Goal: Task Accomplishment & Management: Manage account settings

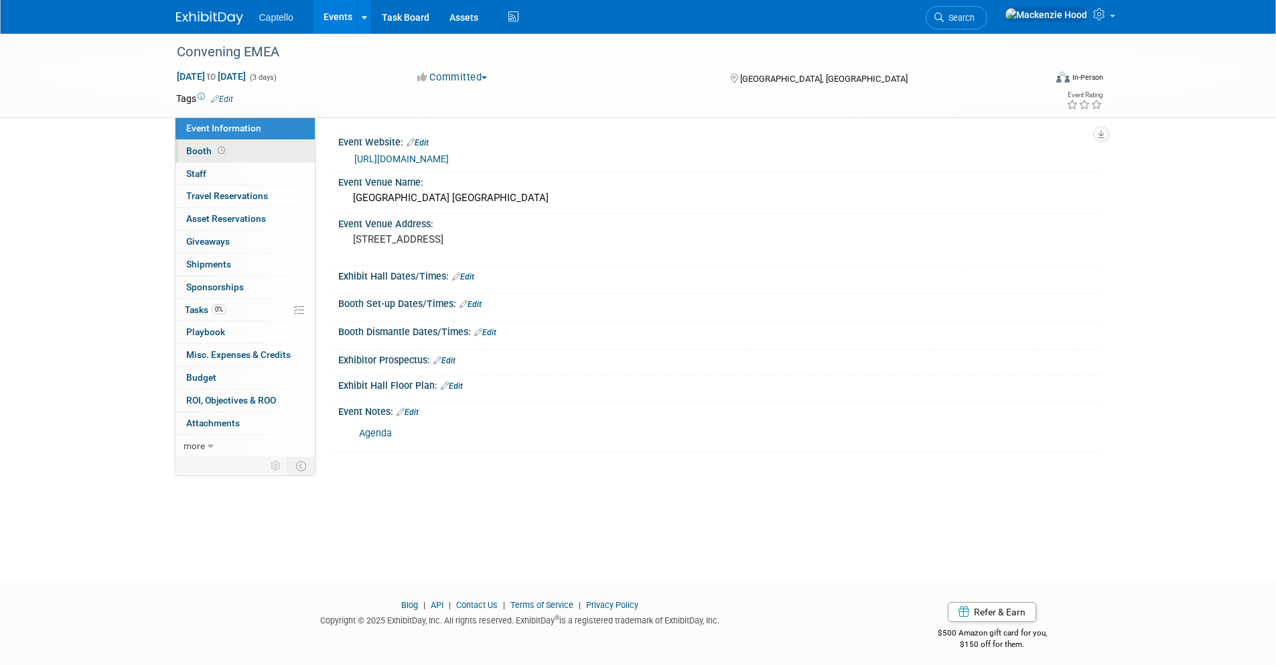
click at [247, 153] on link "Booth" at bounding box center [245, 151] width 139 height 22
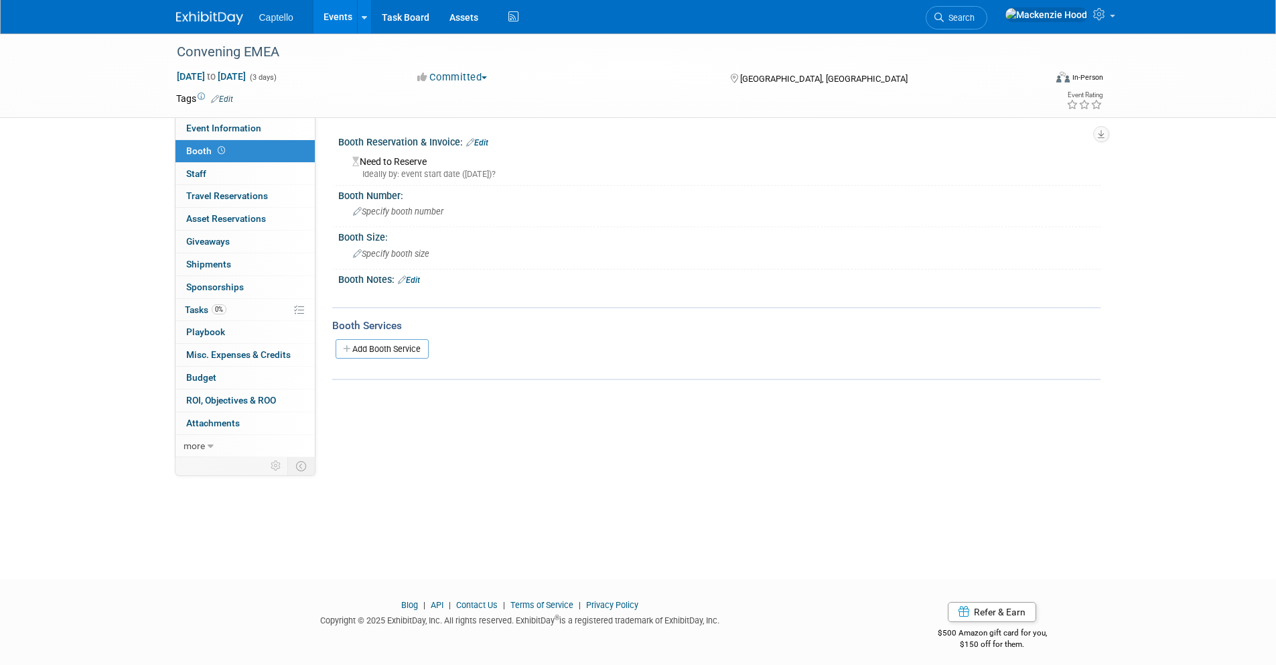
click at [486, 144] on link "Edit" at bounding box center [477, 142] width 22 height 9
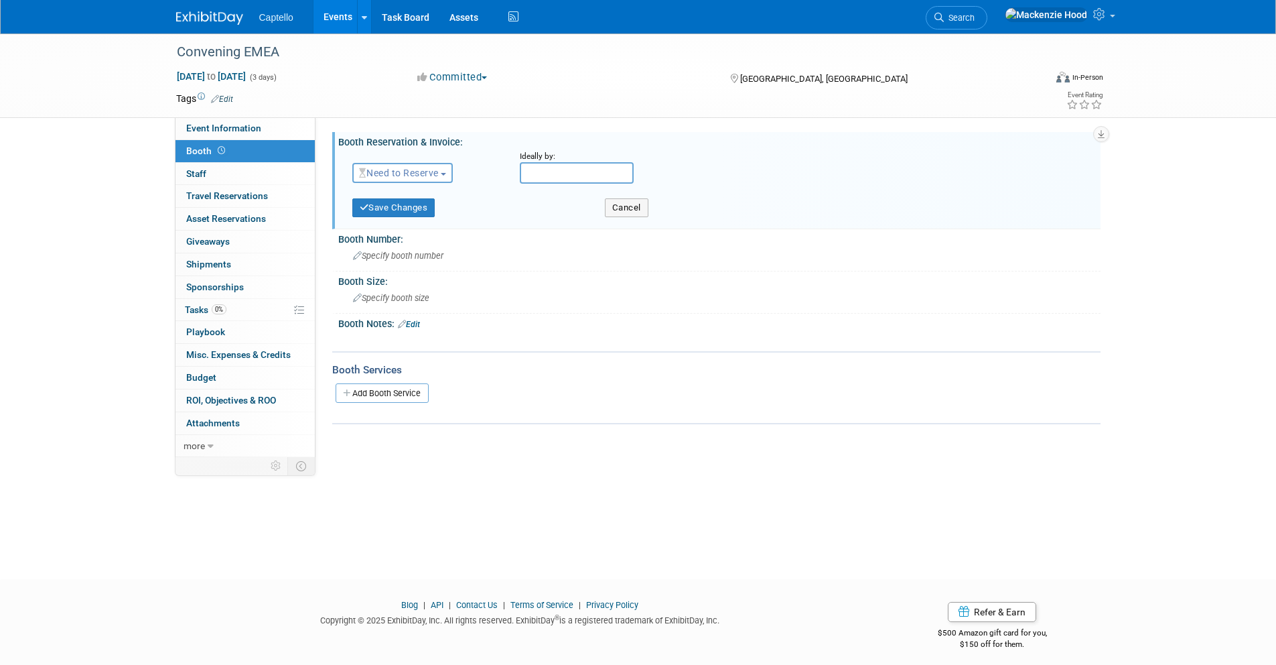
click at [442, 182] on button "Need to Reserve" at bounding box center [402, 173] width 101 height 20
click at [439, 234] on link "No Reservation Required" at bounding box center [424, 233] width 143 height 19
click at [381, 208] on button "Save Changes" at bounding box center [393, 207] width 83 height 19
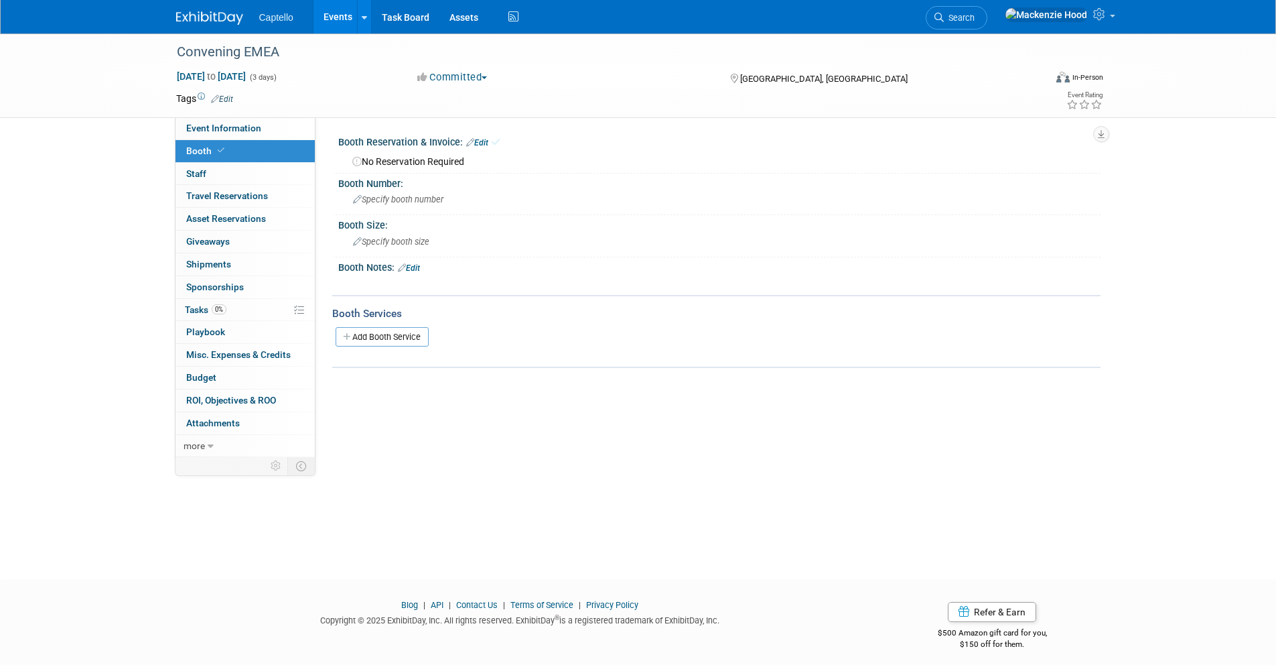
click at [212, 12] on img at bounding box center [209, 17] width 67 height 13
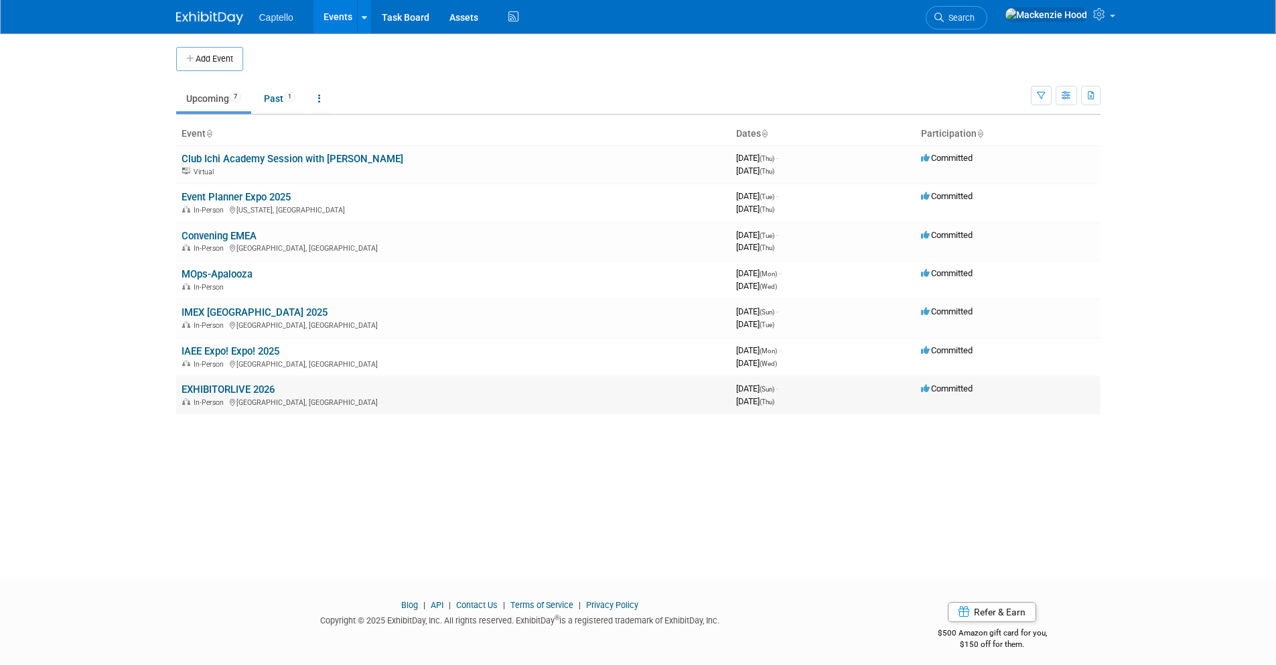
click at [216, 388] on link "EXHIBITORLIVE 2026" at bounding box center [228, 389] width 93 height 12
click at [212, 385] on link "EXHIBITORLIVE 2026" at bounding box center [228, 389] width 93 height 12
click at [185, 383] on link "EXHIBITORLIVE 2026" at bounding box center [228, 389] width 93 height 12
click at [188, 385] on link "EXHIBITORLIVE 2026" at bounding box center [228, 389] width 93 height 12
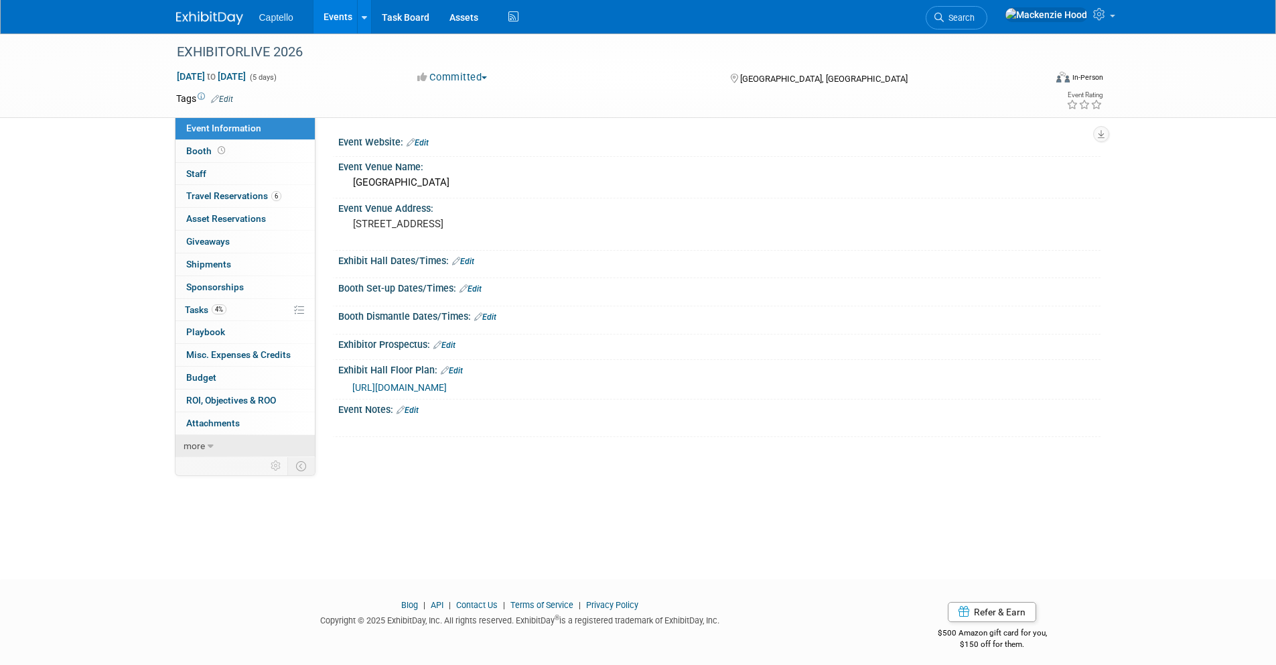
click at [237, 440] on link "more" at bounding box center [245, 446] width 139 height 22
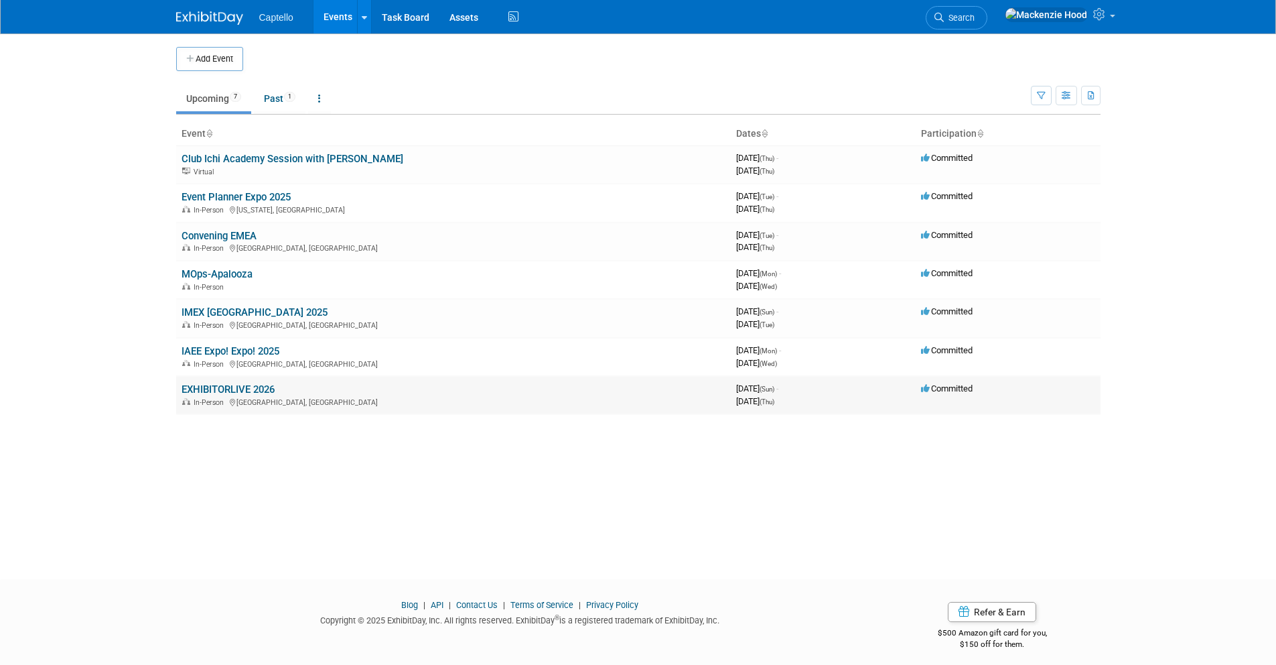
click at [184, 384] on link "EXHIBITORLIVE 2026" at bounding box center [228, 389] width 93 height 12
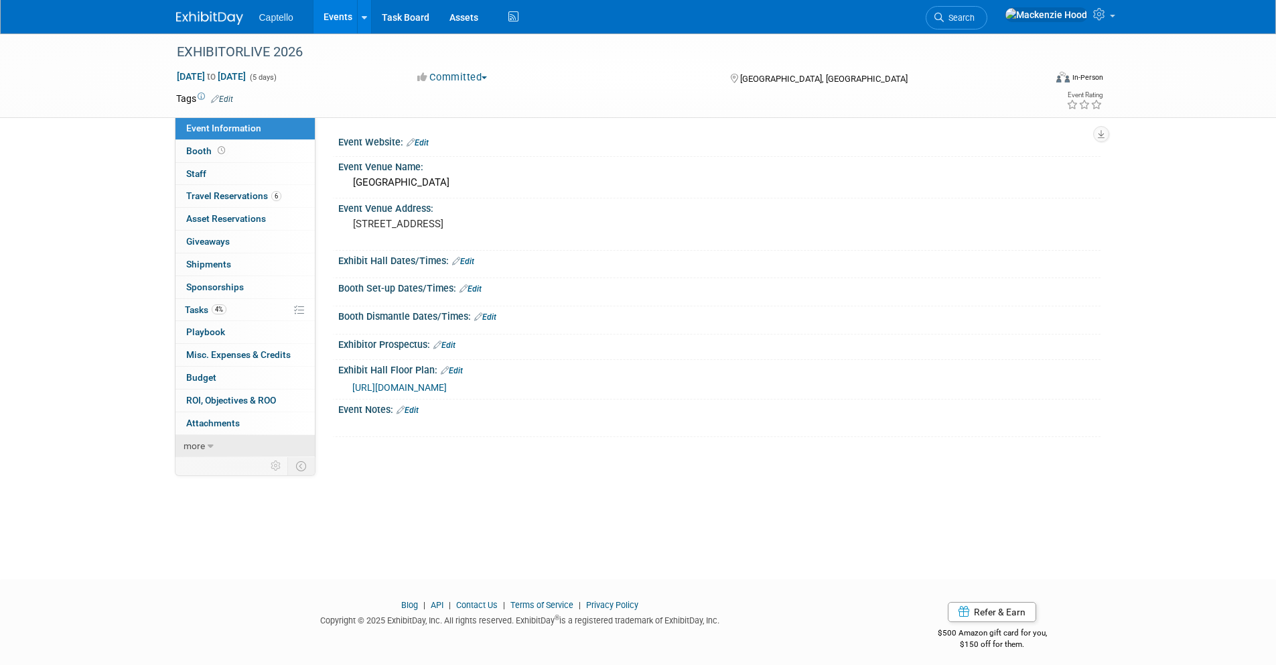
click at [210, 442] on icon at bounding box center [211, 446] width 6 height 9
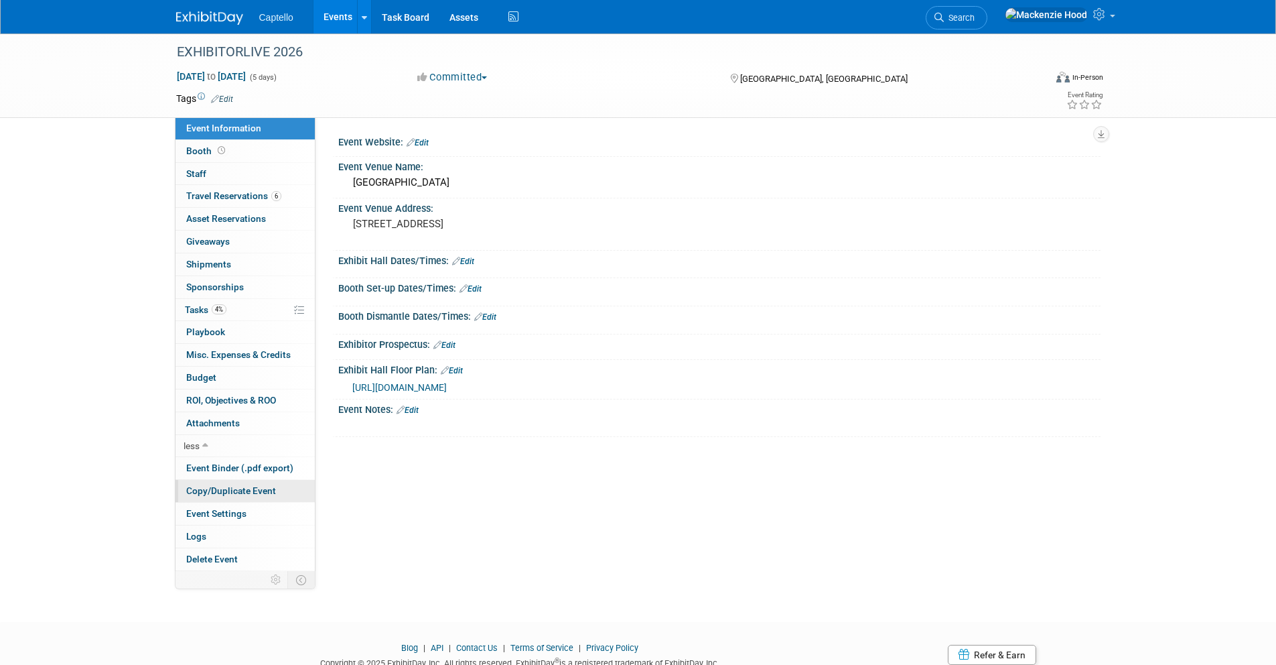
click at [230, 488] on span "Copy/Duplicate Event" at bounding box center [231, 490] width 90 height 11
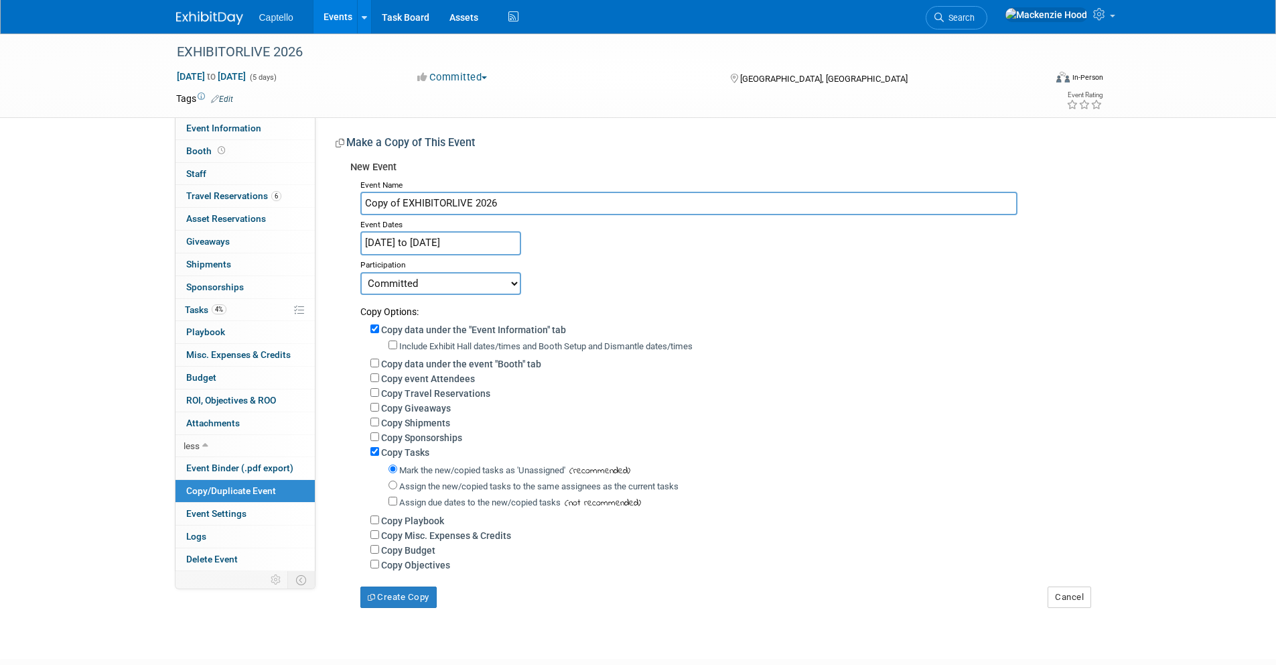
drag, startPoint x: 504, startPoint y: 200, endPoint x: 327, endPoint y: 177, distance: 178.3
click at [327, 177] on div "Event Website: Edit Event Venue Name: [GEOGRAPHIC_DATA] Event Venue Address: [S…" at bounding box center [708, 362] width 785 height 490
paste input "EDPA (official partner sponsor using our reg & mobile app)"
drag, startPoint x: 388, startPoint y: 202, endPoint x: 746, endPoint y: 200, distance: 357.8
click at [746, 200] on input "EDPA (official partner sponsor using our reg & mobile app)" at bounding box center [688, 203] width 657 height 23
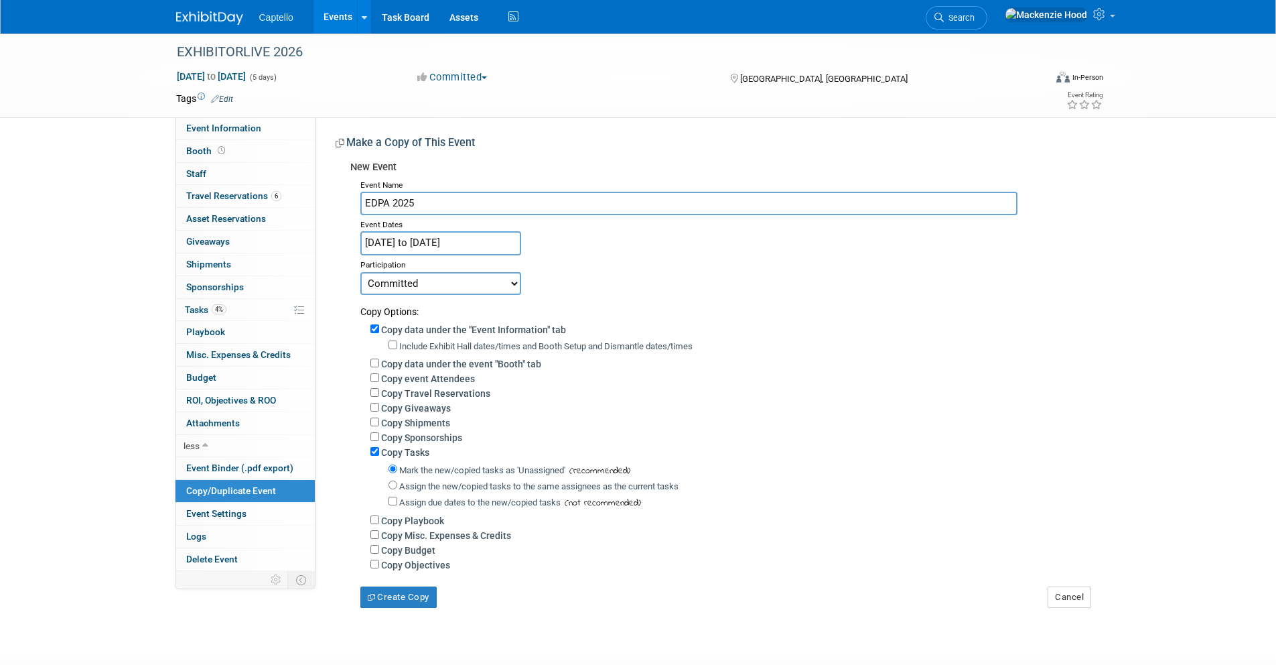
type input "EDPA 2025"
drag, startPoint x: 809, startPoint y: 249, endPoint x: 765, endPoint y: 252, distance: 43.6
click at [809, 249] on div "Event Name EDPA 2025 Event Dates Mar 29, 2026 to Apr 2, 2026 Duplicate Event Wa…" at bounding box center [720, 392] width 740 height 432
click at [397, 247] on input "Mar 29, 2026 to Apr 2, 2026" at bounding box center [440, 242] width 161 height 23
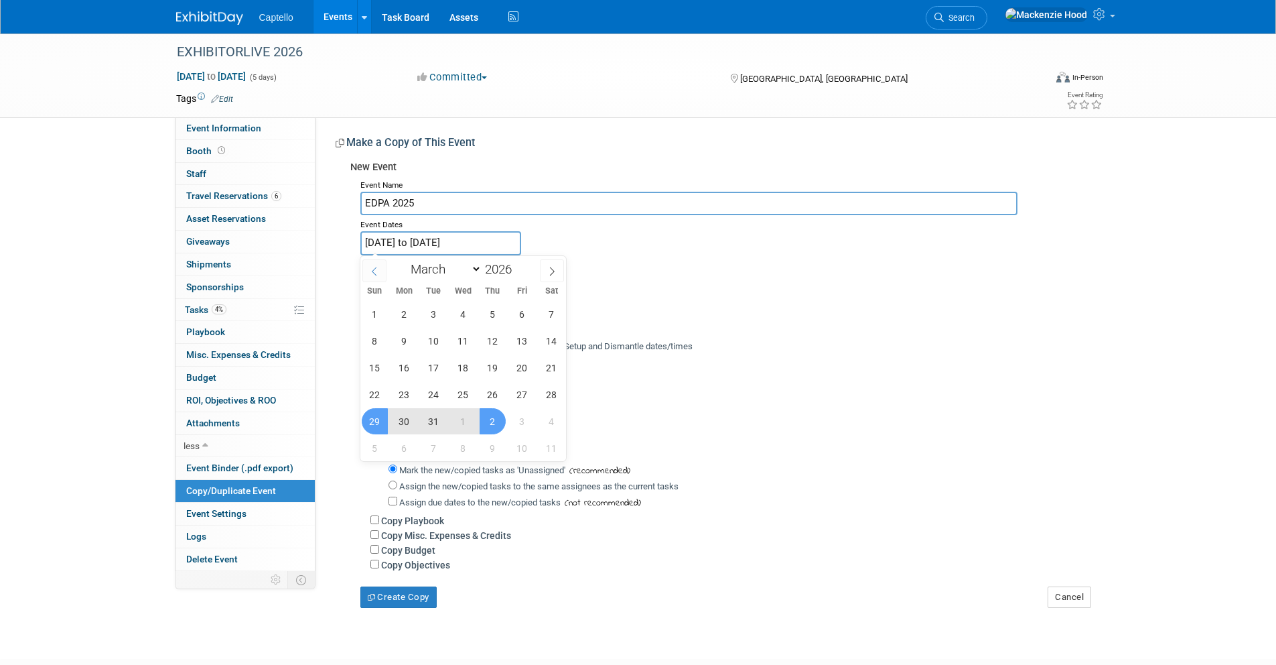
click at [378, 265] on span at bounding box center [374, 270] width 24 height 23
select select "0"
click at [378, 265] on span at bounding box center [374, 270] width 24 height 23
type input "2025"
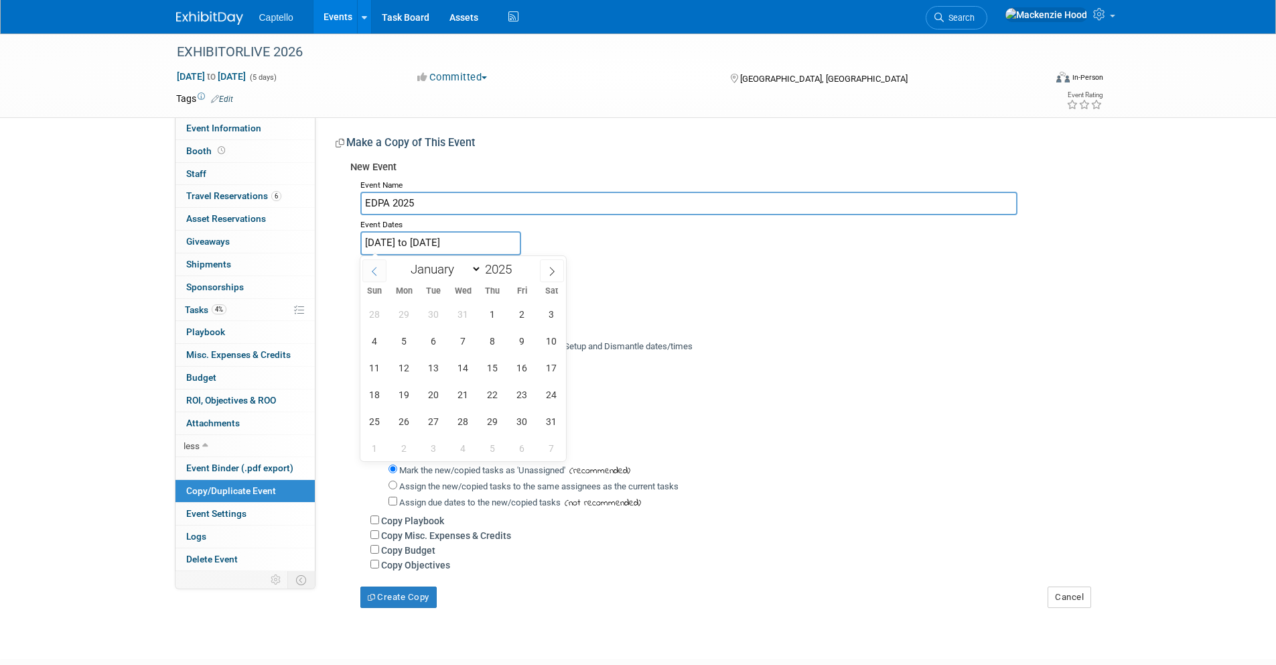
select select "11"
click at [427, 310] on span "2" at bounding box center [434, 314] width 26 height 26
click at [492, 309] on span "4" at bounding box center [493, 314] width 26 height 26
type input "Dec 2, 2025 to Dec 4, 2025"
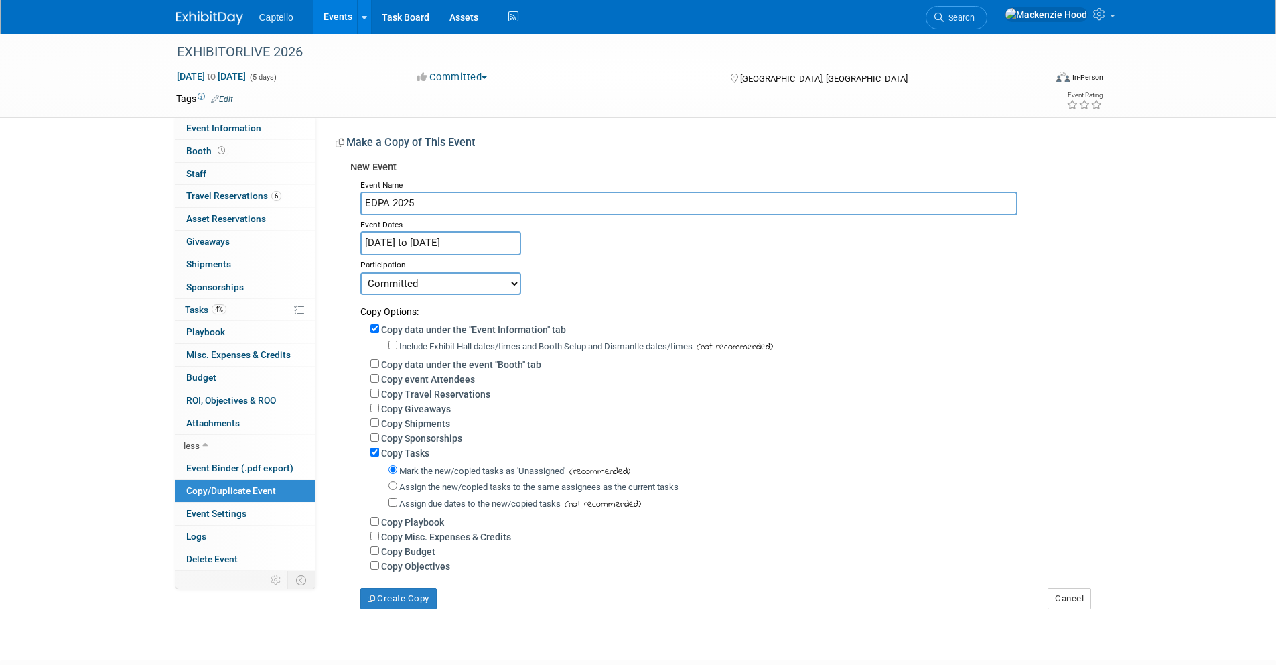
click at [379, 327] on div "Copy data under the "Event Information" tab" at bounding box center [730, 329] width 720 height 15
click at [377, 328] on input "Copy data under the "Event Information" tab" at bounding box center [374, 328] width 9 height 9
checkbox input "false"
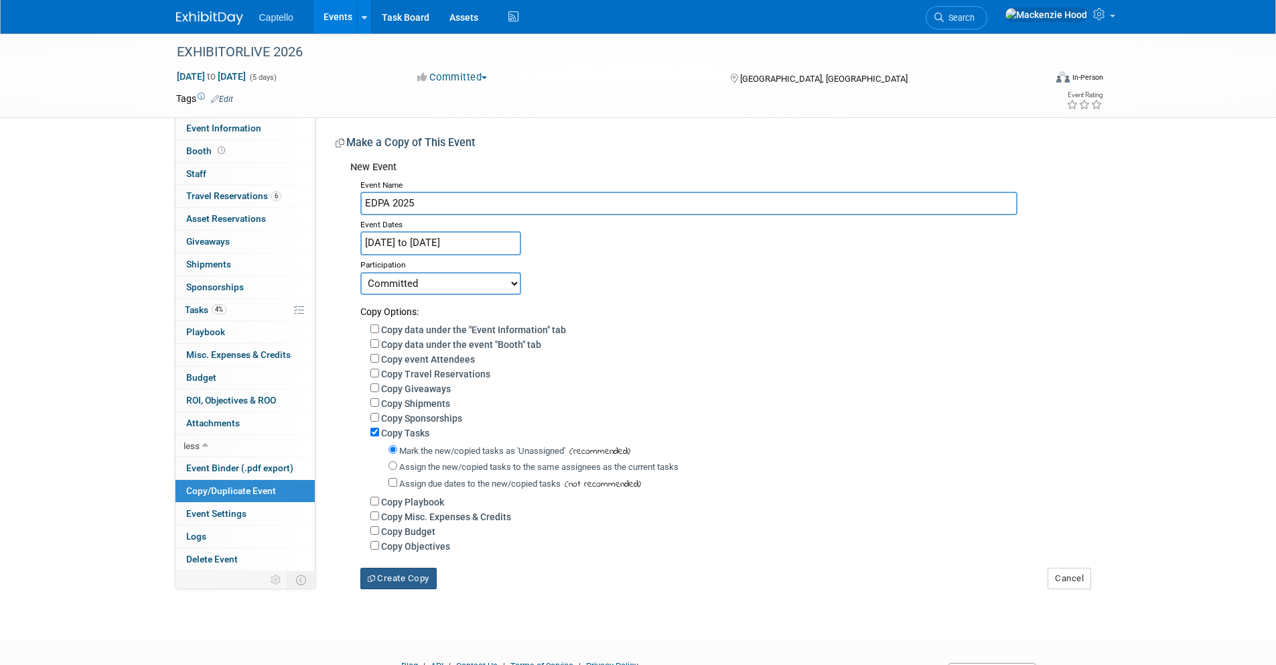
click at [409, 579] on button "Create Copy" at bounding box center [398, 577] width 76 height 21
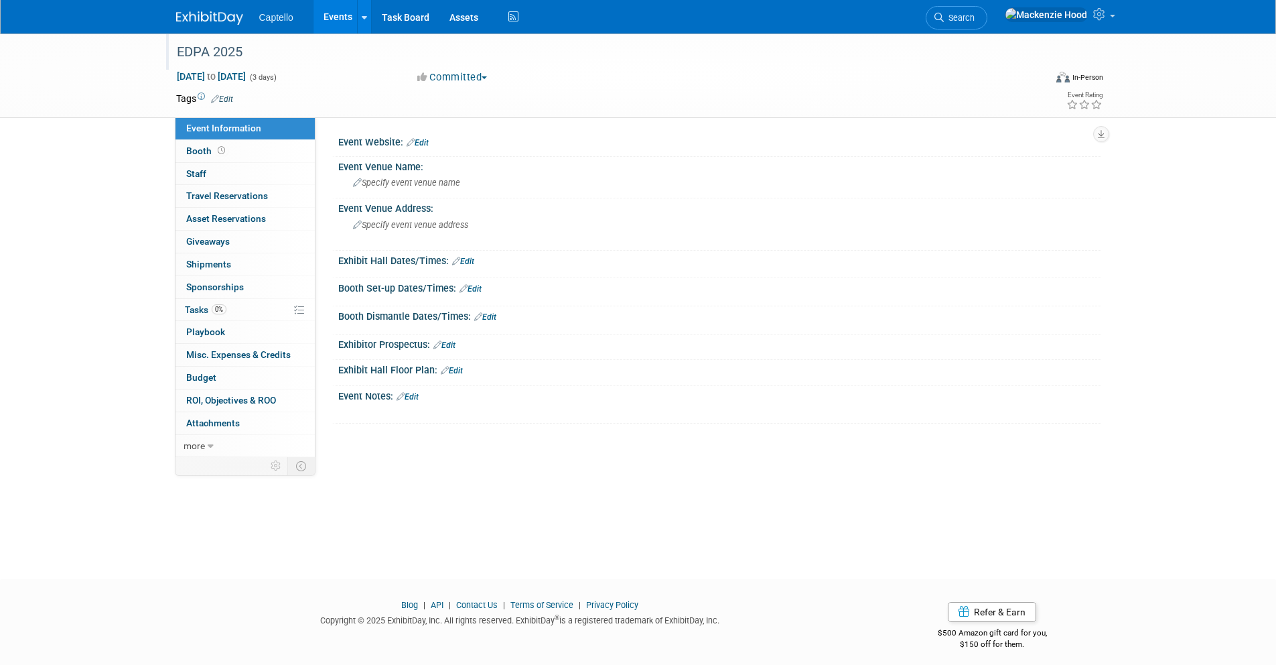
click at [218, 52] on div "EDPA 2025" at bounding box center [598, 52] width 853 height 24
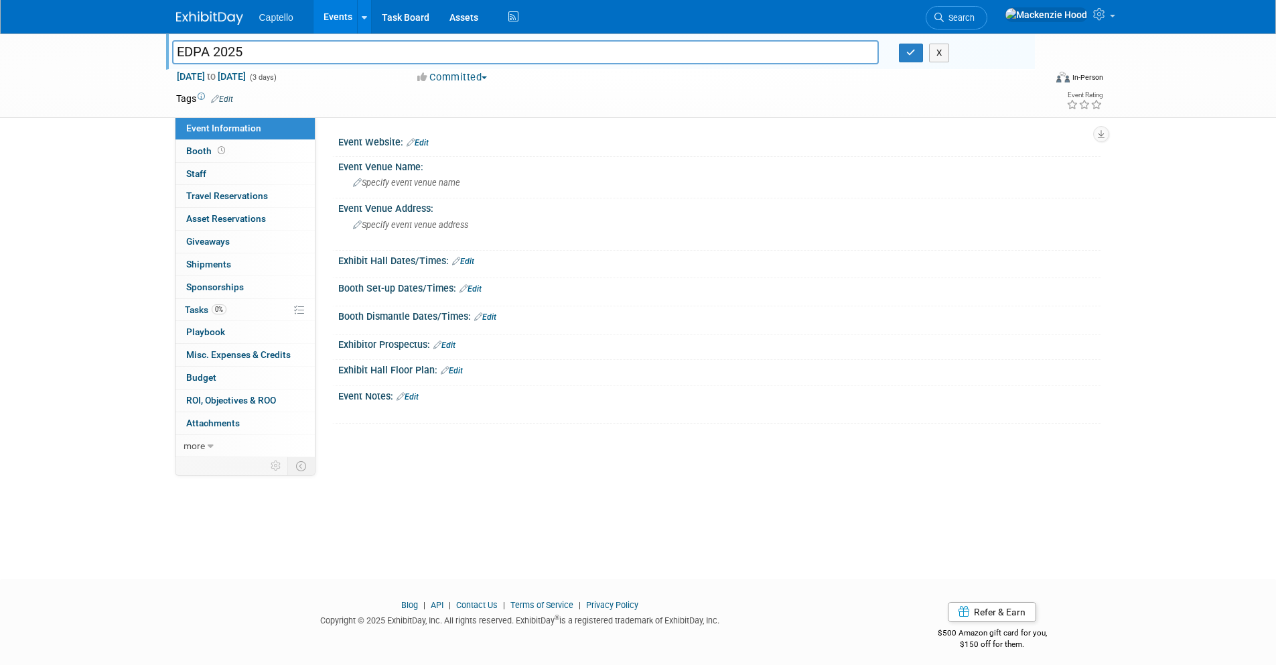
click at [216, 50] on input "EDPA 2025" at bounding box center [526, 51] width 708 height 23
drag, startPoint x: 260, startPoint y: 50, endPoint x: 216, endPoint y: 53, distance: 44.3
click at [216, 53] on input "EDPA Access2025" at bounding box center [526, 51] width 708 height 23
type input "EDPA Access 2025"
click at [919, 52] on button "button" at bounding box center [911, 53] width 24 height 19
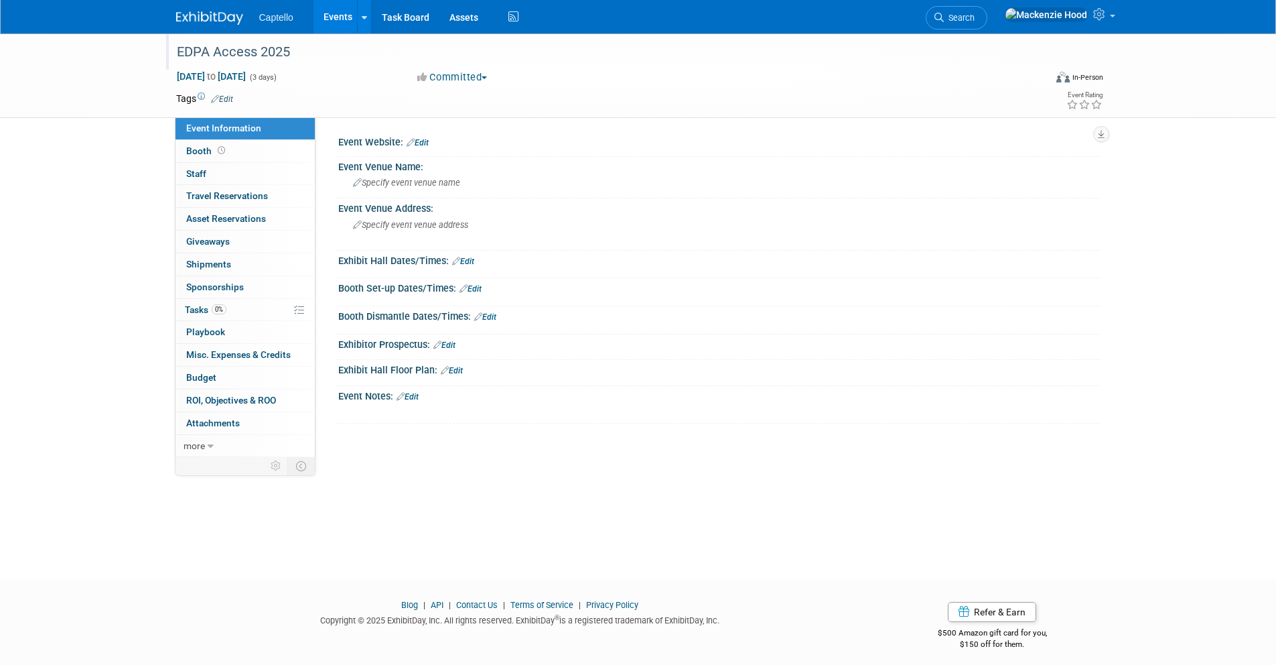
click at [427, 141] on link "Edit" at bounding box center [418, 142] width 22 height 9
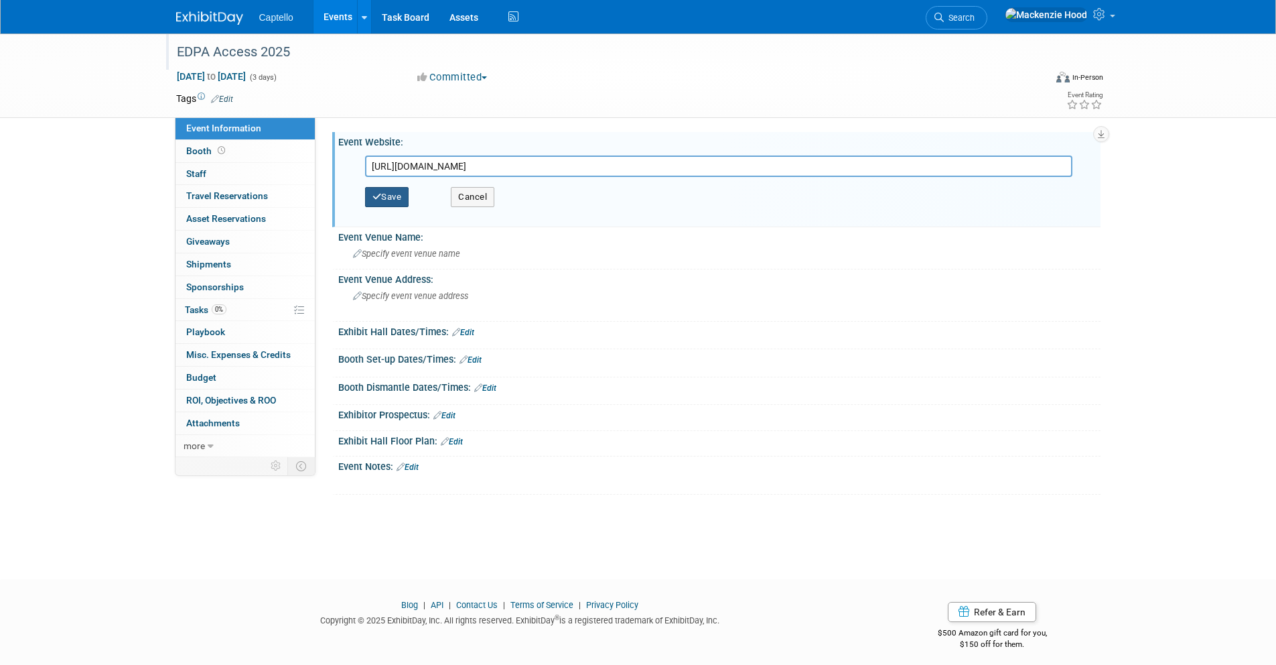
type input "https://www.edpa.com/access"
click at [390, 194] on button "Save" at bounding box center [387, 197] width 44 height 20
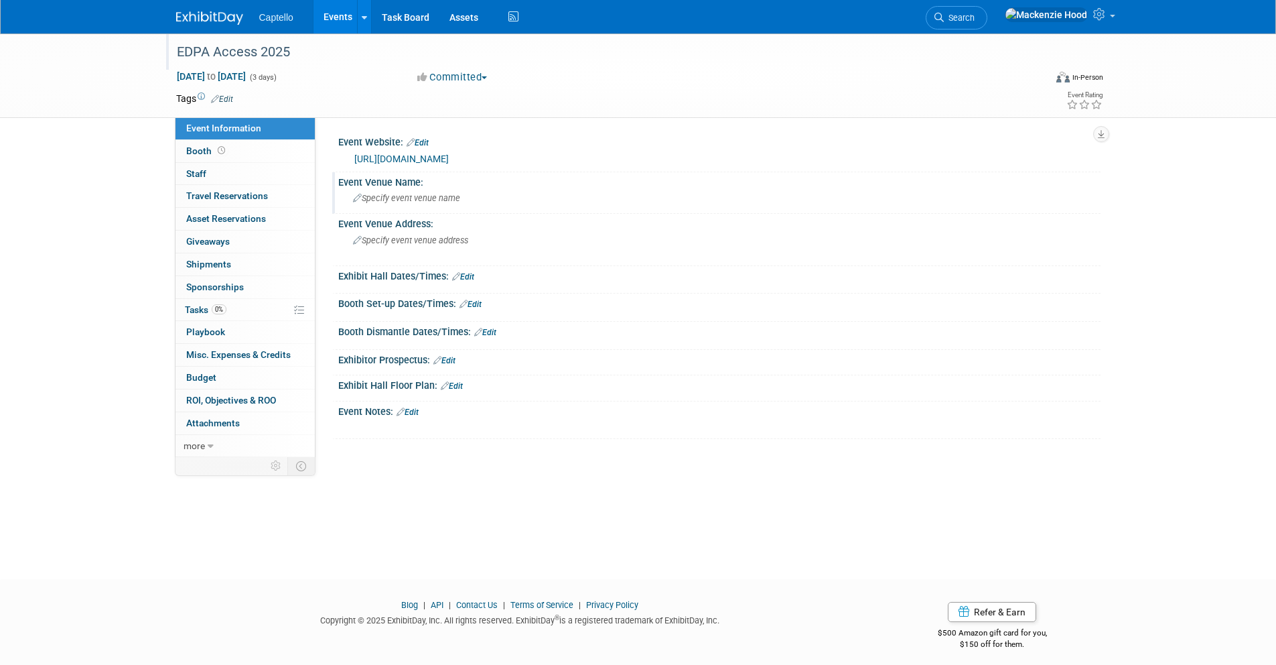
click at [448, 193] on span "Specify event venue name" at bounding box center [406, 198] width 107 height 10
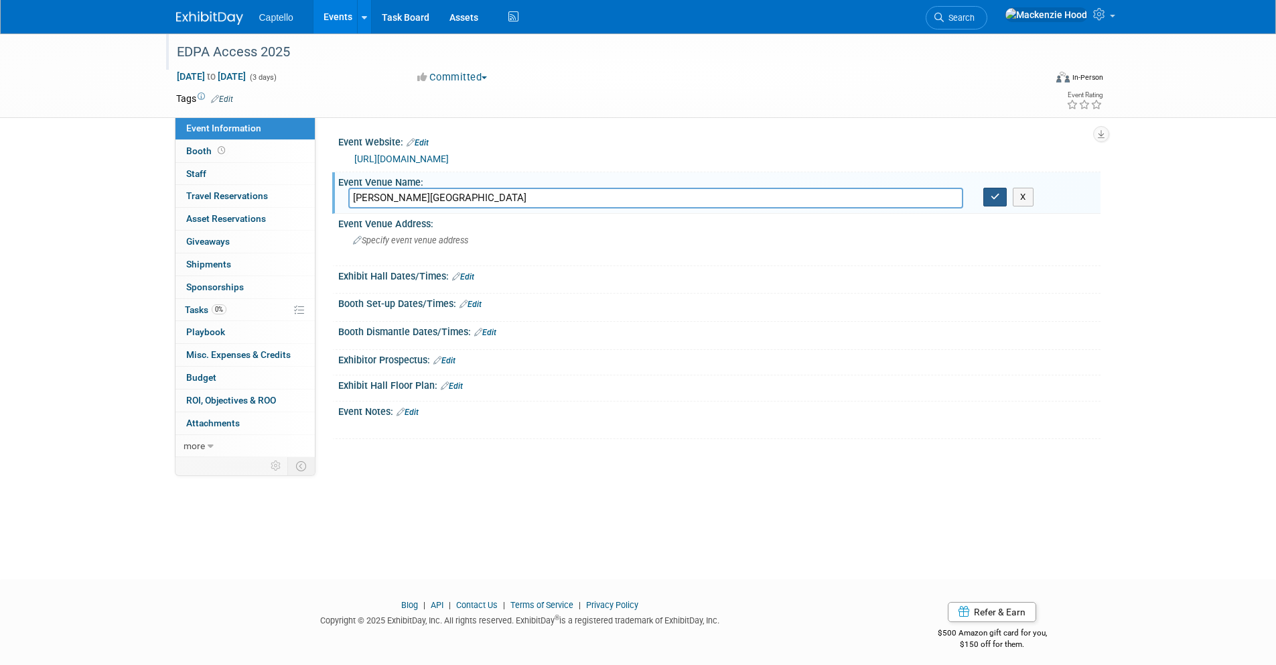
type input "Ritz-Carlton, Amelia Island"
click at [997, 200] on icon "button" at bounding box center [995, 196] width 9 height 9
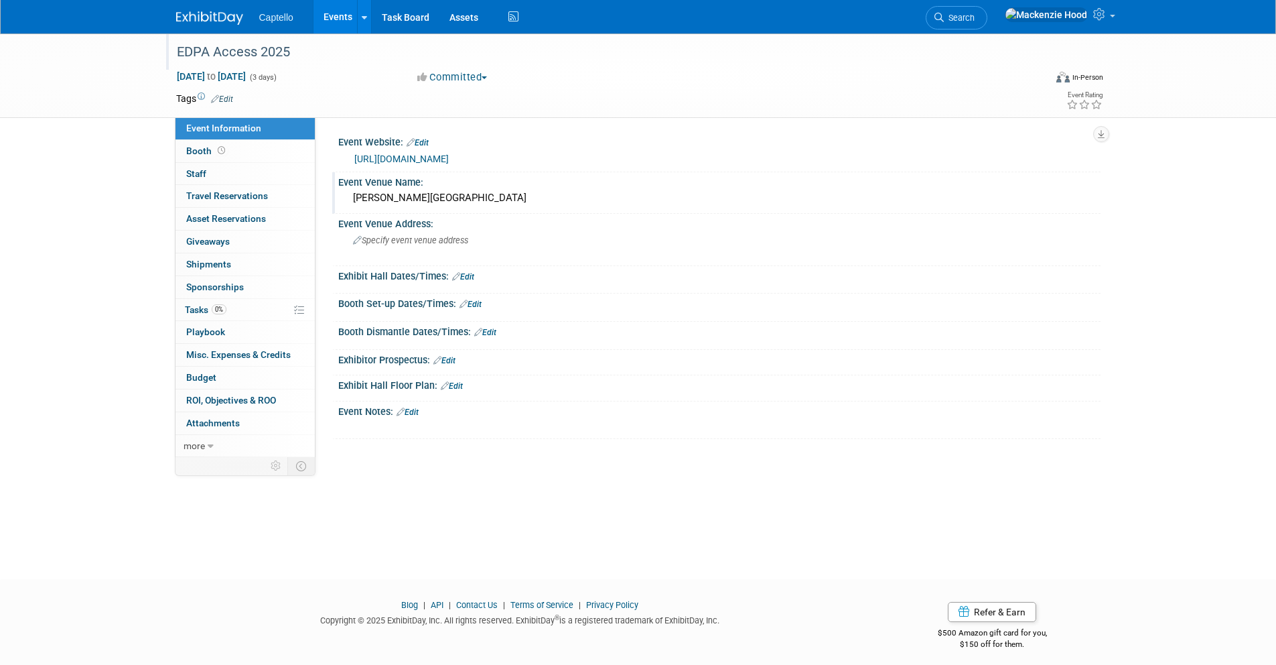
click at [478, 194] on div "Ritz-Carlton, Amelia Island" at bounding box center [719, 198] width 742 height 21
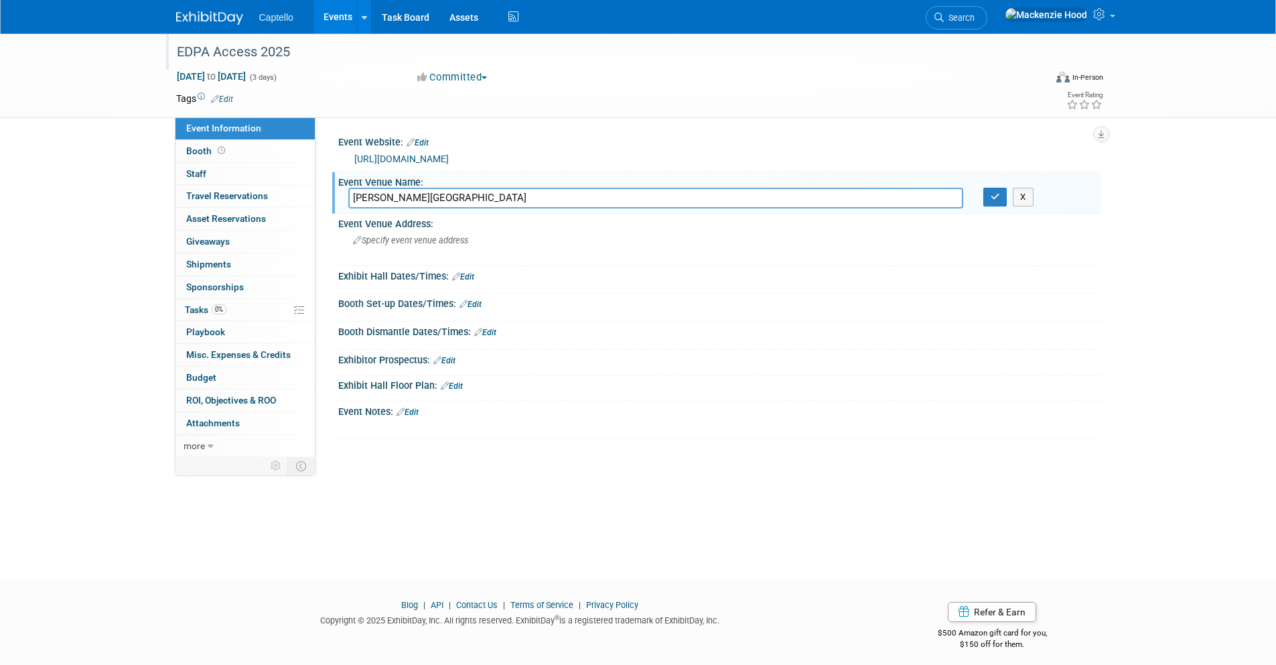
drag, startPoint x: 480, startPoint y: 195, endPoint x: 344, endPoint y: 178, distance: 136.4
click at [344, 178] on div "Event Venue Name: Ritz-Carlton, Amelia Island Ritz-Carlton, Amelia Island X" at bounding box center [716, 193] width 768 height 42
type input "Ritz-Carlton, Amelia Island"
click at [485, 246] on div "Specify event venue address" at bounding box center [496, 245] width 297 height 31
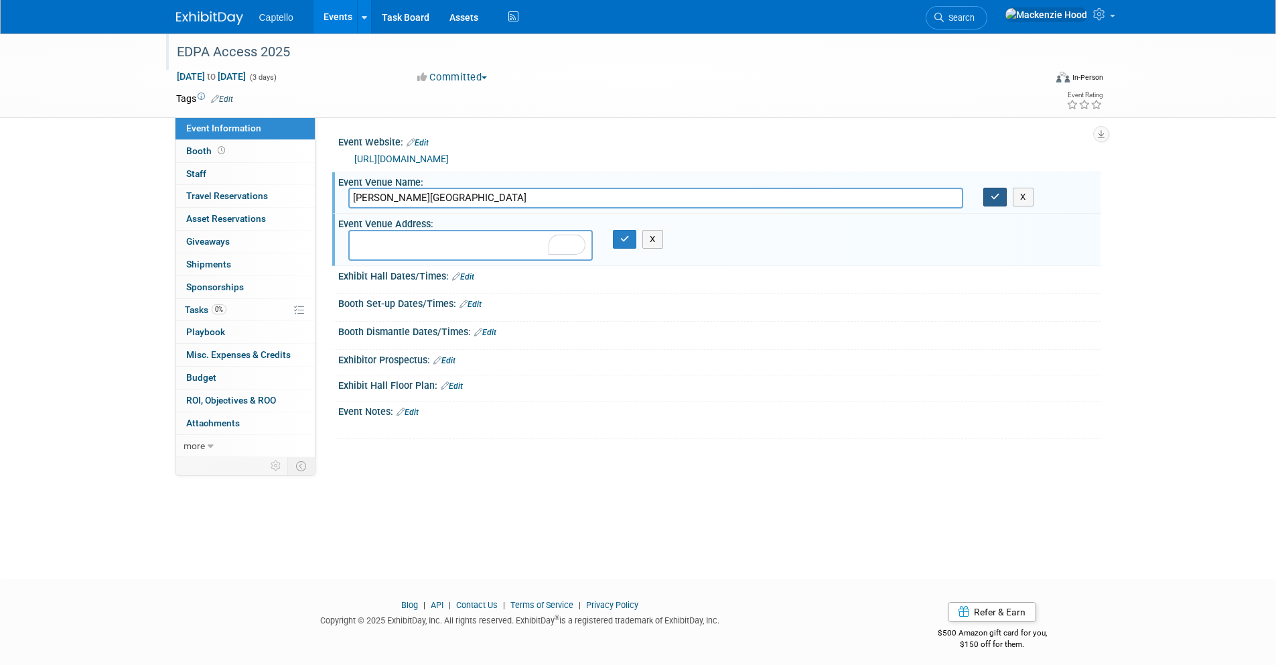
click at [993, 196] on icon "button" at bounding box center [995, 196] width 9 height 9
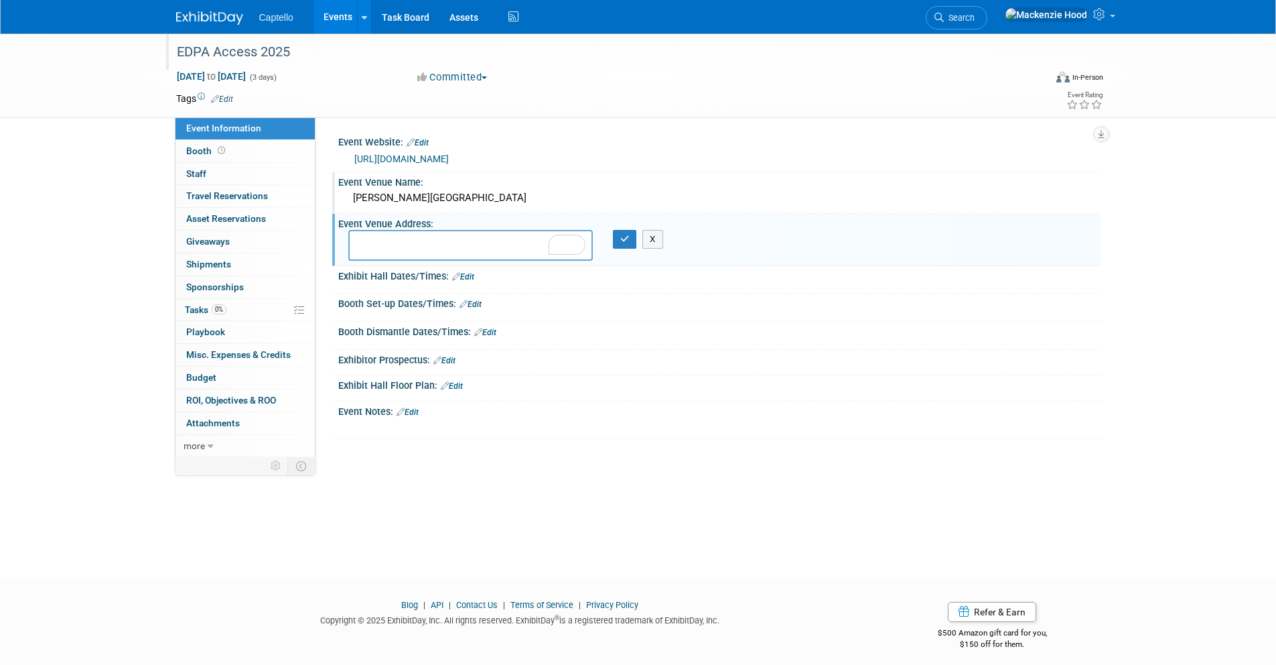
click at [373, 245] on textarea "To enrich screen reader interactions, please activate Accessibility in Grammarl…" at bounding box center [470, 245] width 245 height 31
paste textarea "4750 Amelia Island Pkwy Amelia Island, FL 32034"
click at [354, 251] on textarea "4750 Amelia Island Pkwy Amelia Island, FL 32034" at bounding box center [470, 245] width 245 height 31
type textarea "4750 Amelia Island Pkwy Amelia Island, FL 32034"
click at [623, 243] on icon "button" at bounding box center [624, 238] width 9 height 9
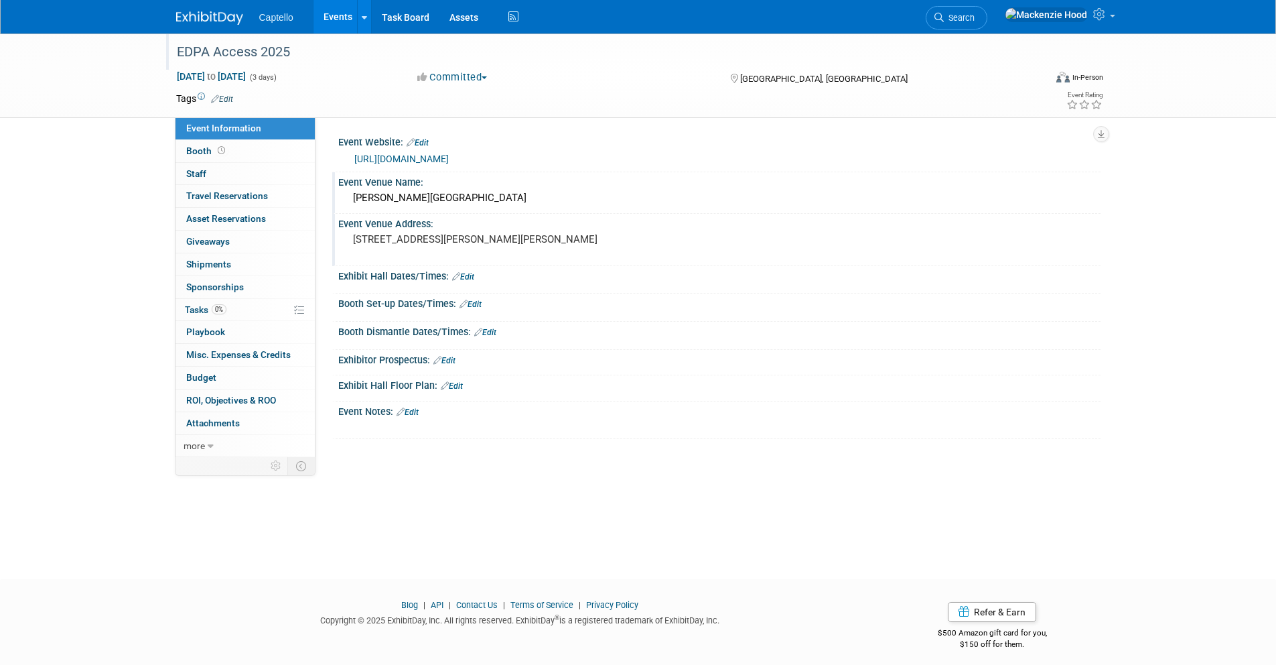
click at [415, 411] on link "Edit" at bounding box center [408, 411] width 22 height 9
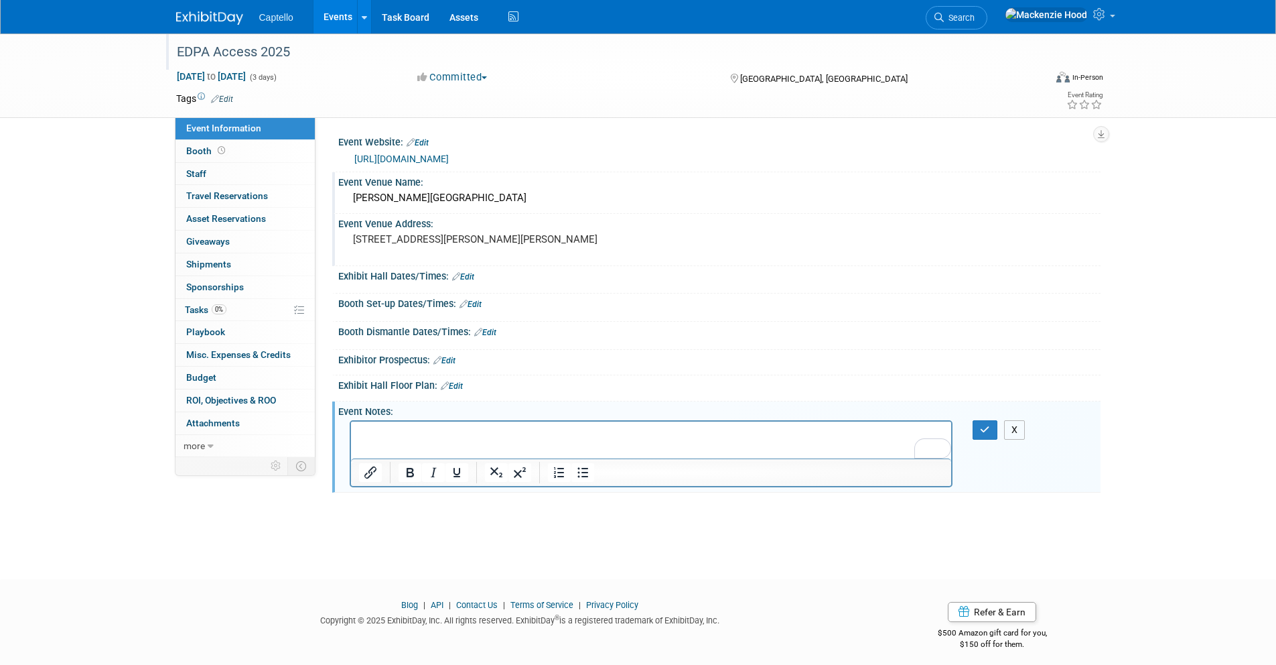
click at [1013, 429] on button "X" at bounding box center [1014, 429] width 21 height 19
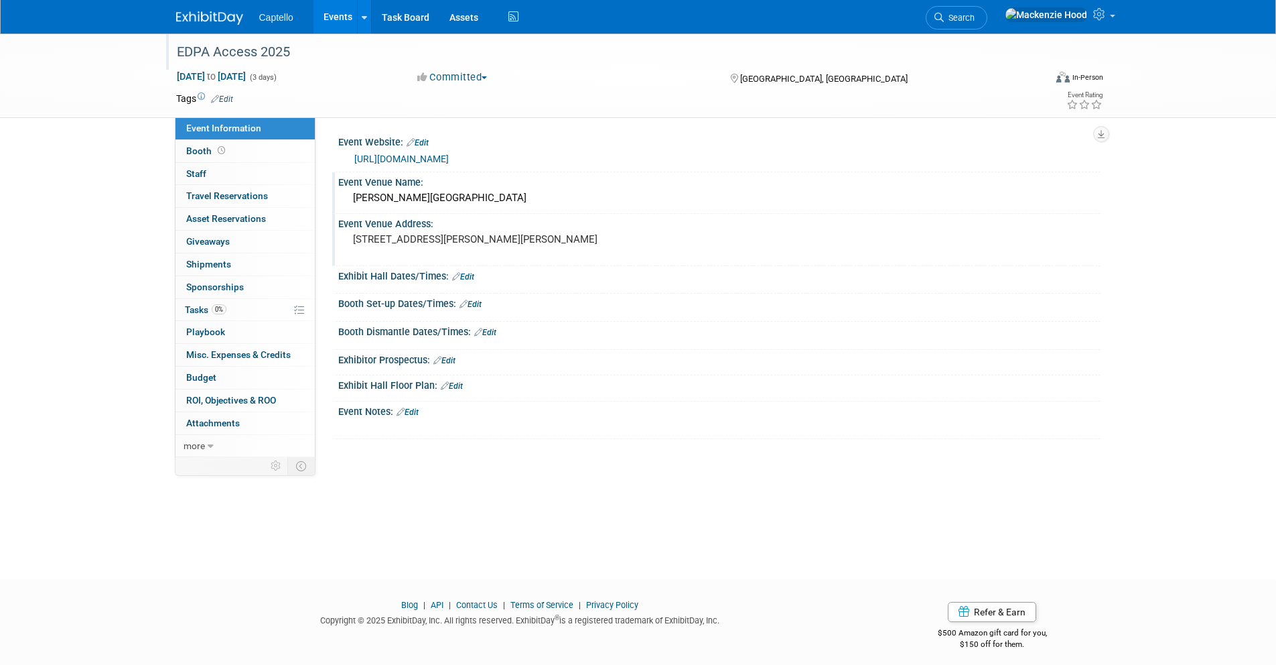
click at [414, 411] on link "Edit" at bounding box center [408, 411] width 22 height 9
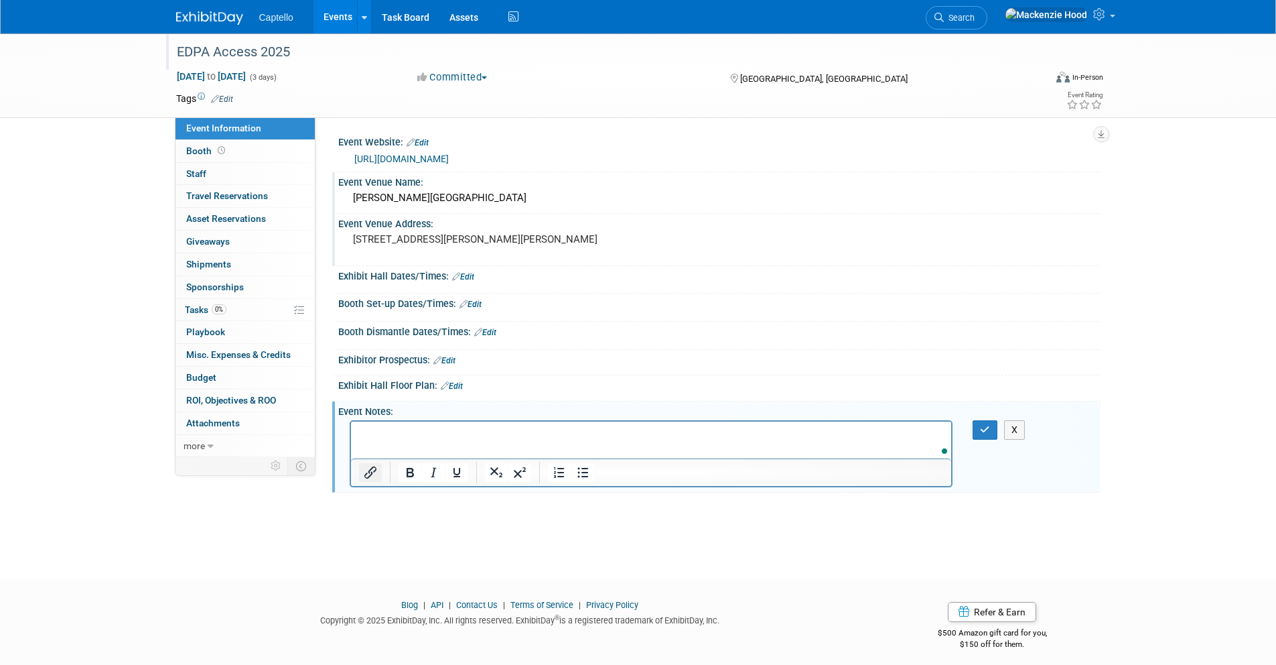
click at [368, 466] on icon "Insert/edit link" at bounding box center [370, 472] width 16 height 16
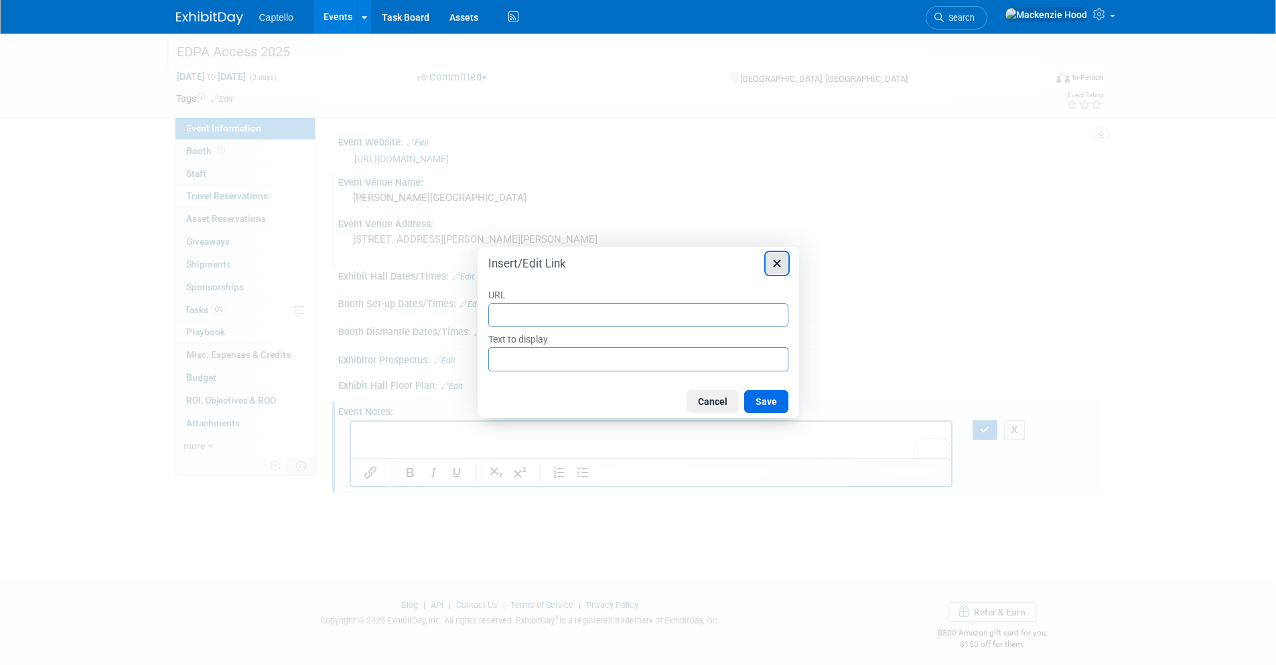
click at [781, 267] on icon "Close" at bounding box center [777, 263] width 16 height 16
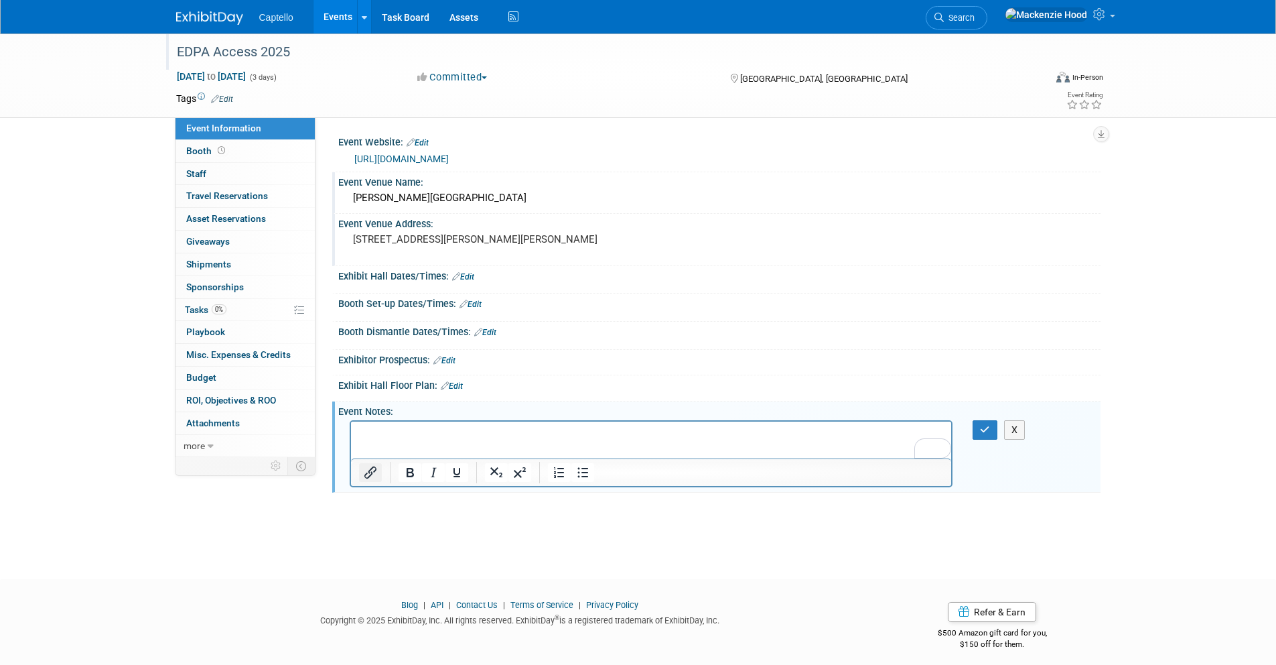
click at [373, 472] on icon "Insert/edit link" at bounding box center [370, 472] width 16 height 16
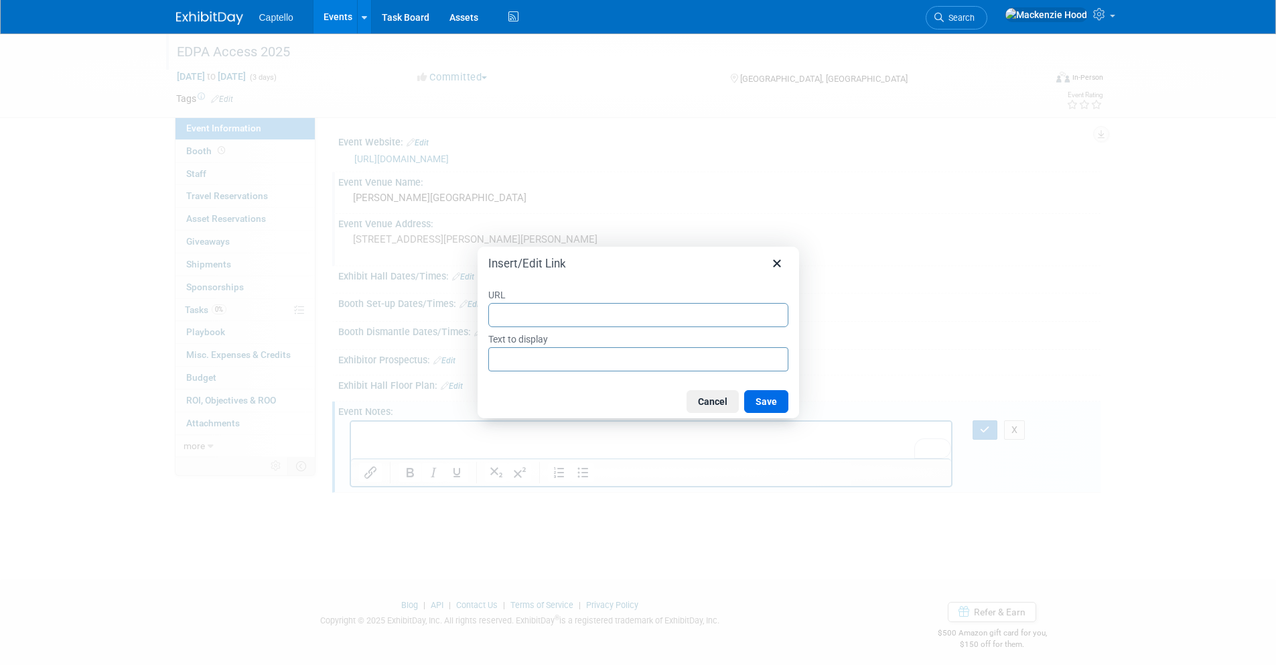
type input "https://www.edpa.com/agenda"
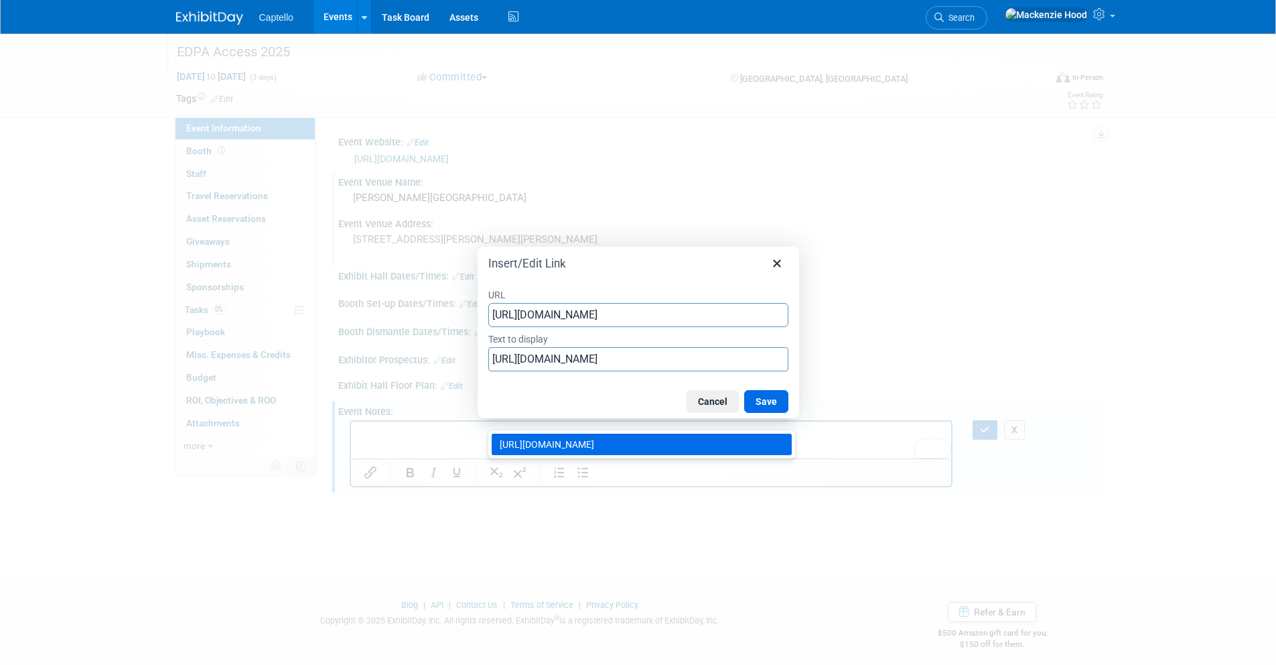
type input "https://www.edpa.com/agenda"
click at [590, 362] on input "https://www.edpa.com/agenda" at bounding box center [638, 359] width 300 height 24
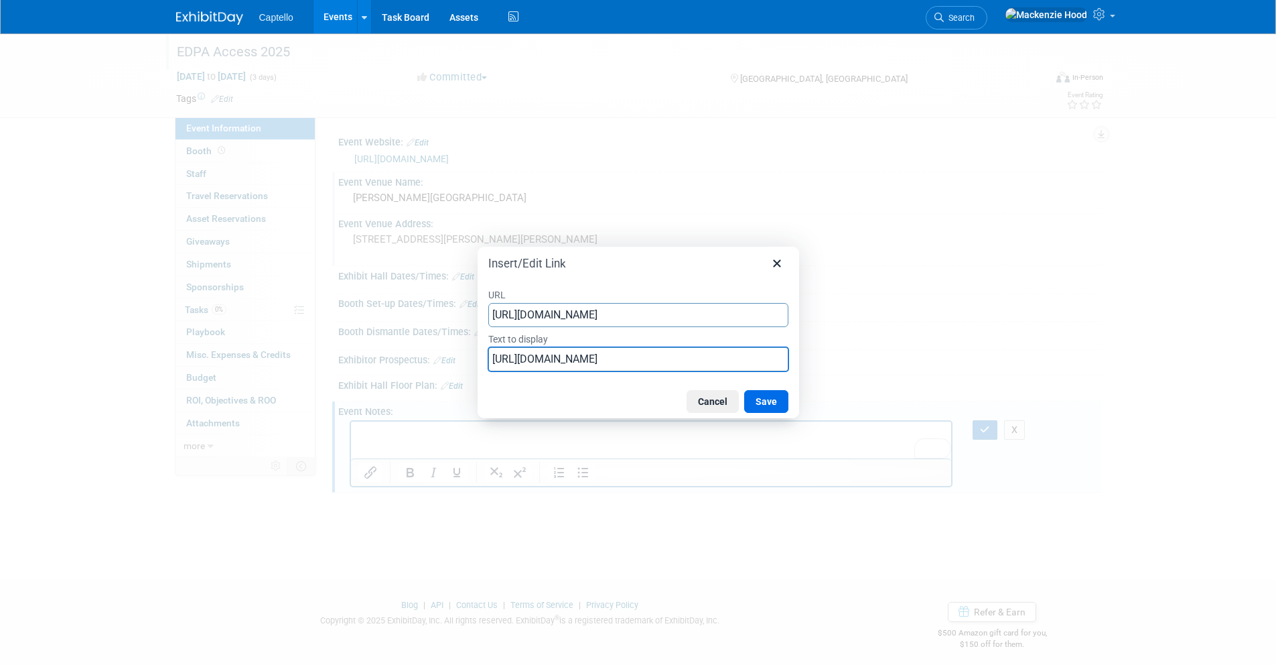
click at [590, 362] on input "https://www.edpa.com/agenda" at bounding box center [638, 359] width 300 height 24
type input "A"
type input "Agenda"
click at [774, 401] on button "Save" at bounding box center [766, 401] width 44 height 23
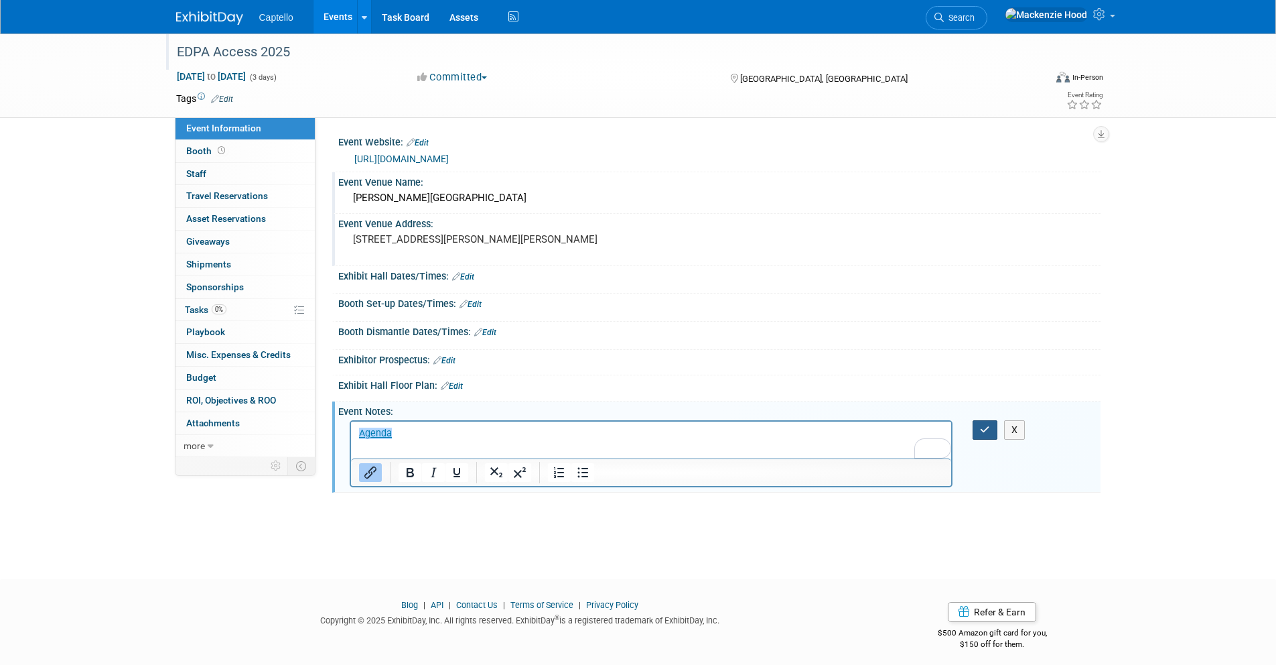
click at [983, 429] on icon "button" at bounding box center [985, 429] width 10 height 9
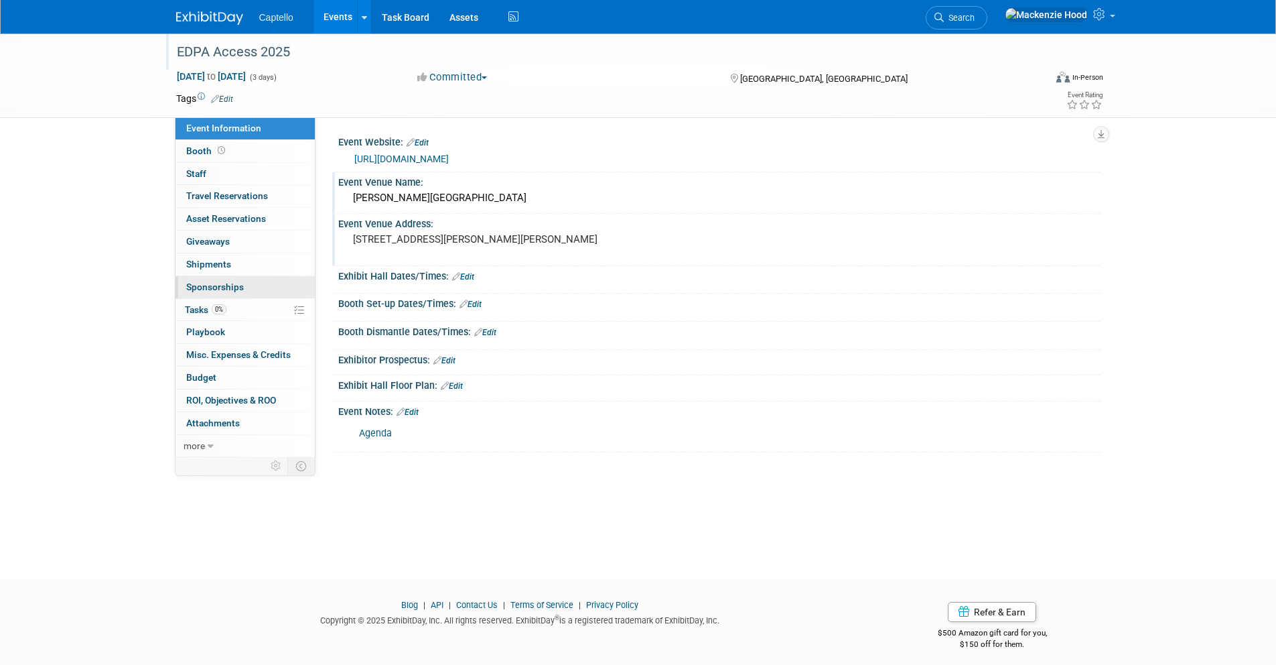
click at [246, 286] on link "0 Sponsorships 0" at bounding box center [245, 287] width 139 height 22
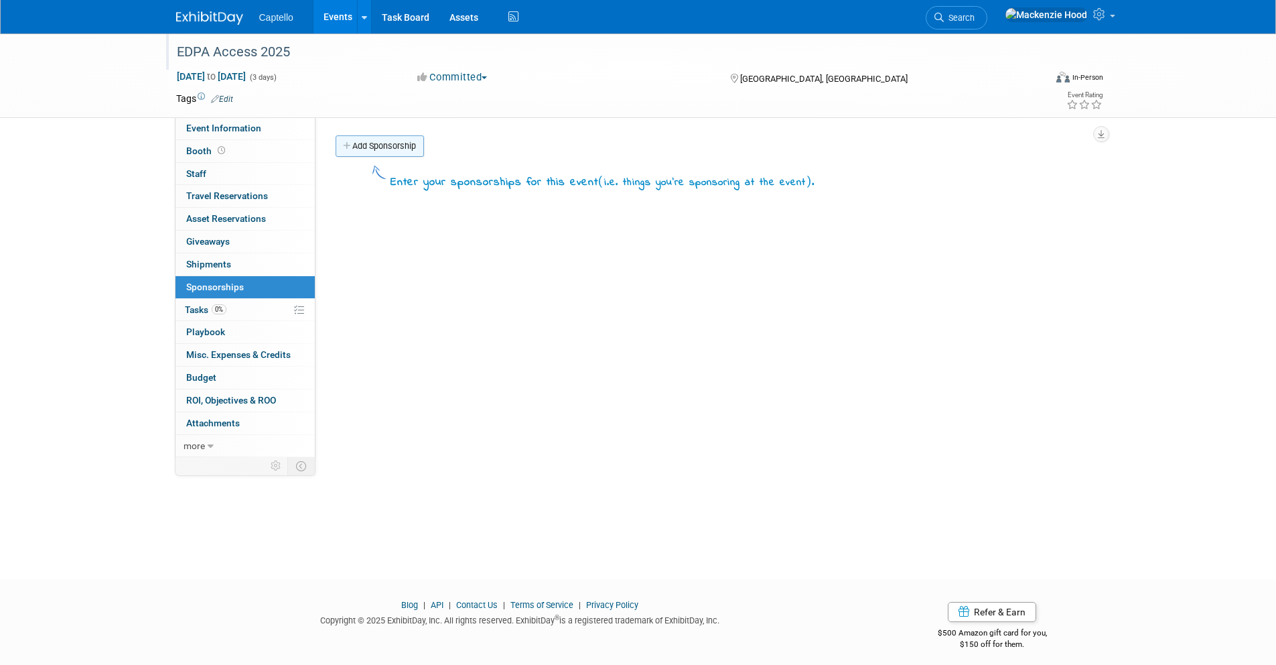
click at [410, 141] on link "Add Sponsorship" at bounding box center [380, 145] width 88 height 21
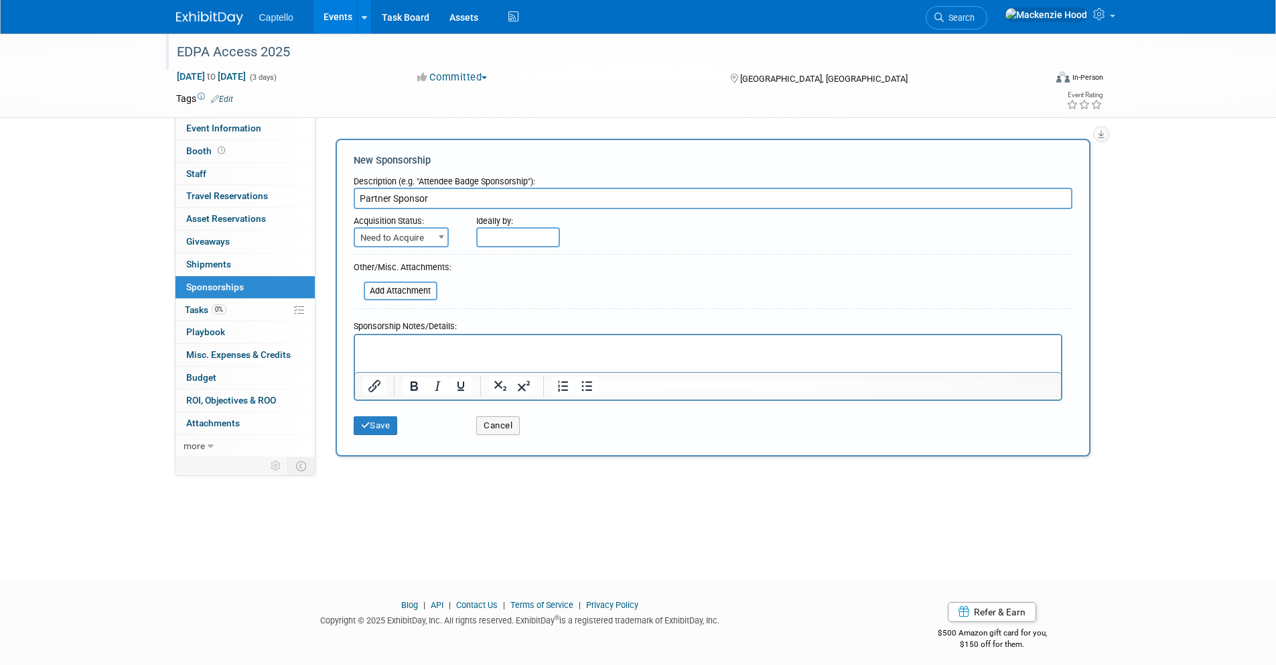
type input "Partner Sponsor"
click at [423, 237] on span "Need to Acquire" at bounding box center [401, 237] width 92 height 19
select select "2"
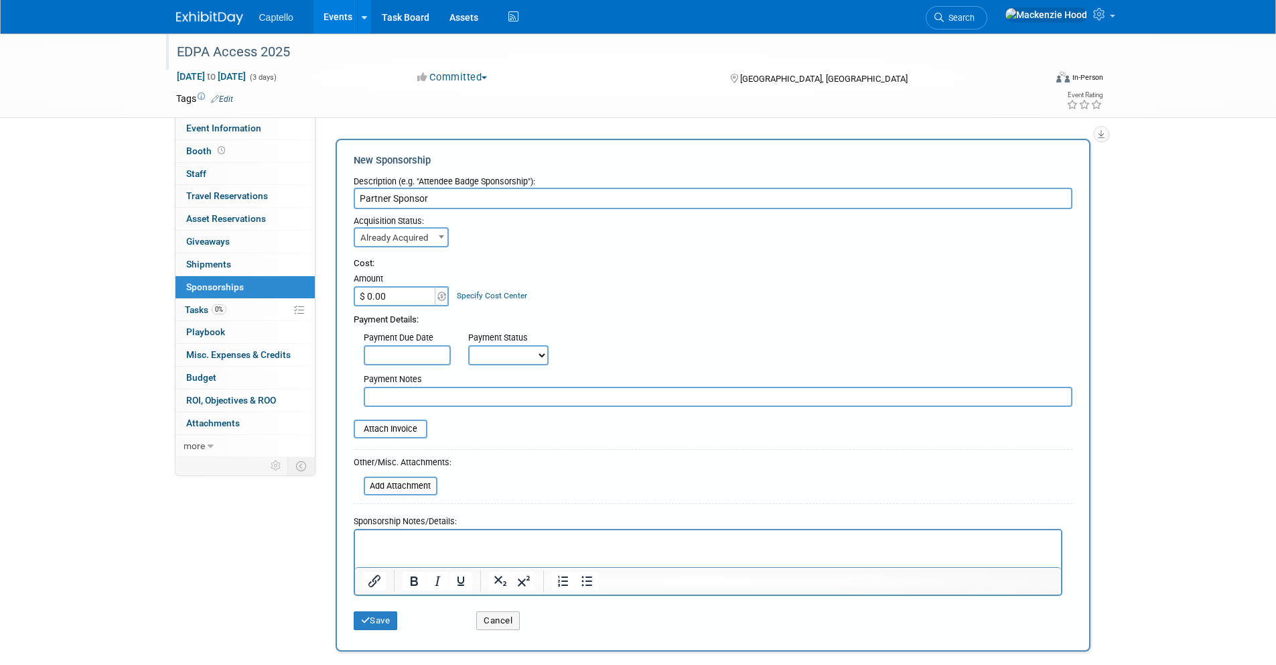
click at [427, 540] on p "Rich Text Area. Press ALT-0 for help." at bounding box center [707, 541] width 691 height 13
click at [377, 614] on button "Save" at bounding box center [376, 620] width 44 height 19
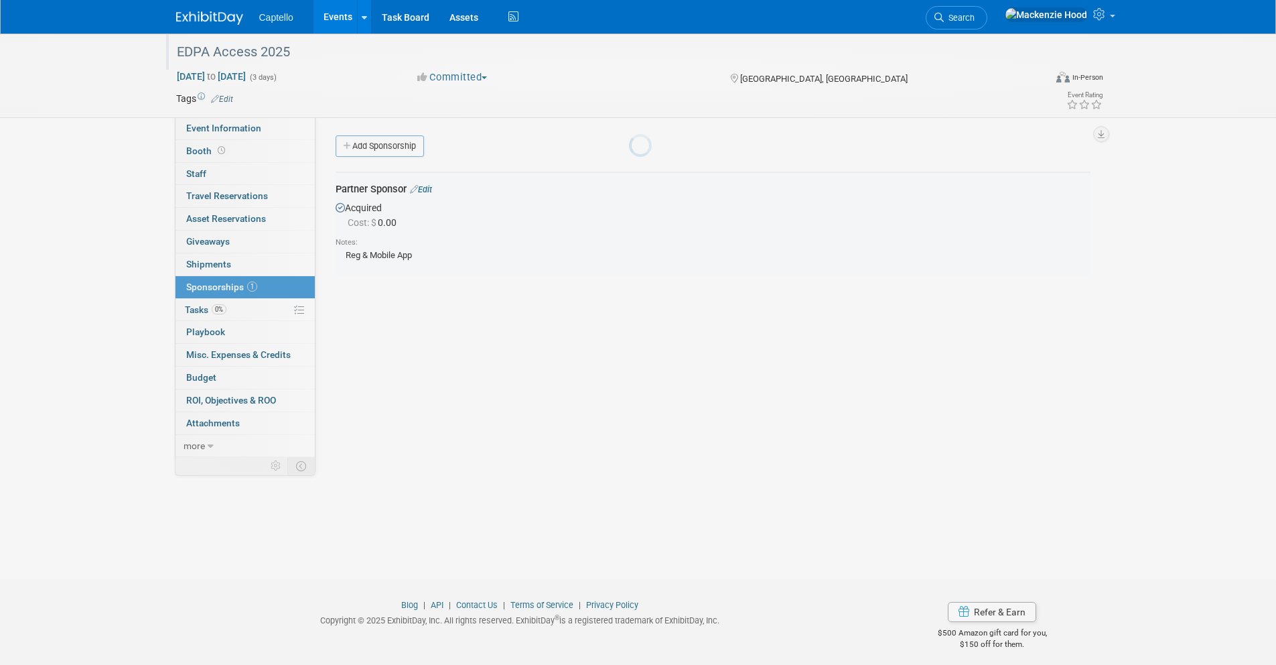
scroll to position [8, 0]
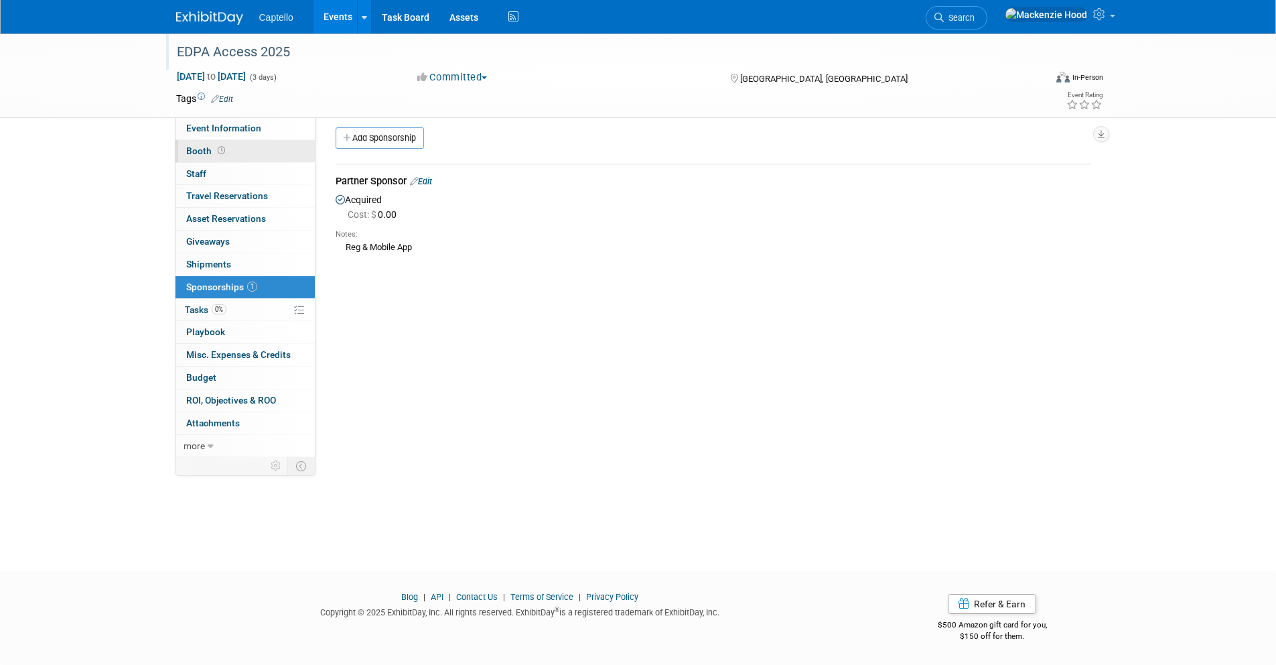
click at [247, 153] on link "Booth" at bounding box center [245, 151] width 139 height 22
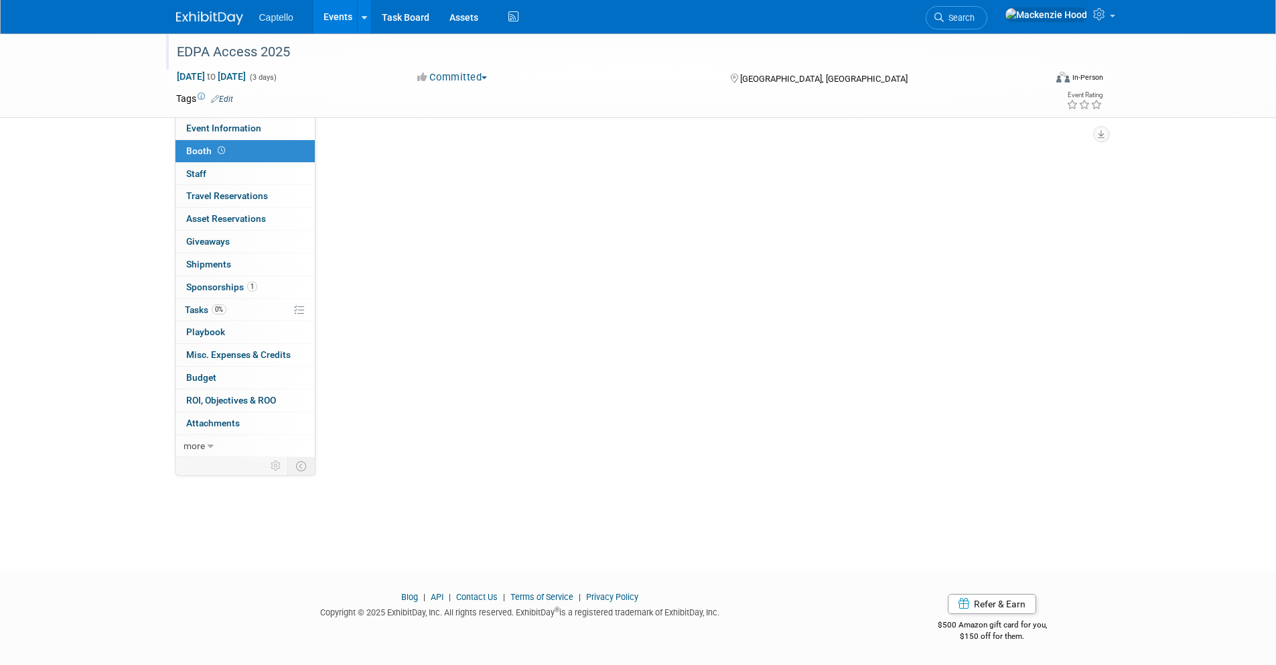
scroll to position [0, 0]
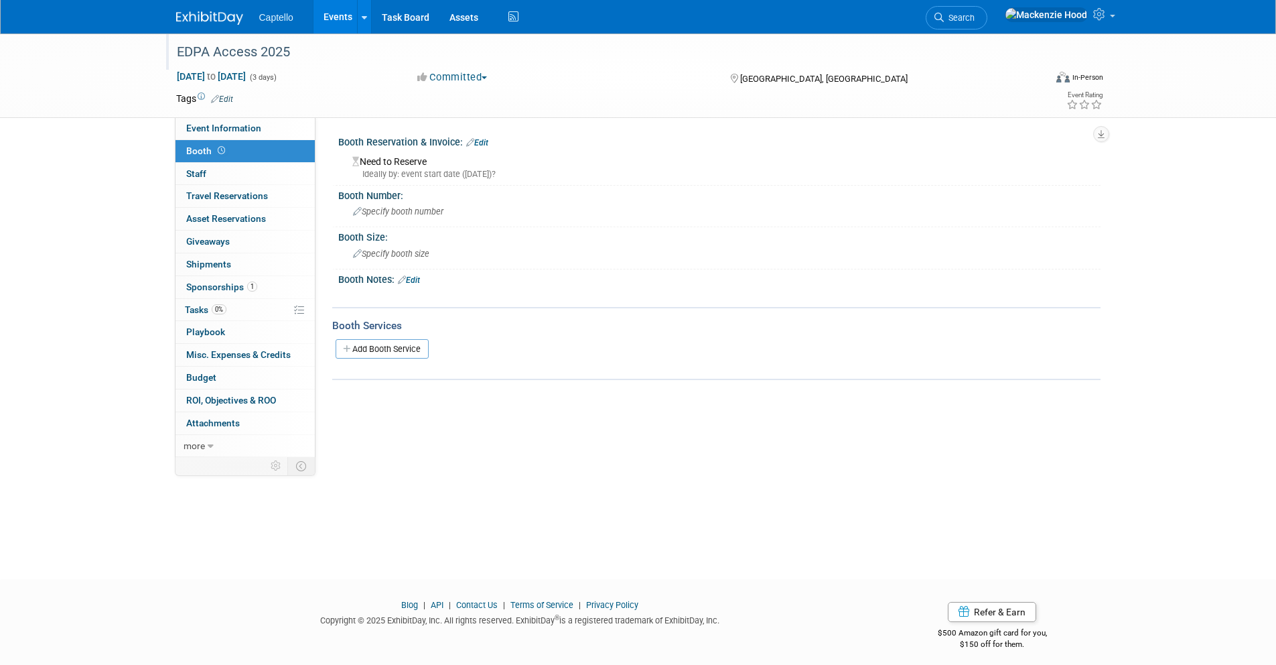
click at [487, 139] on link "Edit" at bounding box center [477, 142] width 22 height 9
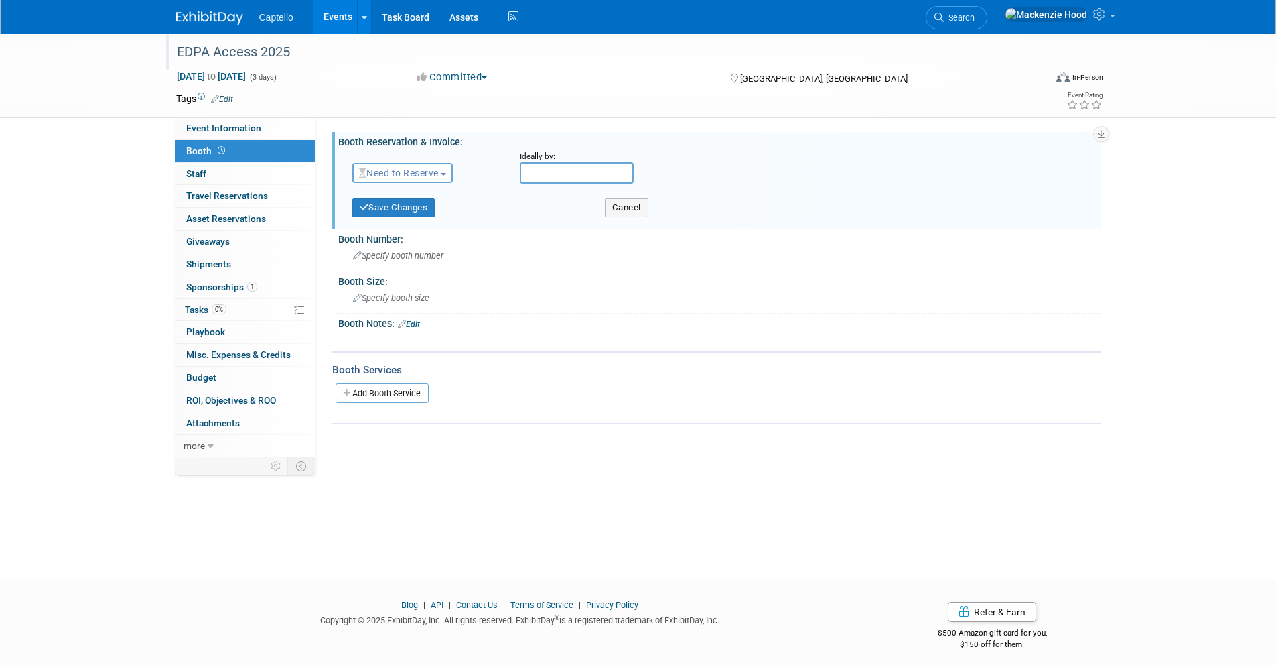
click at [374, 172] on span "Need to Reserve" at bounding box center [399, 172] width 80 height 11
click at [387, 210] on link "Reserved" at bounding box center [424, 214] width 143 height 19
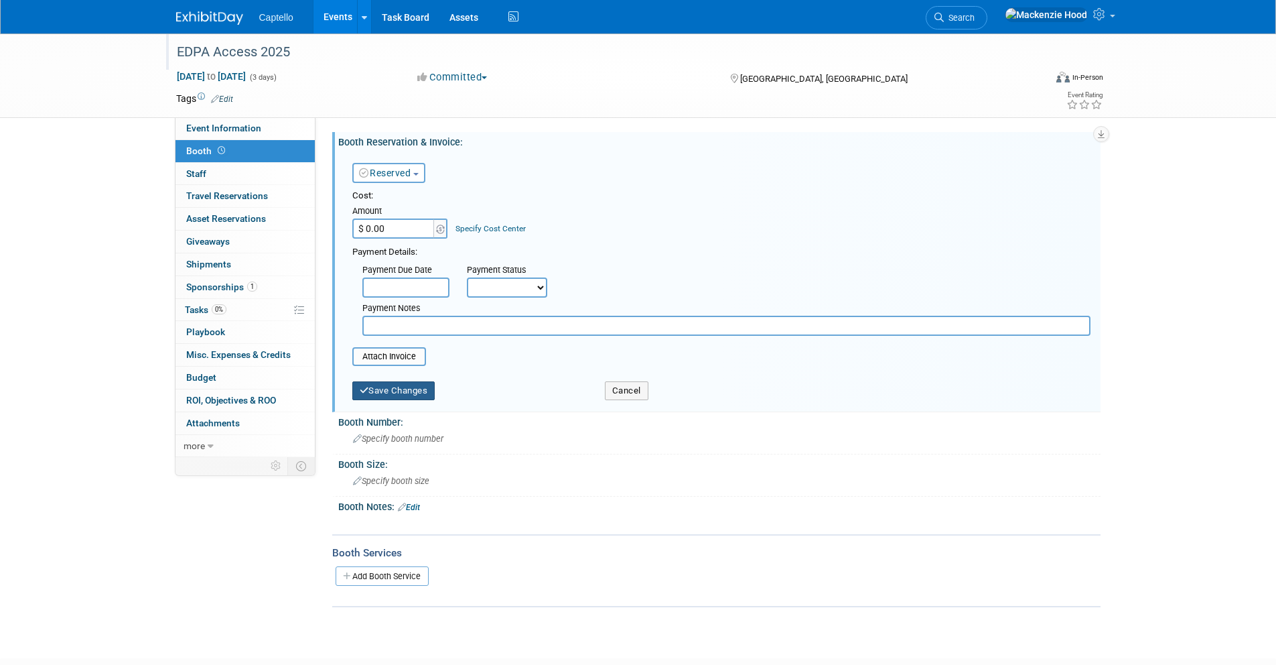
click at [397, 396] on button "Save Changes" at bounding box center [393, 390] width 83 height 19
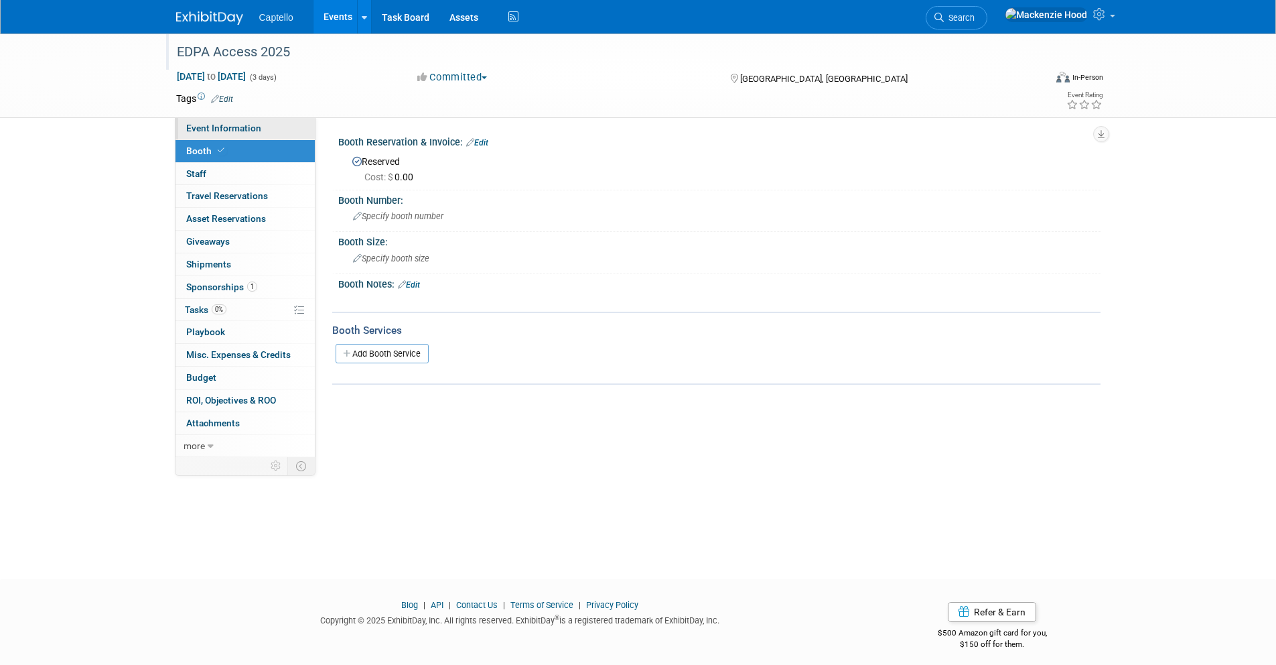
click at [276, 123] on link "Event Information" at bounding box center [245, 128] width 139 height 22
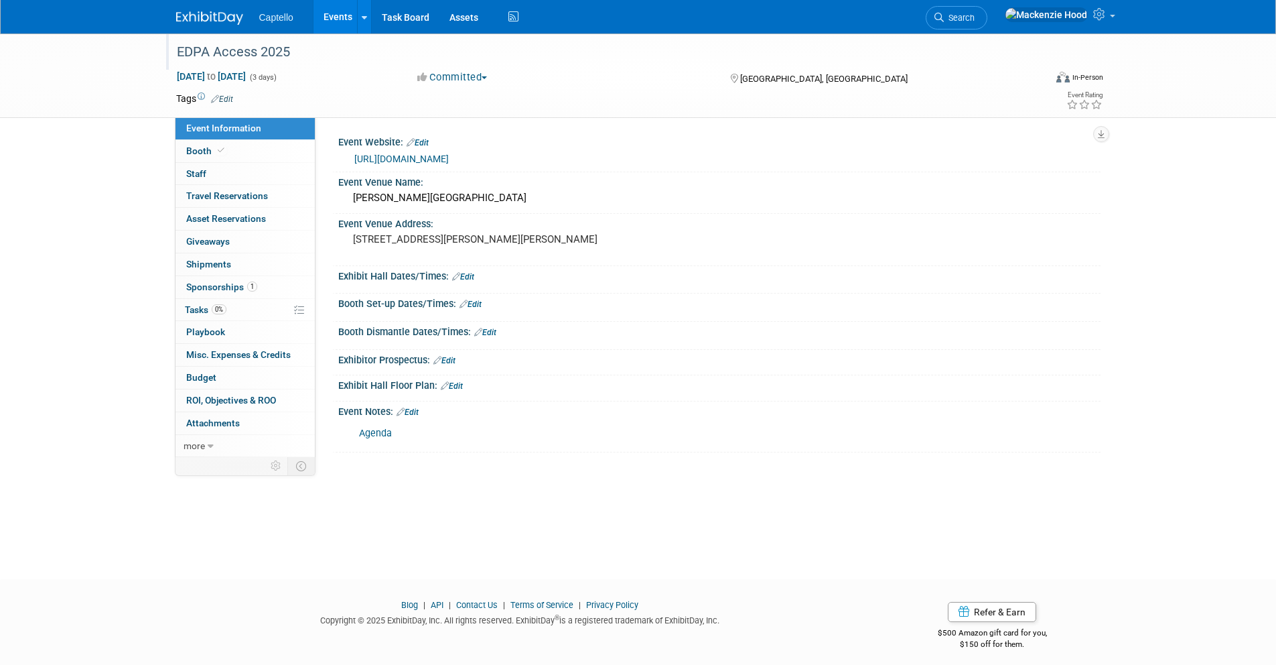
click at [391, 159] on link "https://www.edpa.com/access" at bounding box center [401, 158] width 94 height 11
click at [191, 18] on img at bounding box center [209, 17] width 67 height 13
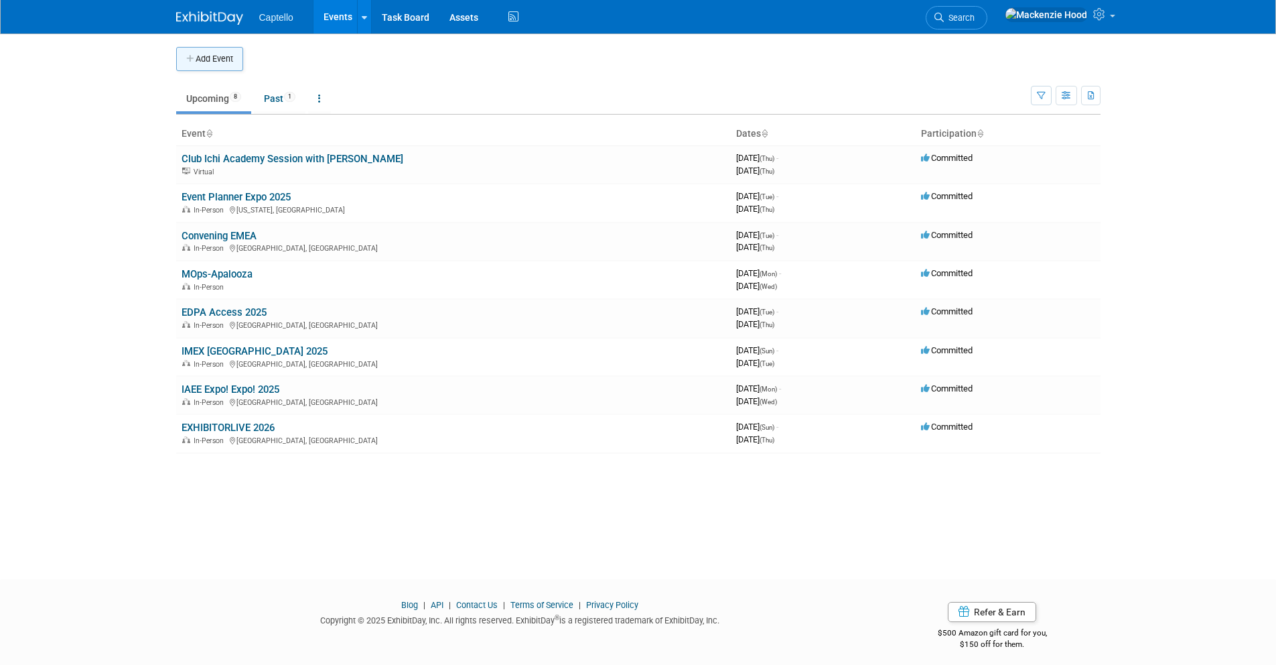
click at [190, 50] on button "Add Event" at bounding box center [209, 59] width 67 height 24
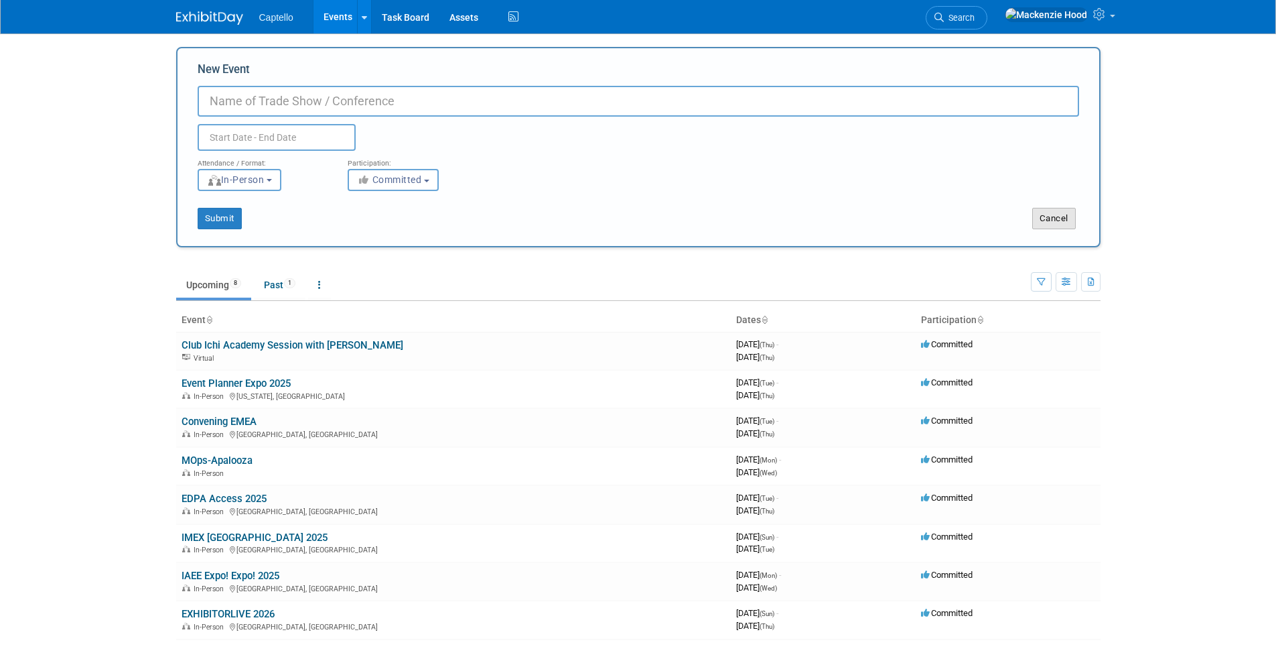
click at [1057, 216] on button "Cancel" at bounding box center [1054, 218] width 44 height 21
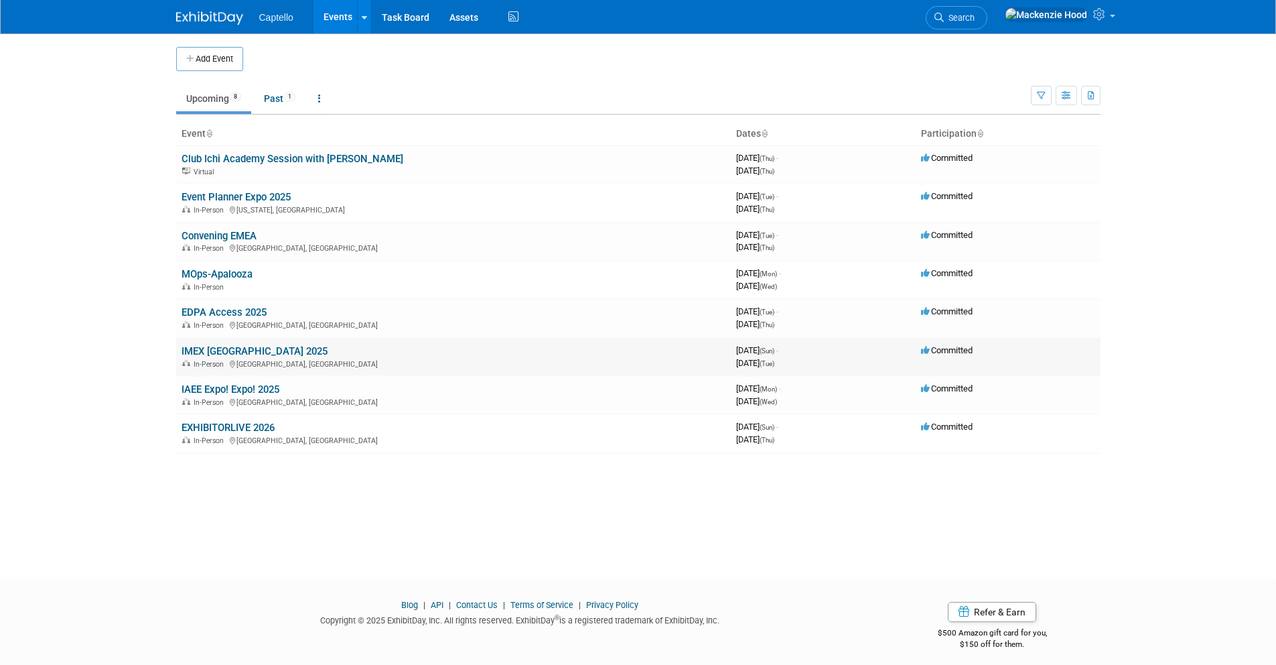
scroll to position [8, 0]
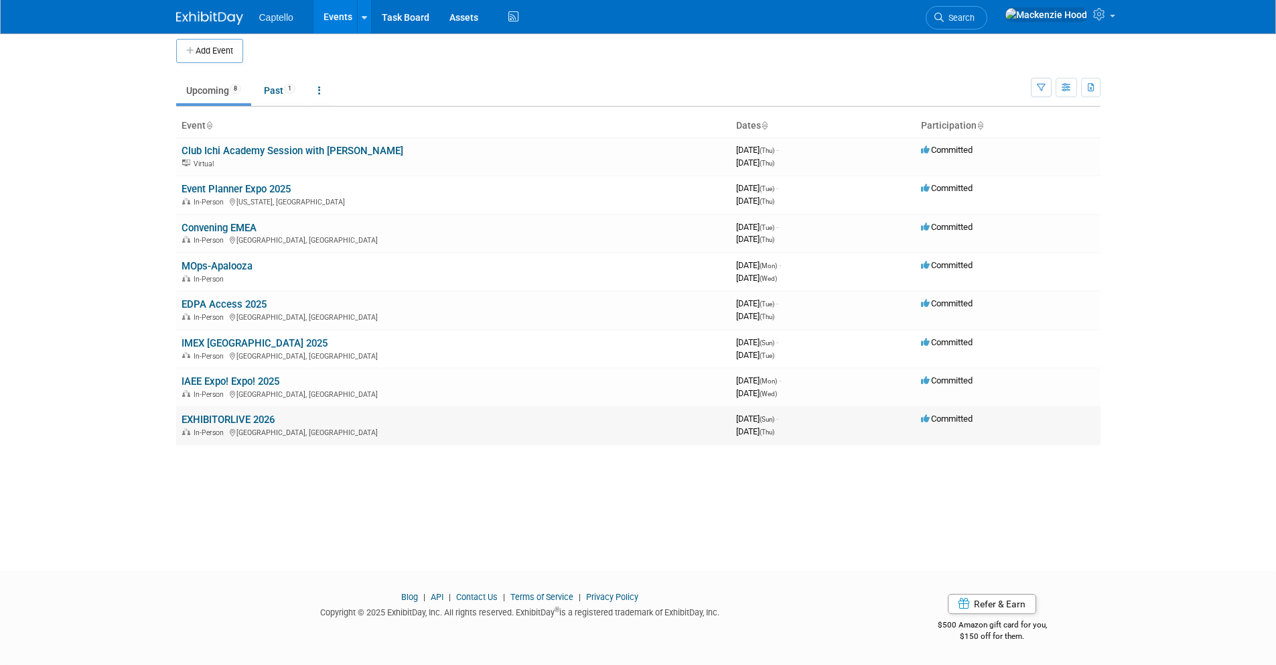
click at [183, 414] on link "EXHIBITORLIVE 2026" at bounding box center [228, 419] width 93 height 12
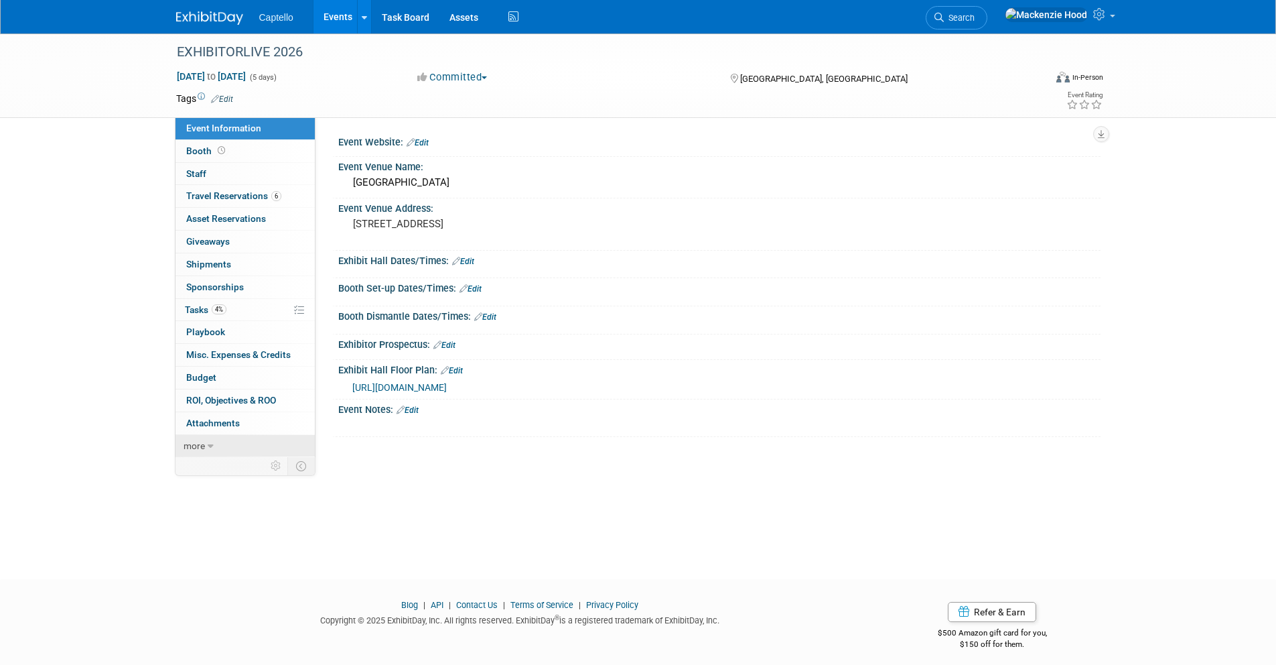
click at [206, 446] on link "more" at bounding box center [245, 446] width 139 height 22
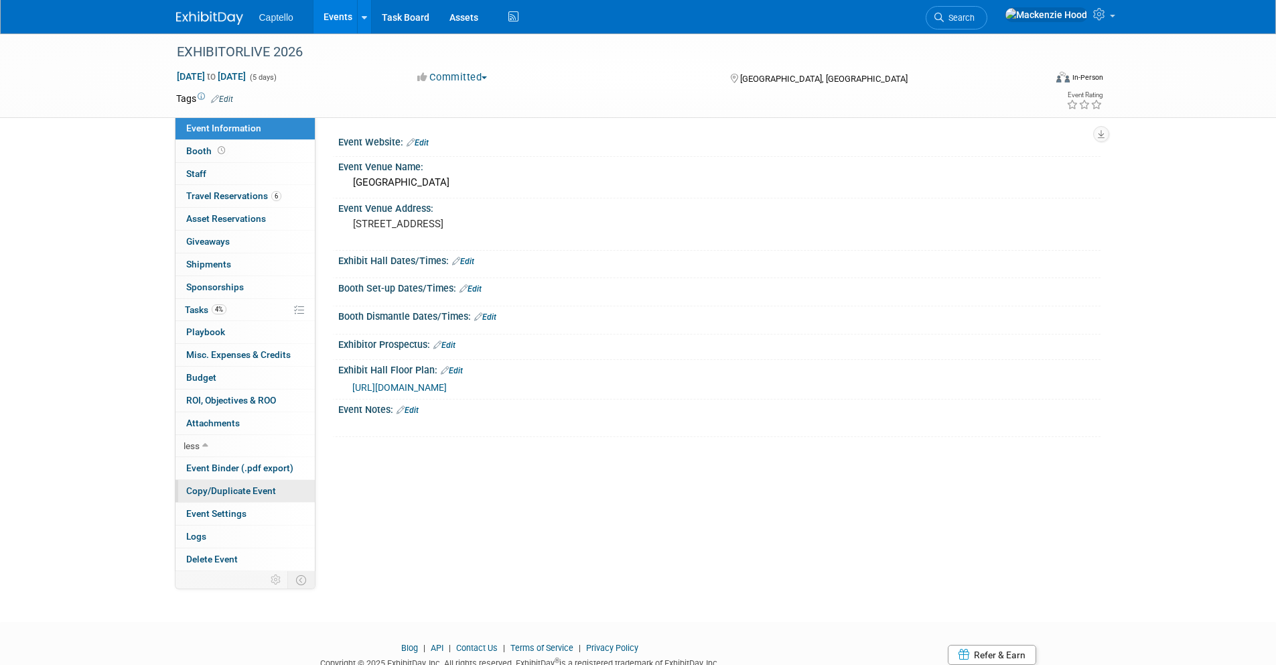
click at [197, 486] on span "Copy/Duplicate Event" at bounding box center [231, 490] width 90 height 11
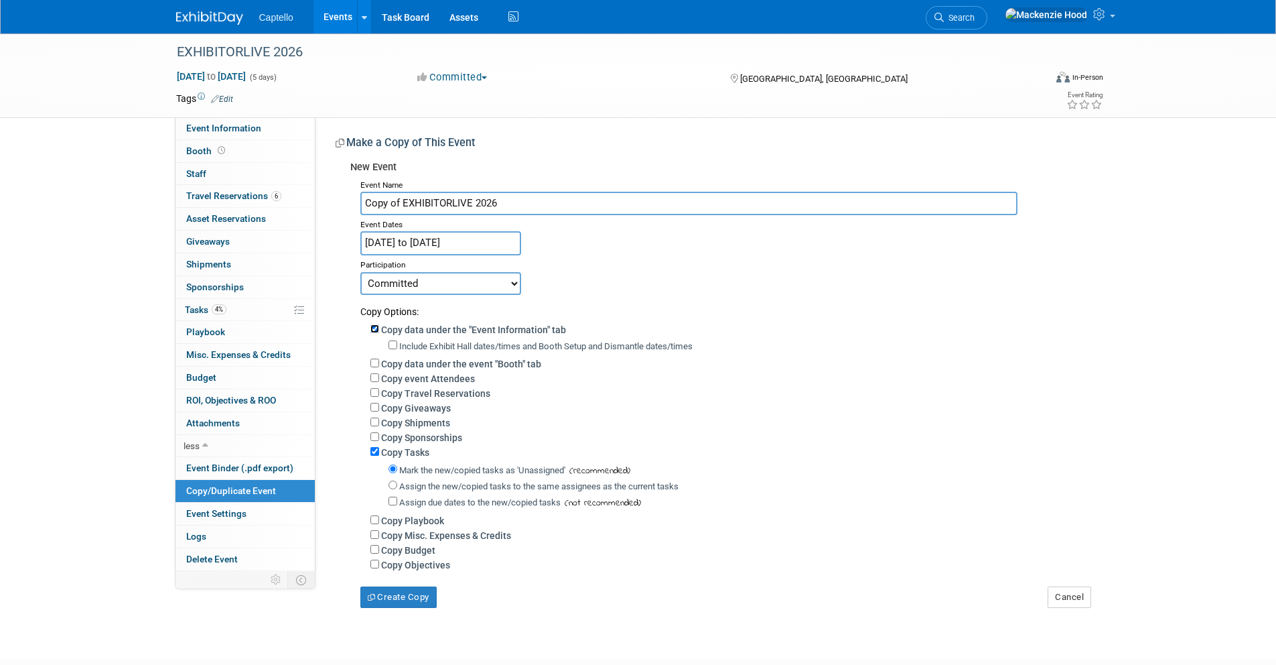
click at [375, 332] on input "Copy data under the "Event Information" tab" at bounding box center [374, 328] width 9 height 9
checkbox input "false"
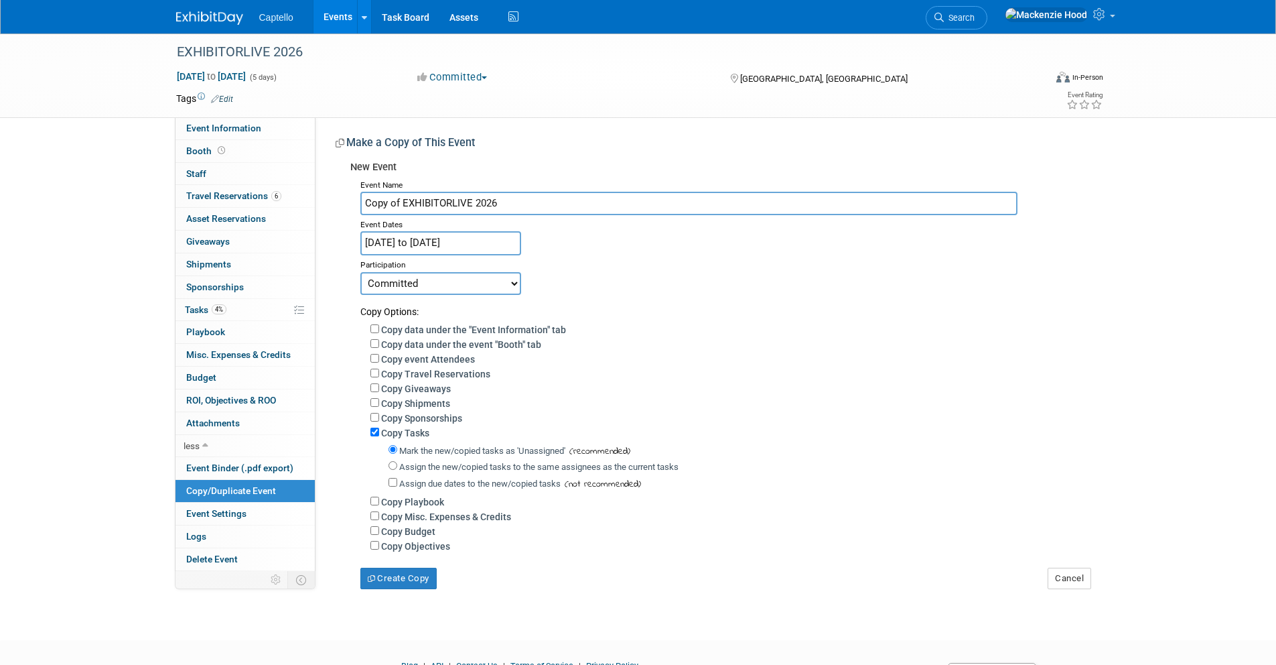
drag, startPoint x: 502, startPoint y: 197, endPoint x: 332, endPoint y: 191, distance: 171.0
click at [332, 191] on div "Event Website: Edit Event Venue Name: Tampa Convention Center Event Venue Addre…" at bounding box center [708, 353] width 785 height 472
paste input "INTERNATIONAL CONFEX 2026"
drag, startPoint x: 482, startPoint y: 198, endPoint x: 332, endPoint y: 186, distance: 149.8
click at [332, 186] on div "Event Website: Edit Event Venue Name: Tampa Convention Center Event Venue Addre…" at bounding box center [708, 353] width 785 height 472
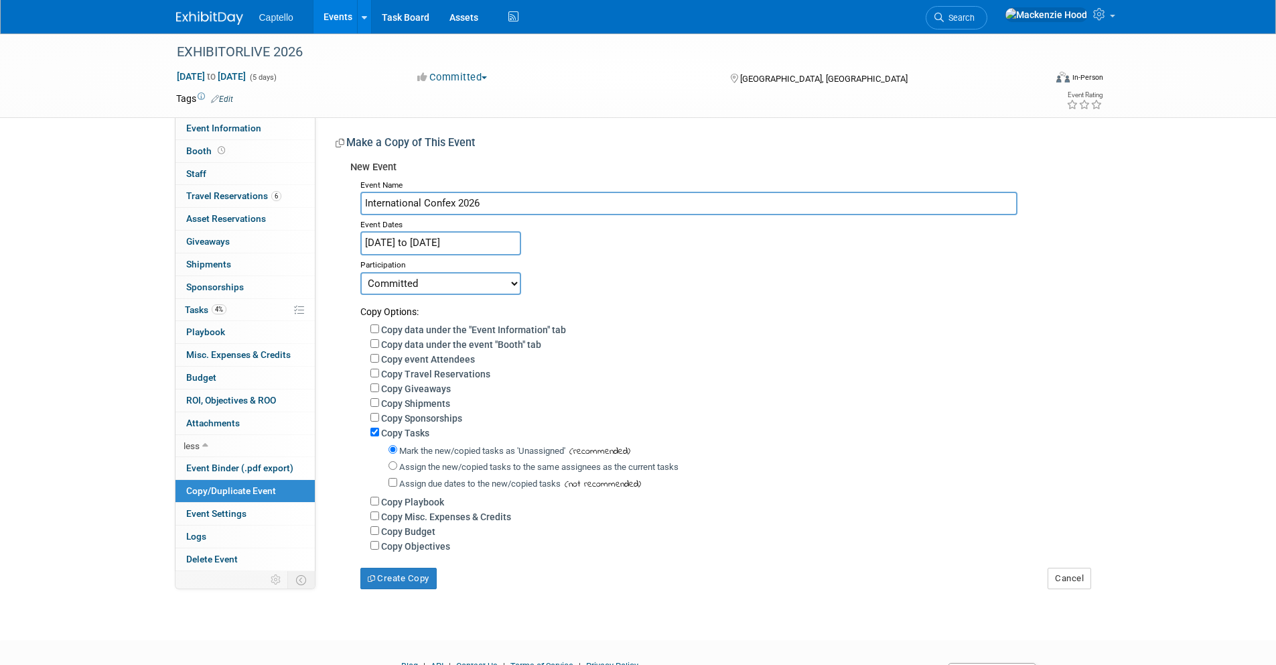
click at [499, 205] on input "International Confex 2026" at bounding box center [688, 203] width 657 height 23
type input "International Confex 2026"
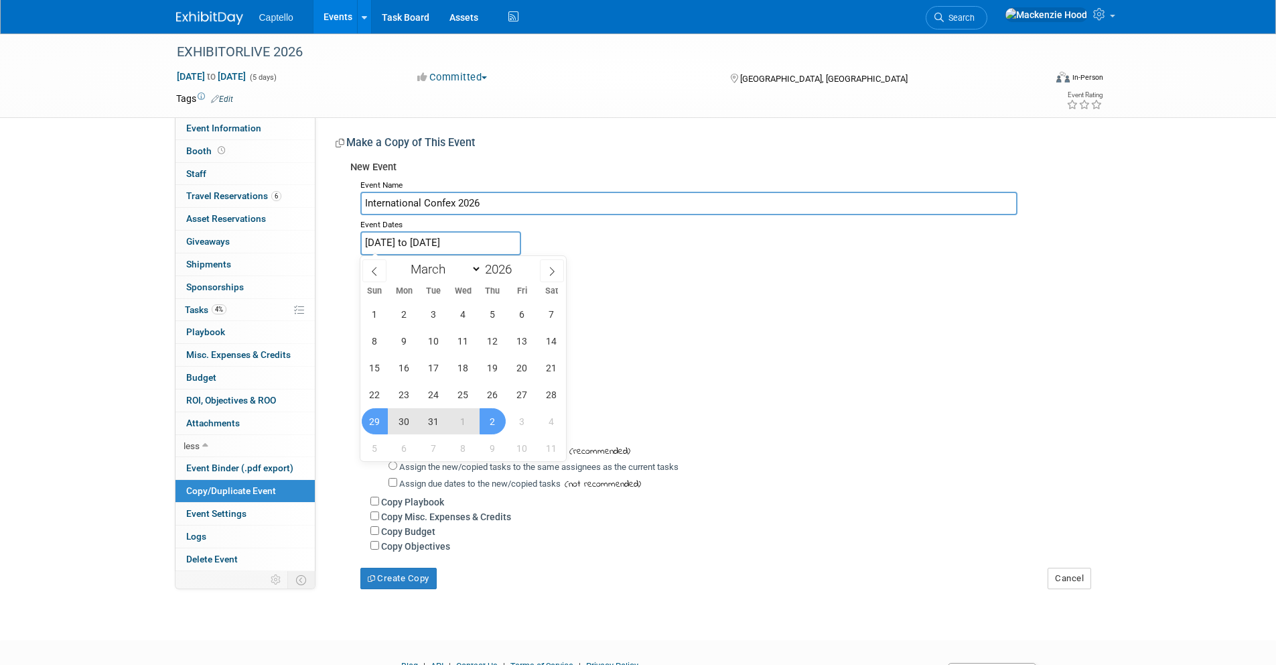
drag, startPoint x: 488, startPoint y: 244, endPoint x: 498, endPoint y: 251, distance: 12.1
click at [488, 244] on input "[DATE] to [DATE]" at bounding box center [440, 242] width 161 height 23
click at [373, 269] on icon at bounding box center [374, 271] width 9 height 9
select select "1"
click at [466, 393] on span "25" at bounding box center [463, 394] width 26 height 26
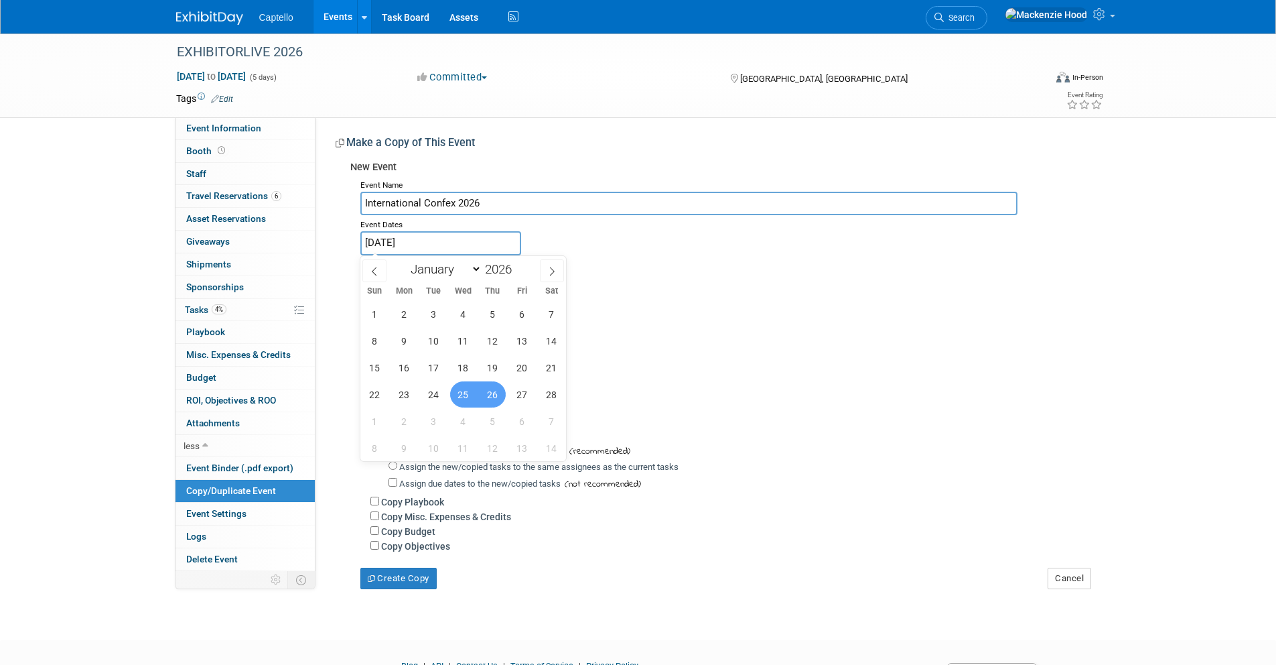
click at [498, 389] on span "26" at bounding box center [493, 394] width 26 height 26
type input "Feb 25, 2026 to Feb 26, 2026"
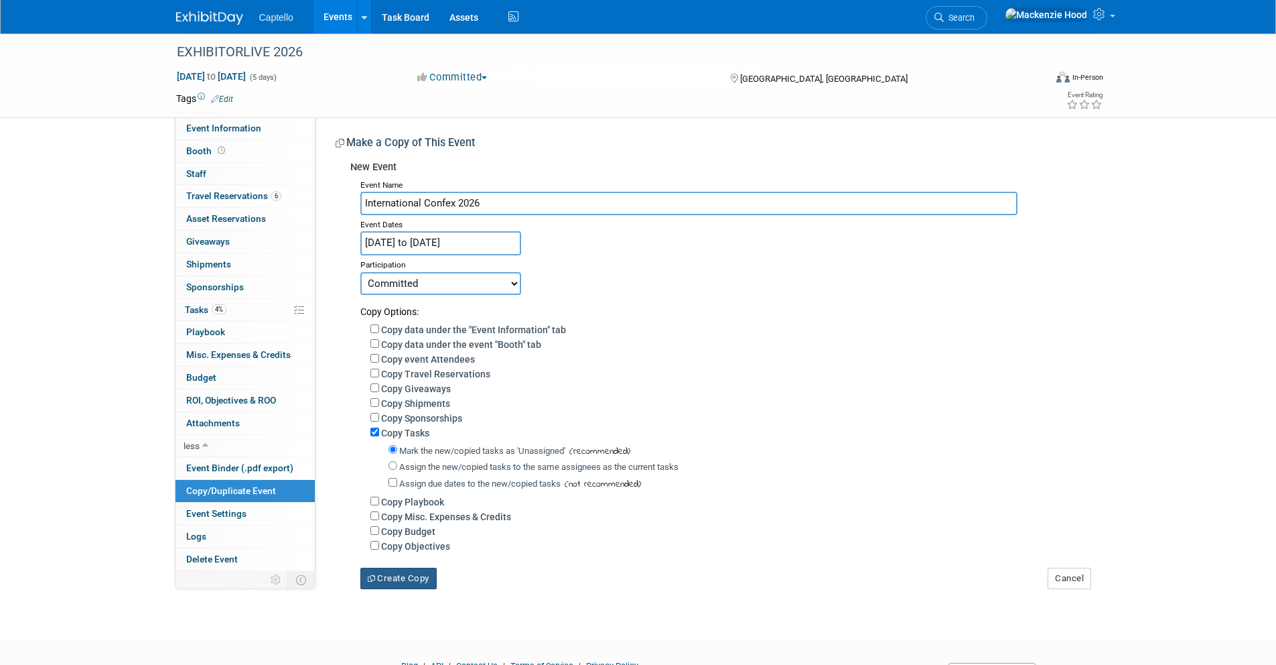
click at [395, 582] on button "Create Copy" at bounding box center [398, 577] width 76 height 21
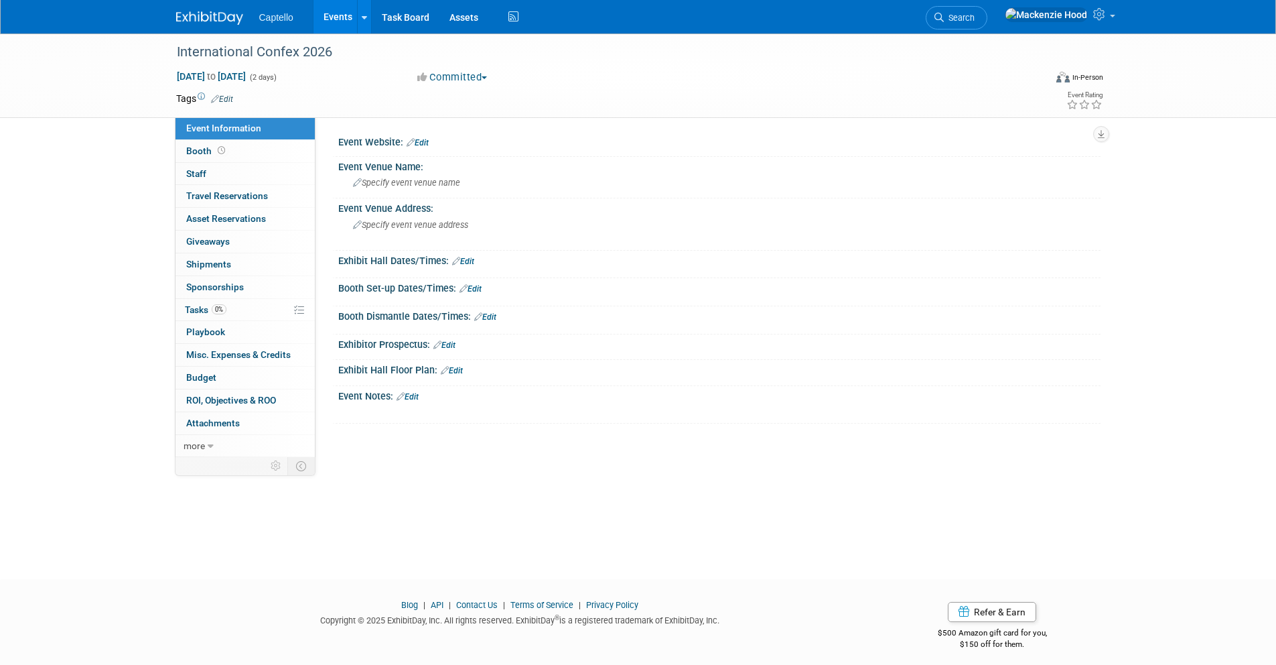
click at [420, 141] on link "Edit" at bounding box center [418, 142] width 22 height 9
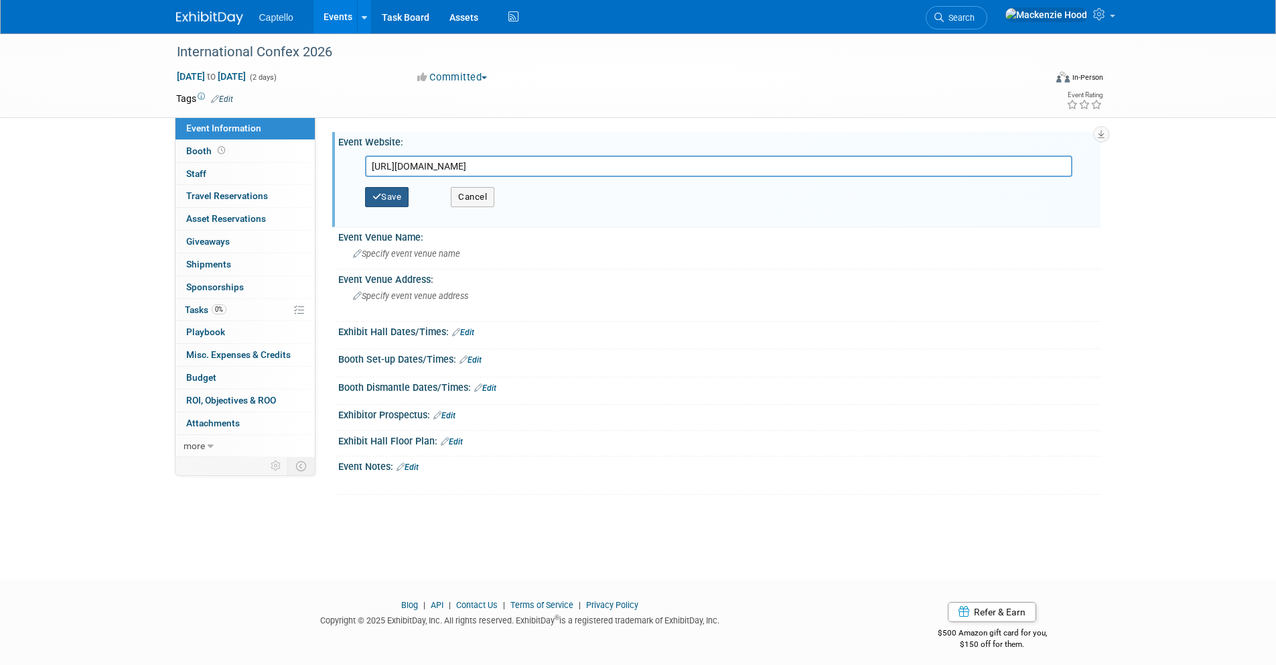
type input "https://www.international-confex.com/"
click at [387, 197] on button "Save" at bounding box center [387, 197] width 44 height 20
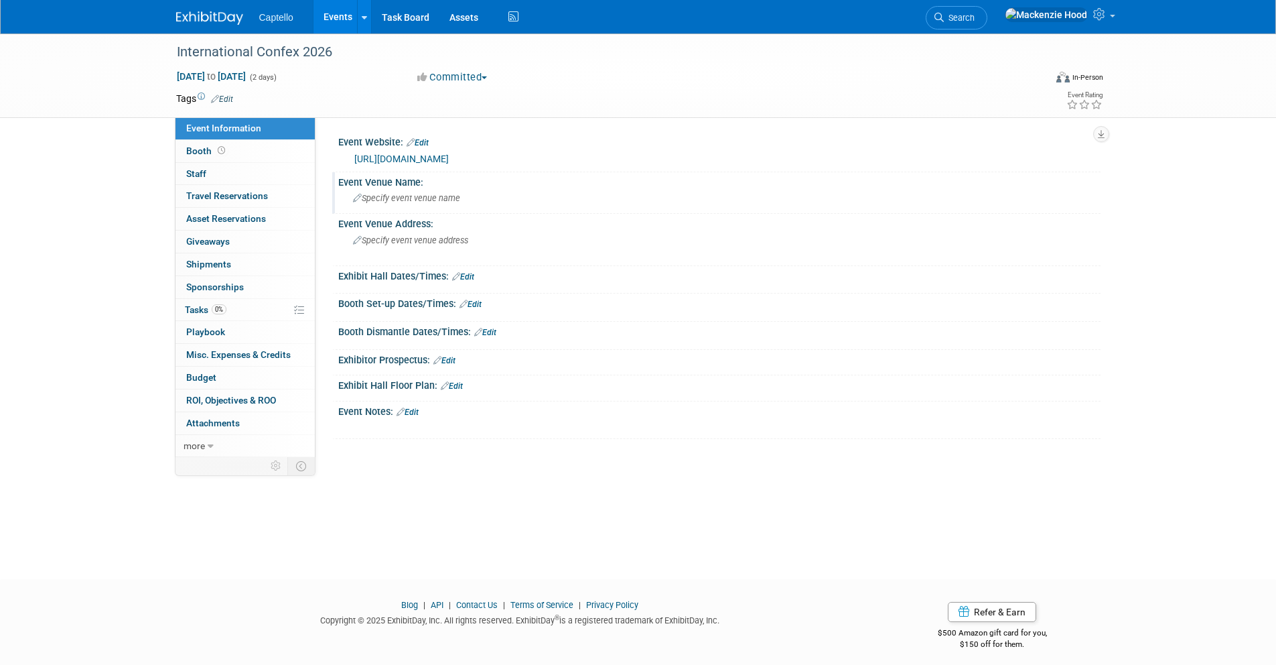
click at [429, 193] on span "Specify event venue name" at bounding box center [406, 198] width 107 height 10
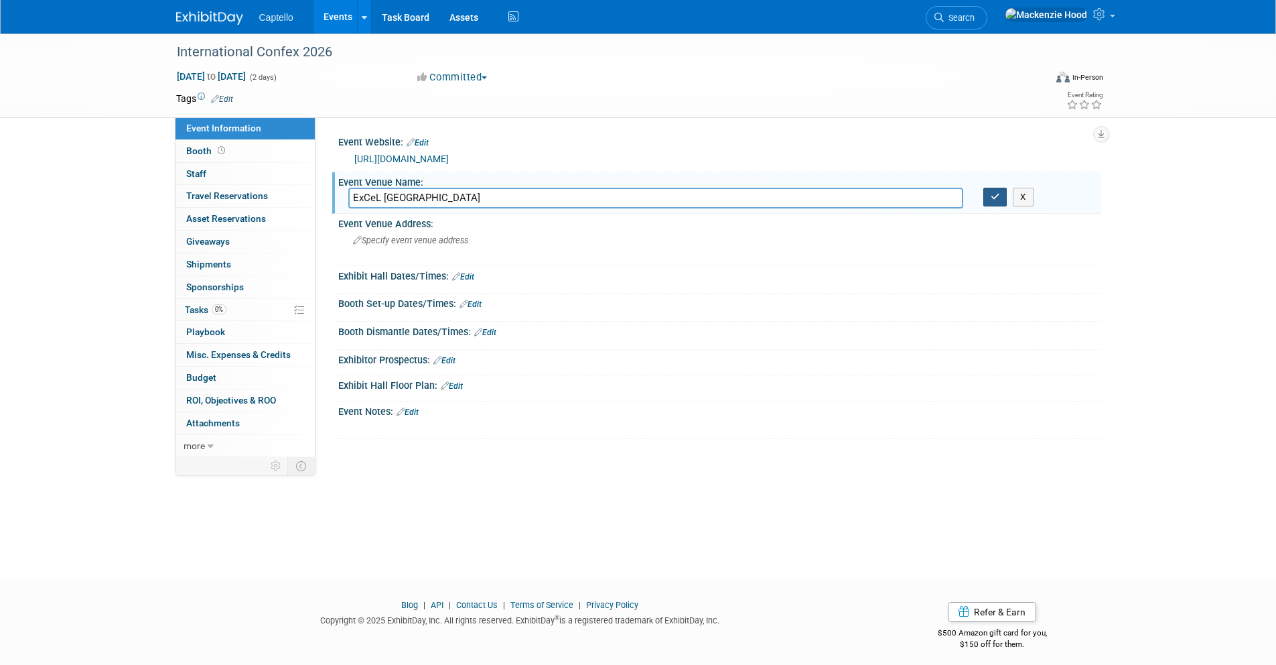
type input "ExCeL London"
drag, startPoint x: 1000, startPoint y: 201, endPoint x: 985, endPoint y: 208, distance: 16.2
click at [1000, 201] on button "button" at bounding box center [996, 197] width 24 height 19
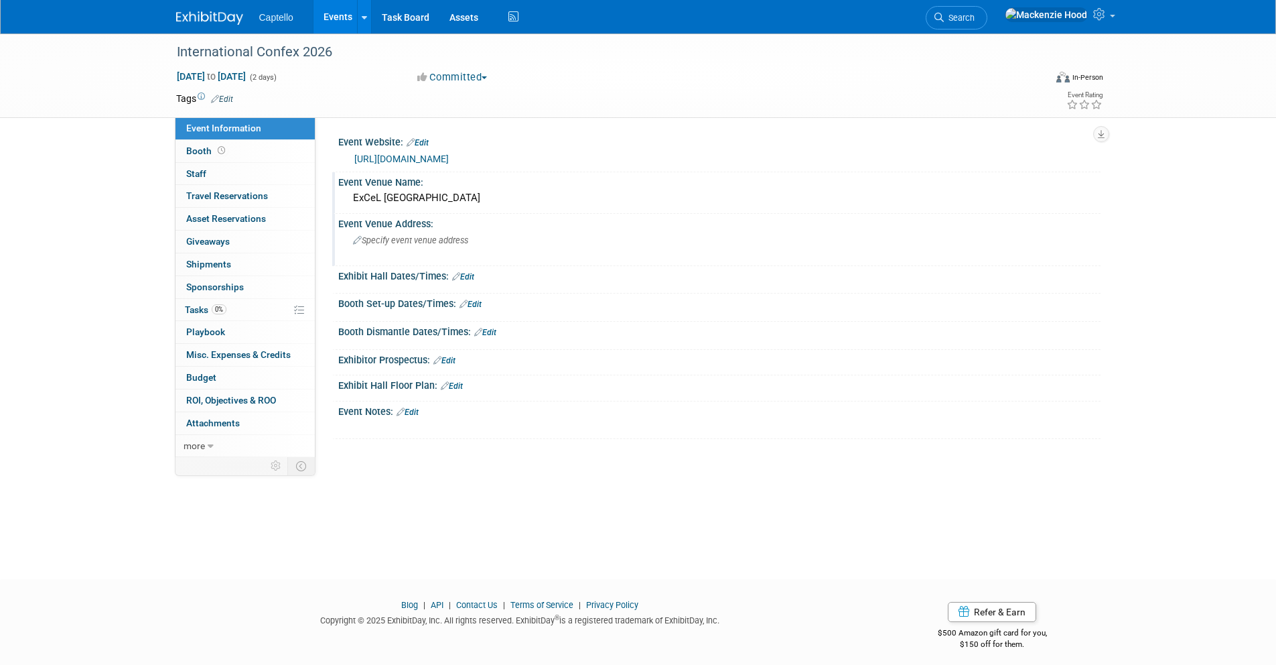
click at [382, 236] on span "Specify event venue address" at bounding box center [410, 240] width 115 height 10
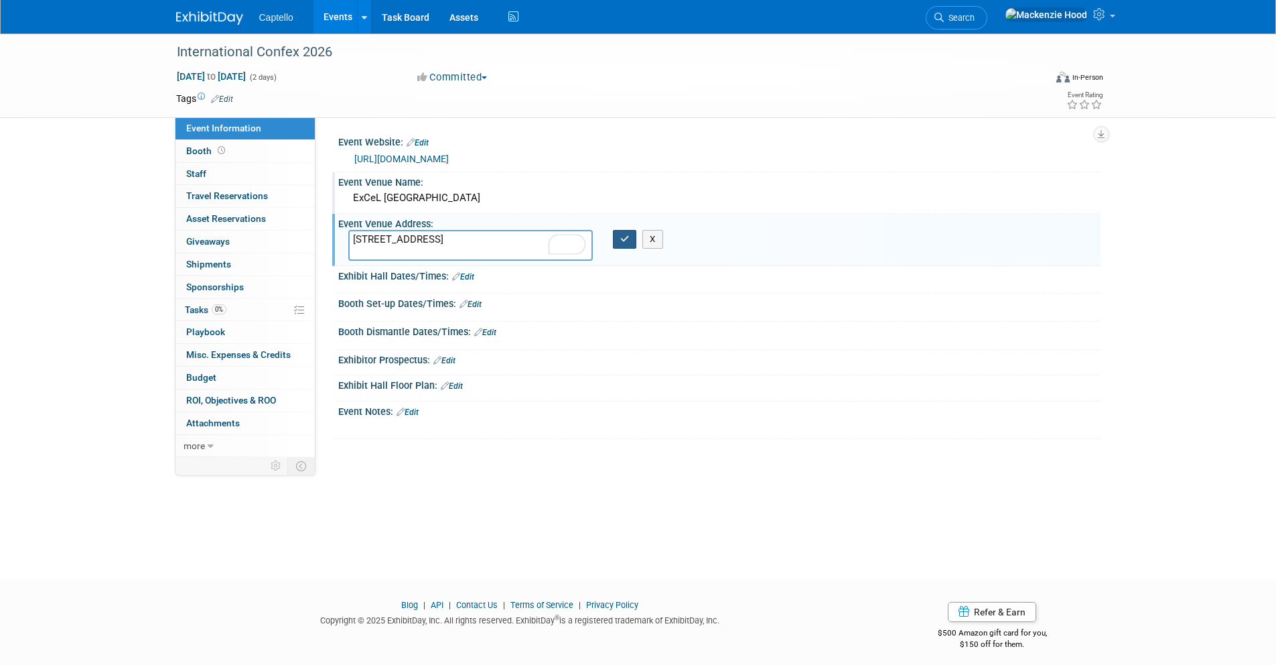
type textarea "Royal Victoria Dock 1 Western Gateway, London E16 1XL"
click at [623, 239] on icon "button" at bounding box center [624, 238] width 9 height 9
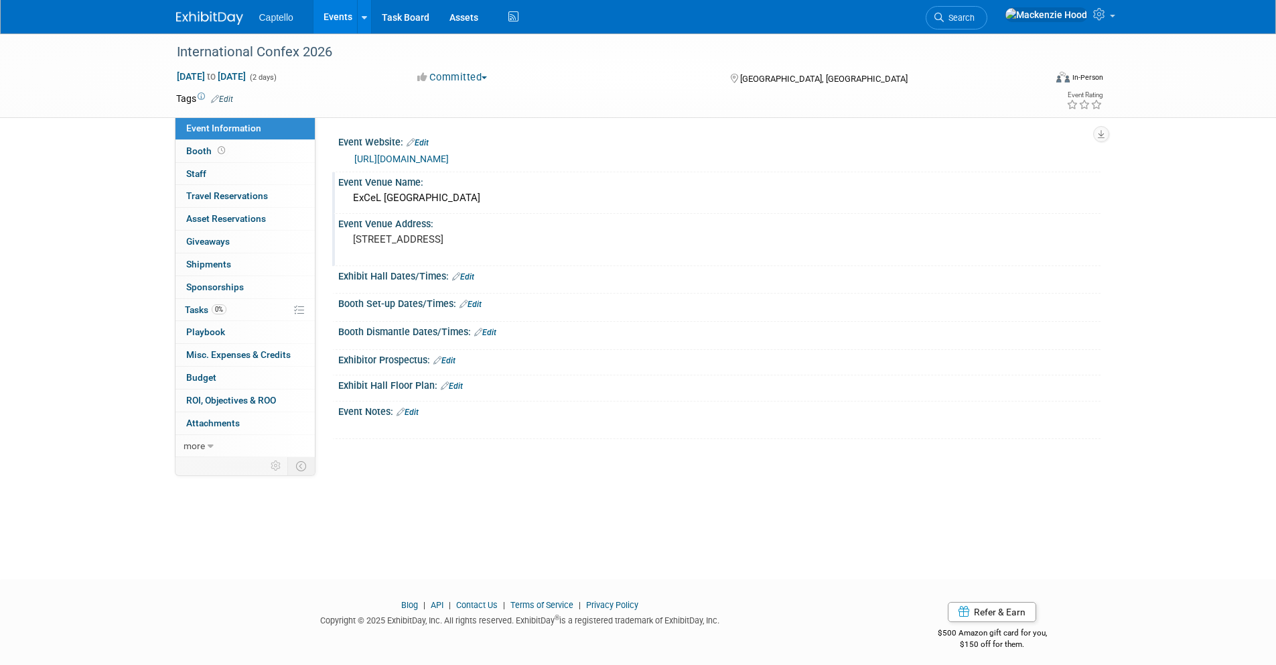
click at [188, 13] on img at bounding box center [209, 17] width 67 height 13
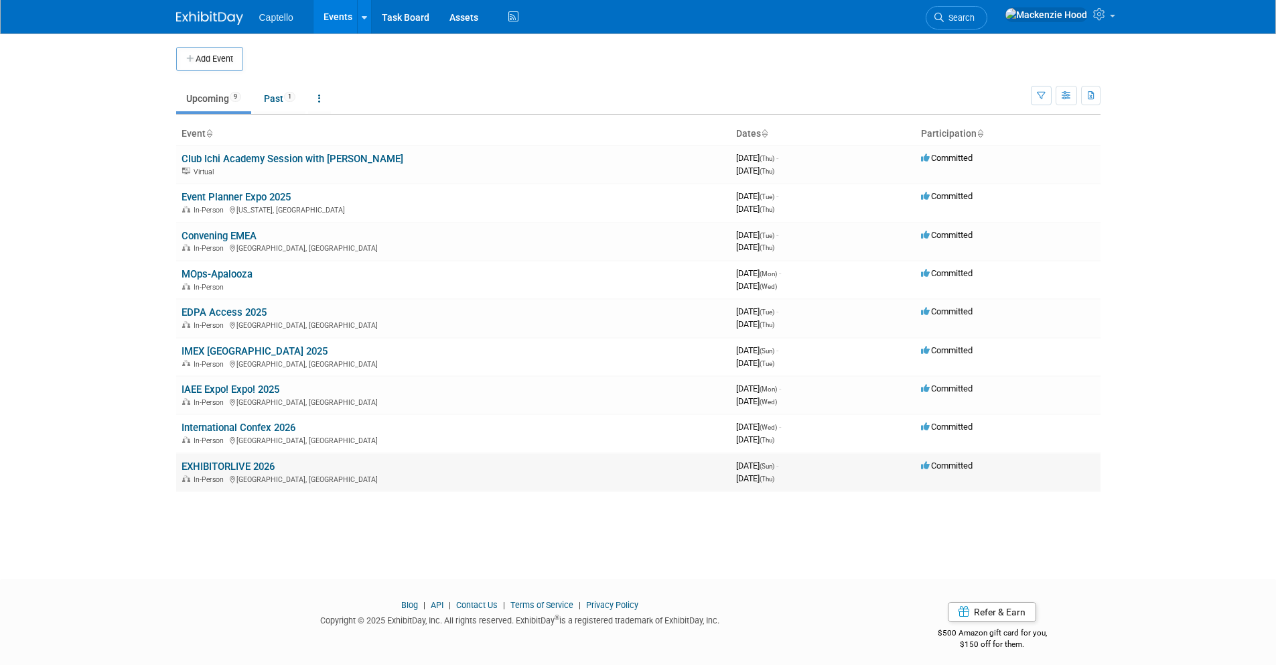
click at [207, 462] on link "EXHIBITORLIVE 2026" at bounding box center [228, 466] width 93 height 12
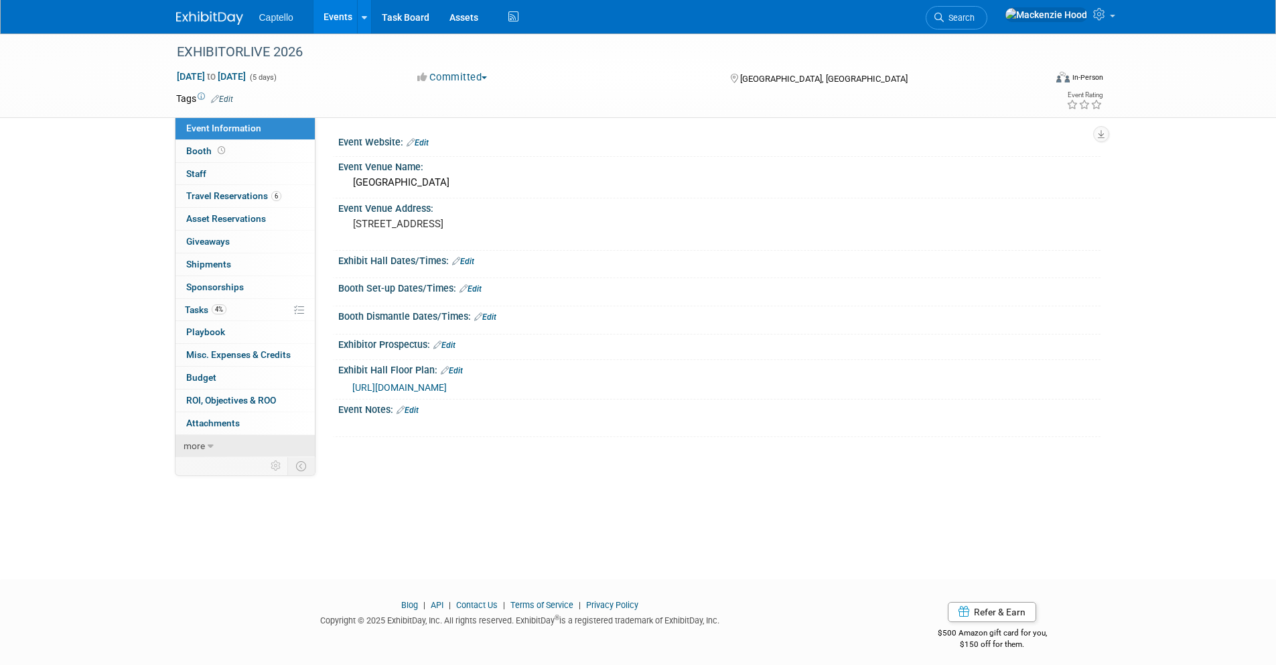
click at [212, 443] on icon at bounding box center [211, 446] width 6 height 9
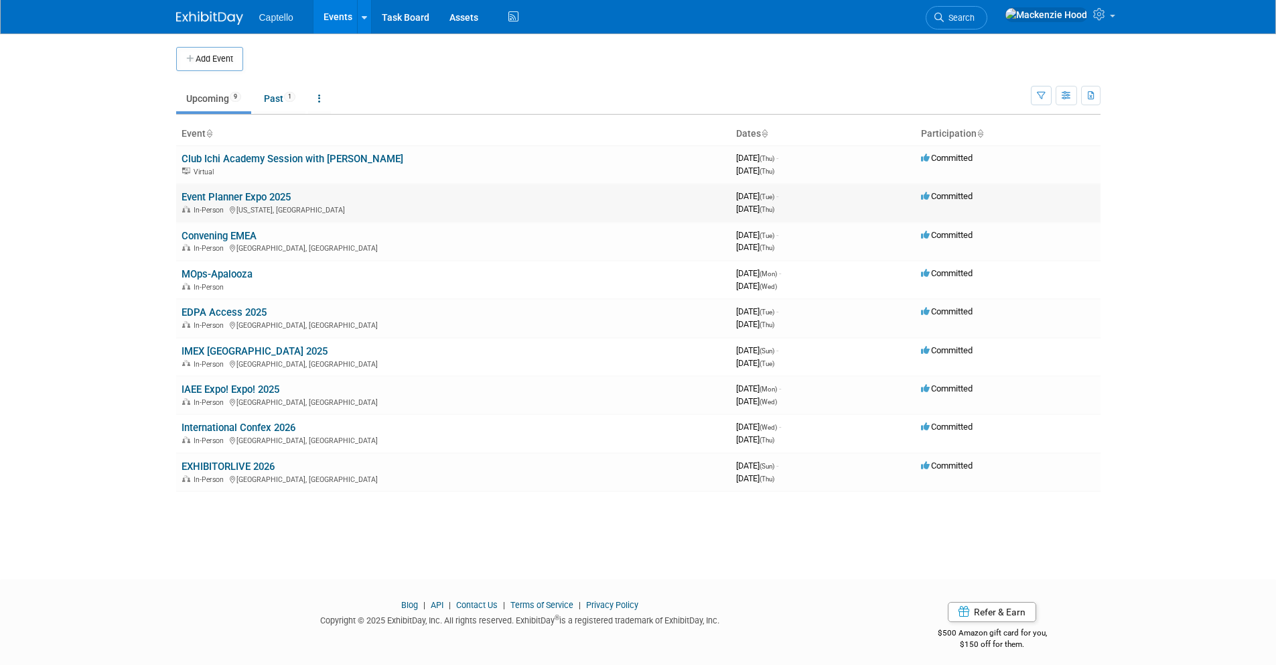
click at [283, 198] on link "Event Planner Expo 2025" at bounding box center [236, 197] width 109 height 12
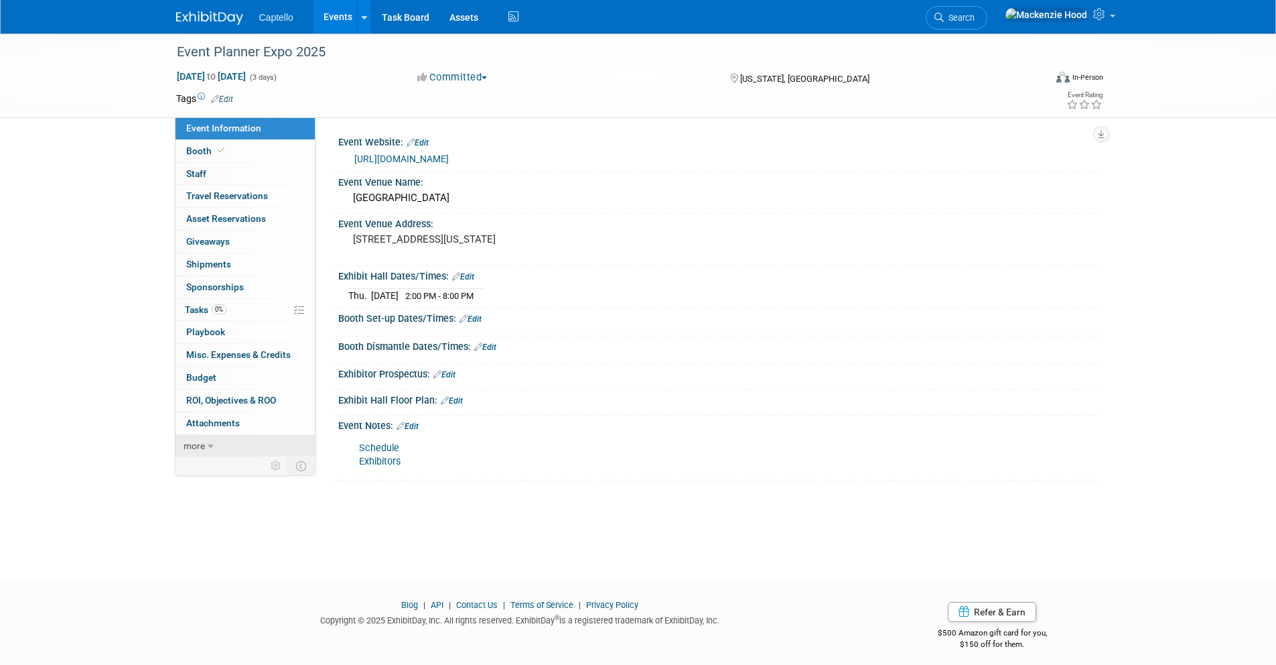
click at [204, 448] on link "more" at bounding box center [245, 446] width 139 height 22
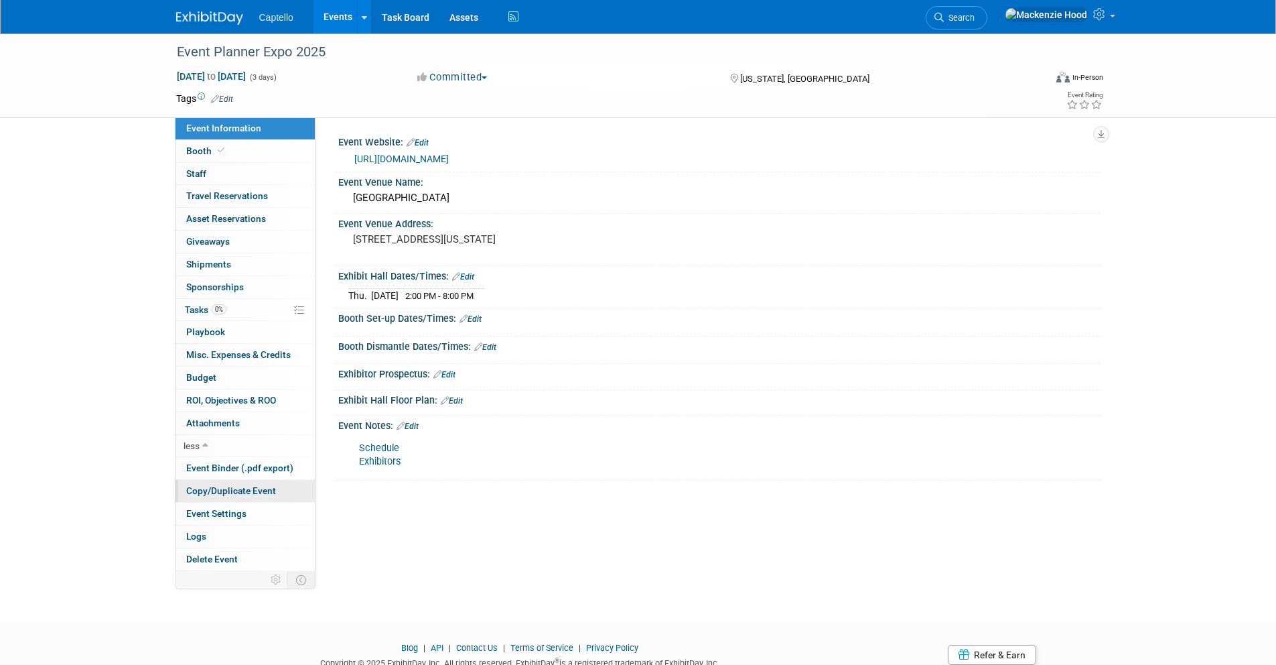
click at [237, 492] on span "Copy/Duplicate Event" at bounding box center [231, 490] width 90 height 11
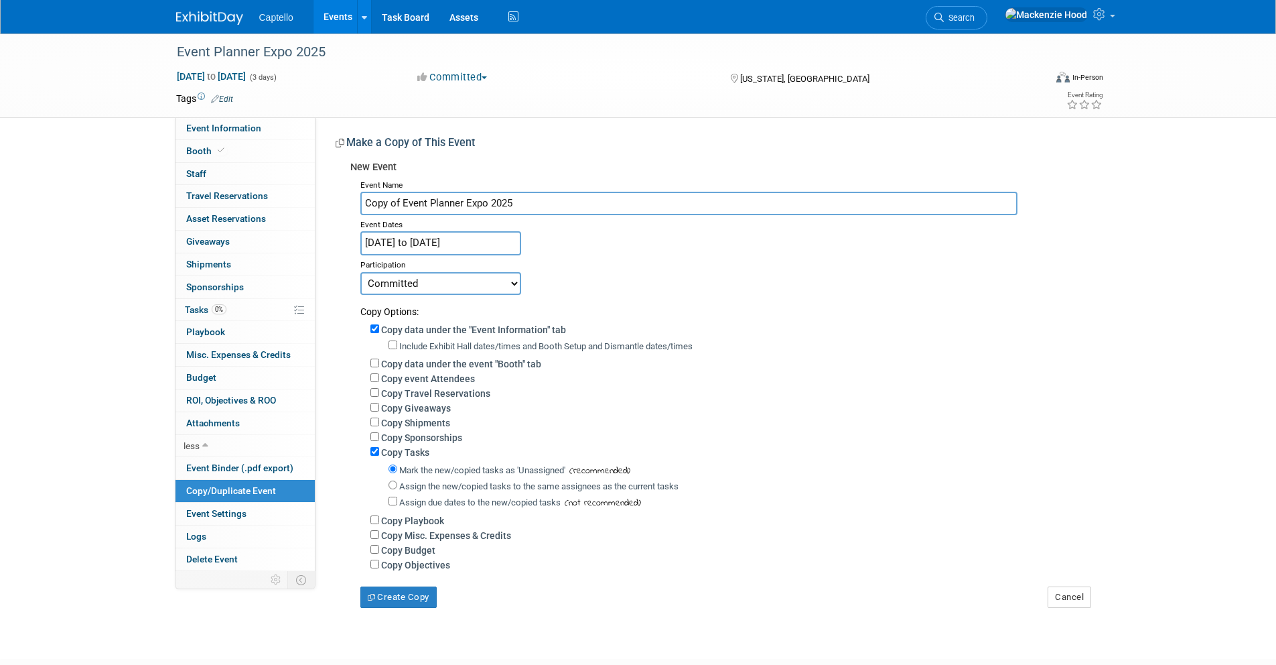
drag, startPoint x: 523, startPoint y: 200, endPoint x: 348, endPoint y: 188, distance: 175.2
click at [348, 188] on div "New Event Event Name Copy of Event Planner Expo 2025 Event Dates Oct 14, 2025 t…" at bounding box center [713, 381] width 755 height 453
paste input "CONEXPO / AGG 2026"
type input "CONEXPO / AGG 2026"
click at [427, 244] on input "Oct 14, 2025 to Oct 16, 2025" at bounding box center [440, 242] width 161 height 23
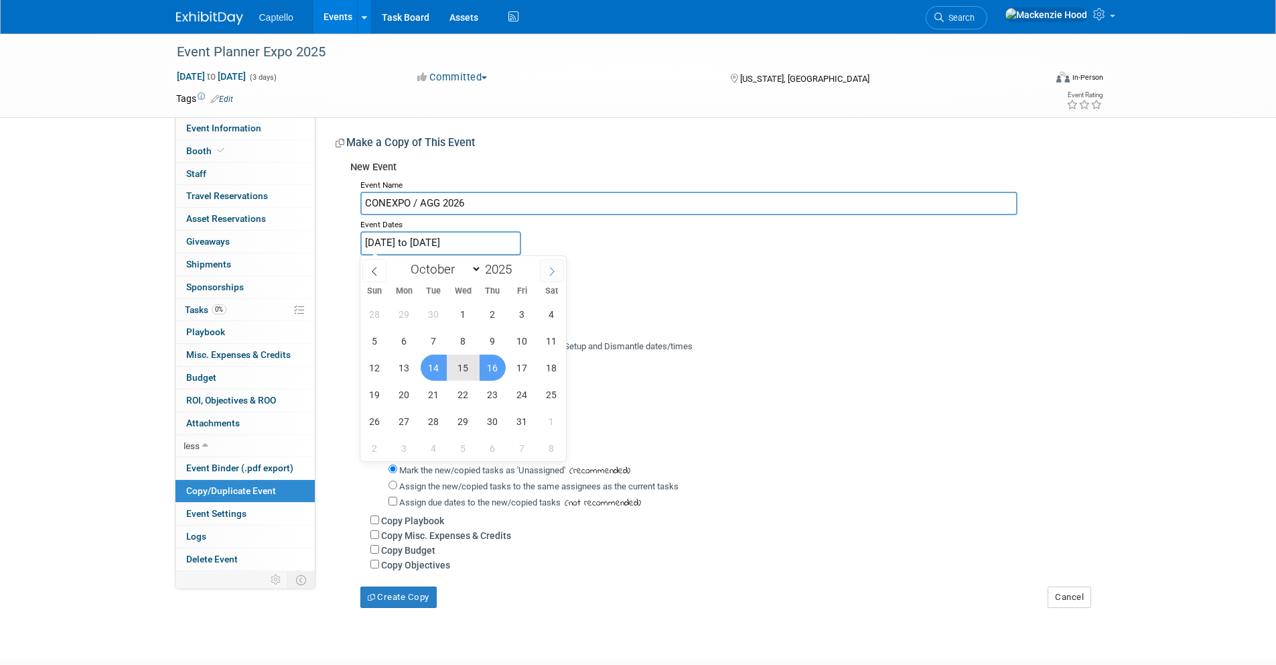
click at [549, 275] on icon at bounding box center [551, 271] width 9 height 9
click at [549, 274] on icon at bounding box center [551, 271] width 9 height 9
select select "11"
click at [549, 274] on icon at bounding box center [551, 271] width 9 height 9
type input "2026"
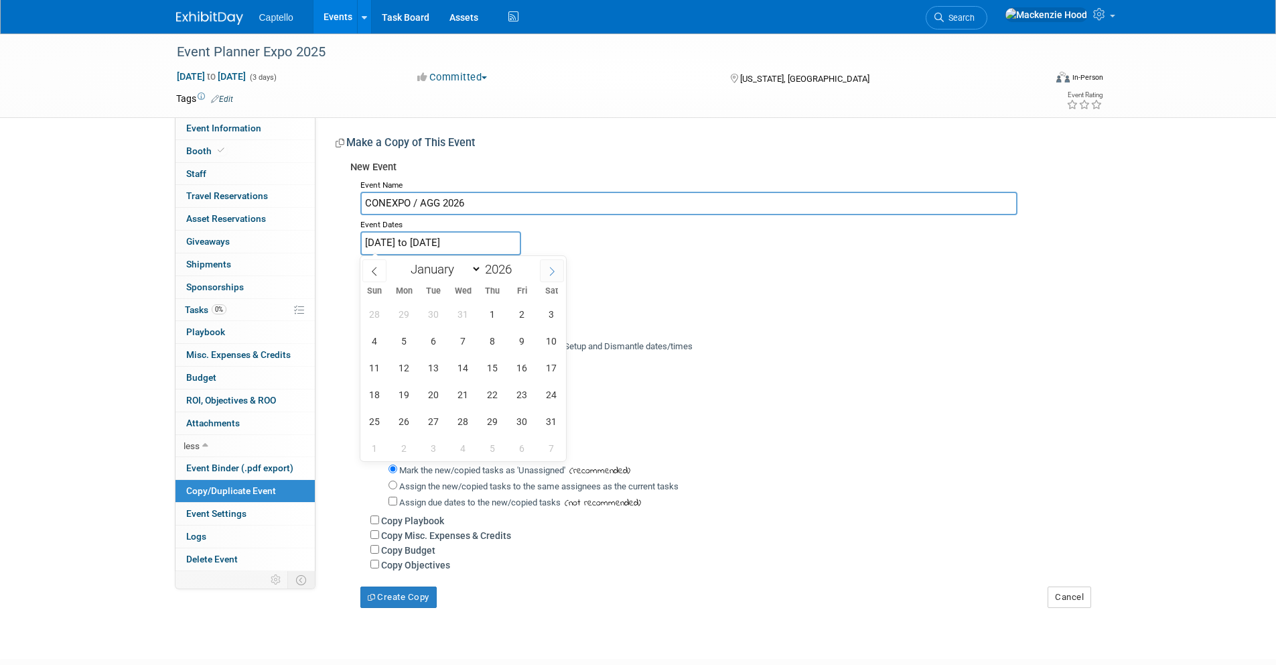
click at [549, 274] on icon at bounding box center [551, 271] width 9 height 9
select select "2"
click at [425, 316] on span "3" at bounding box center [434, 314] width 26 height 26
click at [556, 313] on span "7" at bounding box center [552, 314] width 26 height 26
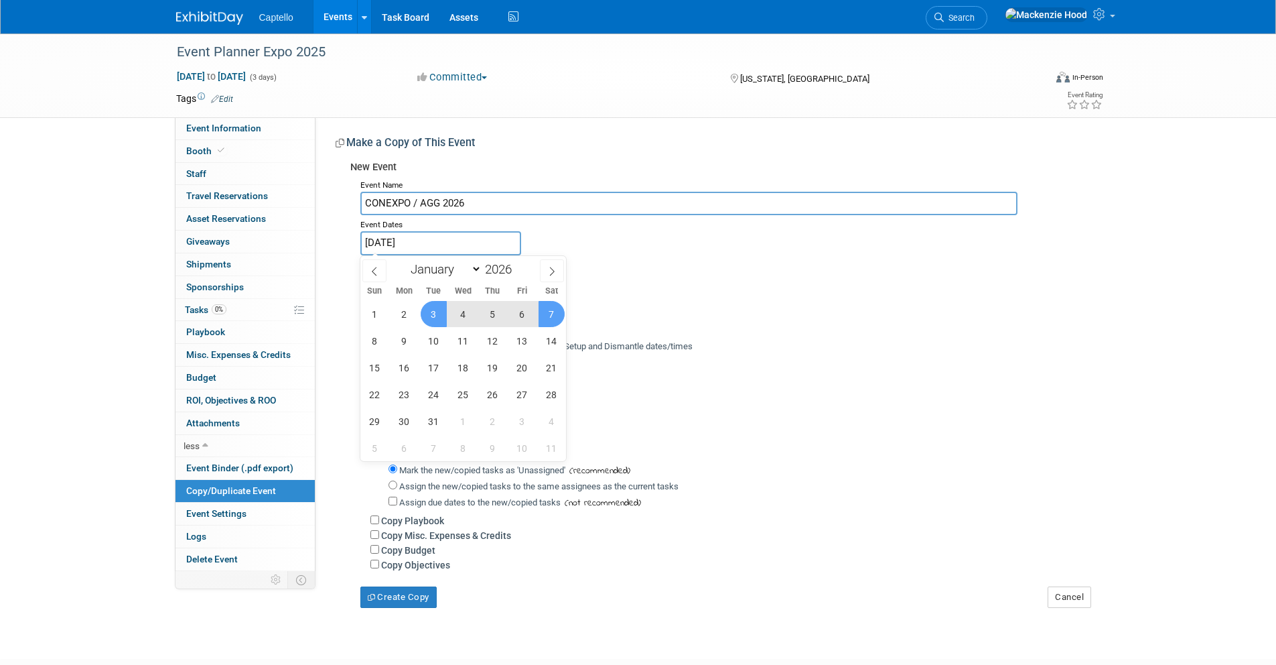
type input "Mar 3, 2026 to Mar 7, 2026"
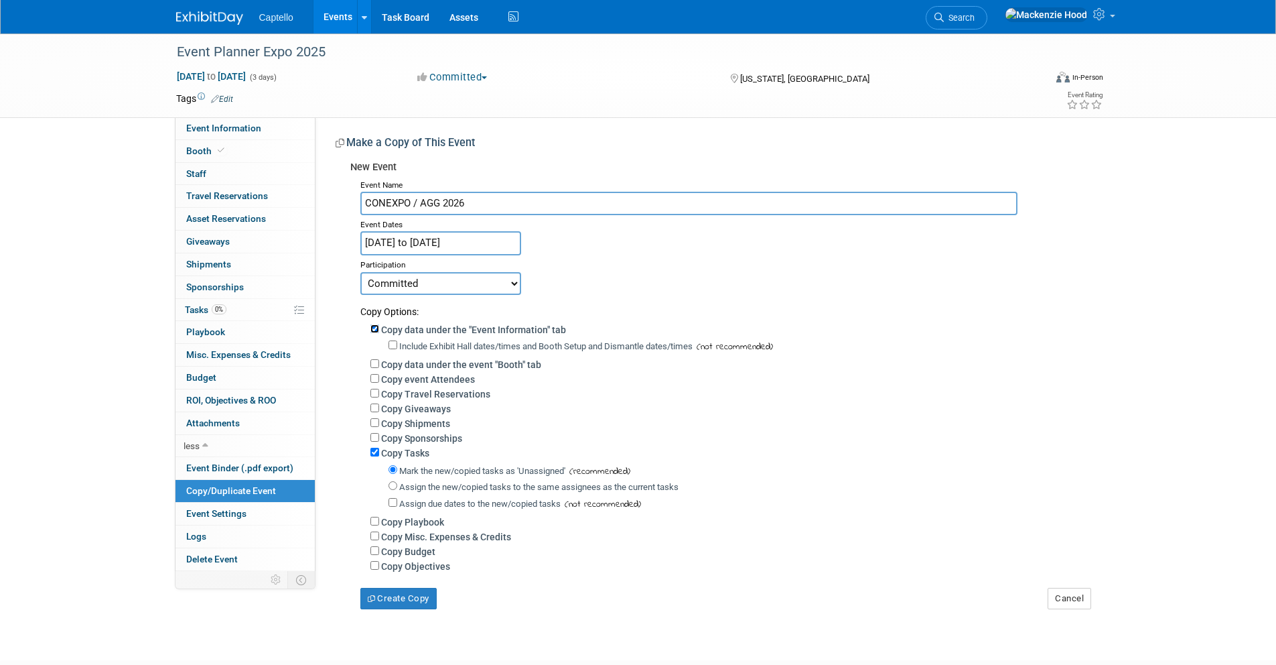
click at [378, 331] on input "Copy data under the "Event Information" tab" at bounding box center [374, 328] width 9 height 9
checkbox input "false"
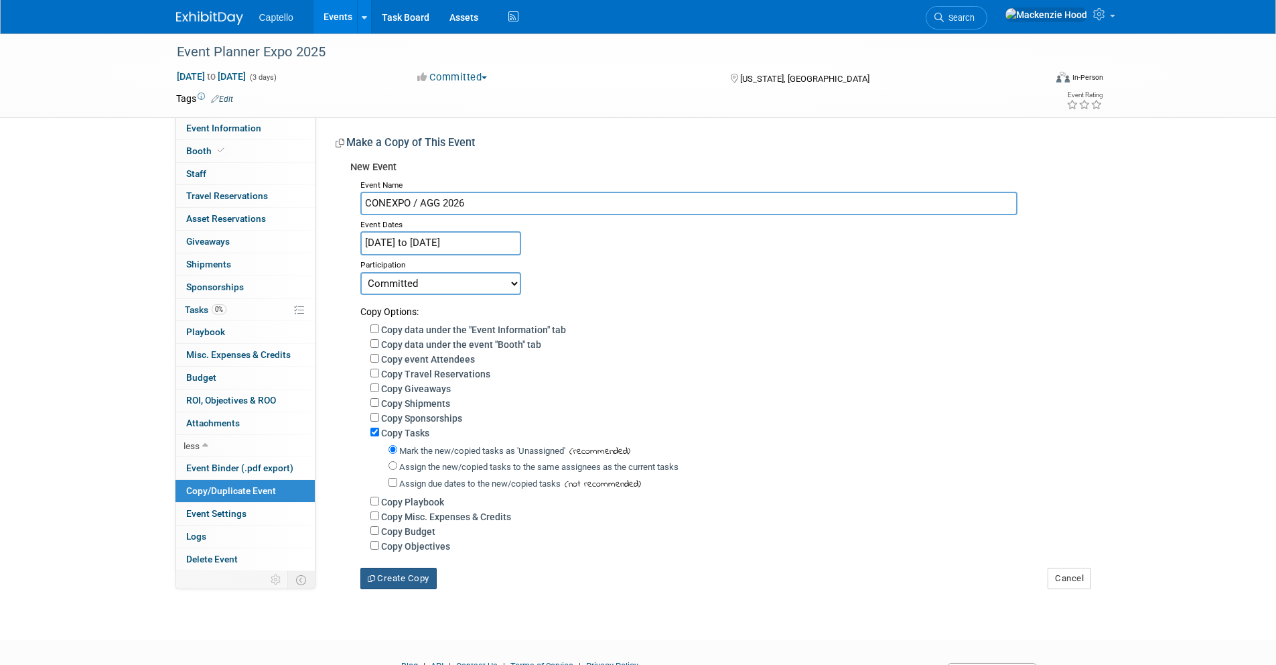
click at [389, 579] on button "Create Copy" at bounding box center [398, 577] width 76 height 21
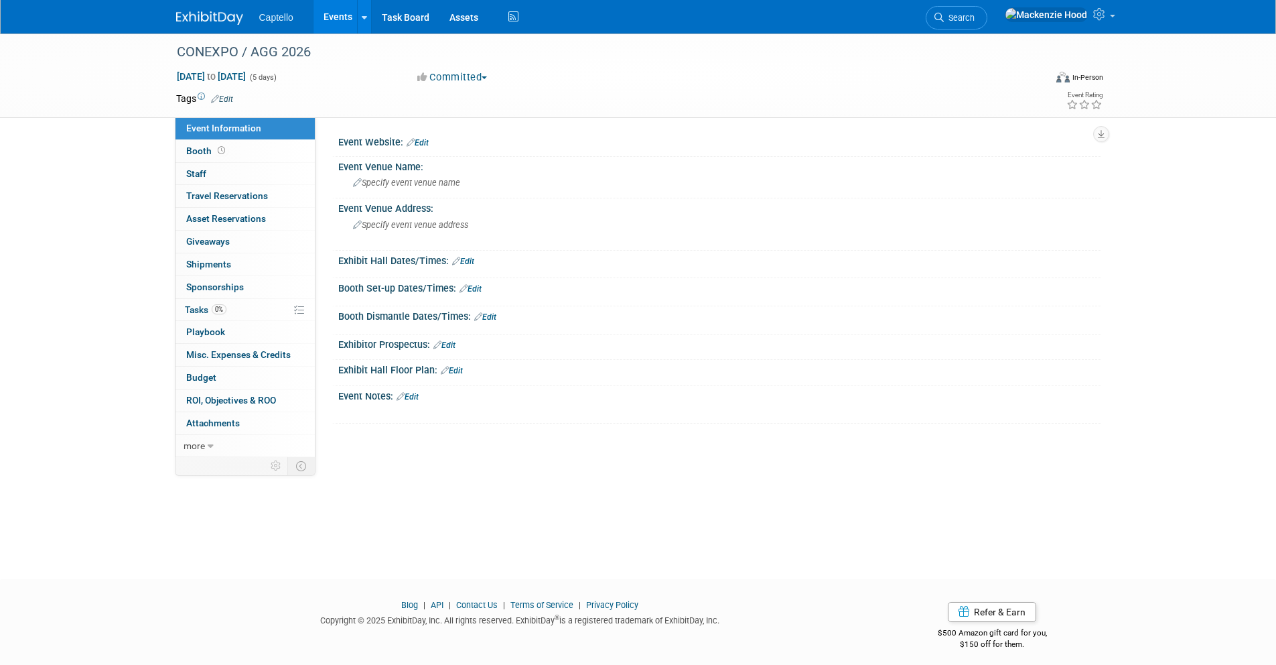
click at [426, 143] on link "Edit" at bounding box center [418, 142] width 22 height 9
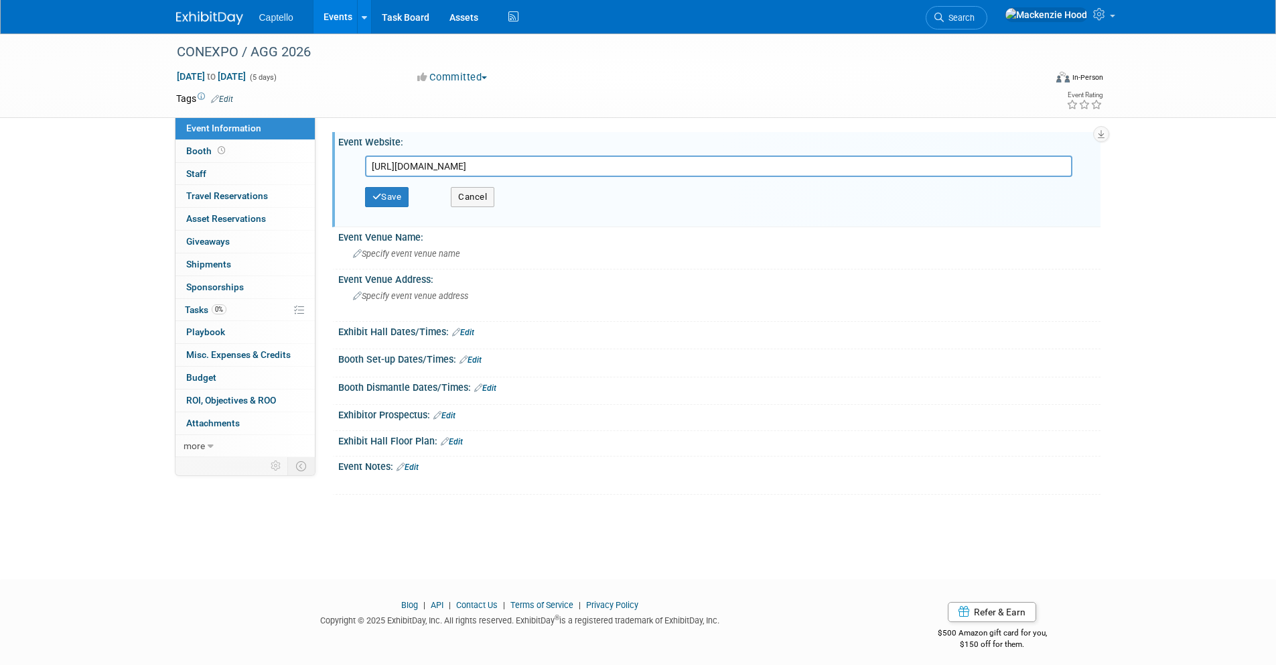
scroll to position [0, 957]
type input "[URL][DOMAIN_NAME]"
click at [465, 198] on button "Cancel" at bounding box center [473, 197] width 44 height 20
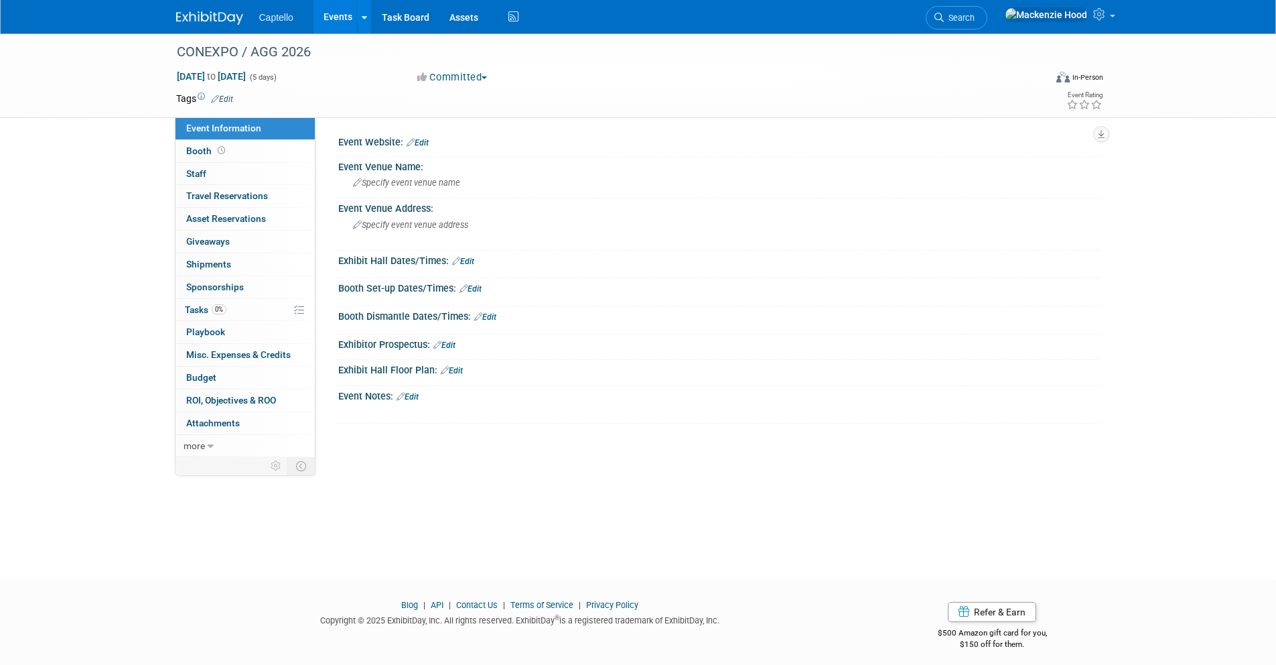
click at [425, 139] on link "Edit" at bounding box center [418, 142] width 22 height 9
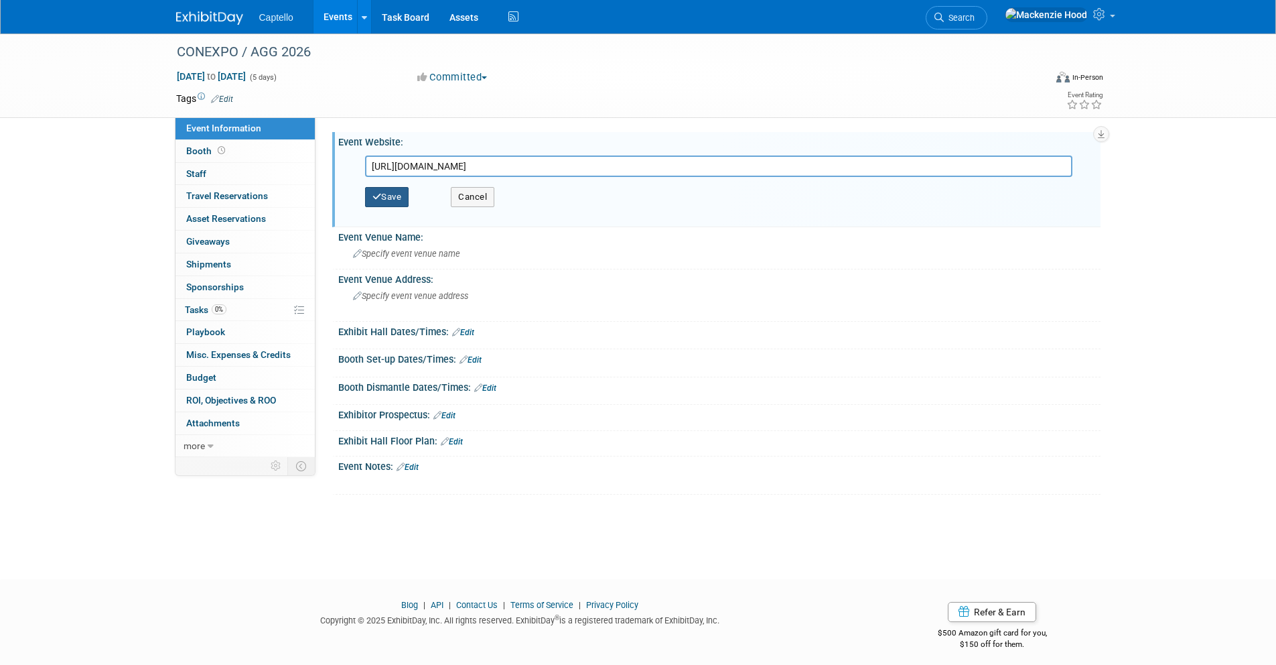
scroll to position [0, 957]
type input "https://www.conexpoconagg.com/construction-expos?utm_source=google&utm_medium=c…"
click at [375, 203] on button "Save" at bounding box center [387, 197] width 44 height 20
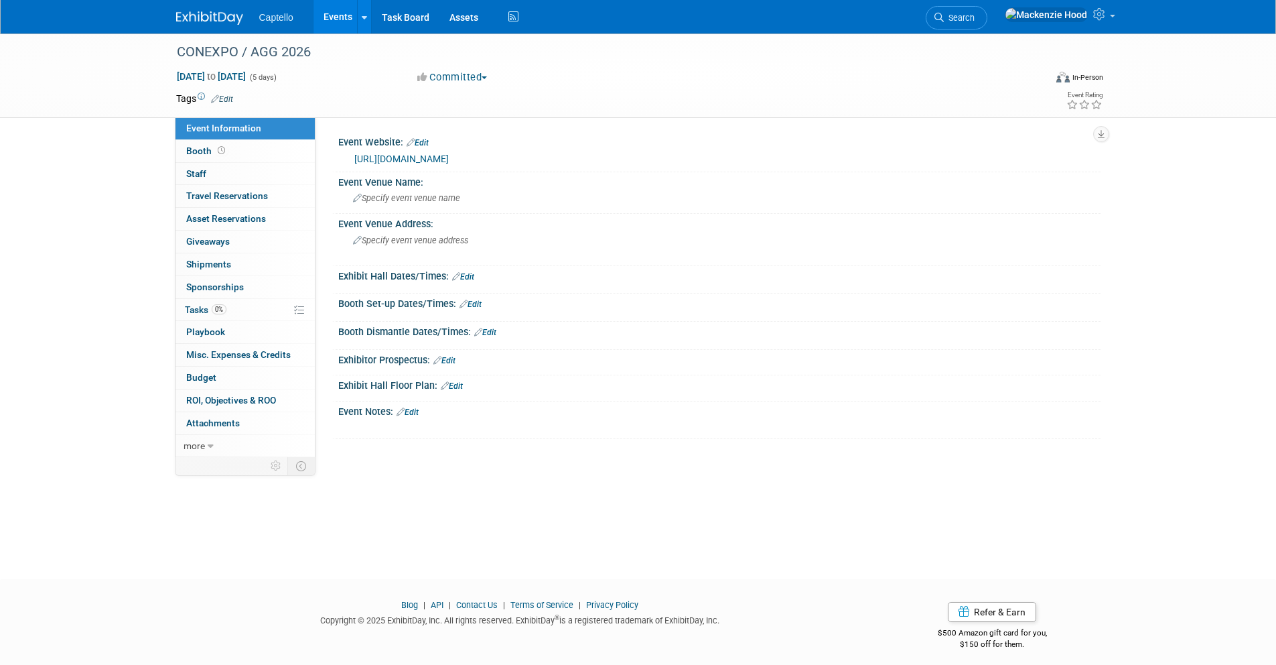
click at [429, 138] on link "Edit" at bounding box center [418, 142] width 22 height 9
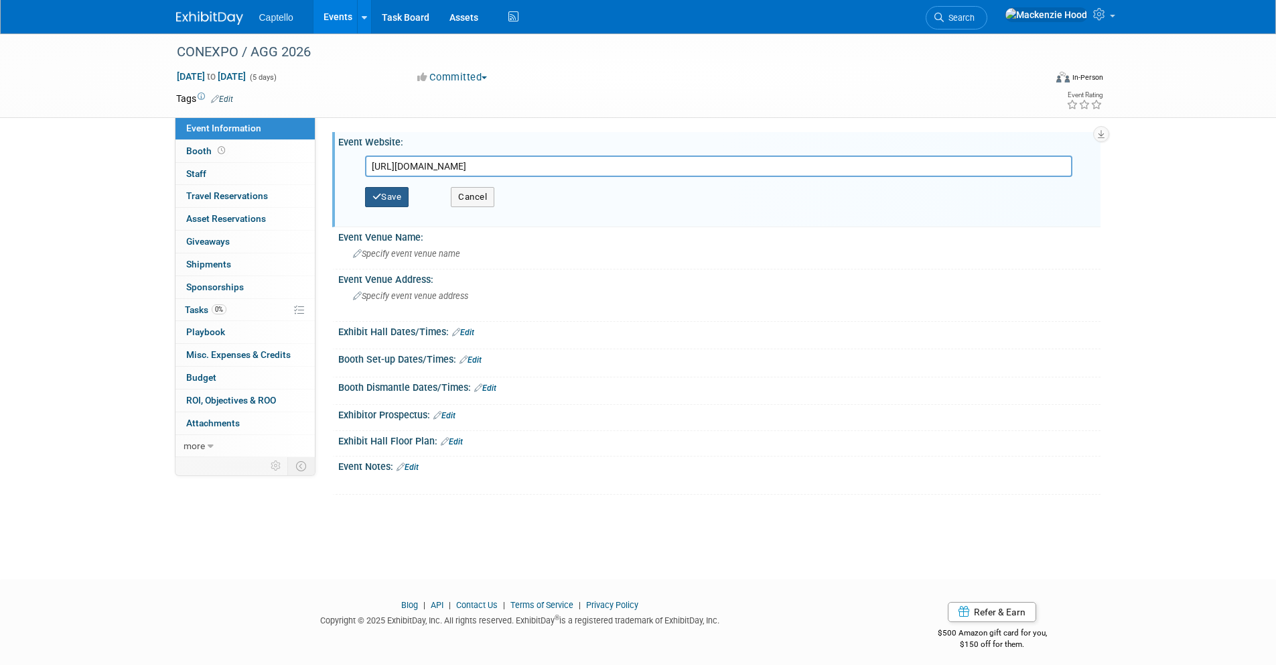
click at [382, 192] on button "Save" at bounding box center [387, 197] width 44 height 20
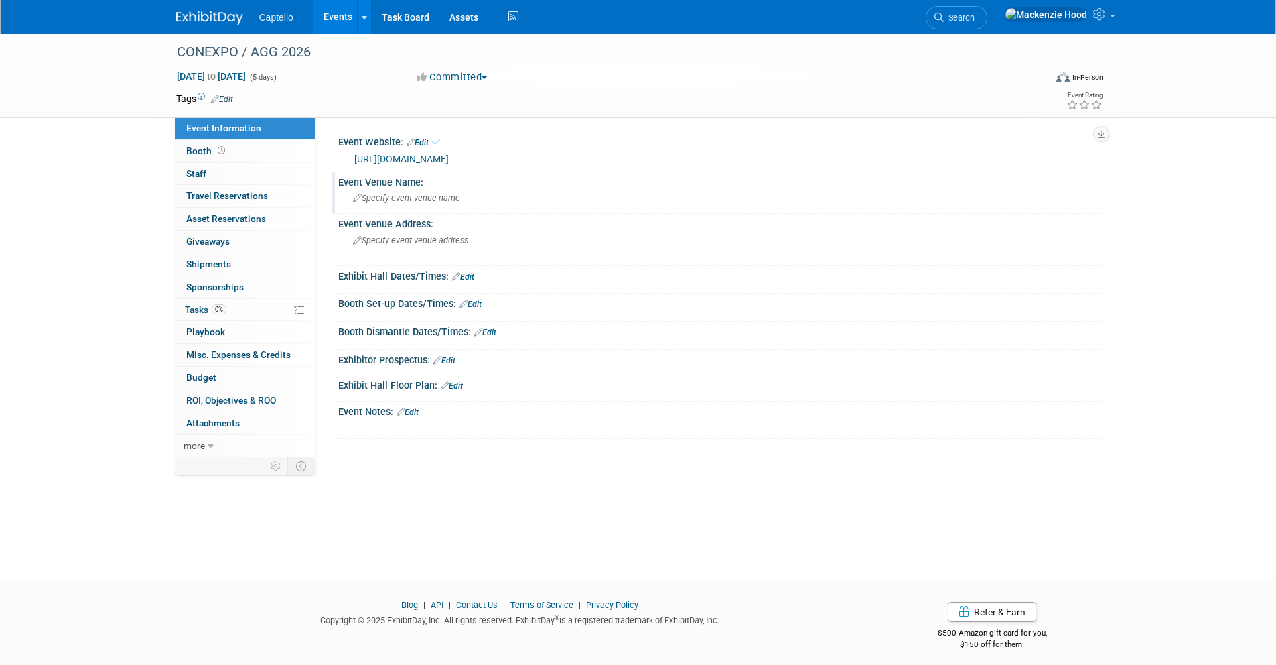
click at [388, 203] on span "Specify event venue name" at bounding box center [406, 198] width 107 height 10
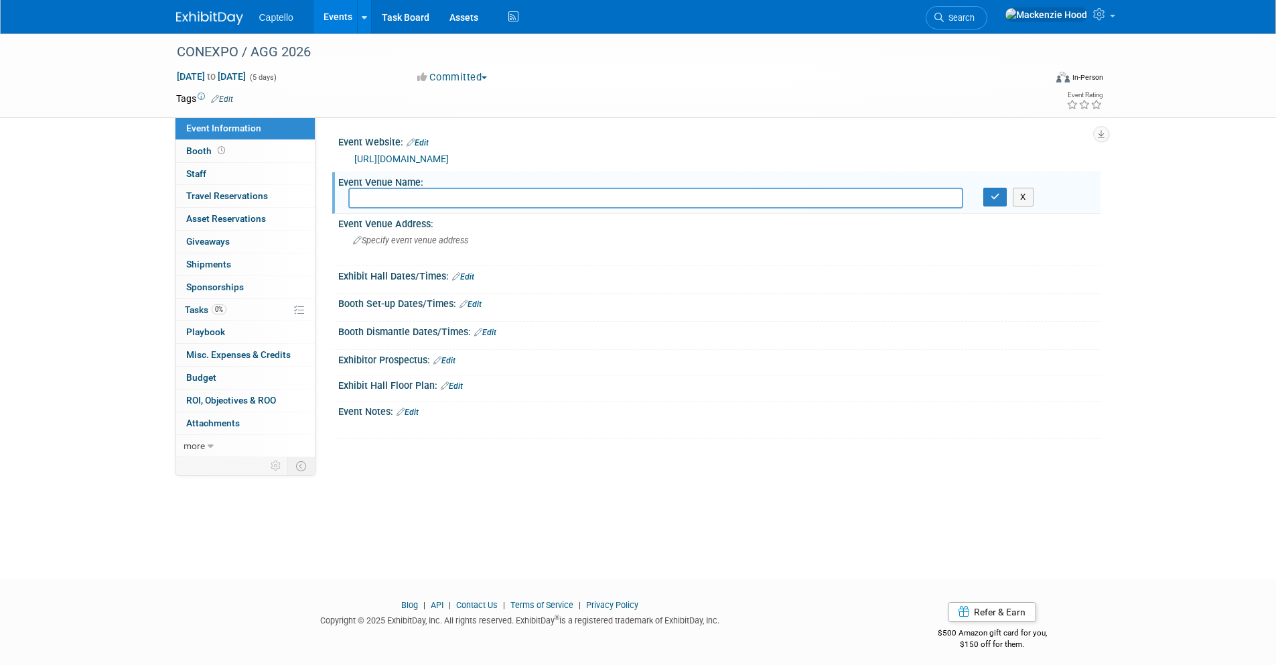
paste input "Las Vegas Convention Center"
type input "Las Vegas Convention Center"
click at [991, 201] on icon "button" at bounding box center [995, 196] width 9 height 9
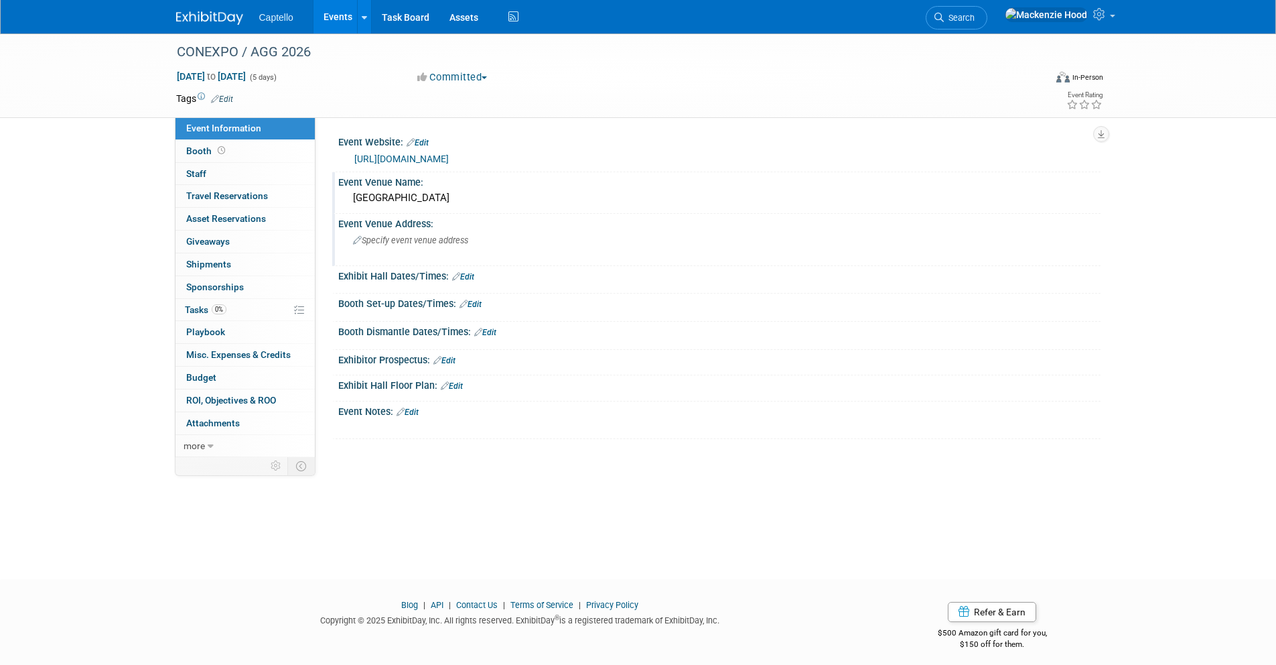
click at [454, 245] on span "Specify event venue address" at bounding box center [410, 240] width 115 height 10
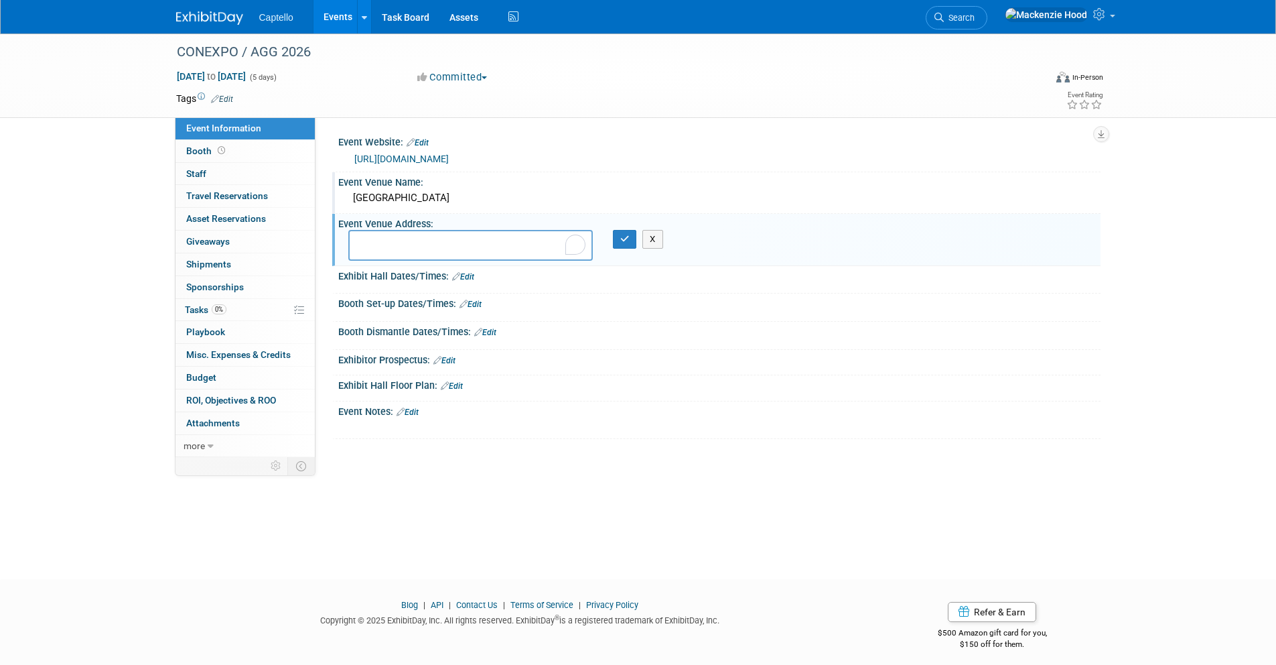
type textarea "3150 Paradise Rd · Las Vegas · NV · 89109"
paste textarea "3150 Paradise Rd, Las Vegas, NV 89109"
click at [436, 261] on textarea "3150 Paradise Rd, Las Vegas, NV 89109" at bounding box center [470, 245] width 245 height 31
type textarea "3150 Paradise Rd, Las Vegas, NV 89109"
click at [623, 243] on icon "button" at bounding box center [624, 238] width 9 height 9
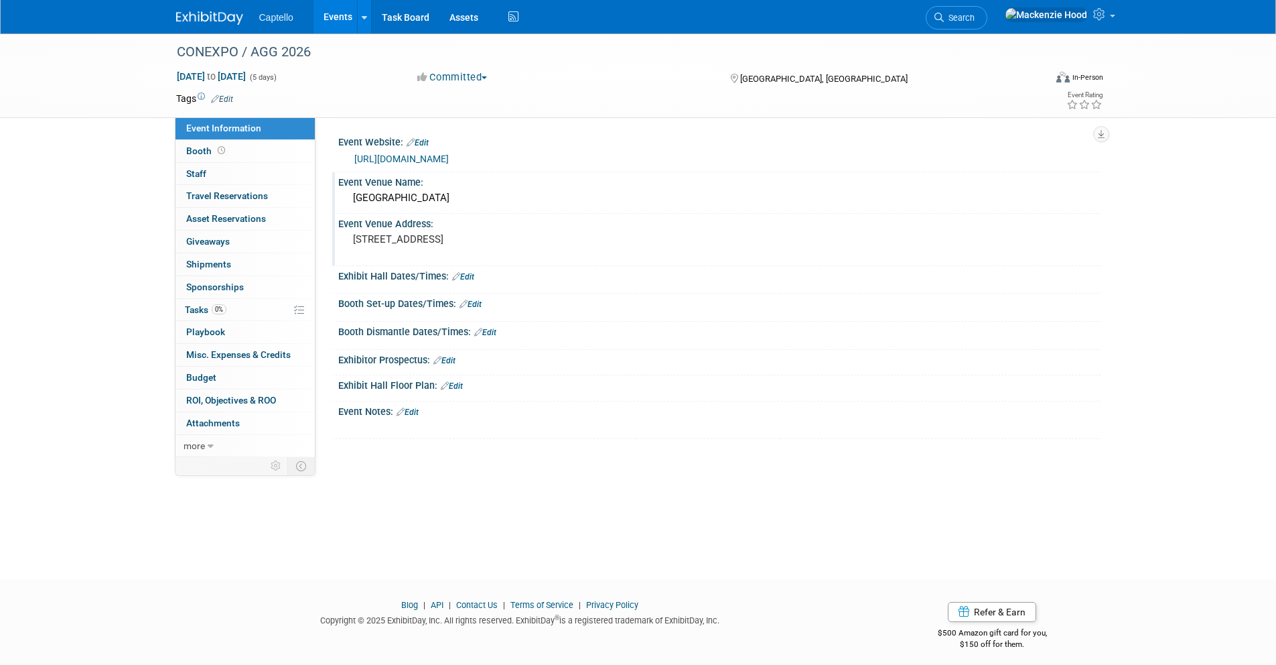
click at [137, 95] on div "CONEXPO / AGG 2026 Mar 3, 2026 to Mar 7, 2026 (5 days) Mar 3, 2026 to Mar 7, 20…" at bounding box center [638, 75] width 1276 height 84
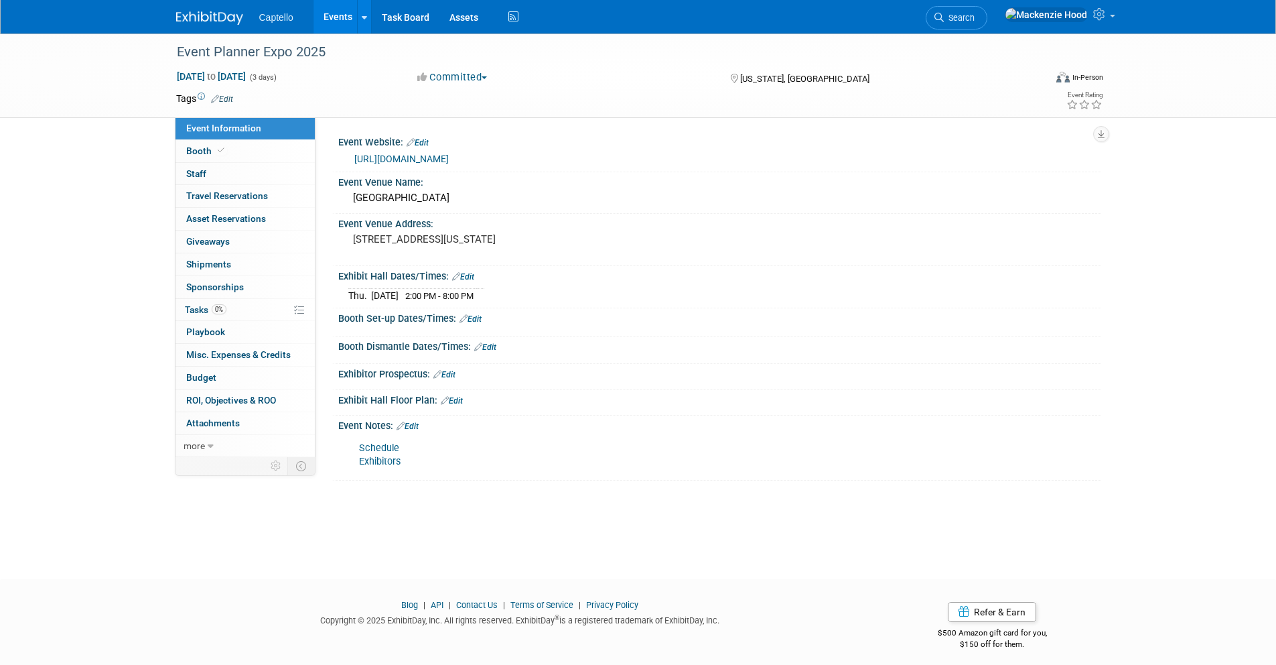
click at [187, 11] on img at bounding box center [209, 17] width 67 height 13
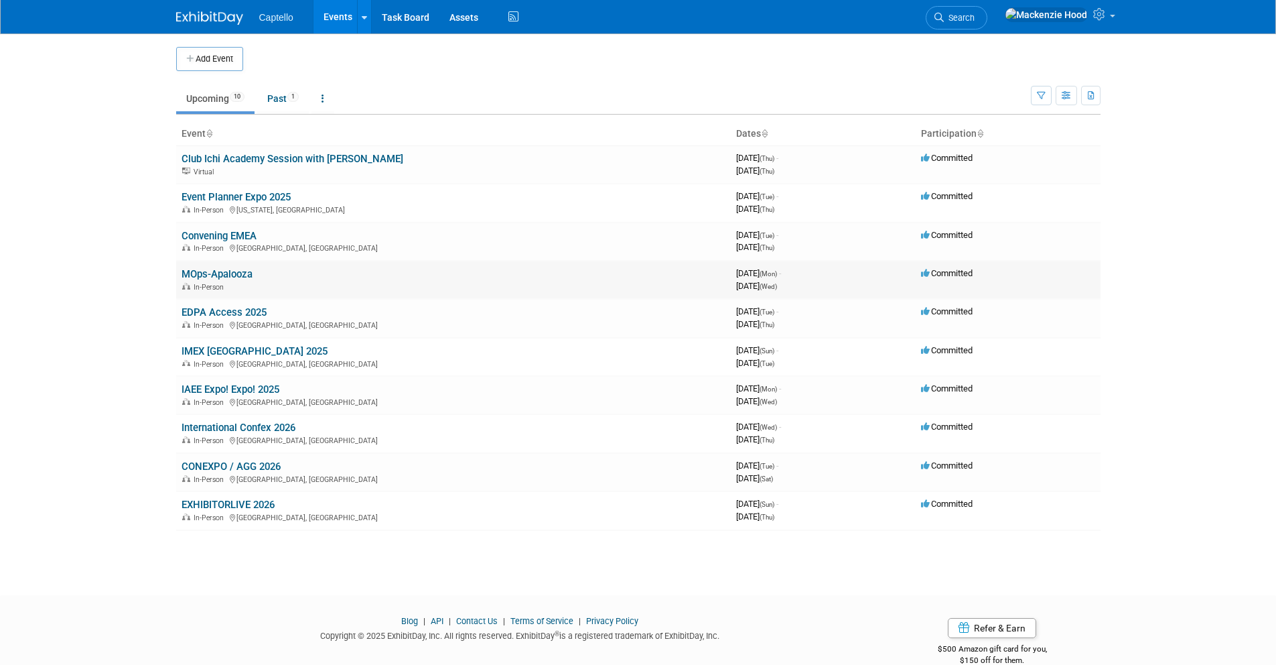
click at [232, 273] on link "MOps-Apalooza" at bounding box center [217, 274] width 71 height 12
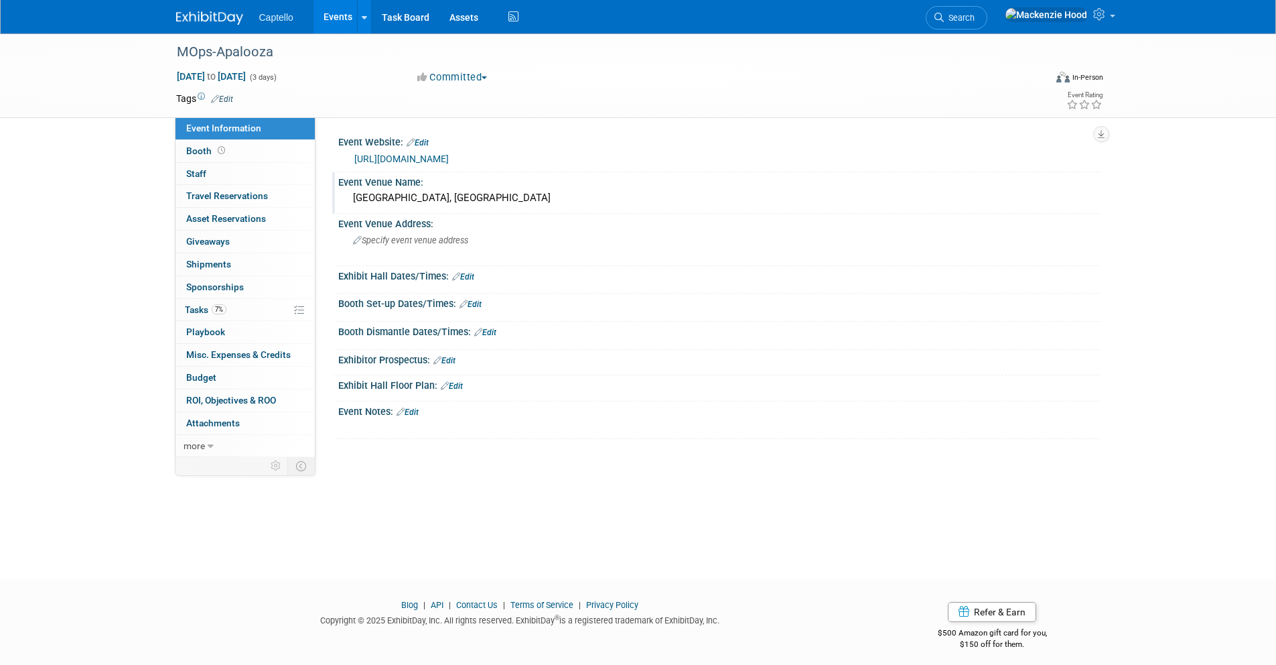
click at [373, 200] on div "[GEOGRAPHIC_DATA], [GEOGRAPHIC_DATA]" at bounding box center [719, 198] width 742 height 21
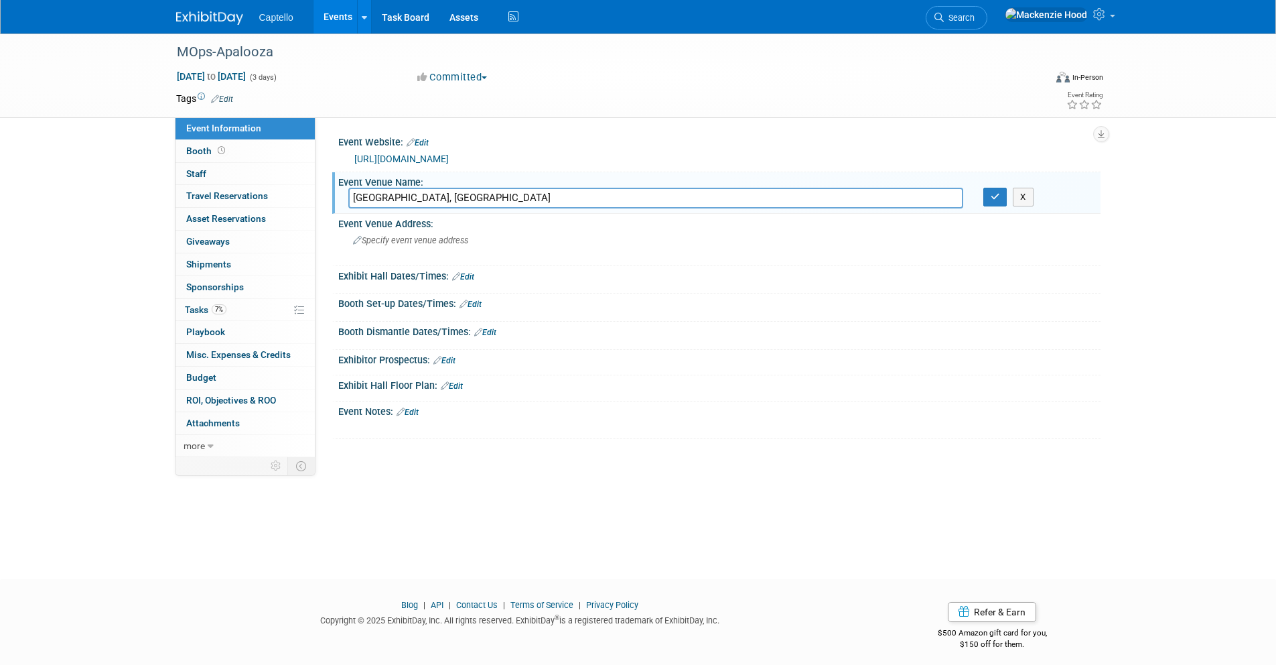
drag, startPoint x: 413, startPoint y: 192, endPoint x: 328, endPoint y: 177, distance: 87.1
click at [328, 177] on div "Event Website: Edit [URL][DOMAIN_NAME] Event Venue Name: [GEOGRAPHIC_DATA], [GE…" at bounding box center [708, 287] width 785 height 340
click at [434, 244] on span "Specify event venue address" at bounding box center [410, 240] width 115 height 10
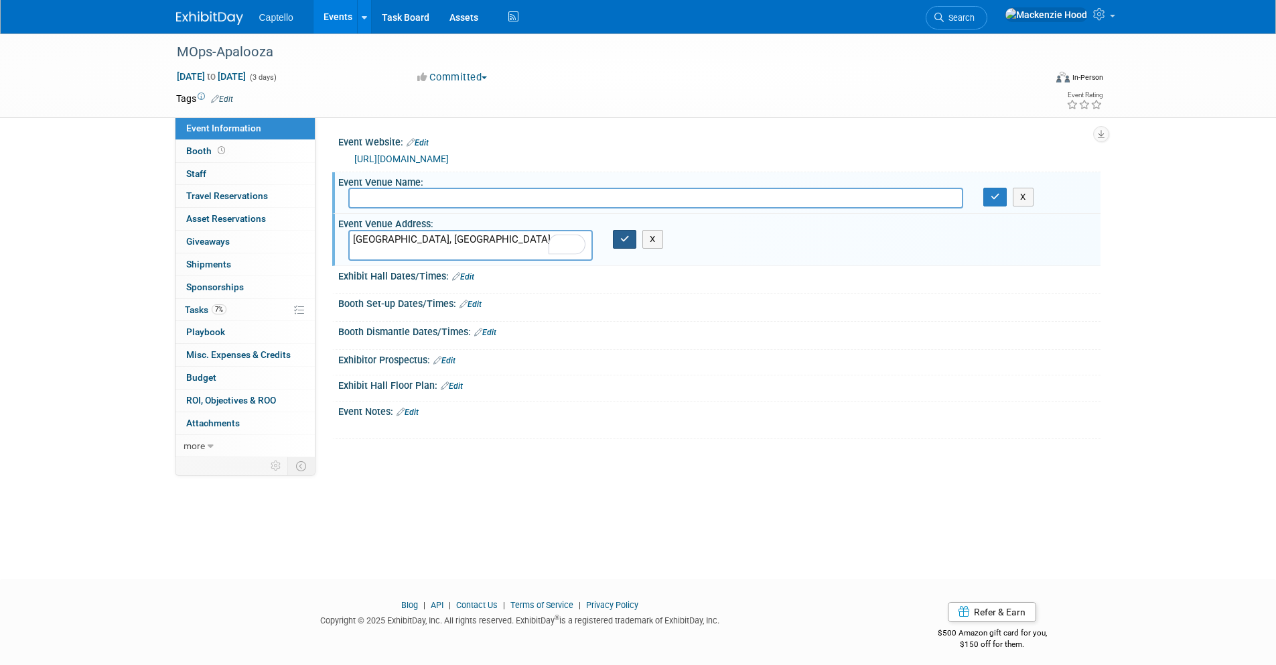
type textarea "[GEOGRAPHIC_DATA], [GEOGRAPHIC_DATA]"
click at [626, 239] on icon "button" at bounding box center [624, 238] width 9 height 9
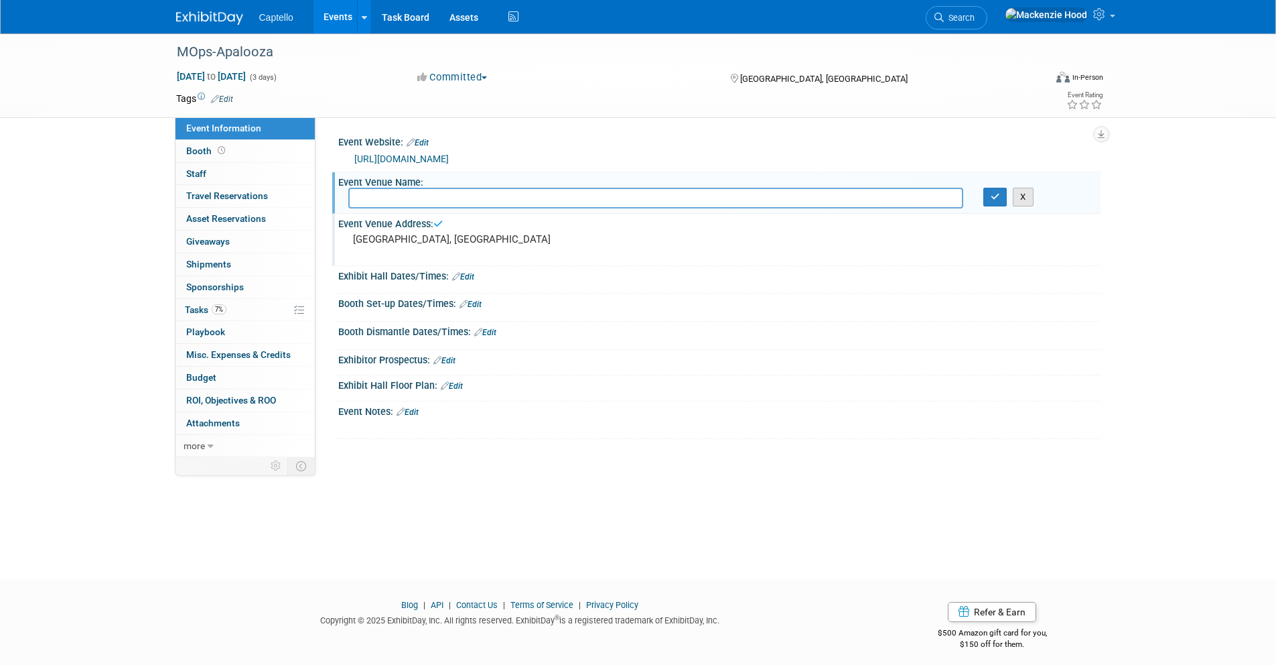
click at [1030, 195] on button "X" at bounding box center [1023, 197] width 21 height 19
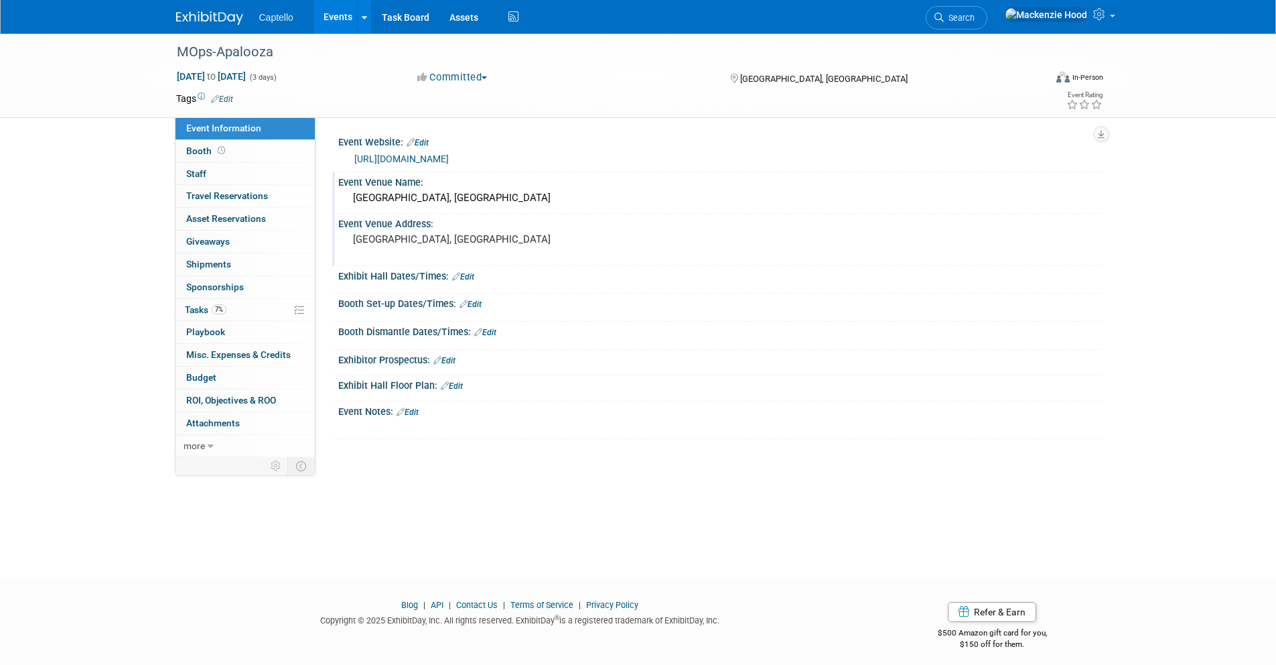
click at [221, 93] on span "Edit" at bounding box center [220, 98] width 26 height 11
click at [230, 96] on link "Edit" at bounding box center [222, 98] width 22 height 9
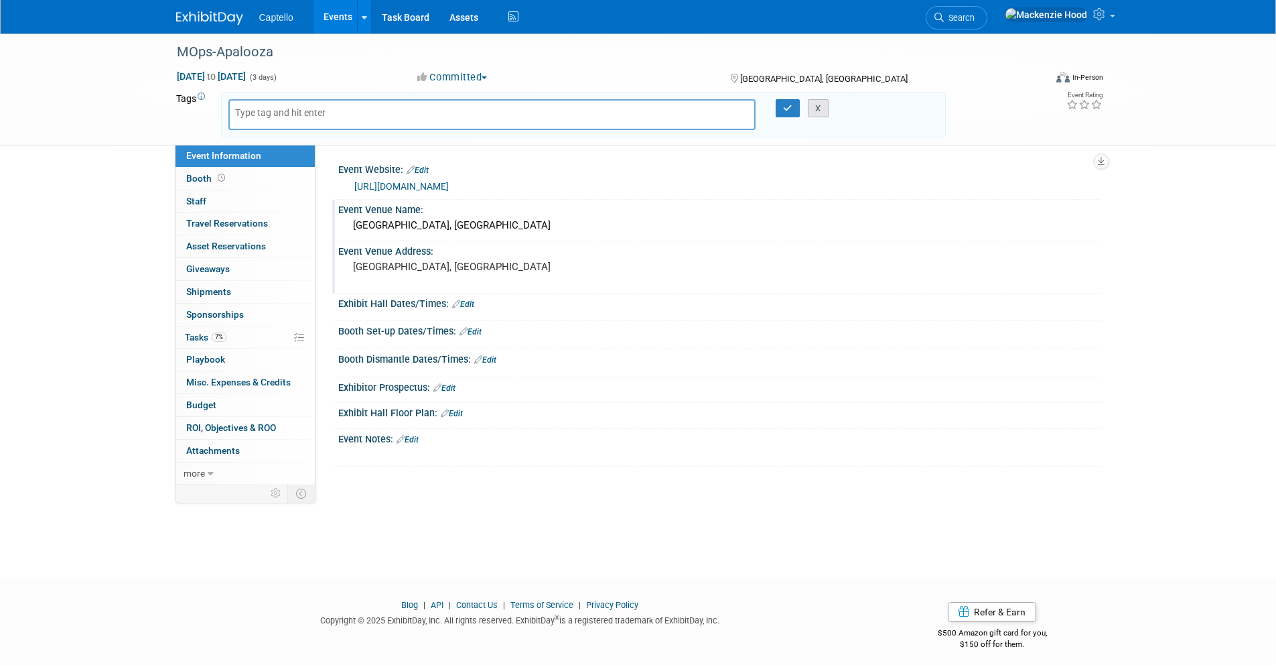
click at [817, 109] on button "X" at bounding box center [818, 108] width 21 height 19
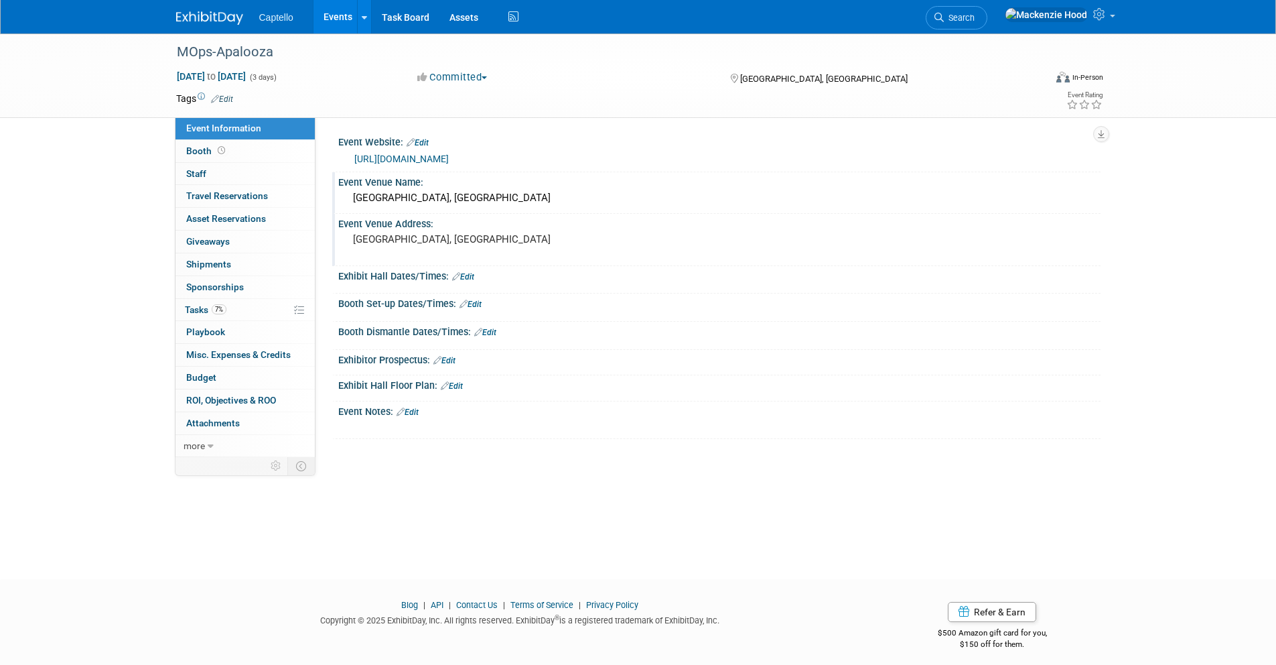
click at [417, 190] on div "[GEOGRAPHIC_DATA], [GEOGRAPHIC_DATA]" at bounding box center [719, 198] width 742 height 21
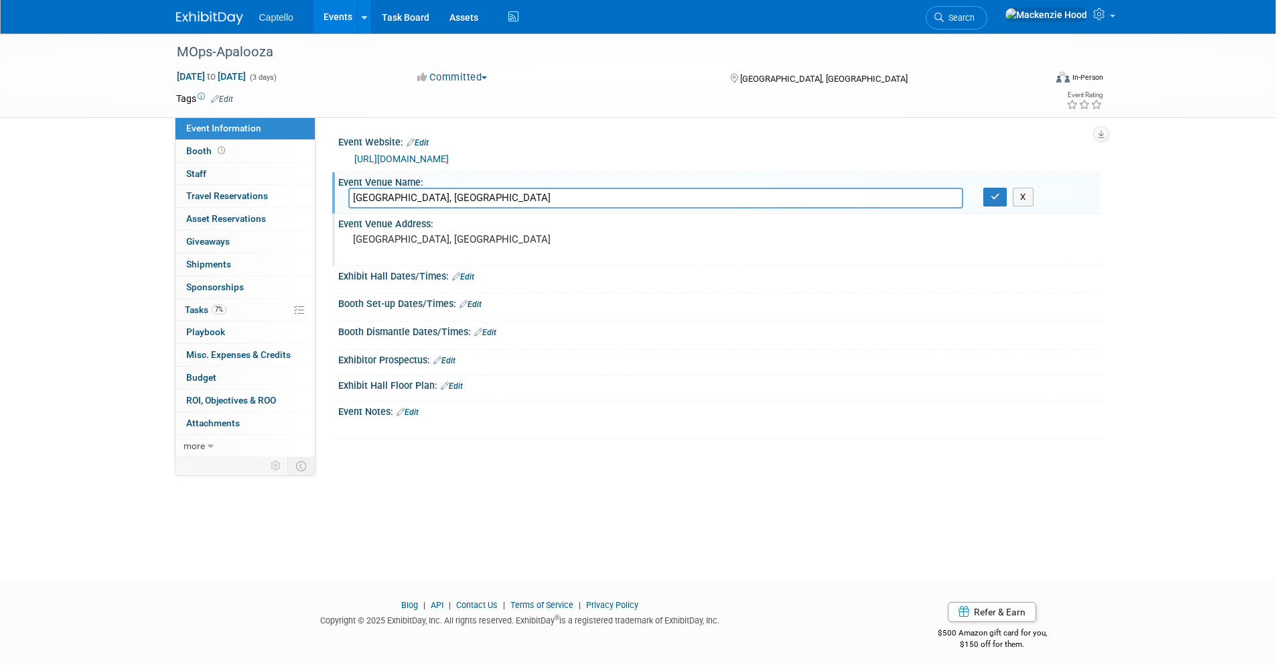
drag, startPoint x: 420, startPoint y: 198, endPoint x: 338, endPoint y: 189, distance: 82.9
click at [338, 189] on div "[GEOGRAPHIC_DATA], [GEOGRAPHIC_DATA]" at bounding box center [655, 198] width 635 height 21
click at [986, 194] on button "button" at bounding box center [996, 197] width 24 height 19
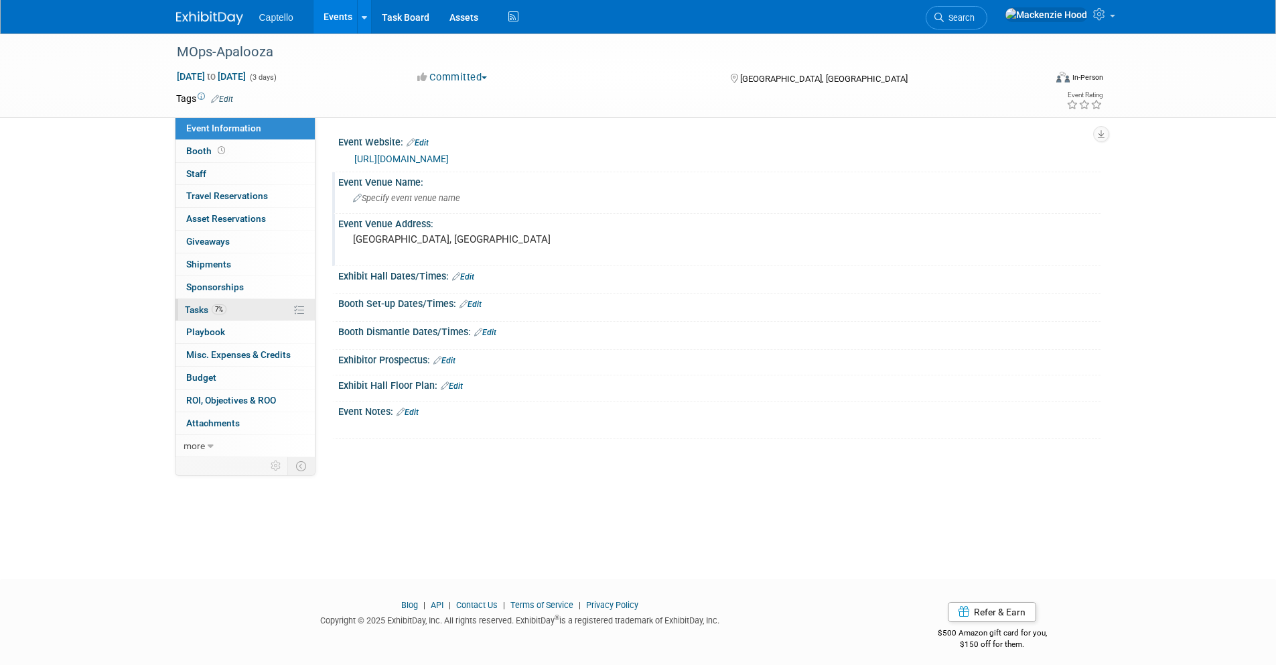
click at [246, 305] on link "7% Tasks 7%" at bounding box center [245, 310] width 139 height 22
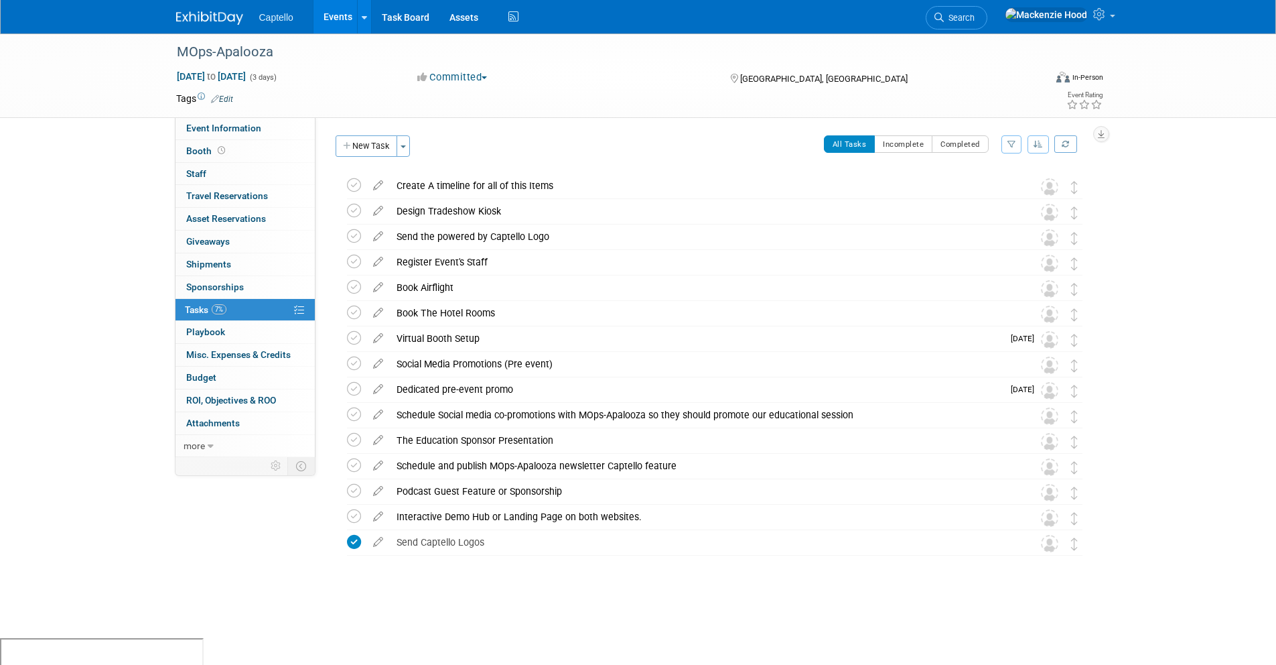
click at [224, 15] on img at bounding box center [209, 17] width 67 height 13
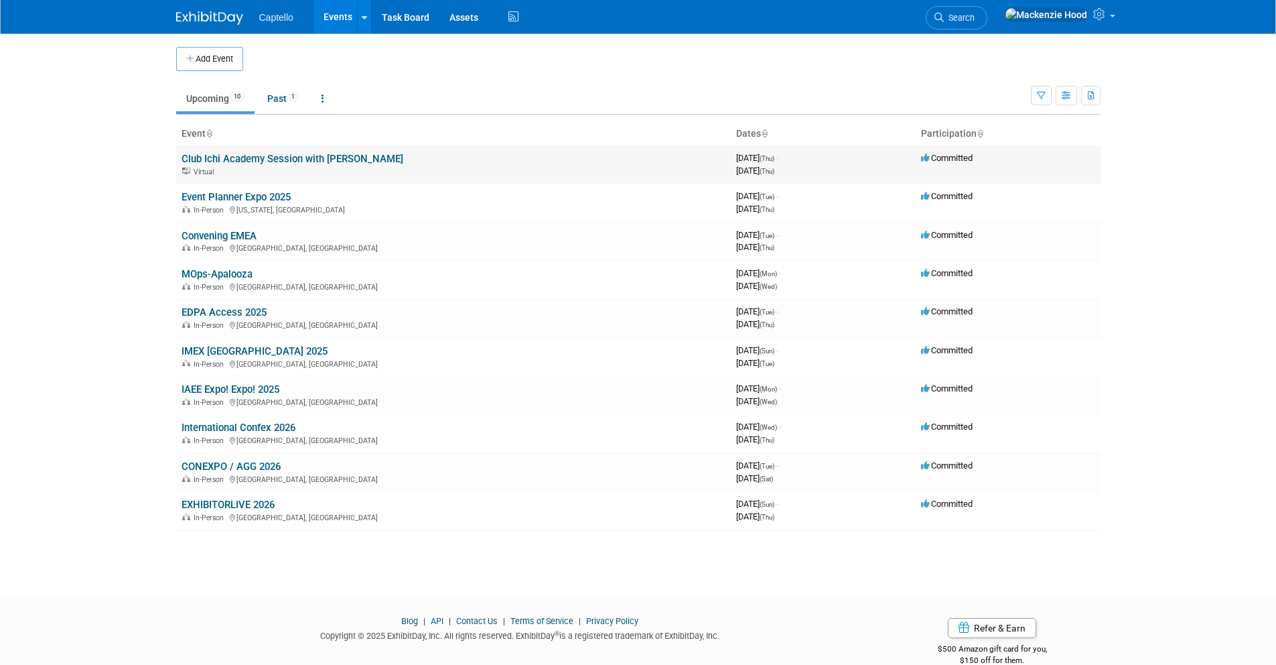
click at [381, 156] on link "Club Ichi Academy Session with [PERSON_NAME]" at bounding box center [293, 159] width 222 height 12
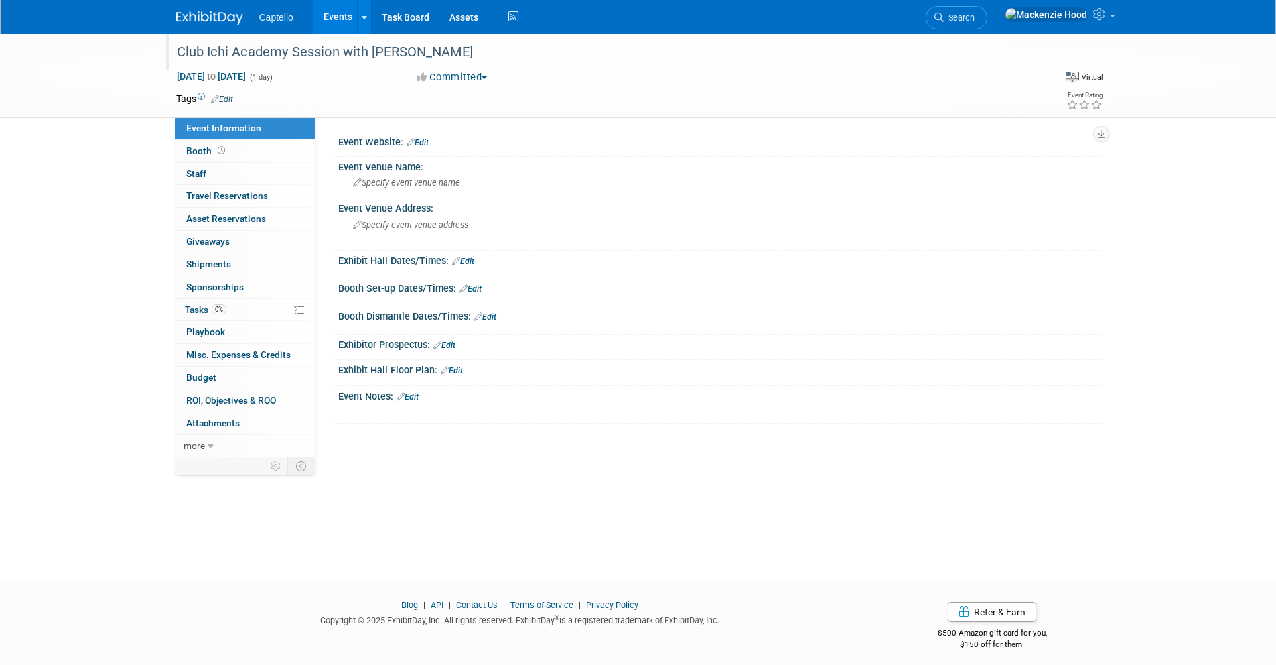
click at [371, 46] on div "Club Ichi Academy Session with [PERSON_NAME]" at bounding box center [598, 52] width 853 height 24
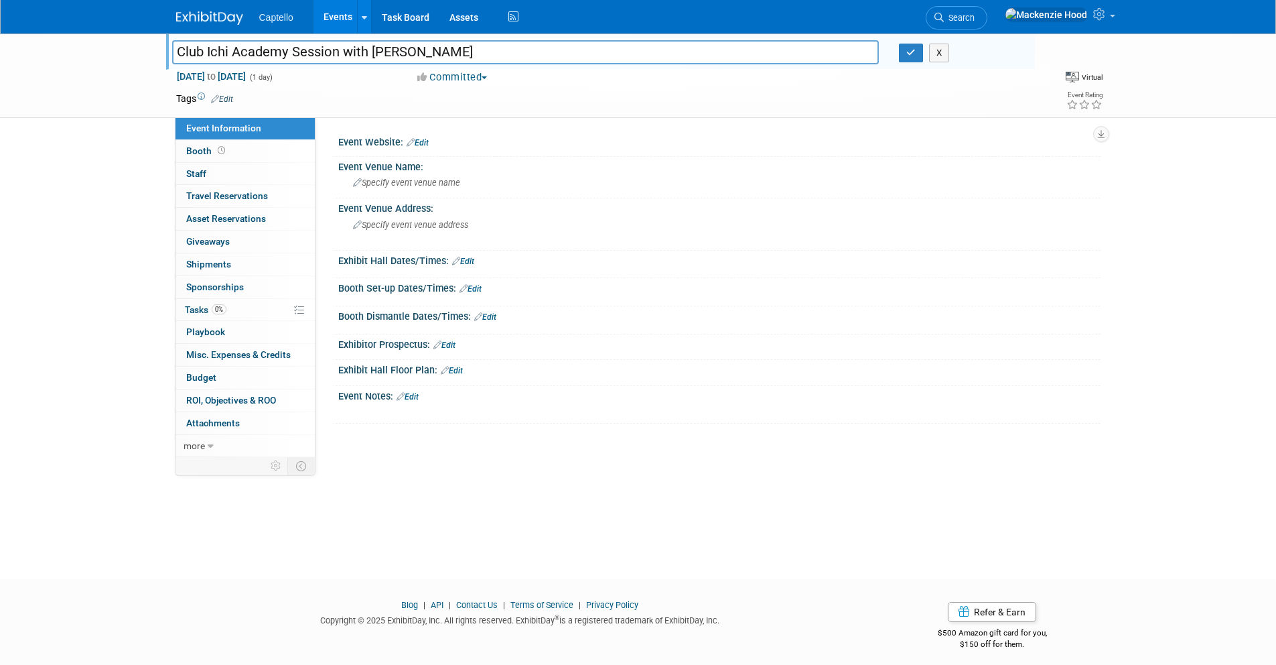
click at [375, 48] on input "Club Ichi Academy Session with [PERSON_NAME]" at bounding box center [526, 51] width 708 height 23
click at [545, 53] on input "Club Ichi Academy Session with [PERSON_NAME]" at bounding box center [526, 51] width 708 height 23
click at [939, 59] on button "X" at bounding box center [939, 53] width 21 height 19
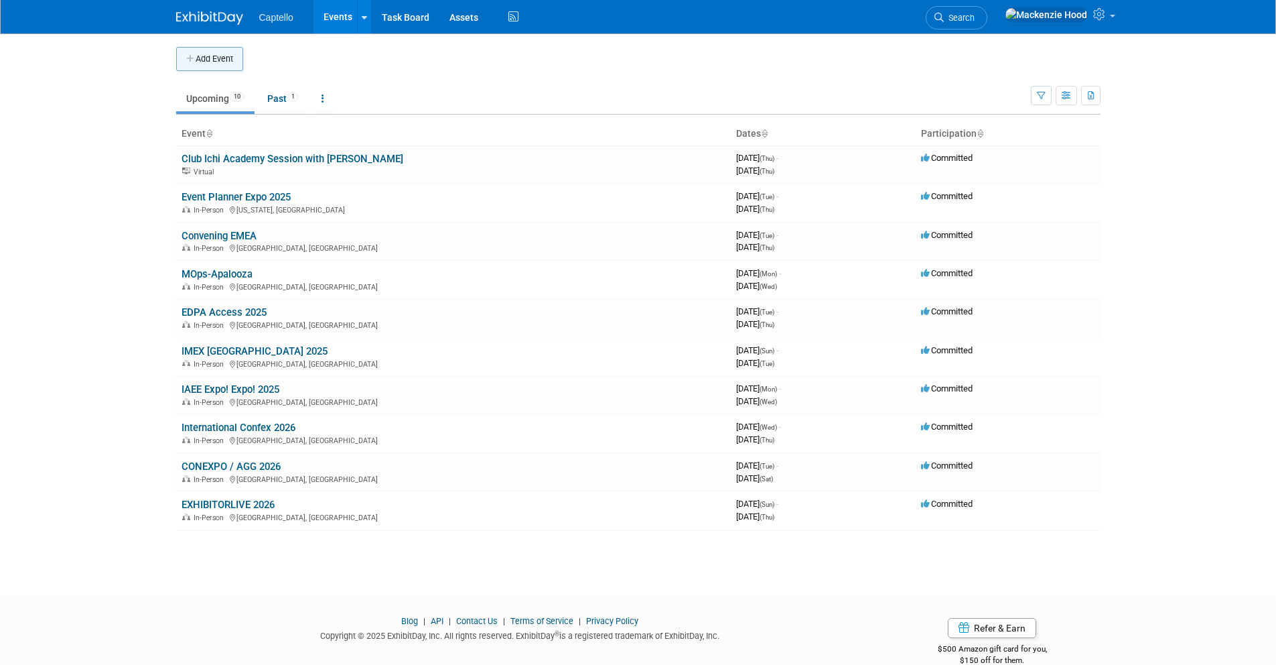
click at [183, 53] on button "Add Event" at bounding box center [209, 59] width 67 height 24
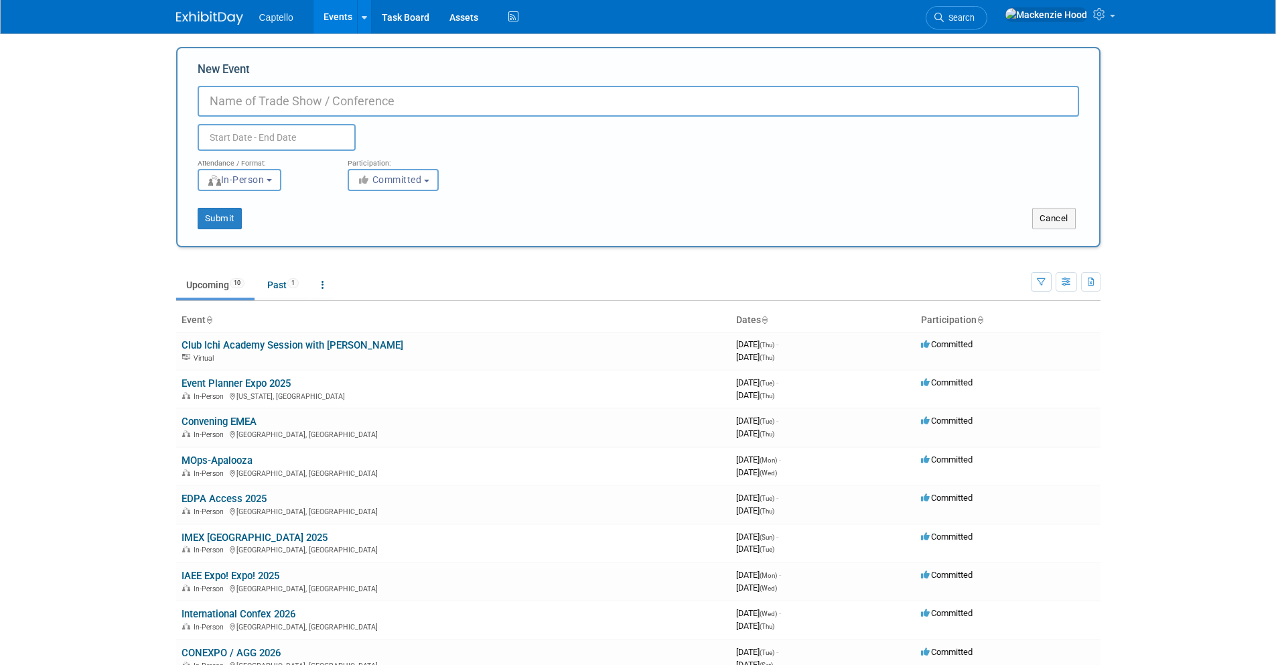
paste input "B2B Marketing Exchange (we know this is too expensive)"
drag, startPoint x: 342, startPoint y: 99, endPoint x: 654, endPoint y: 110, distance: 312.4
click at [654, 110] on input "B2B Marketing Exchange (we know this is too expensive)" at bounding box center [639, 101] width 882 height 31
type input "B2B Marketing Exchange"
click at [376, 175] on span "Committed" at bounding box center [389, 179] width 65 height 11
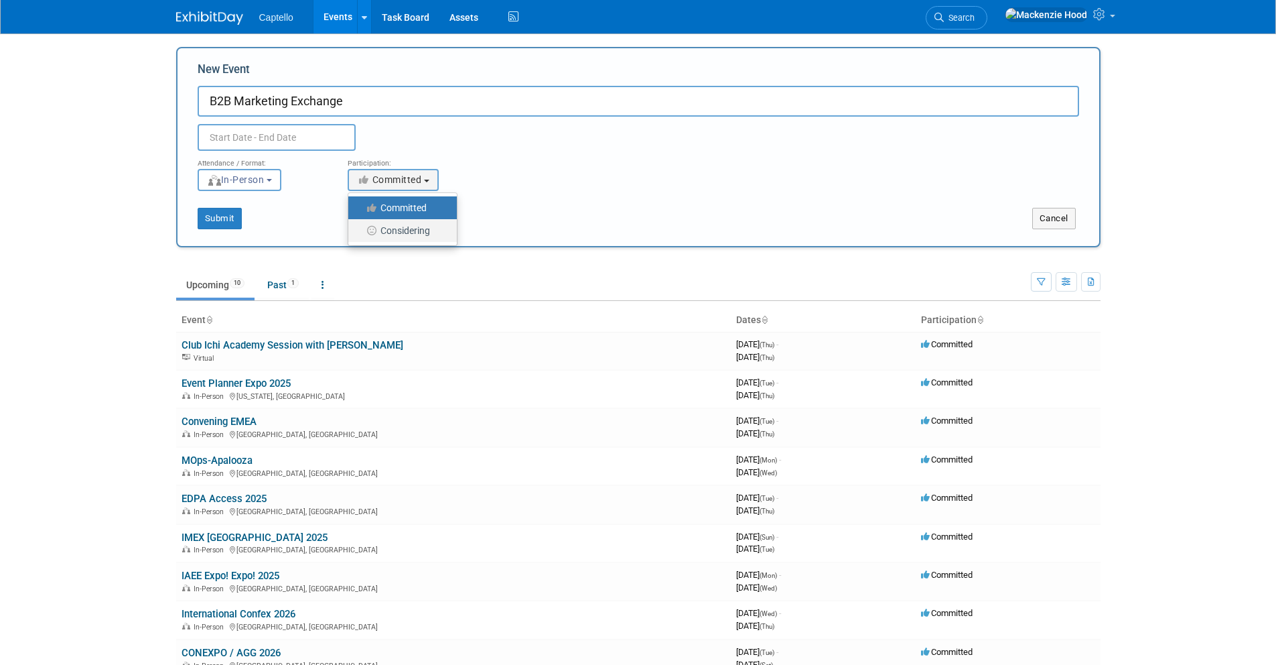
click at [386, 228] on label "Considering" at bounding box center [399, 230] width 88 height 17
click at [360, 228] on input "Considering" at bounding box center [356, 230] width 9 height 9
select select "2"
click at [505, 174] on div "Attendance / Format: <img src="[URL][DOMAIN_NAME]" style="width: 19px; margin-t…" at bounding box center [639, 171] width 902 height 40
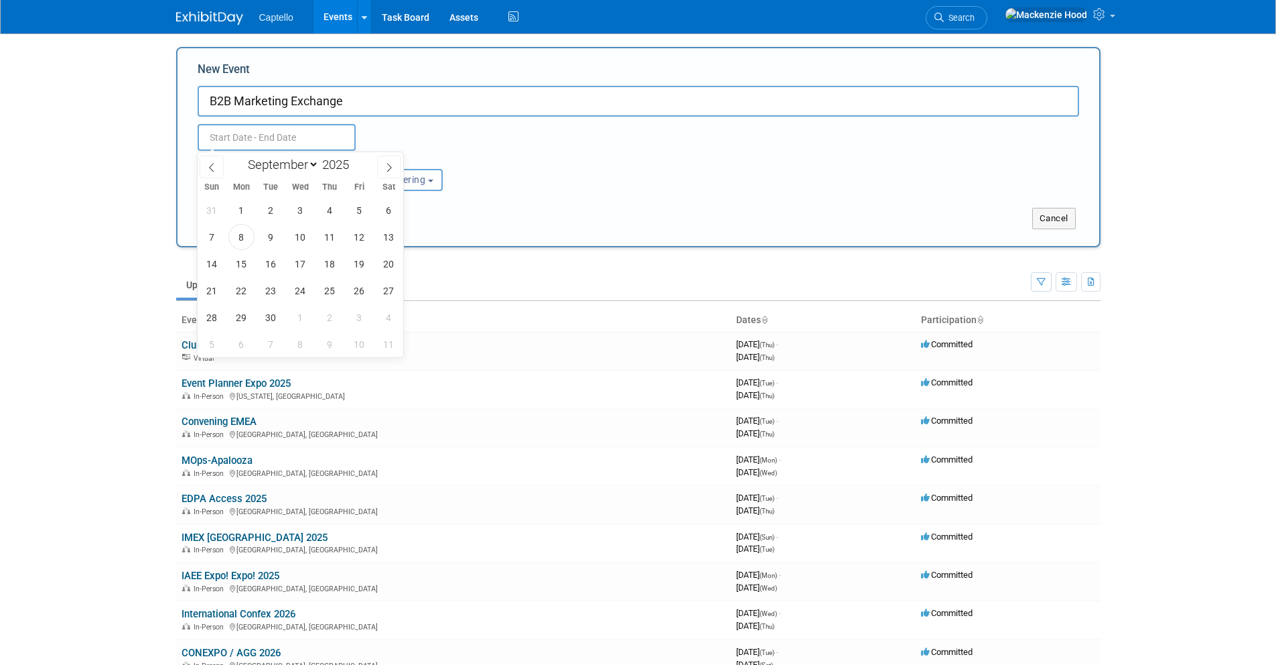
click at [287, 142] on input "text" at bounding box center [277, 137] width 158 height 27
click at [389, 168] on icon at bounding box center [389, 167] width 9 height 9
select select "11"
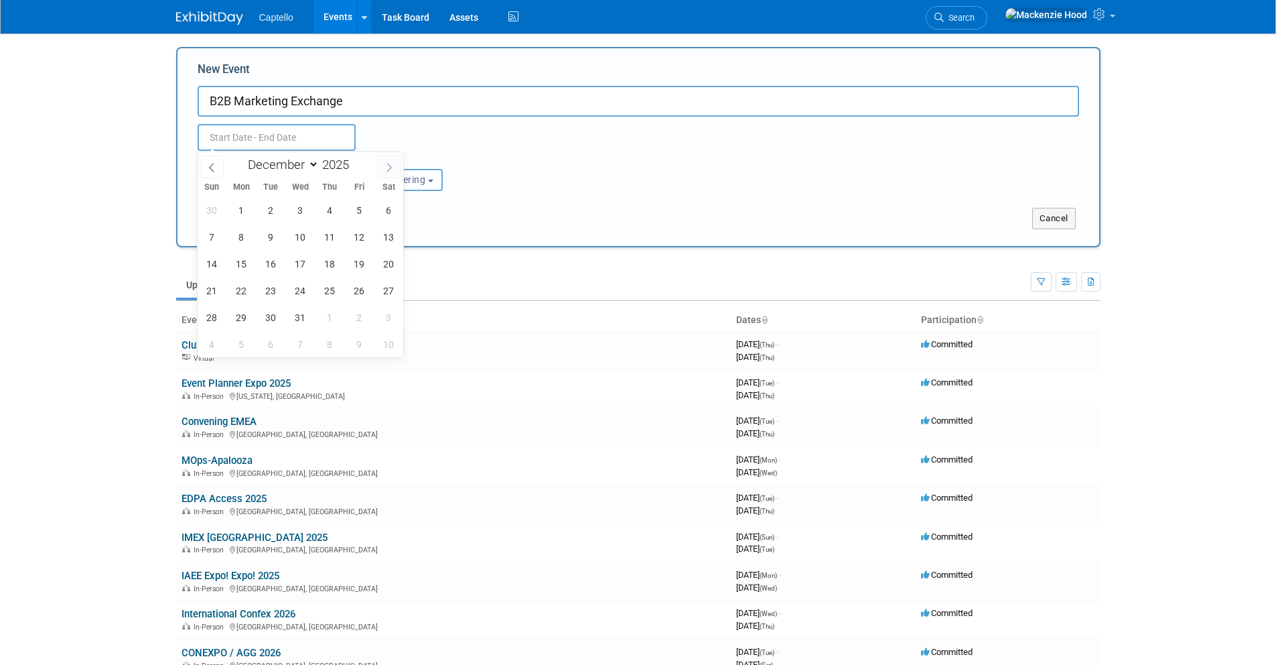
click at [389, 168] on icon at bounding box center [389, 167] width 9 height 9
type input "2026"
click at [389, 168] on icon at bounding box center [389, 167] width 9 height 9
select select "2"
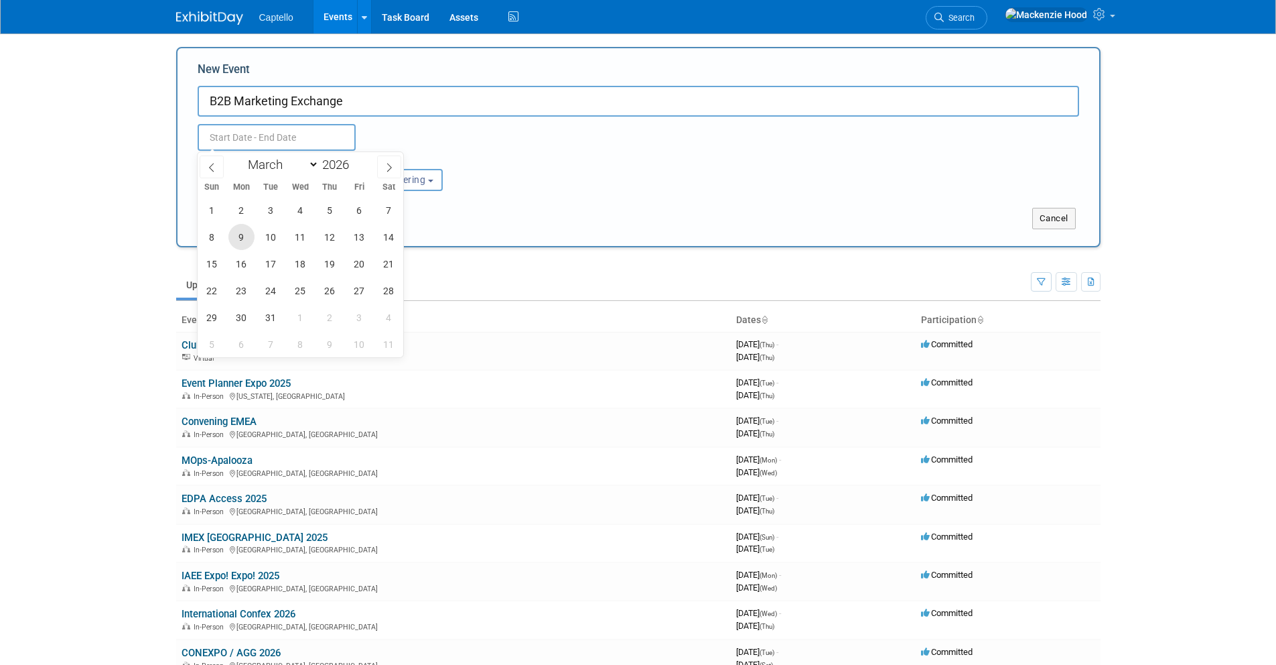
click at [239, 235] on span "9" at bounding box center [241, 237] width 26 height 26
click at [297, 233] on span "11" at bounding box center [300, 237] width 26 height 26
type input "[DATE] to [DATE]"
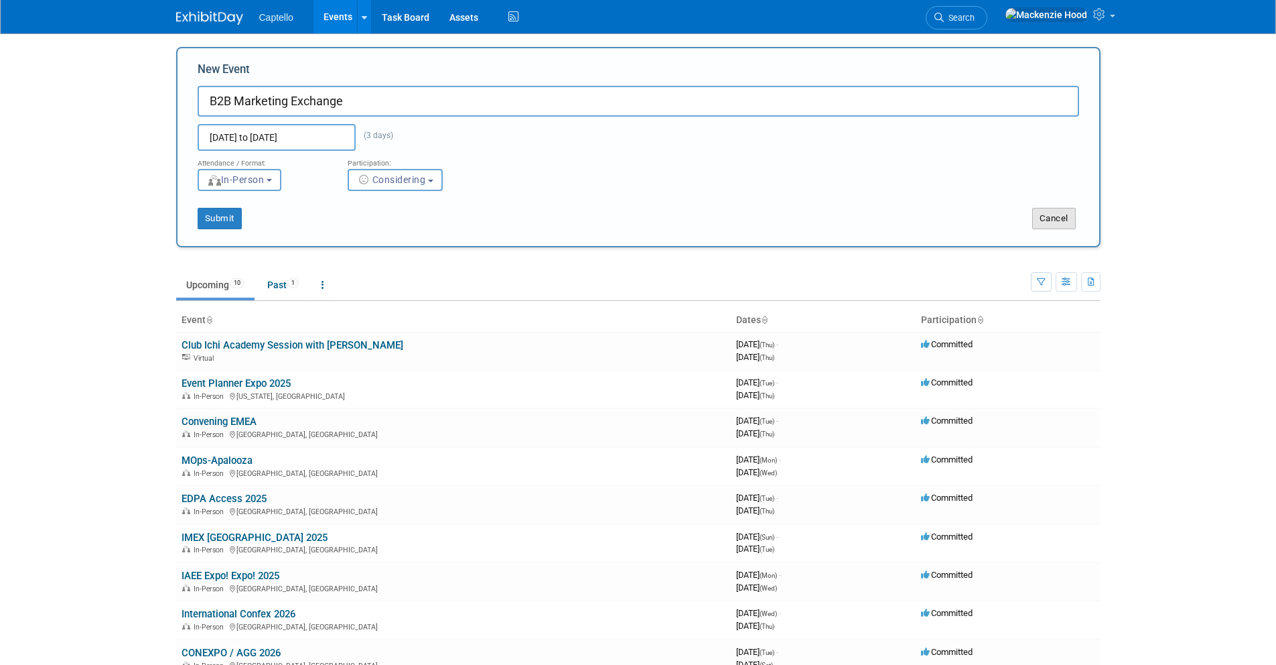
click at [1033, 214] on button "Cancel" at bounding box center [1054, 218] width 44 height 21
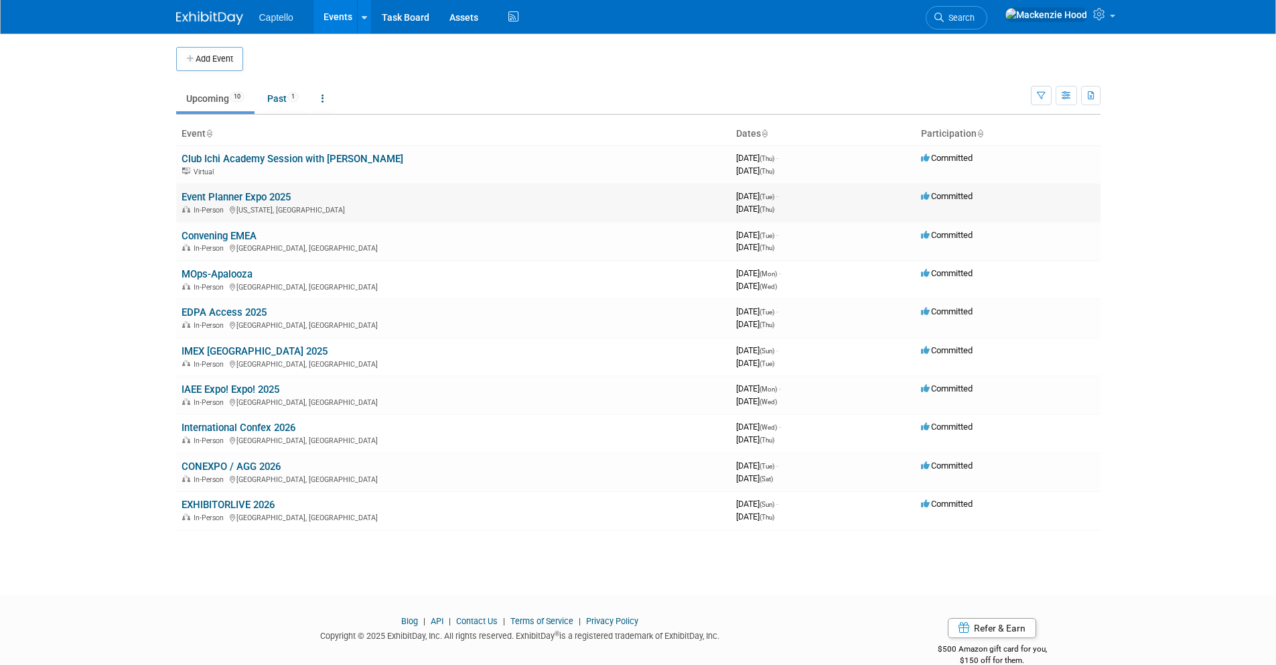
click at [280, 197] on link "Event Planner Expo 2025" at bounding box center [236, 197] width 109 height 12
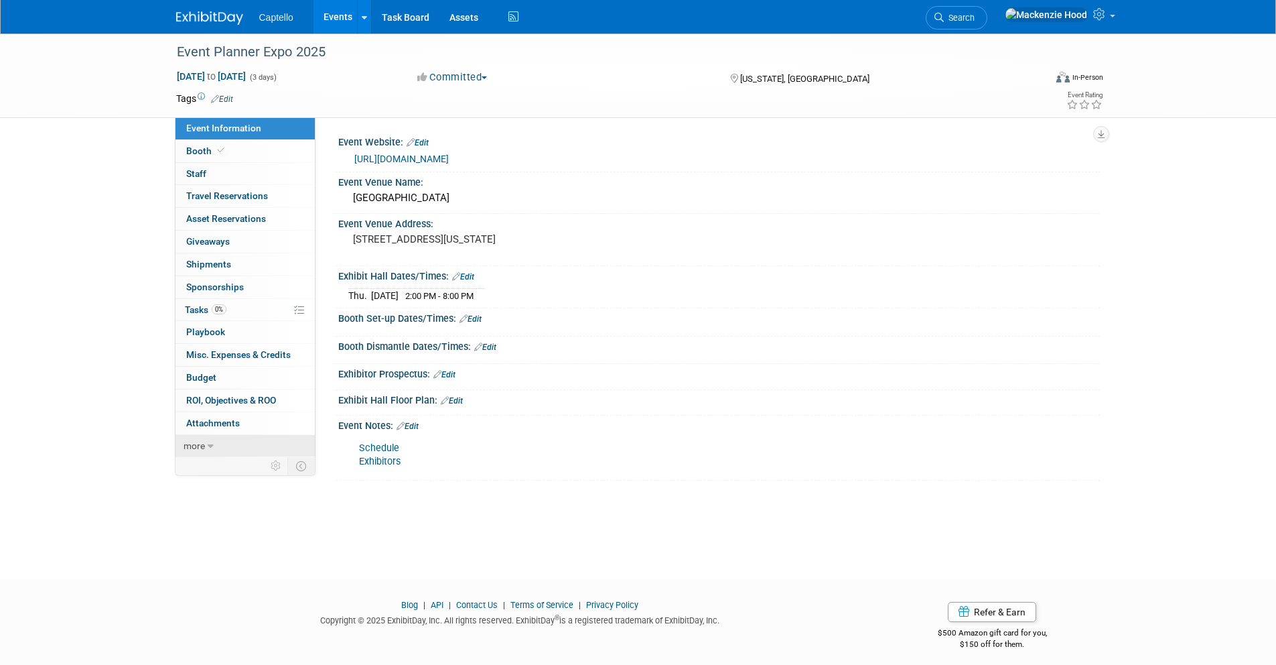
click at [203, 451] on link "more" at bounding box center [245, 446] width 139 height 22
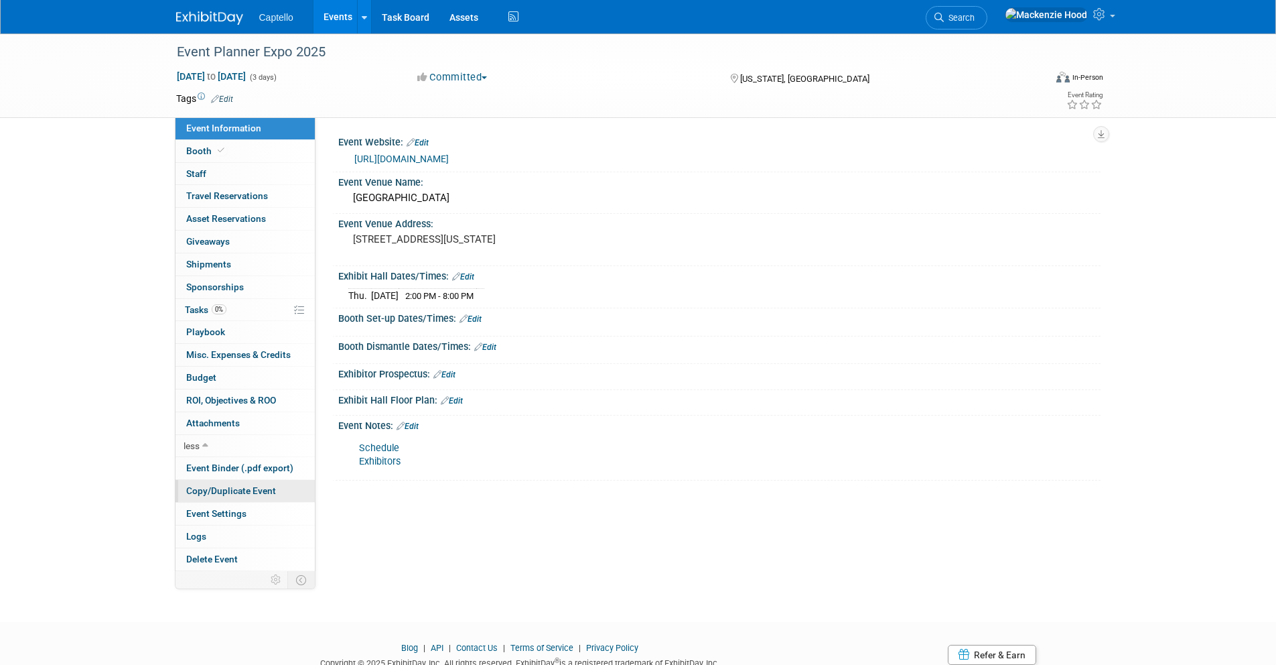
click at [221, 485] on span "Copy/Duplicate Event" at bounding box center [231, 490] width 90 height 11
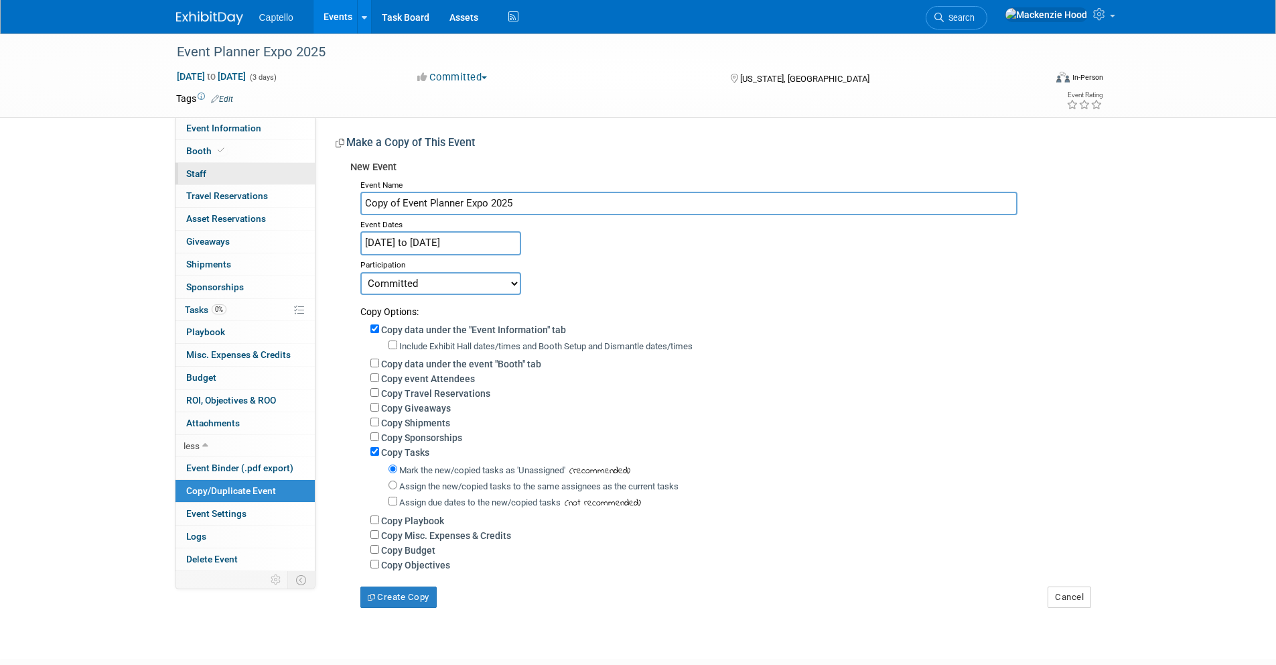
drag, startPoint x: 458, startPoint y: 182, endPoint x: 180, endPoint y: 174, distance: 277.5
click at [180, 174] on div "Event Information Event Info Booth Booth 0 Staff 0 Staff 0 Travel Reservations …" at bounding box center [638, 320] width 945 height 574
paste input "B2B Marketing Exchange (we know this is too expensive)"
drag, startPoint x: 477, startPoint y: 198, endPoint x: 694, endPoint y: 199, distance: 217.1
click at [694, 199] on input "B2B Marketing Exchange (we know this is too expensive)" at bounding box center [688, 203] width 657 height 23
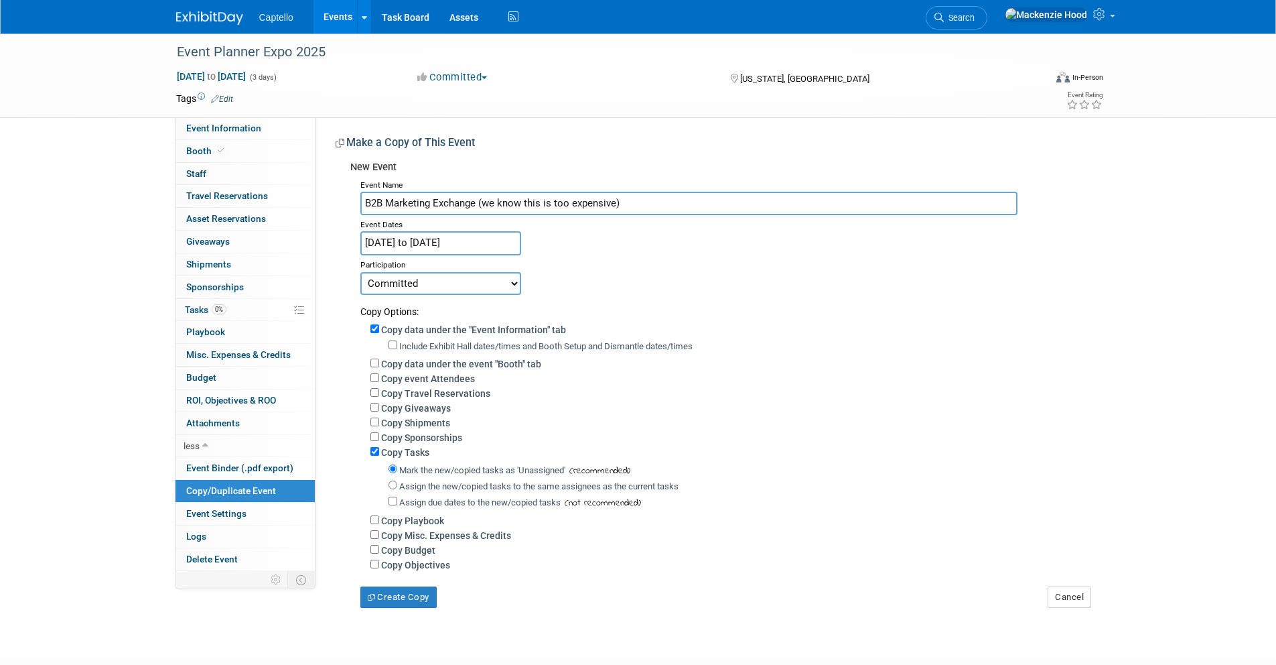
click at [685, 196] on input "B2B Marketing Exchange (we know this is too expensive)" at bounding box center [688, 203] width 657 height 23
drag, startPoint x: 476, startPoint y: 201, endPoint x: 663, endPoint y: 202, distance: 186.3
click at [663, 202] on input "B2B Marketing Exchange (we know this is too expensive)" at bounding box center [688, 203] width 657 height 23
type input "B2B Marketing Exchange"
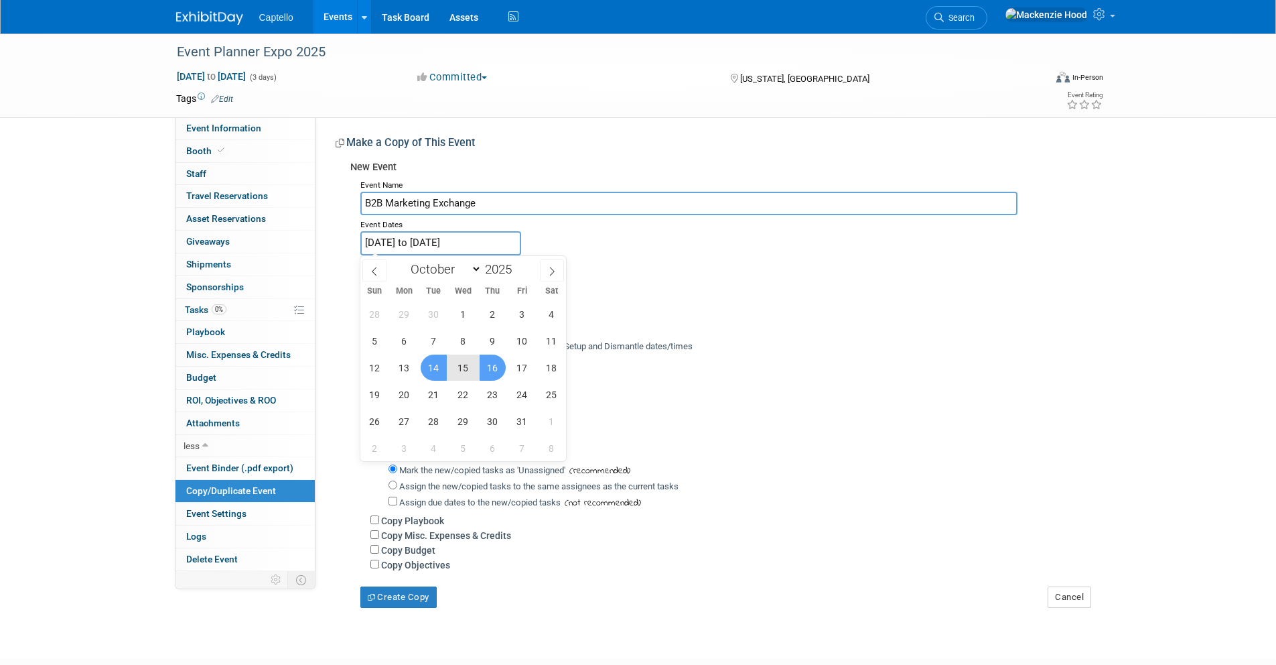
click at [486, 239] on input "[DATE] to [DATE]" at bounding box center [440, 242] width 161 height 23
click at [548, 268] on icon at bounding box center [551, 271] width 9 height 9
select select "11"
click at [548, 268] on icon at bounding box center [551, 271] width 9 height 9
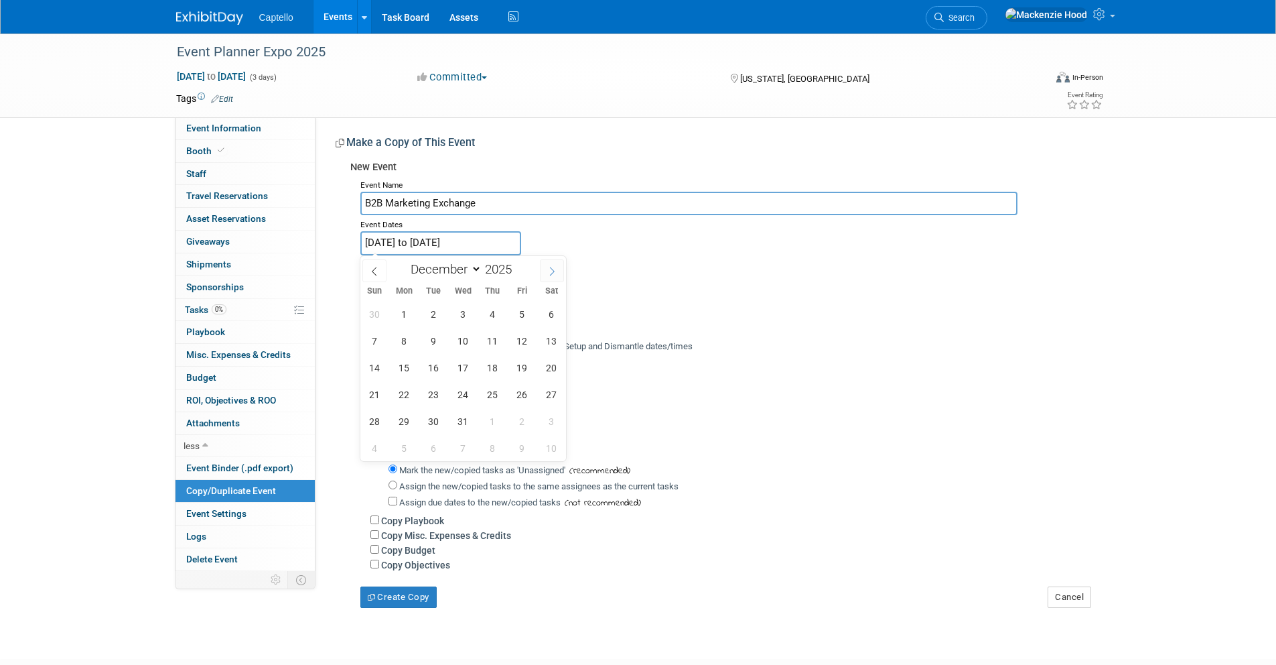
type input "2026"
click at [548, 268] on icon at bounding box center [551, 271] width 9 height 9
select select "2"
click at [403, 343] on span "9" at bounding box center [404, 341] width 26 height 26
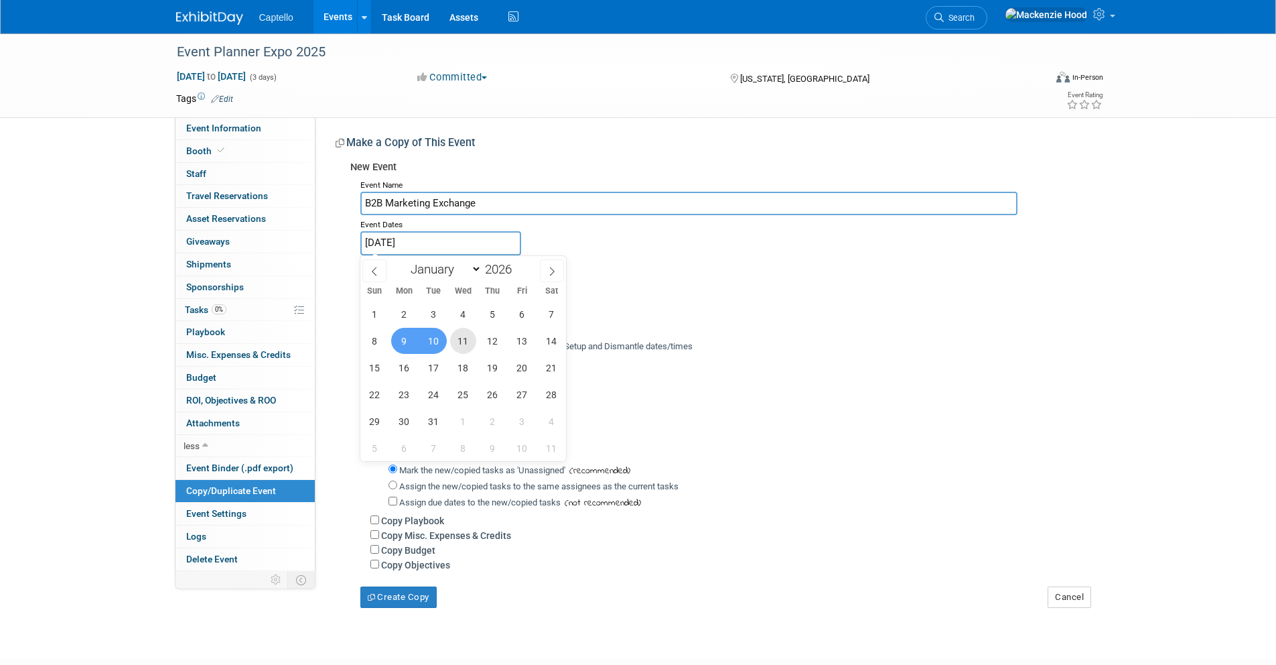
click at [464, 338] on span "11" at bounding box center [463, 341] width 26 height 26
type input "Mar 9, 2026 to Mar 11, 2026"
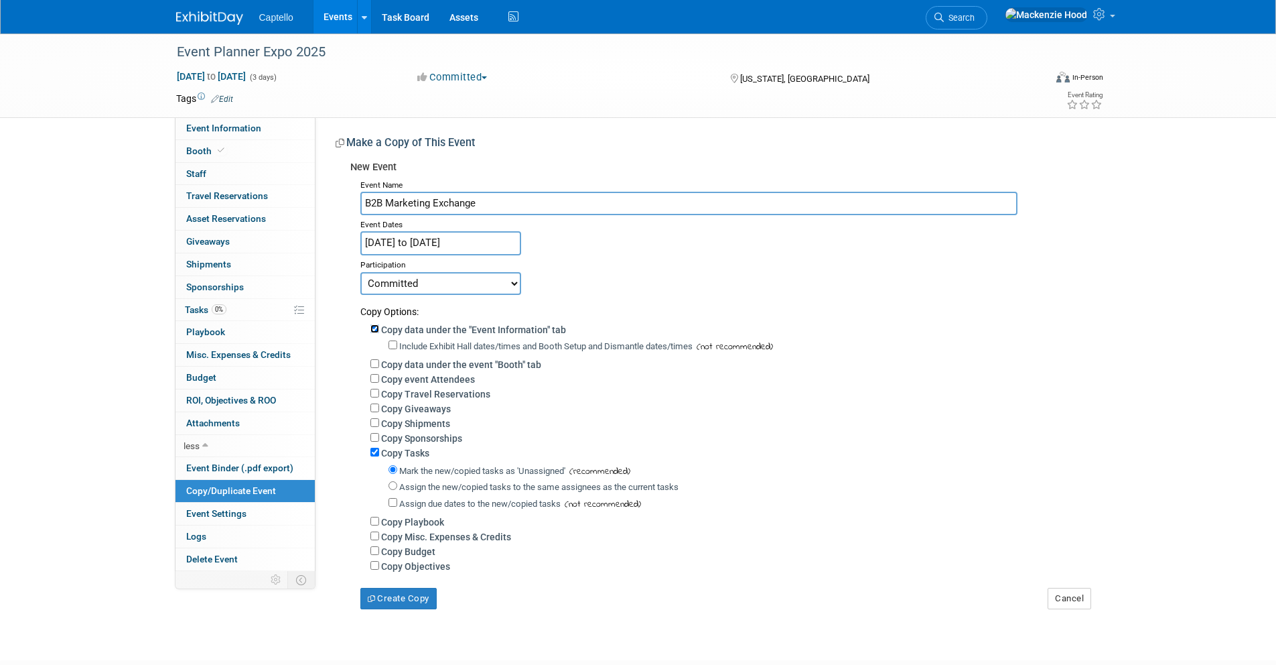
click at [378, 324] on input "Copy data under the "Event Information" tab" at bounding box center [374, 328] width 9 height 9
checkbox input "false"
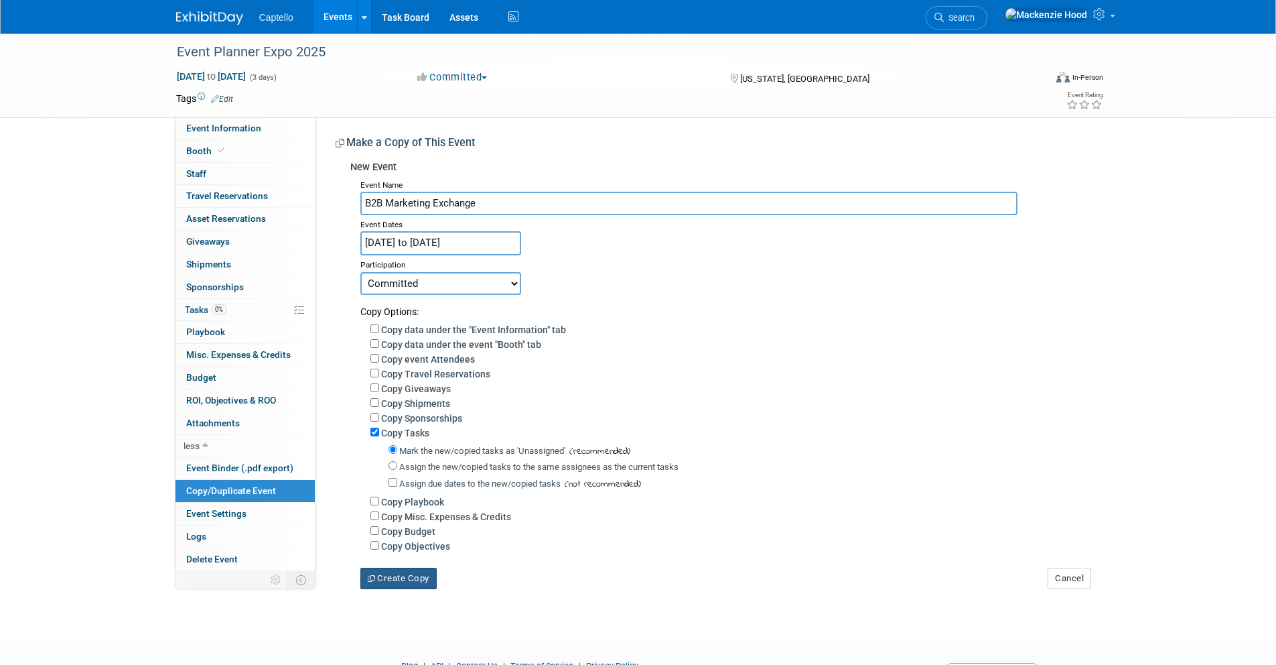
click at [381, 576] on button "Create Copy" at bounding box center [398, 577] width 76 height 21
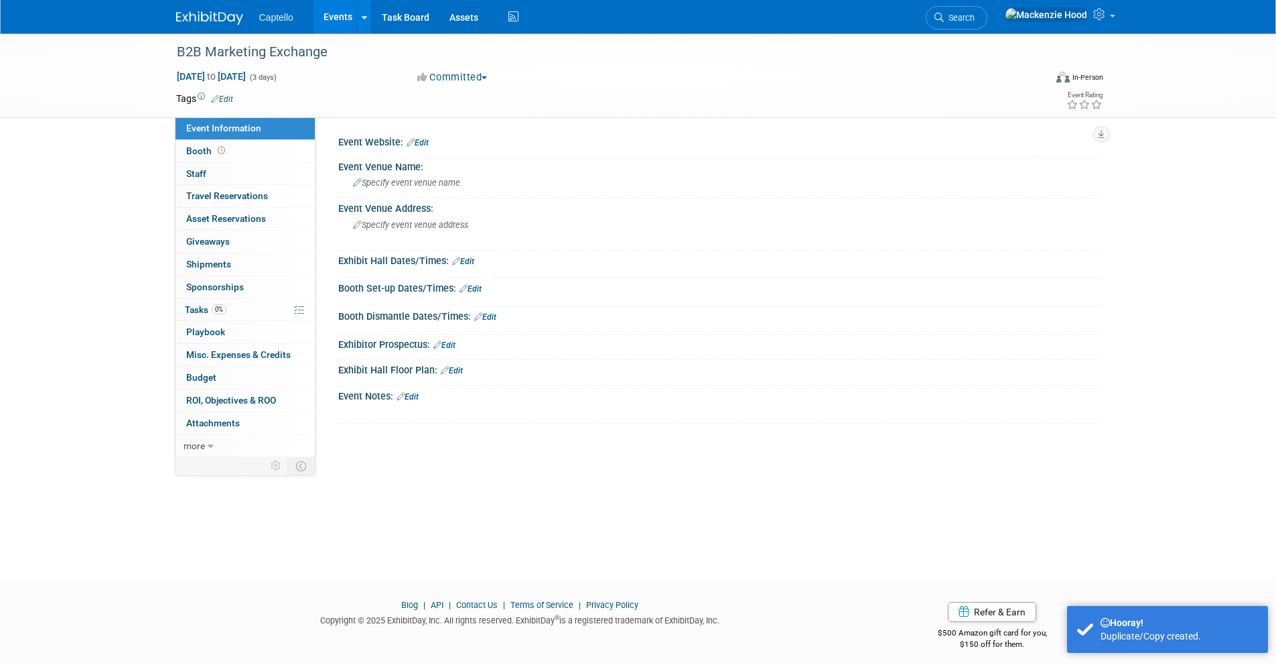
click at [499, 82] on div "Committed Committed Considering Not Going" at bounding box center [561, 77] width 296 height 15
click at [485, 77] on button "Committed" at bounding box center [453, 77] width 80 height 14
click at [494, 118] on link "Considering" at bounding box center [466, 118] width 106 height 19
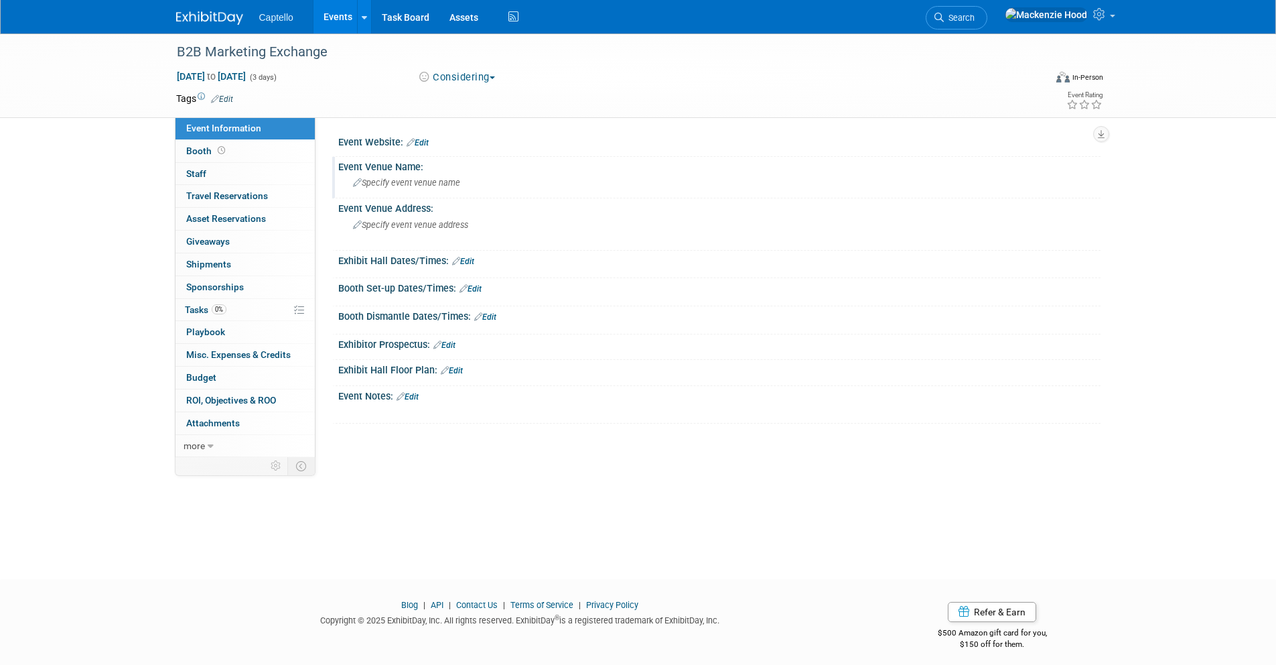
click at [417, 186] on span "Specify event venue name" at bounding box center [406, 183] width 107 height 10
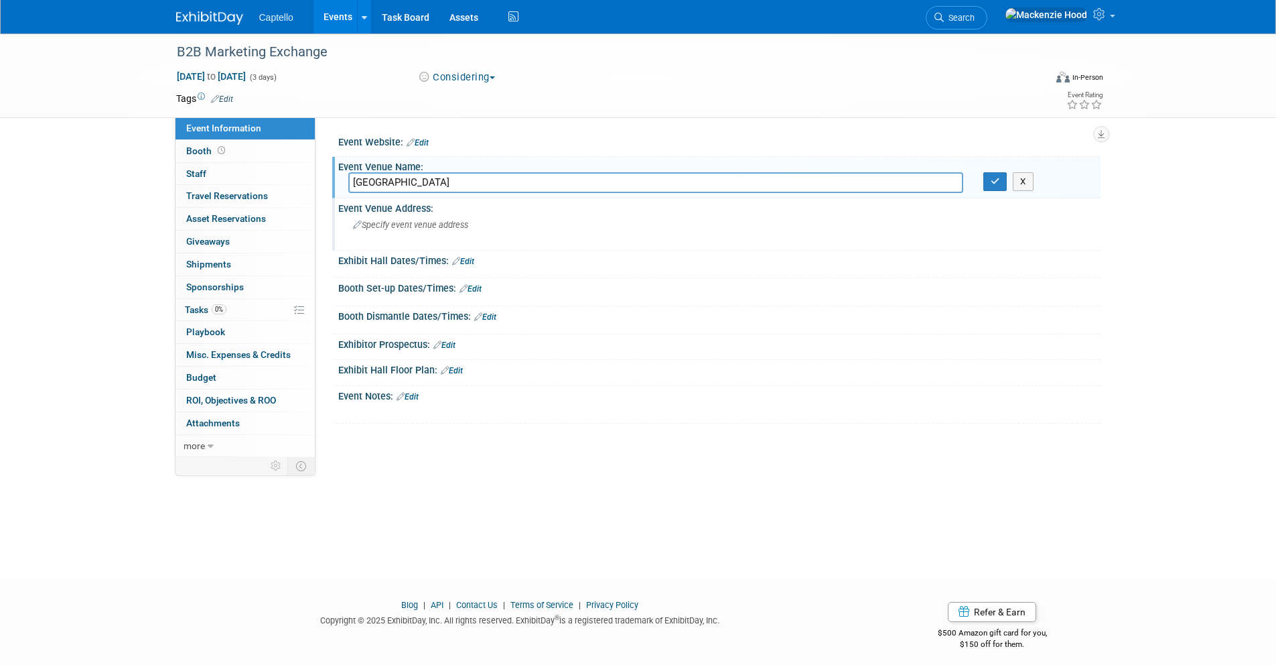
type input "Omni La Costa Resort"
click at [440, 210] on div "Event Venue Address:" at bounding box center [719, 206] width 762 height 17
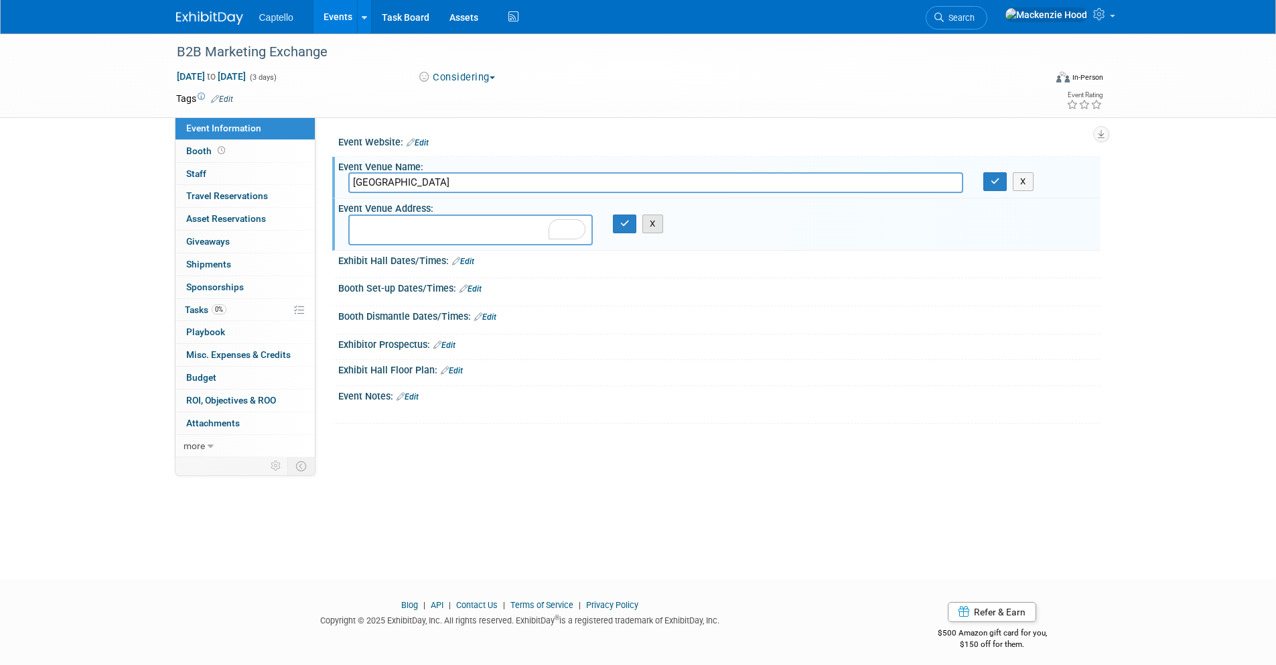
click at [647, 223] on button "X" at bounding box center [653, 223] width 21 height 19
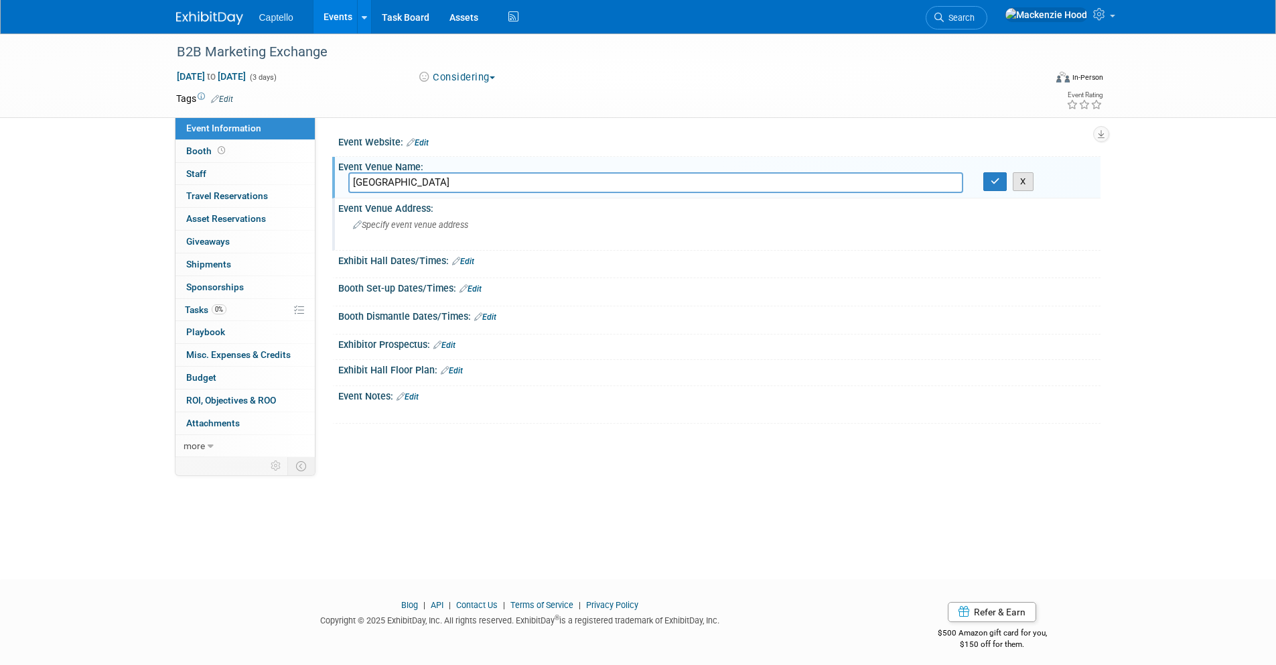
click at [1026, 184] on button "X" at bounding box center [1023, 181] width 21 height 19
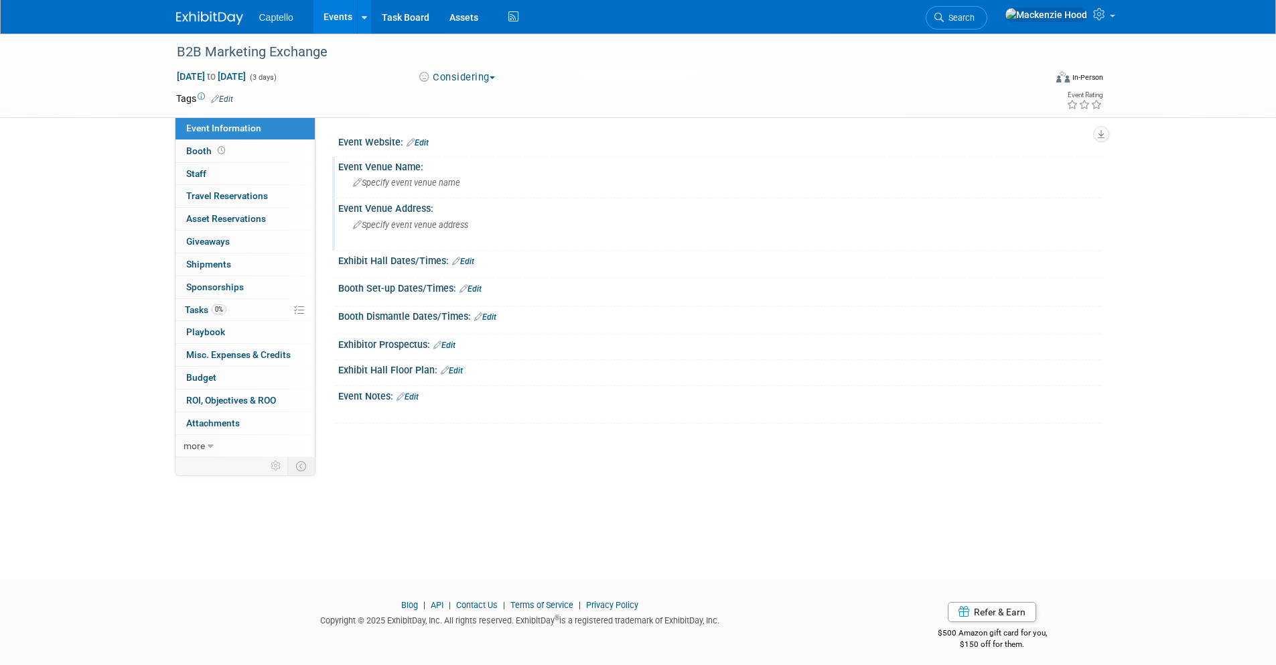
click at [421, 140] on link "Edit" at bounding box center [418, 142] width 22 height 9
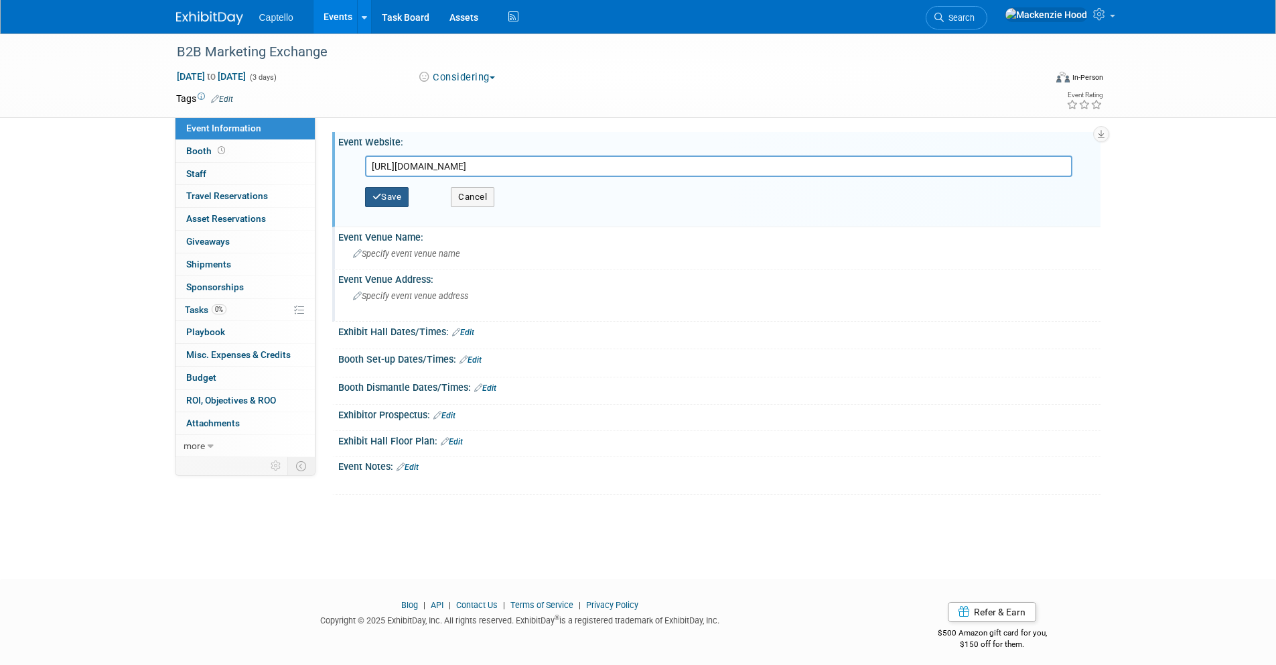
type input "https://b2bmarketing.exchange/"
click at [381, 198] on button "Save" at bounding box center [387, 197] width 44 height 20
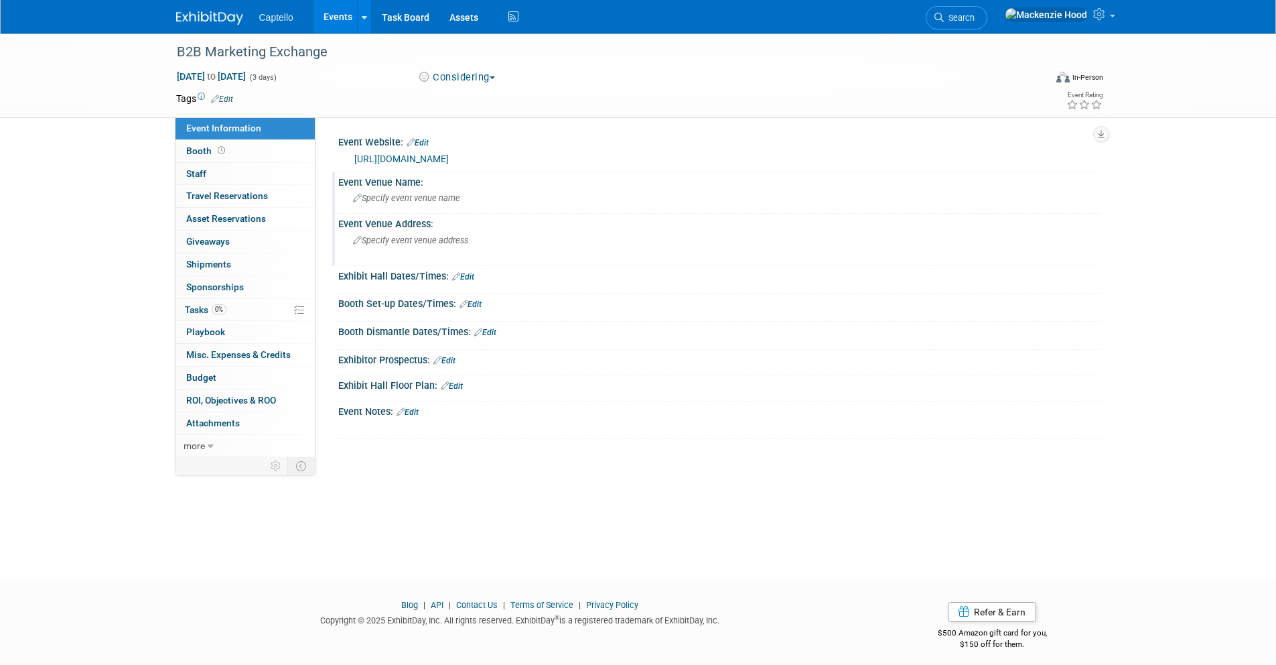
click at [412, 195] on span "Specify event venue name" at bounding box center [406, 198] width 107 height 10
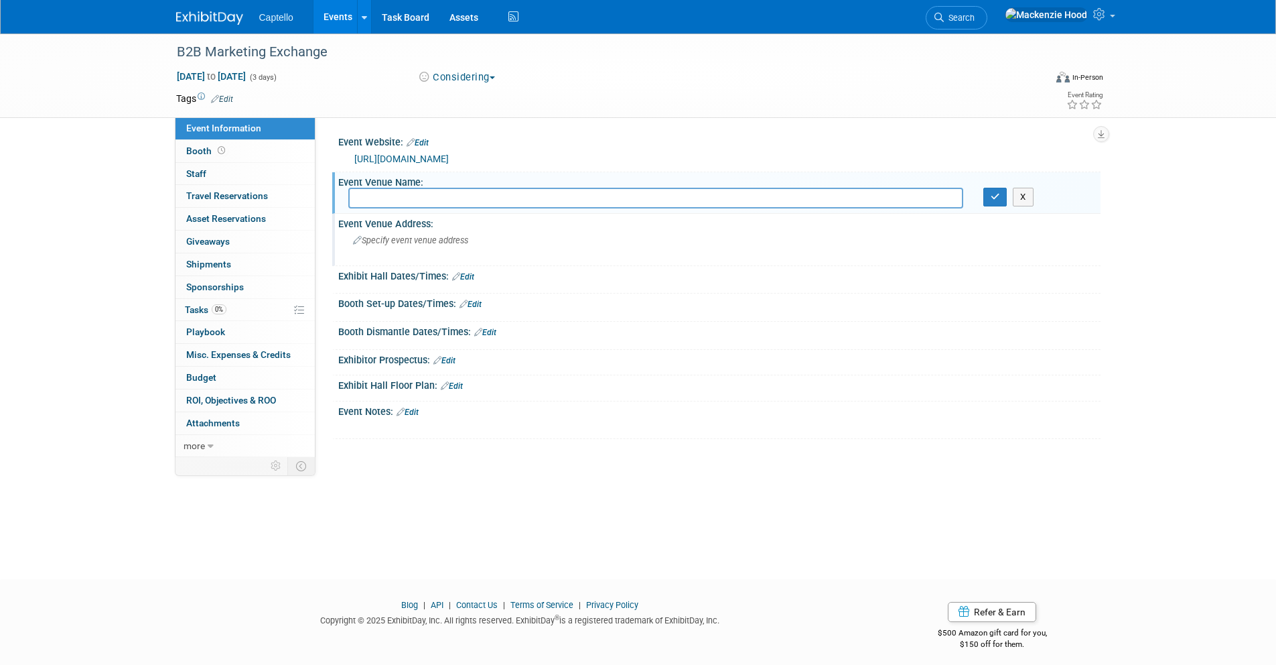
type input "Omni La Costa Resort"
paste input "Omni La Costa Resort"
type input "Omni La Costa Resort"
click at [982, 194] on div "X" at bounding box center [1036, 197] width 127 height 19
click at [991, 194] on icon "button" at bounding box center [995, 196] width 9 height 9
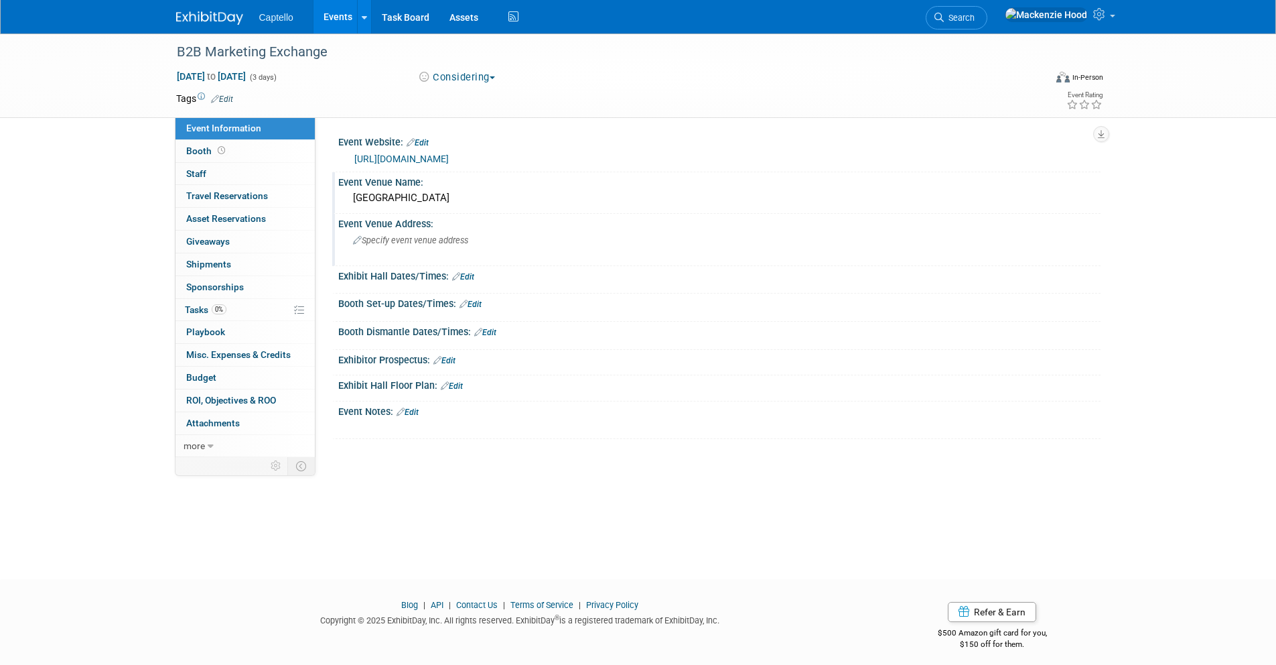
click at [490, 234] on div "Specify event venue address" at bounding box center [496, 245] width 297 height 31
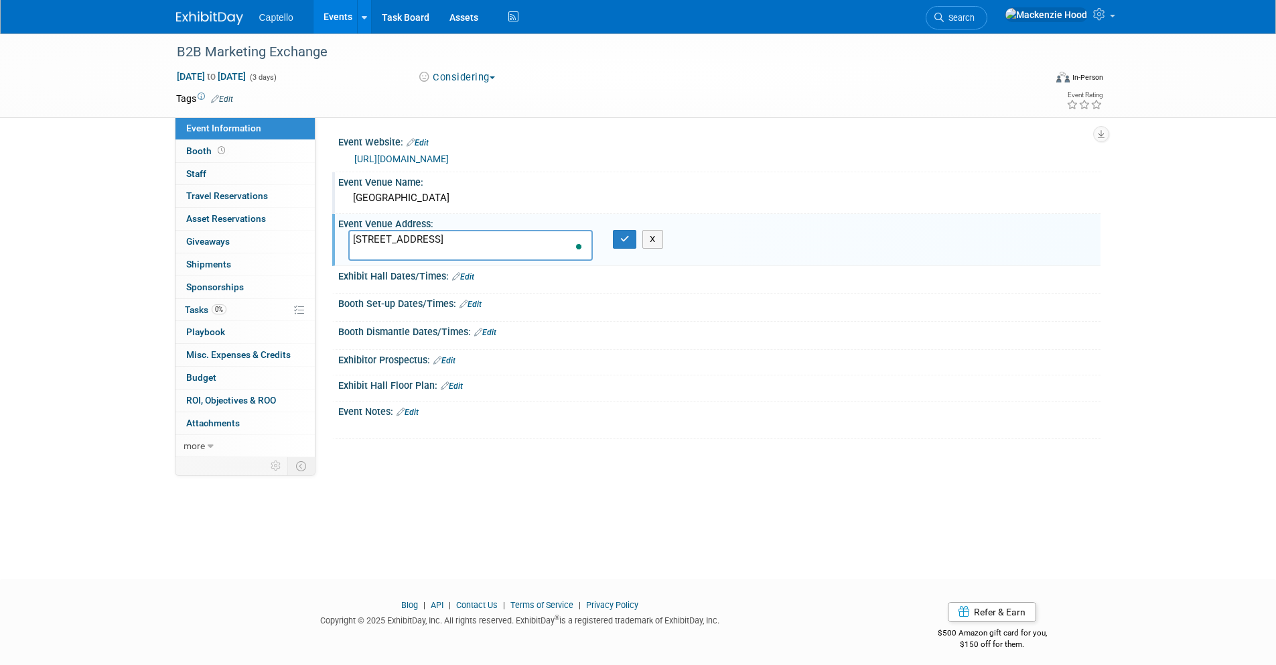
click at [462, 237] on textarea "2100 Costa Del Mar Rd, Carlsbad, CA 92009" at bounding box center [470, 245] width 245 height 31
type textarea "2100 Costa Del Mar Rd, Carlsbad, CA 92009"
click at [628, 236] on icon "button" at bounding box center [624, 238] width 9 height 9
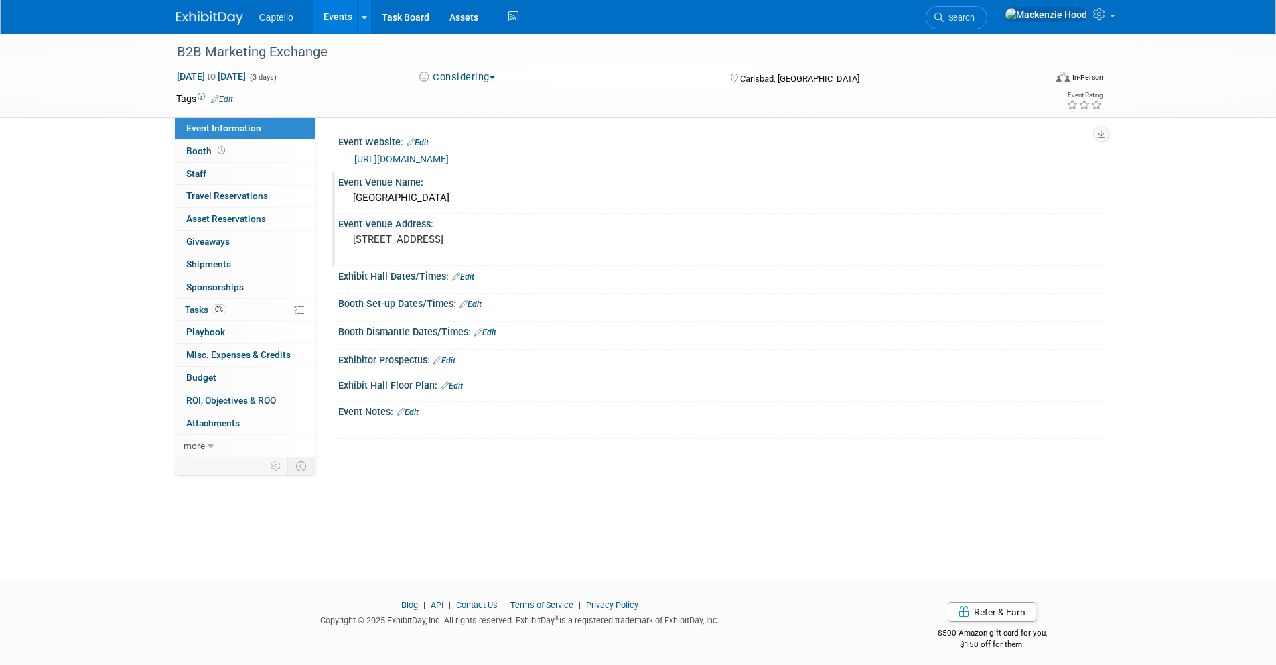
click at [339, 15] on link "Events" at bounding box center [338, 16] width 49 height 33
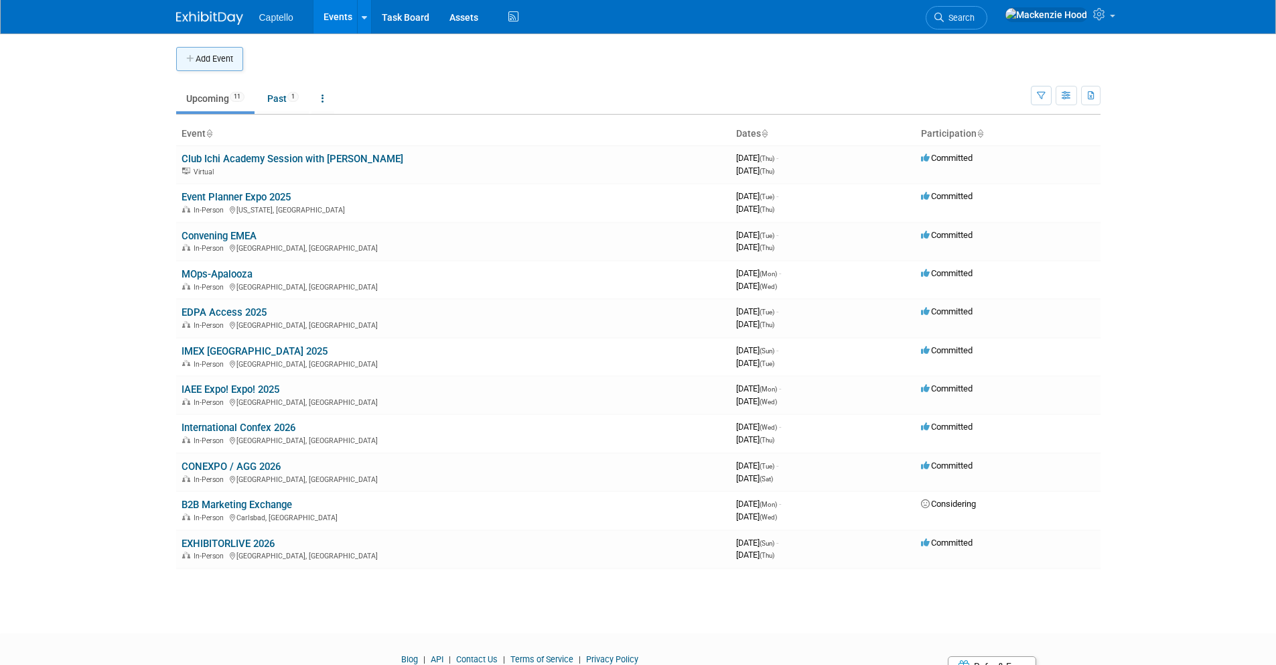
click at [197, 52] on button "Add Event" at bounding box center [209, 59] width 67 height 24
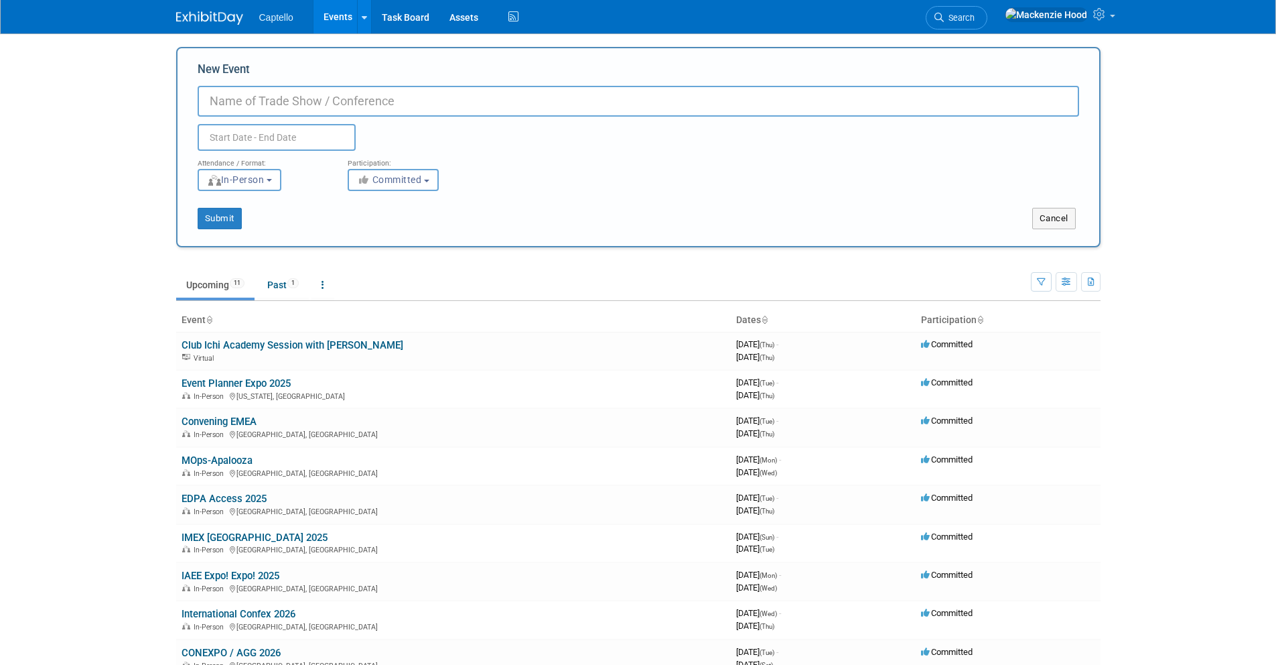
paste input "SaaStock"
type input "SaaStock 2026"
click at [1044, 210] on button "Cancel" at bounding box center [1054, 218] width 44 height 21
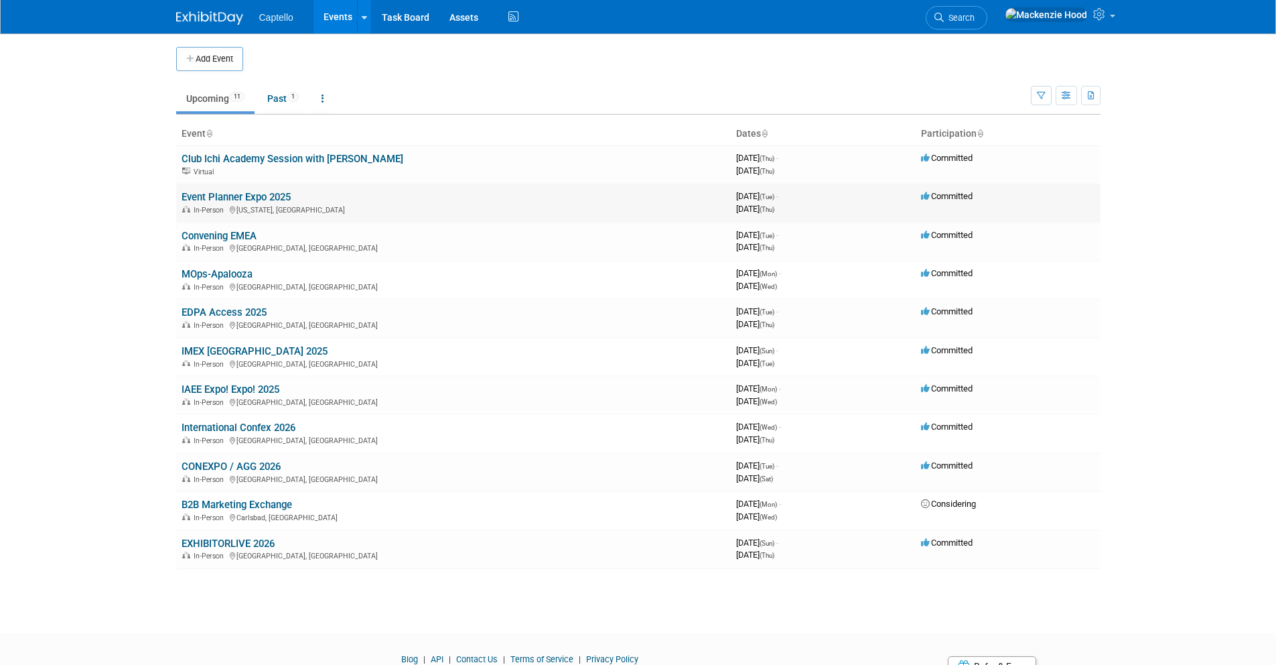
click at [188, 194] on link "Event Planner Expo 2025" at bounding box center [236, 197] width 109 height 12
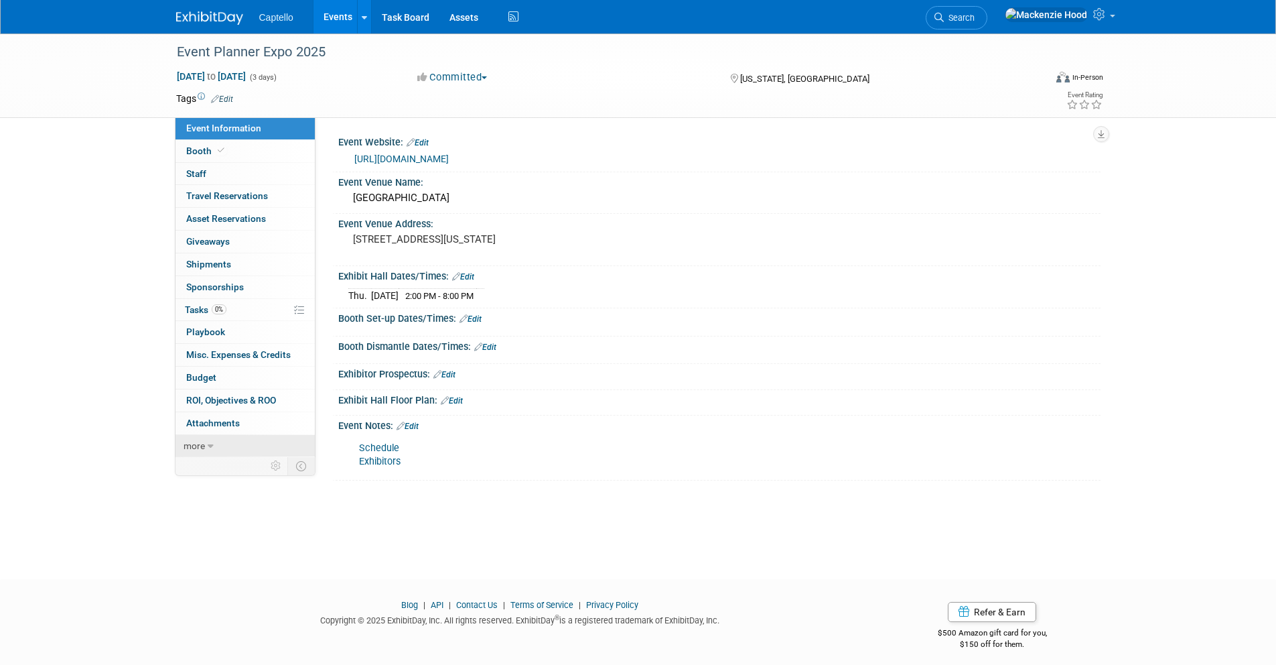
click at [212, 443] on icon at bounding box center [211, 446] width 6 height 9
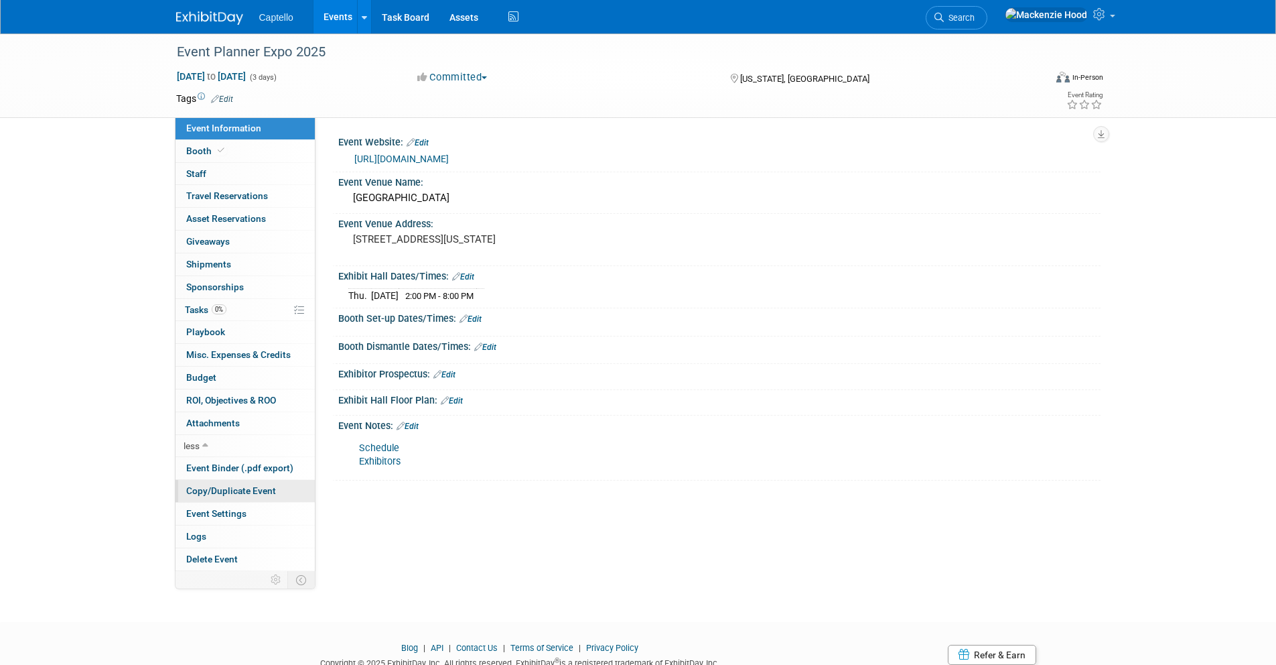
click at [231, 484] on link "Copy/Duplicate Event" at bounding box center [245, 491] width 139 height 22
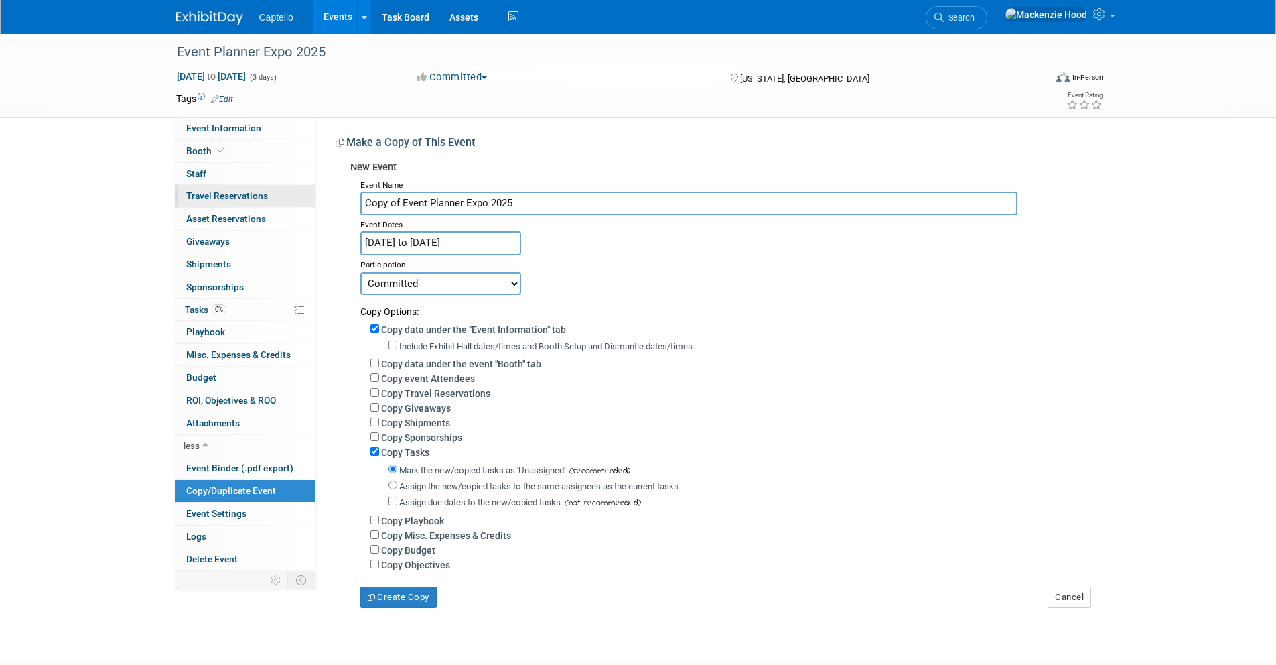
drag, startPoint x: 533, startPoint y: 201, endPoint x: 285, endPoint y: 184, distance: 248.5
click at [285, 184] on div "Event Information Event Info Booth Booth 0 Staff 0 Staff 0 Travel Reservations …" at bounding box center [638, 320] width 945 height 574
type input "SaaStock 2025"
click at [455, 234] on input "[DATE] to [DATE]" at bounding box center [440, 242] width 161 height 23
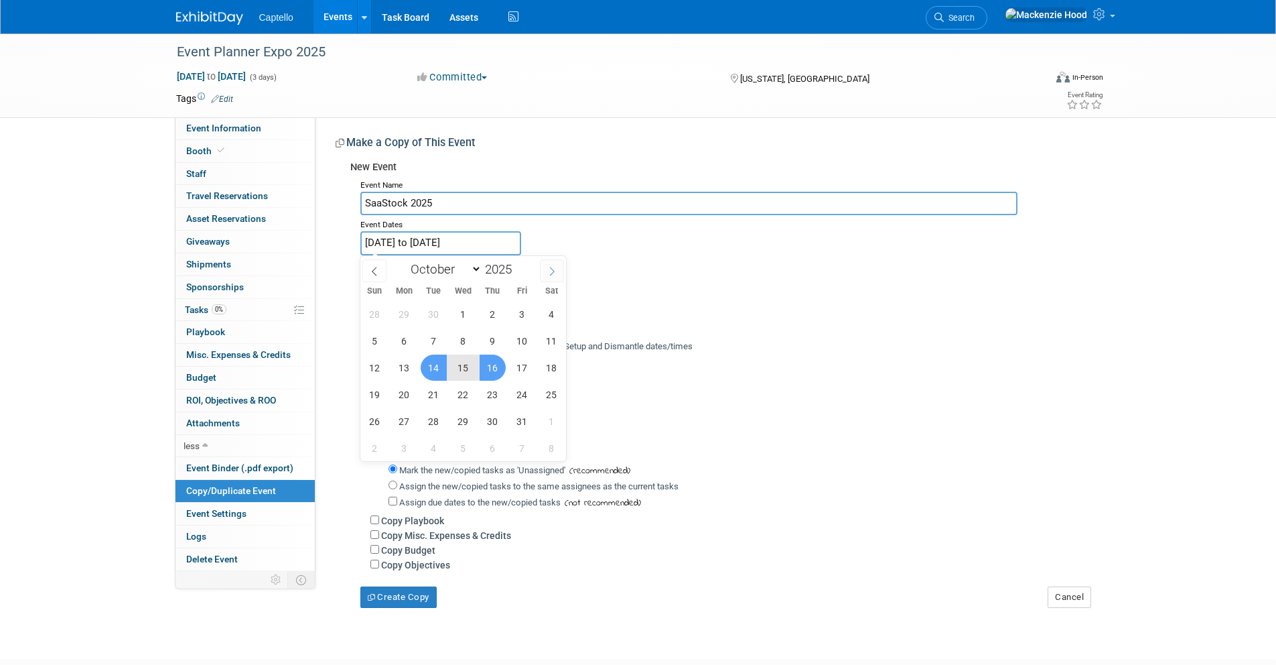
click at [549, 271] on icon at bounding box center [551, 271] width 9 height 9
select select "11"
click at [549, 271] on icon at bounding box center [551, 271] width 9 height 9
type input "2026"
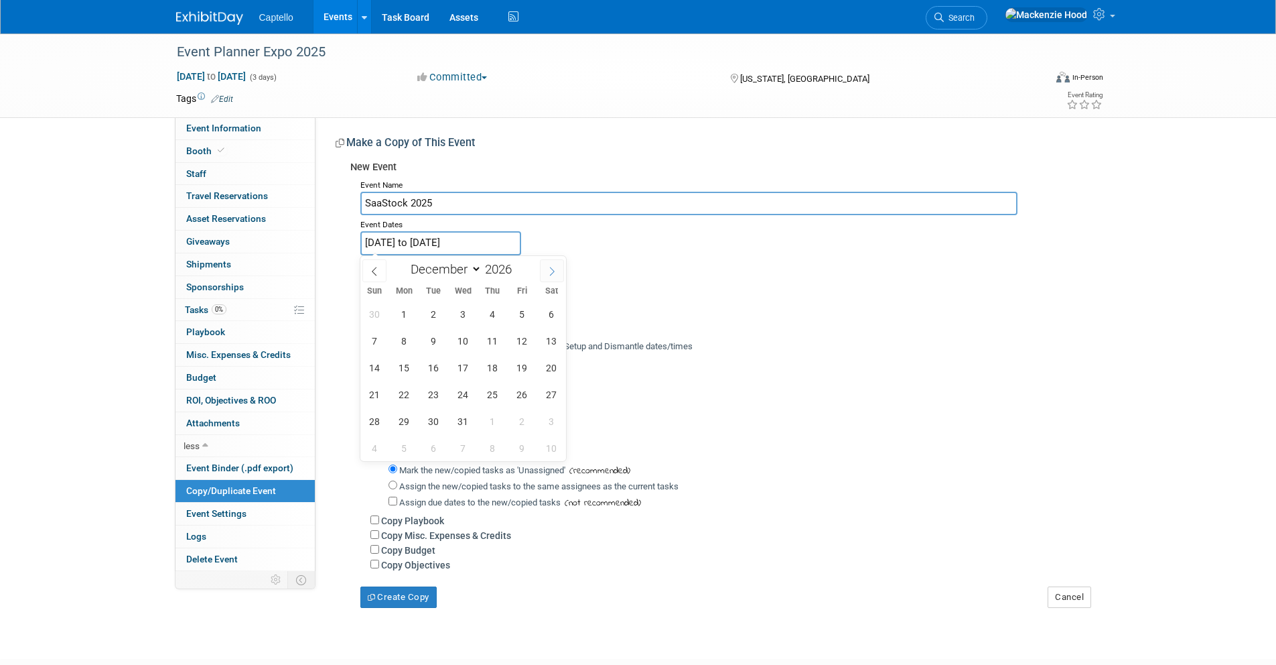
click at [549, 271] on icon at bounding box center [551, 271] width 9 height 9
click at [370, 269] on icon at bounding box center [374, 271] width 9 height 9
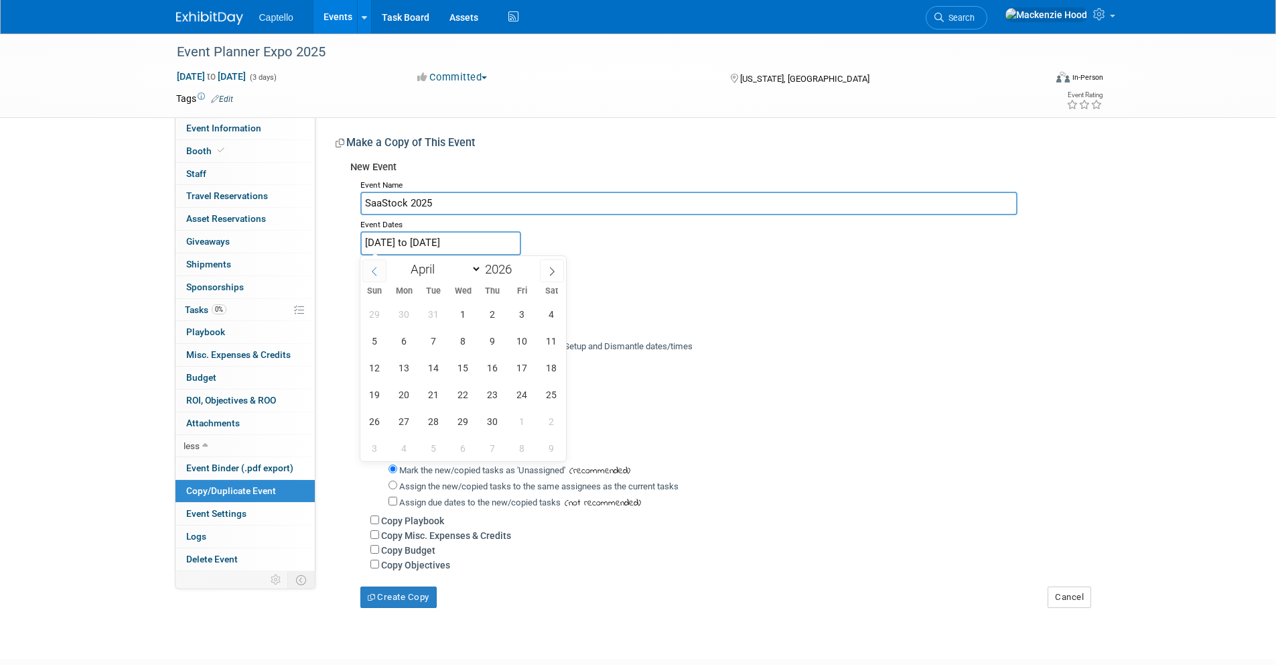
click at [370, 269] on icon at bounding box center [374, 271] width 9 height 9
click at [551, 269] on icon at bounding box center [552, 271] width 5 height 9
select select "3"
click at [460, 367] on span "15" at bounding box center [463, 367] width 26 height 26
click at [493, 364] on span "16" at bounding box center [493, 367] width 26 height 26
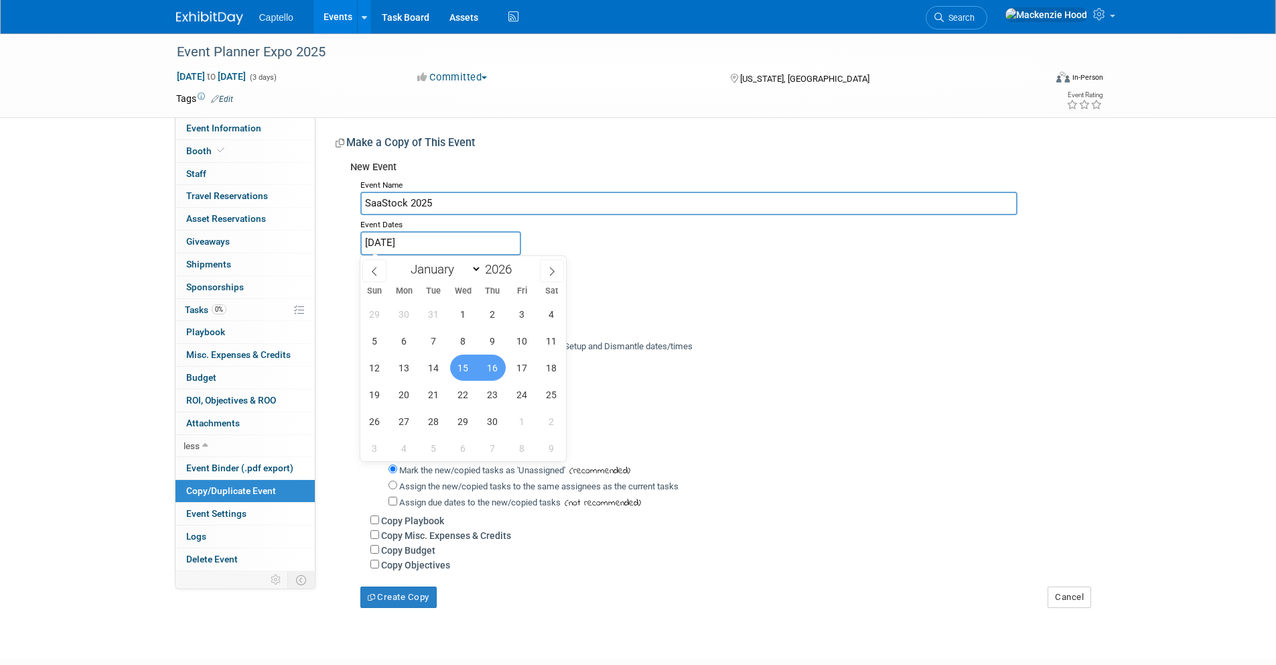
type input "[DATE] to [DATE]"
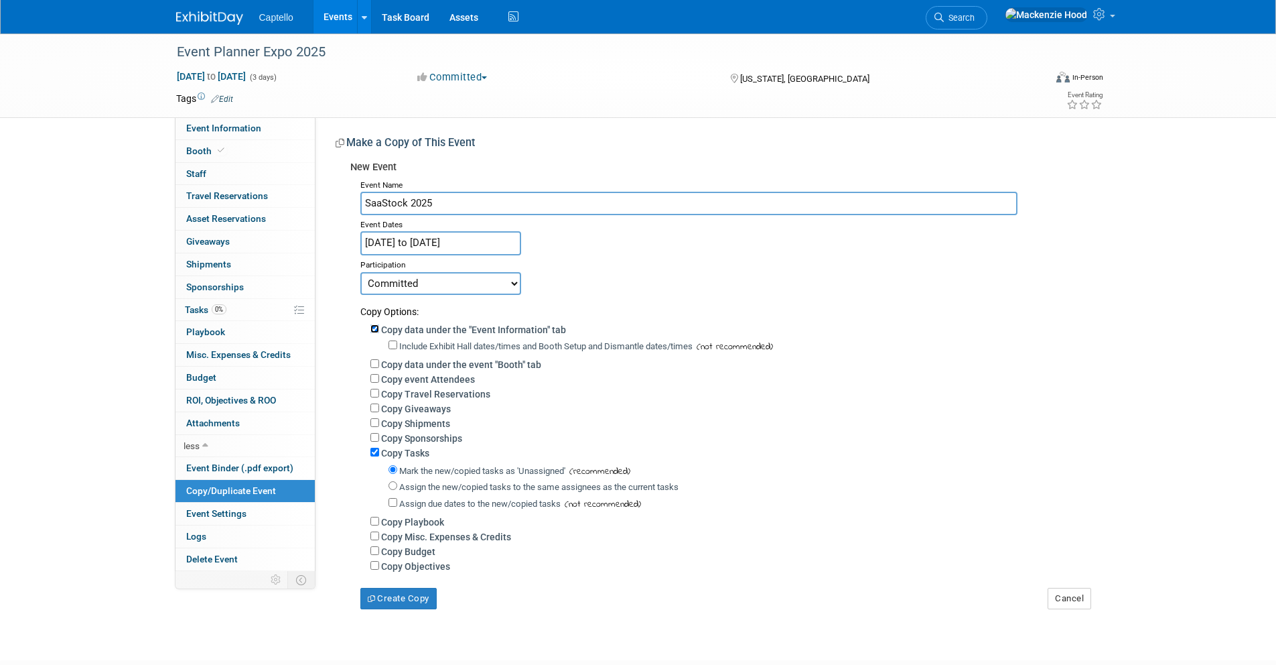
click at [378, 327] on input "Copy data under the "Event Information" tab" at bounding box center [374, 328] width 9 height 9
checkbox input "false"
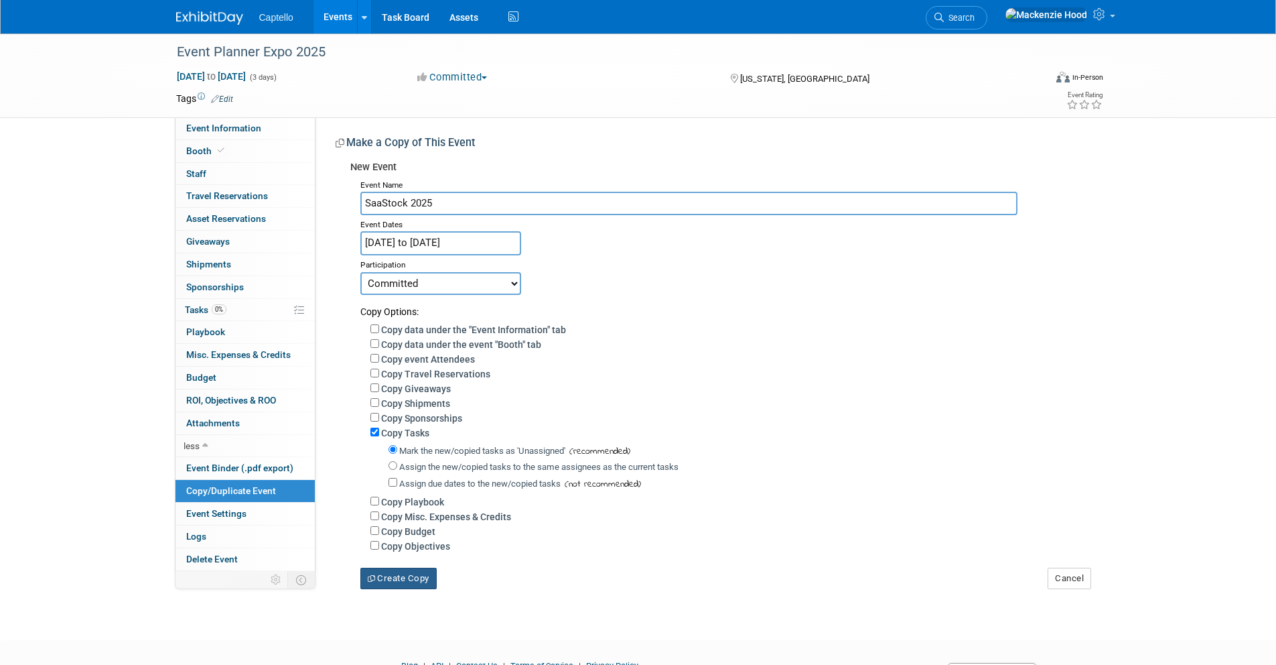
click at [377, 582] on button "Create Copy" at bounding box center [398, 577] width 76 height 21
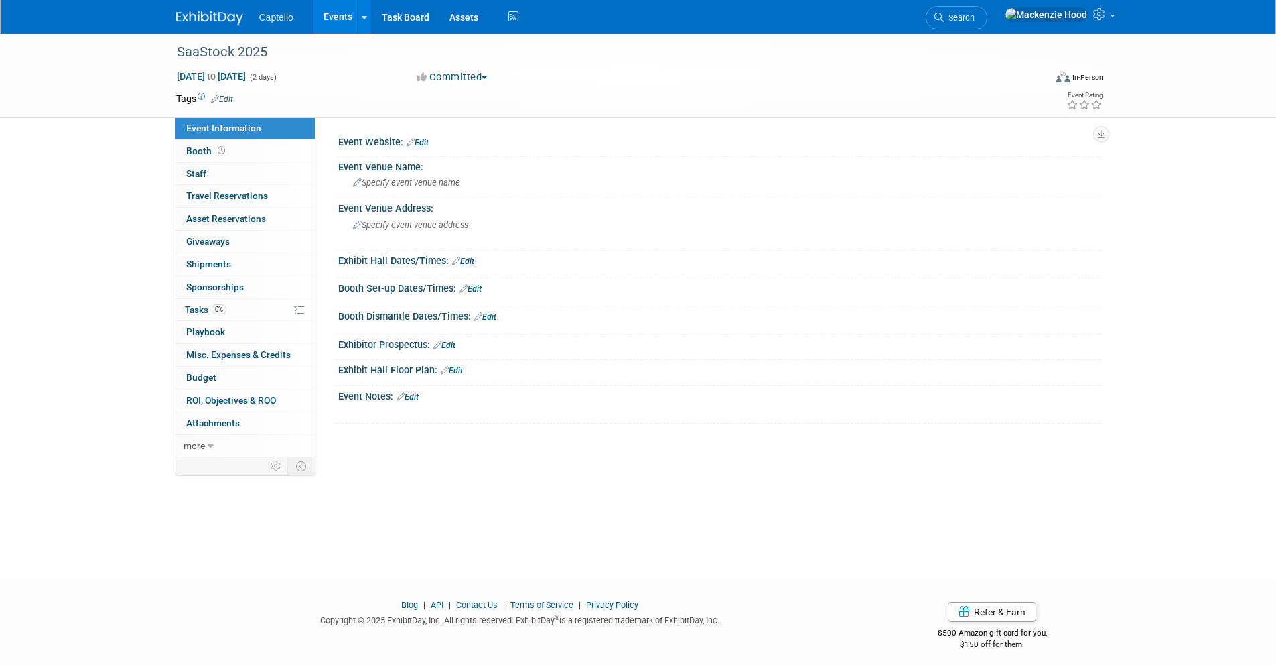
click at [422, 141] on link "Edit" at bounding box center [418, 142] width 22 height 9
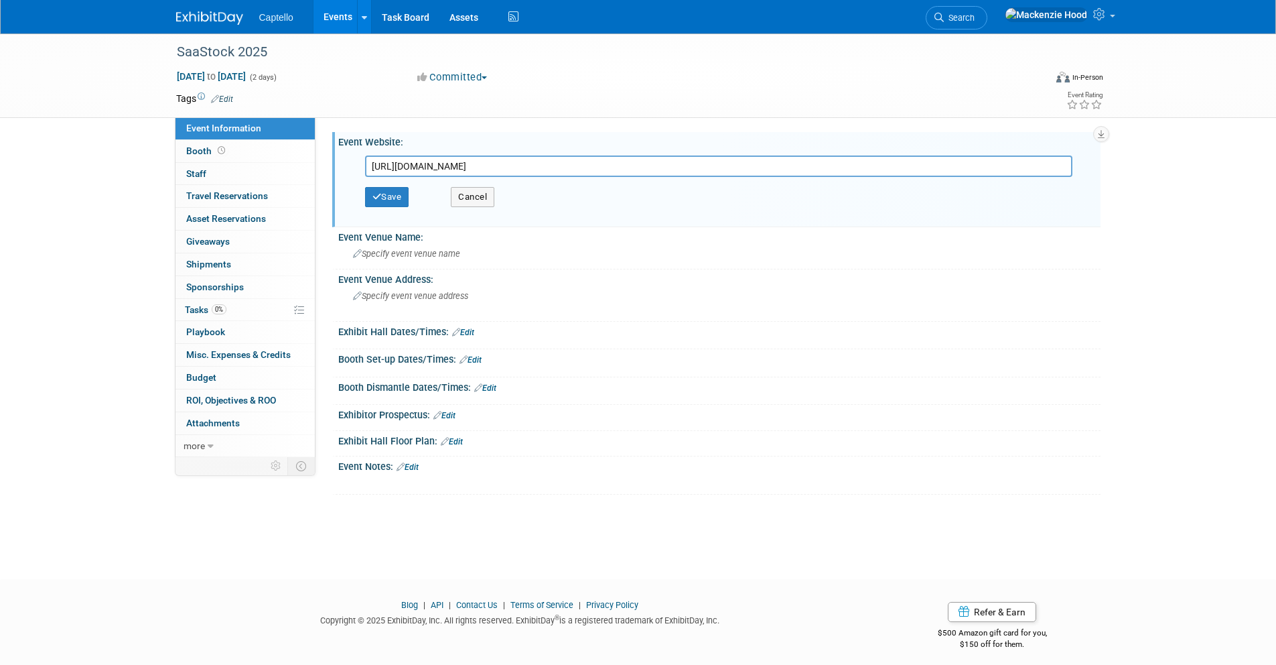
scroll to position [0, 145]
type input "[URL][DOMAIN_NAME]"
click at [393, 196] on button "Save" at bounding box center [387, 197] width 44 height 20
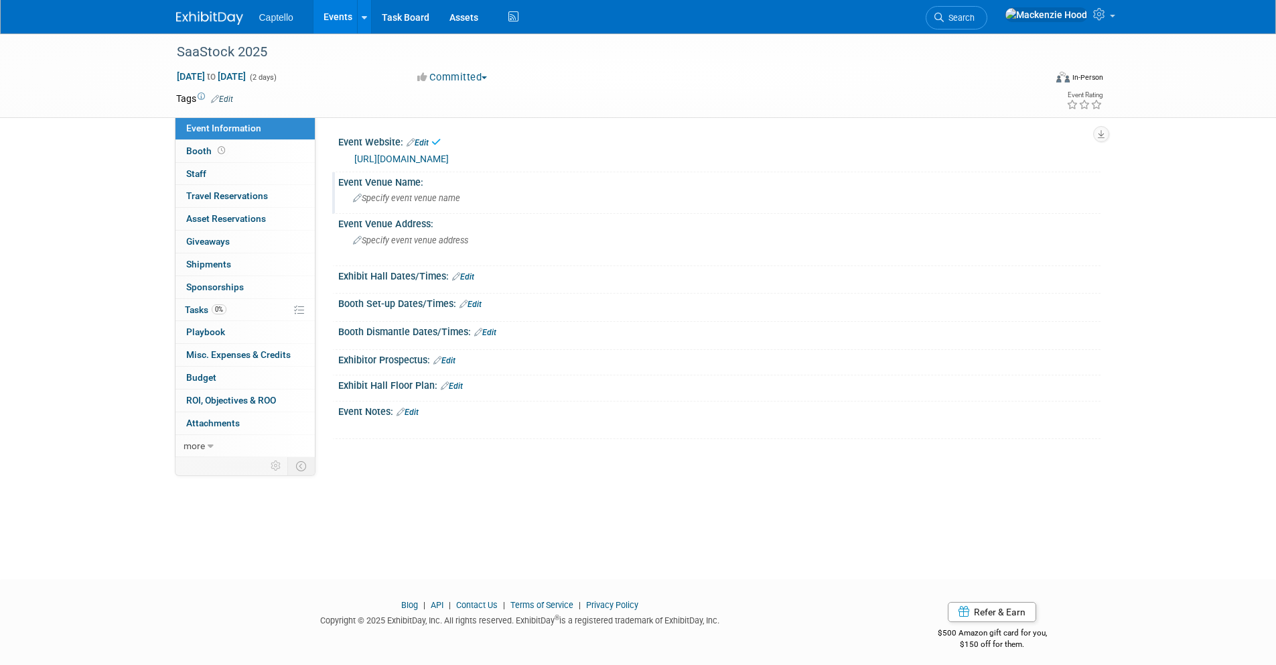
click at [392, 203] on span "Specify event venue name" at bounding box center [406, 198] width 107 height 10
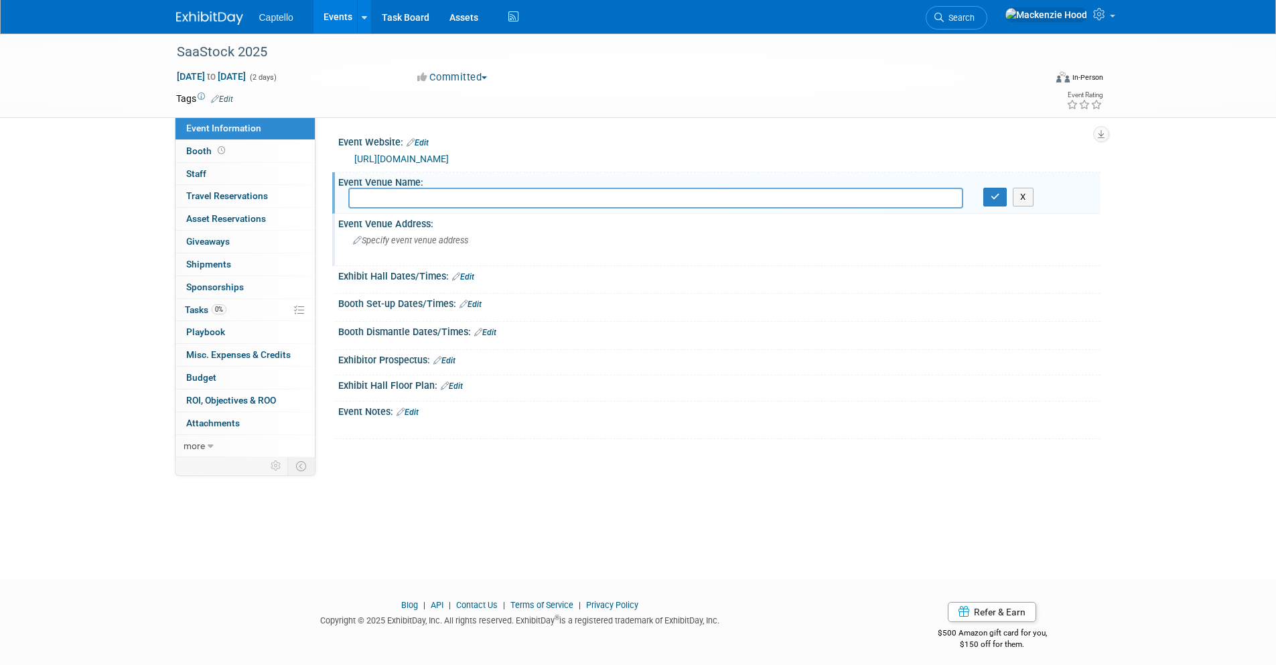
paste input "[PERSON_NAME][GEOGRAPHIC_DATA]"
type input "[PERSON_NAME][GEOGRAPHIC_DATA]"
click at [1000, 206] on button "button" at bounding box center [996, 197] width 24 height 19
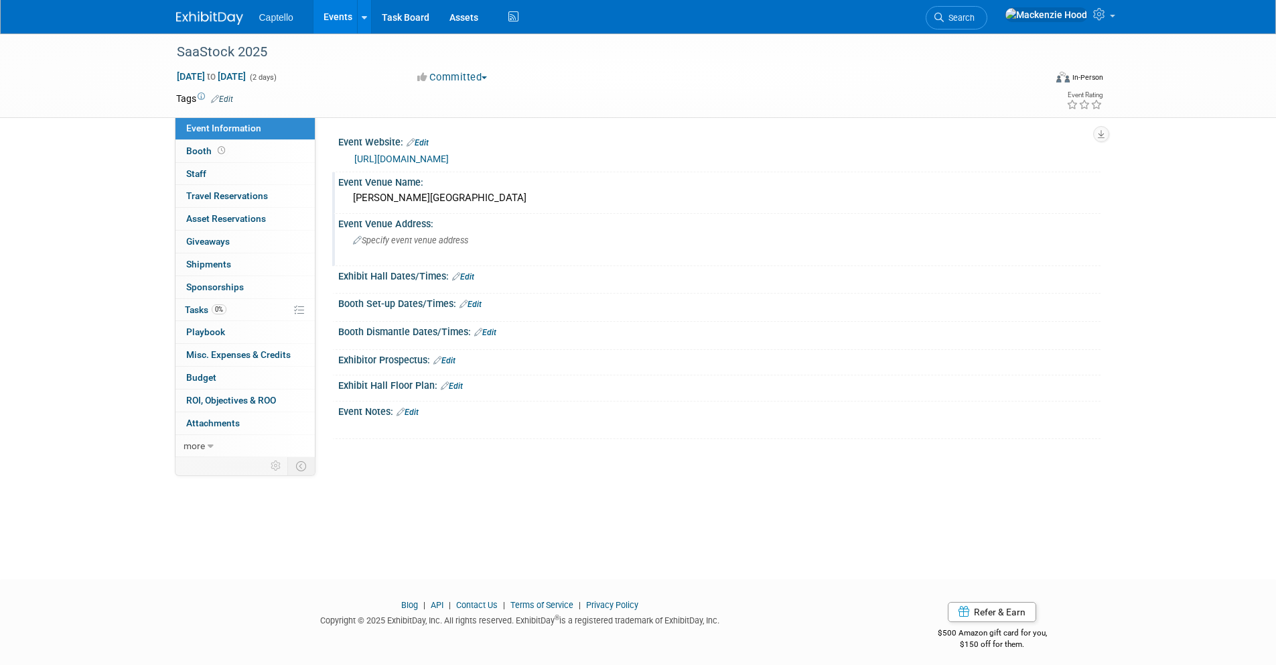
click at [431, 245] on span "Specify event venue address" at bounding box center [410, 240] width 115 height 10
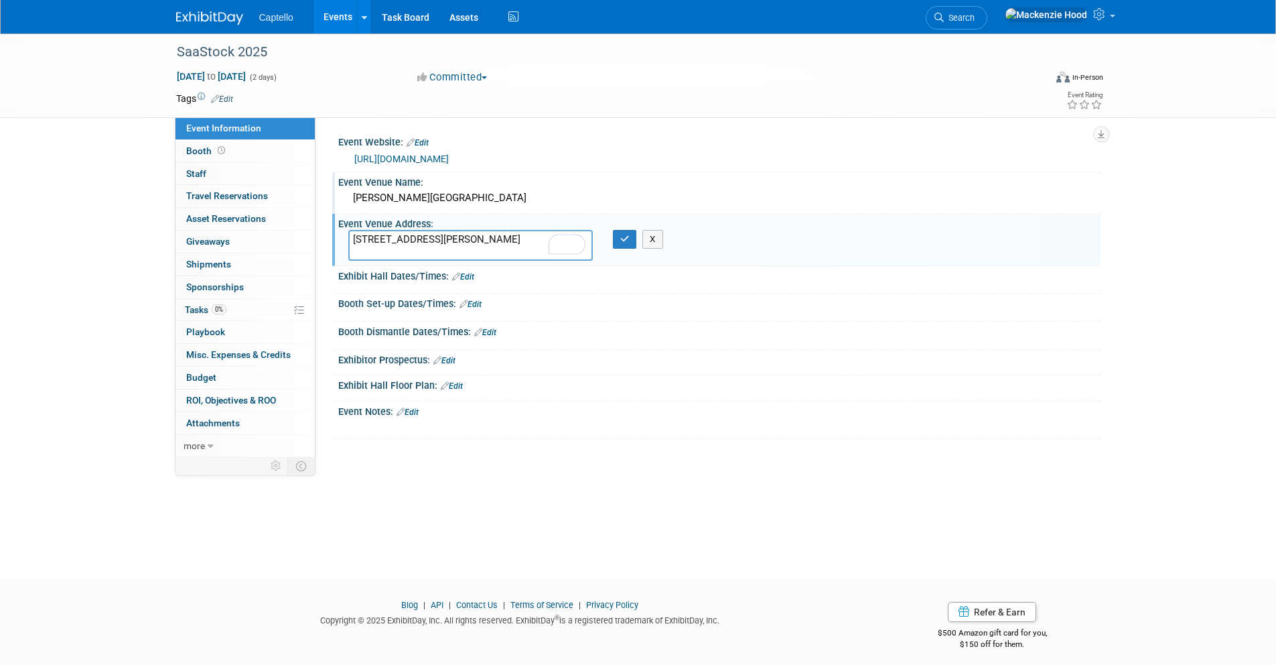
click at [458, 250] on textarea "[STREET_ADDRESS][PERSON_NAME]" at bounding box center [470, 245] width 245 height 31
type textarea "[STREET_ADDRESS][PERSON_NAME]"
click at [628, 243] on icon "button" at bounding box center [624, 238] width 9 height 9
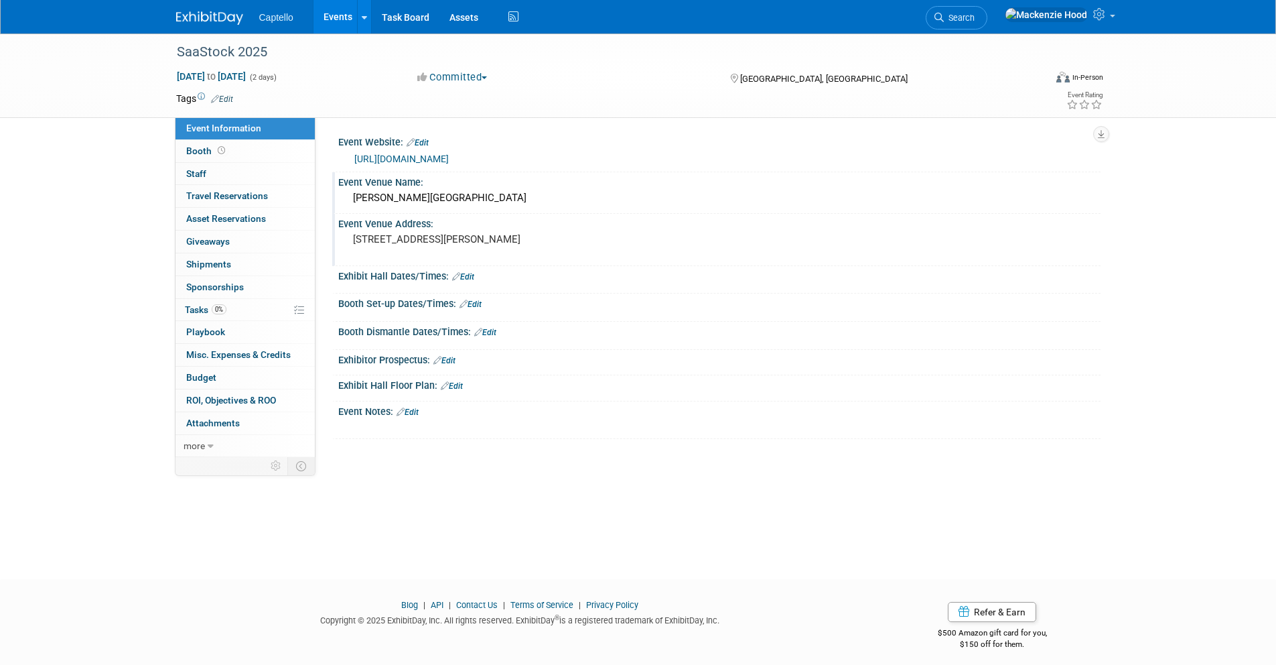
click at [488, 74] on button "Committed" at bounding box center [453, 77] width 80 height 14
click at [485, 117] on link "Considering" at bounding box center [466, 118] width 106 height 19
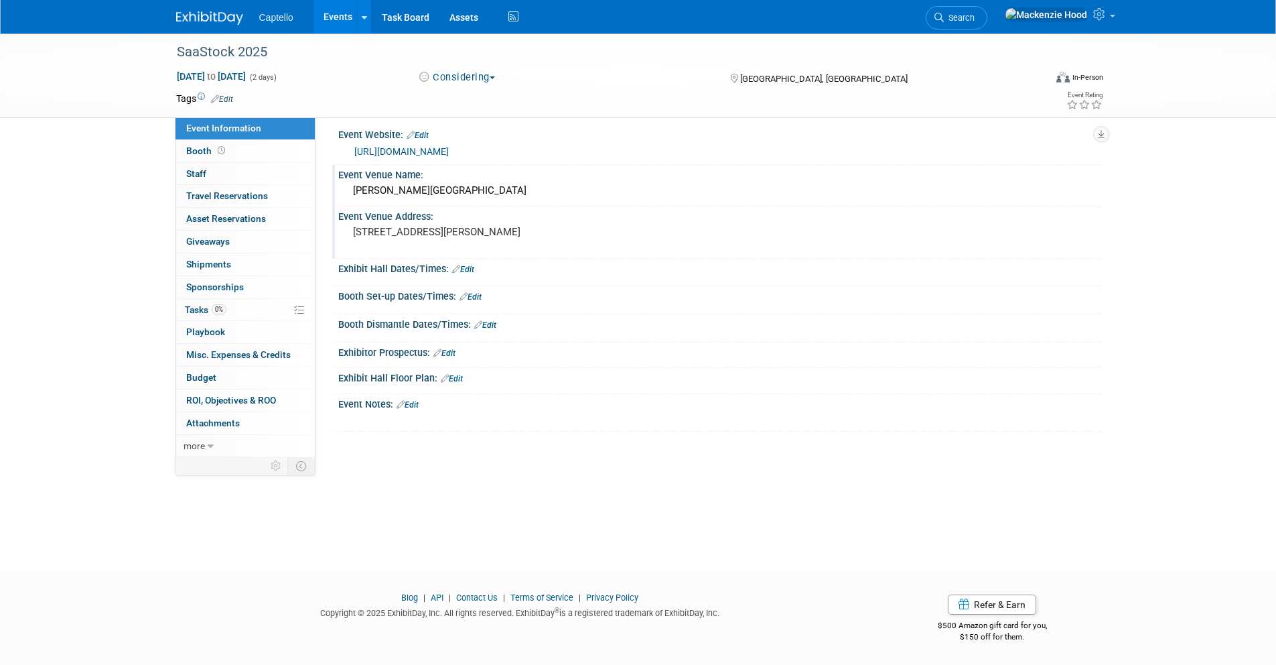
scroll to position [8, 0]
click at [212, 17] on img at bounding box center [209, 17] width 67 height 13
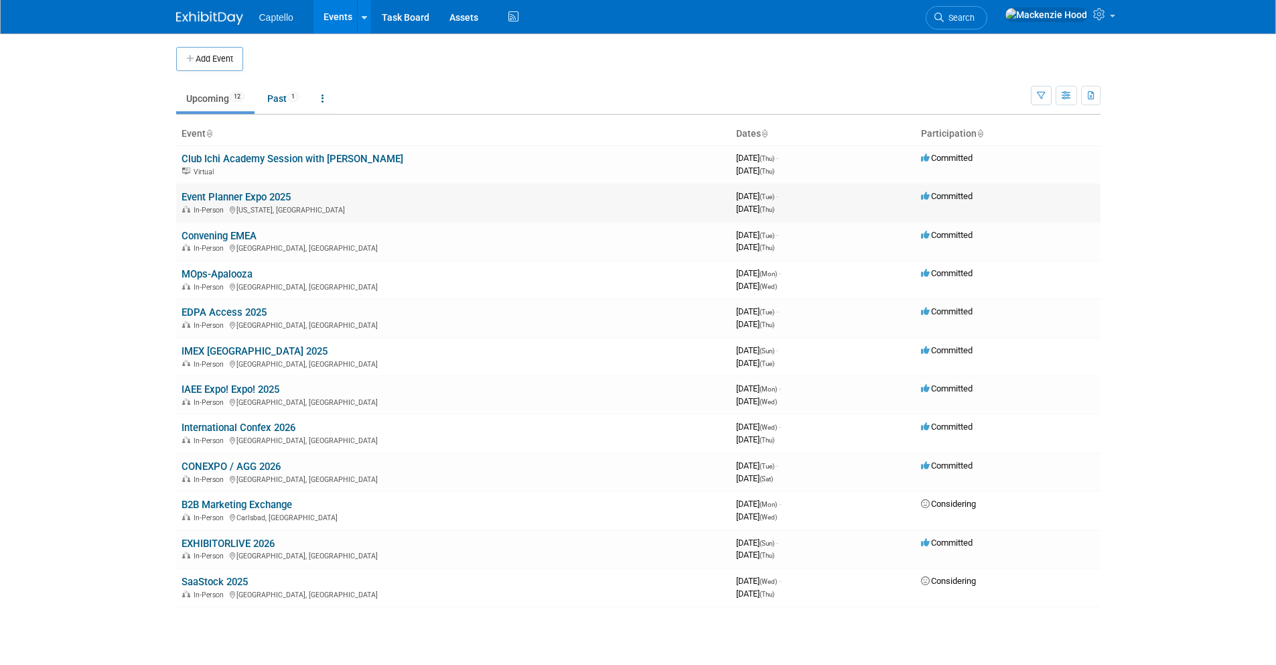
click at [249, 192] on link "Event Planner Expo 2025" at bounding box center [236, 197] width 109 height 12
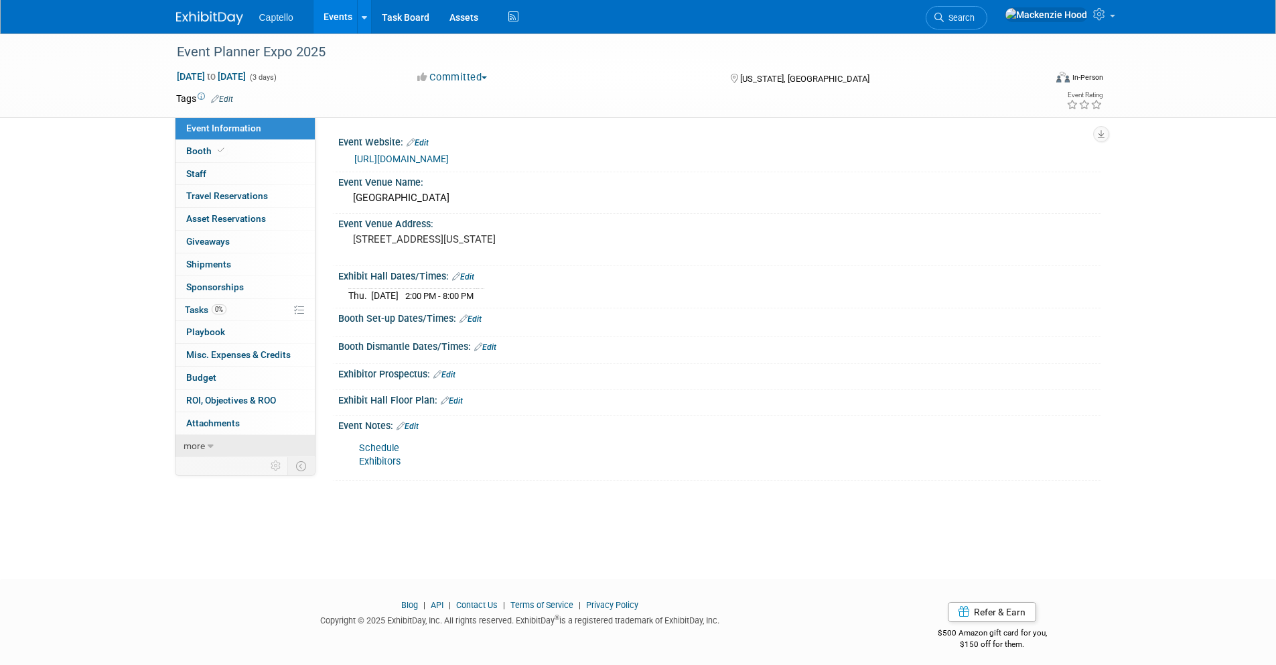
click at [210, 442] on icon at bounding box center [211, 446] width 6 height 9
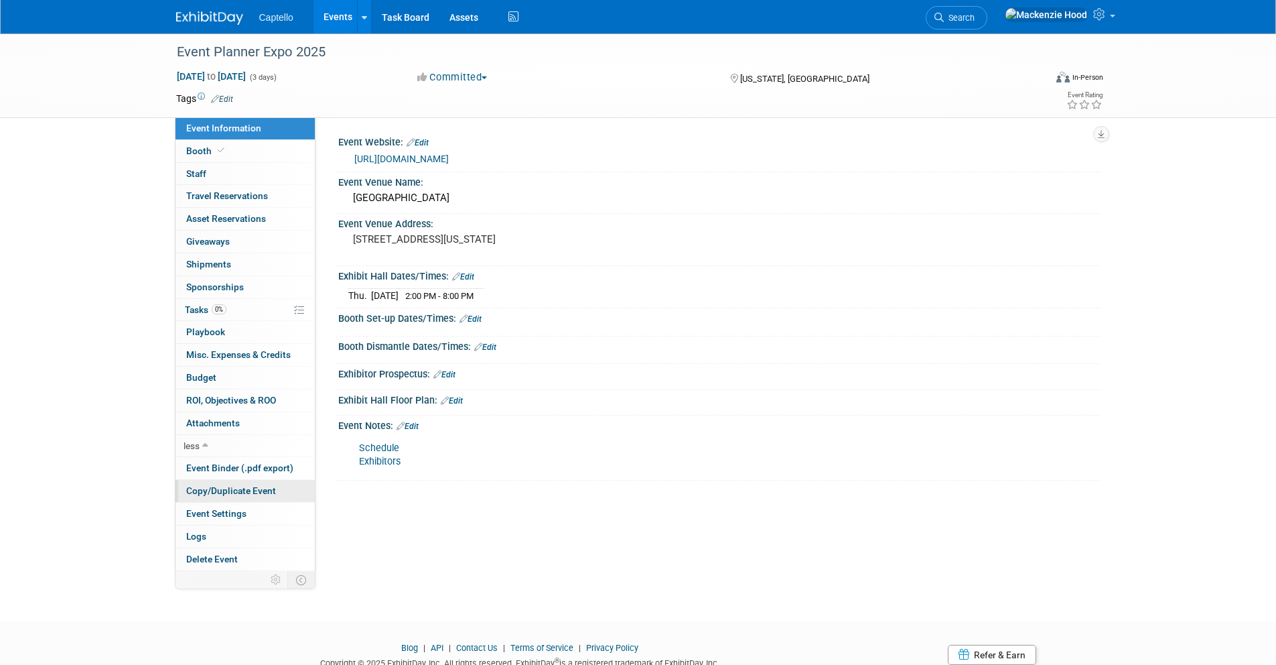
click at [248, 485] on span "Copy/Duplicate Event" at bounding box center [231, 490] width 90 height 11
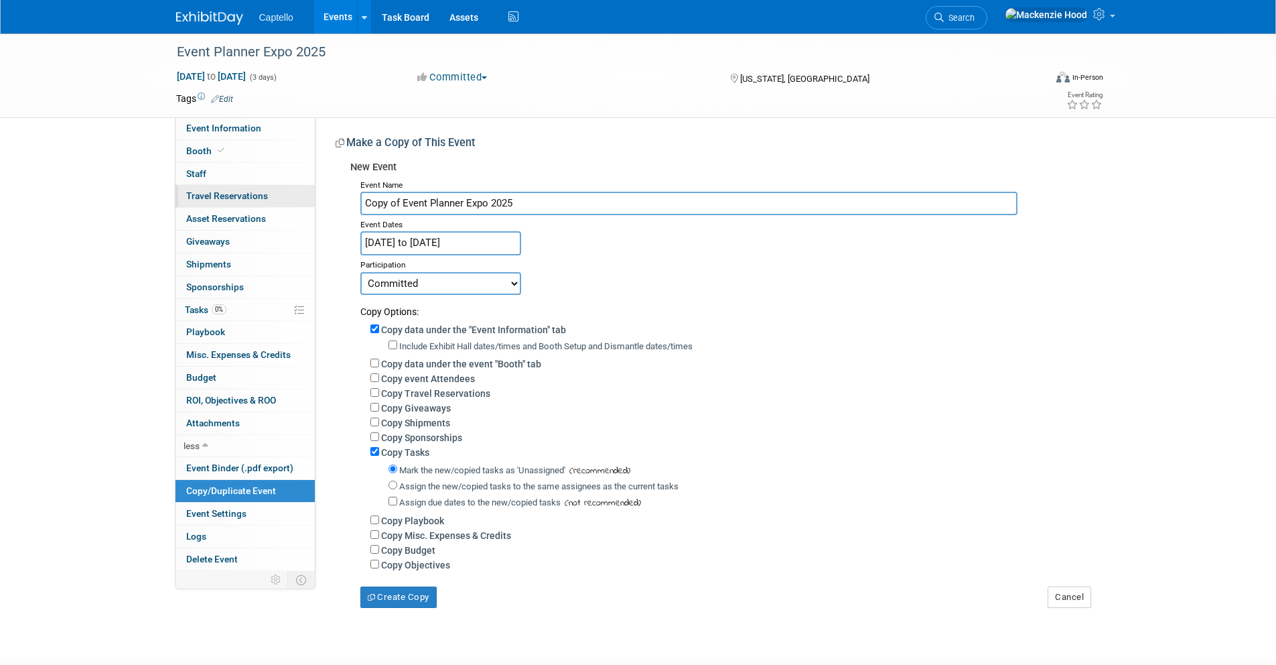
drag, startPoint x: 504, startPoint y: 196, endPoint x: 291, endPoint y: 184, distance: 213.4
click at [291, 184] on div "Event Information Event Info Booth Booth 0 Staff 0 Staff 0 Travel Reservations …" at bounding box center [638, 320] width 945 height 574
paste input "Adobe Summit 2026"
type input "Adobe Summit 2026"
click at [488, 243] on input "Oct 14, 2025 to Oct 16, 2025" at bounding box center [440, 242] width 161 height 23
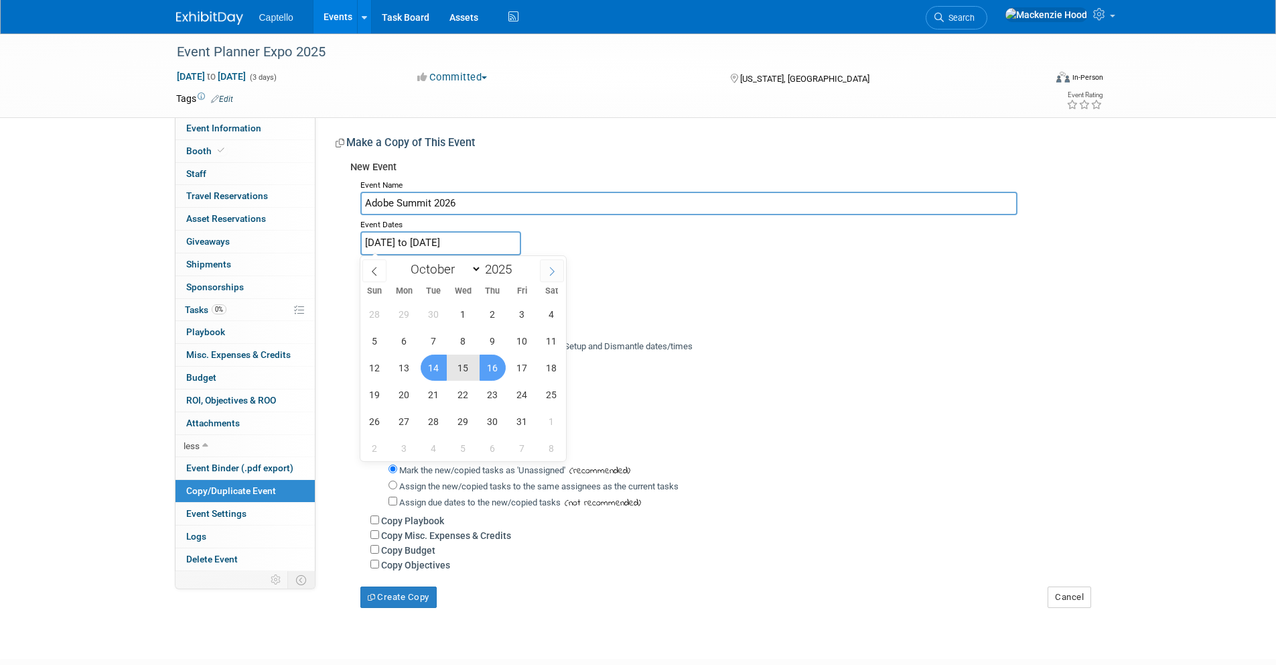
click at [553, 273] on icon at bounding box center [552, 271] width 5 height 9
select select "11"
click at [553, 273] on icon at bounding box center [552, 271] width 5 height 9
type input "2026"
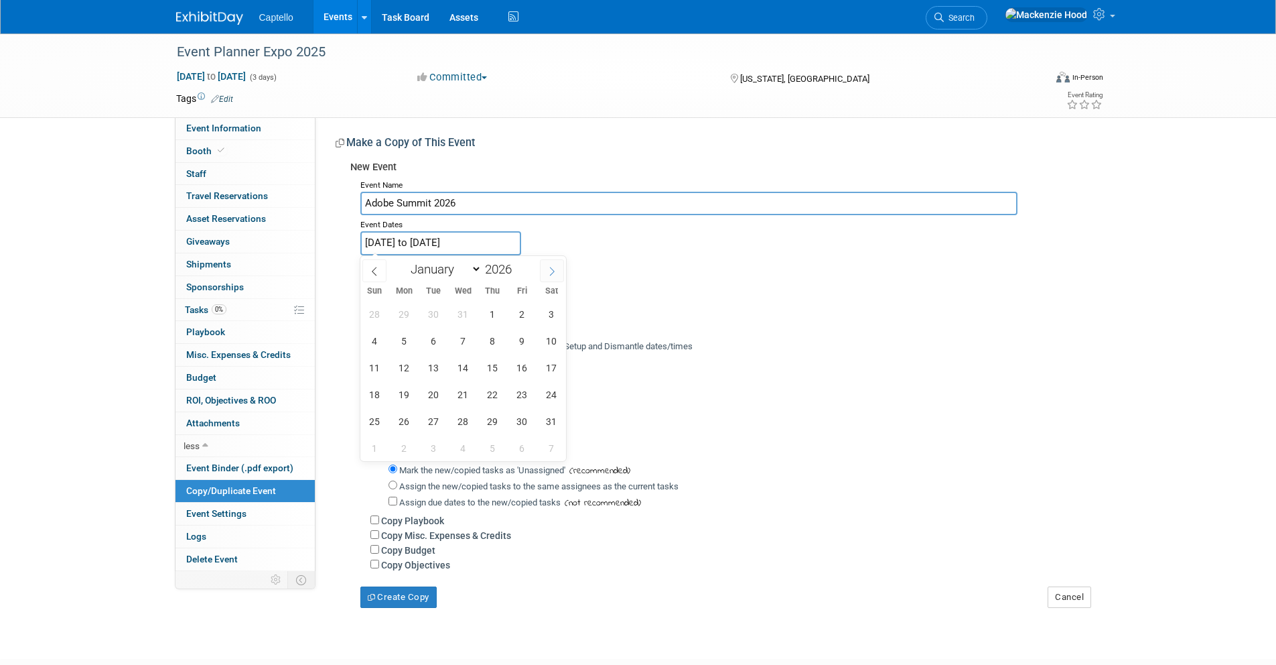
click at [553, 273] on icon at bounding box center [552, 271] width 5 height 9
select select "3"
click at [378, 391] on span "19" at bounding box center [375, 394] width 26 height 26
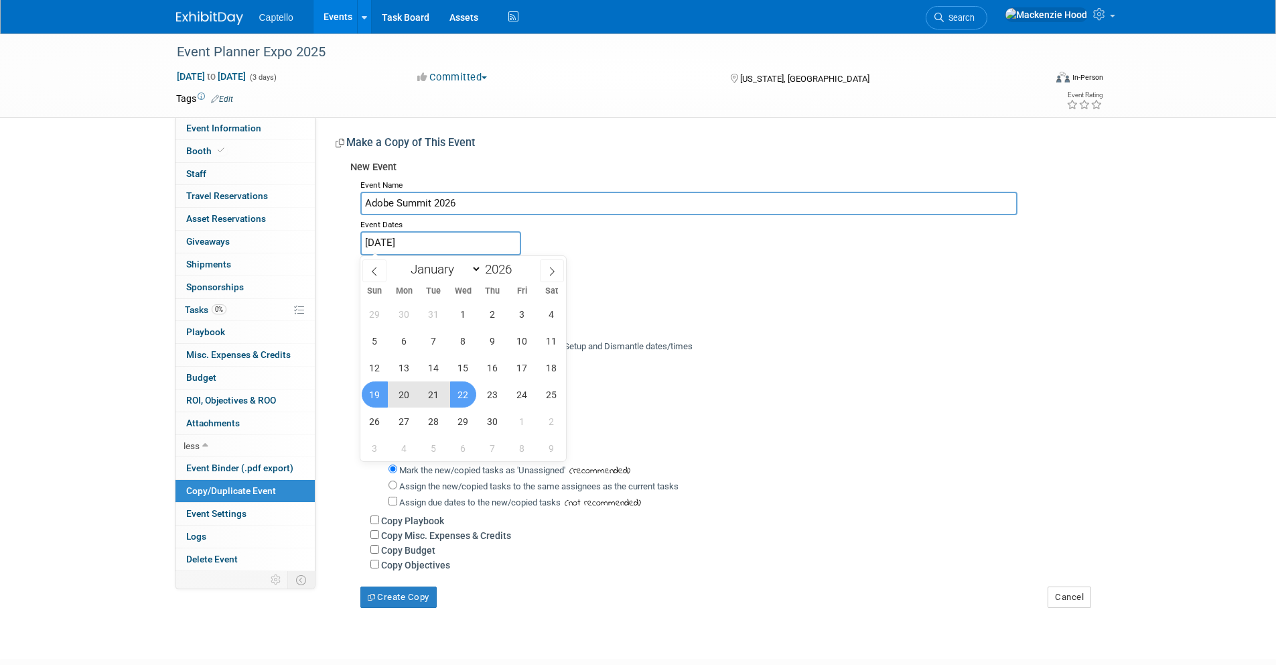
click at [459, 388] on span "22" at bounding box center [463, 394] width 26 height 26
type input "Apr 19, 2026 to Apr 22, 2026"
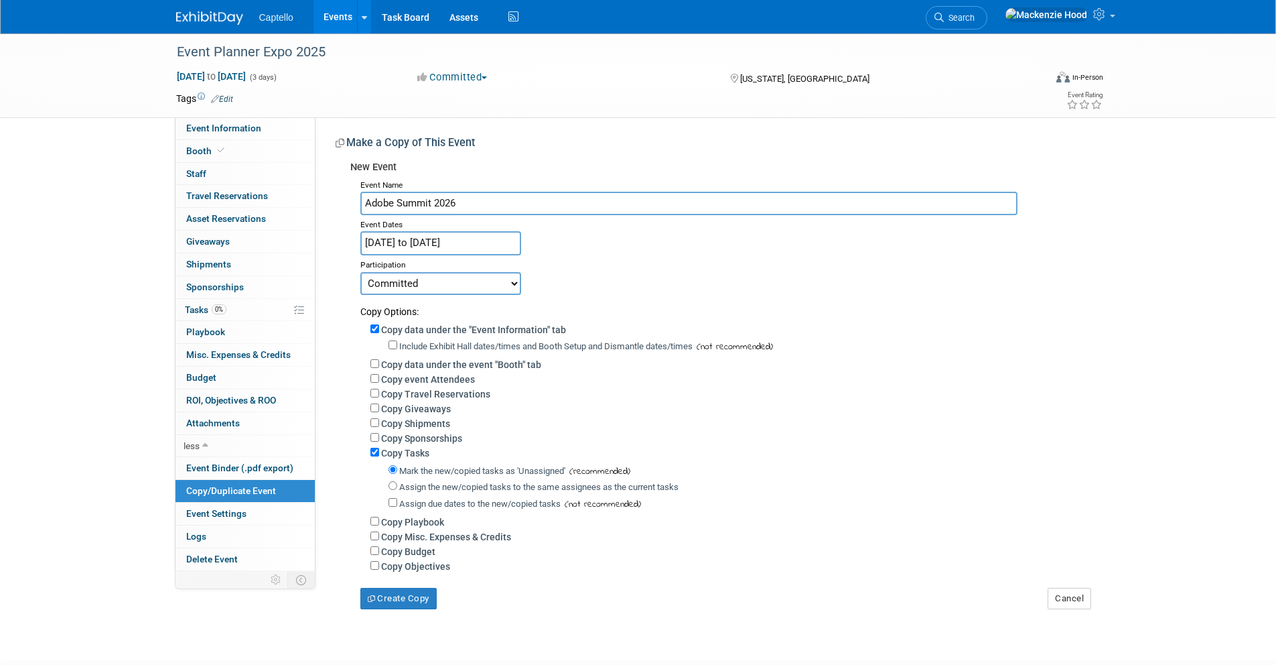
click at [331, 320] on div "Event Website: Edit https://www.theeventplannerexpo.com/ Event Venue Name: Metr…" at bounding box center [708, 363] width 785 height 492
click at [375, 326] on input "Copy data under the "Event Information" tab" at bounding box center [374, 328] width 9 height 9
checkbox input "false"
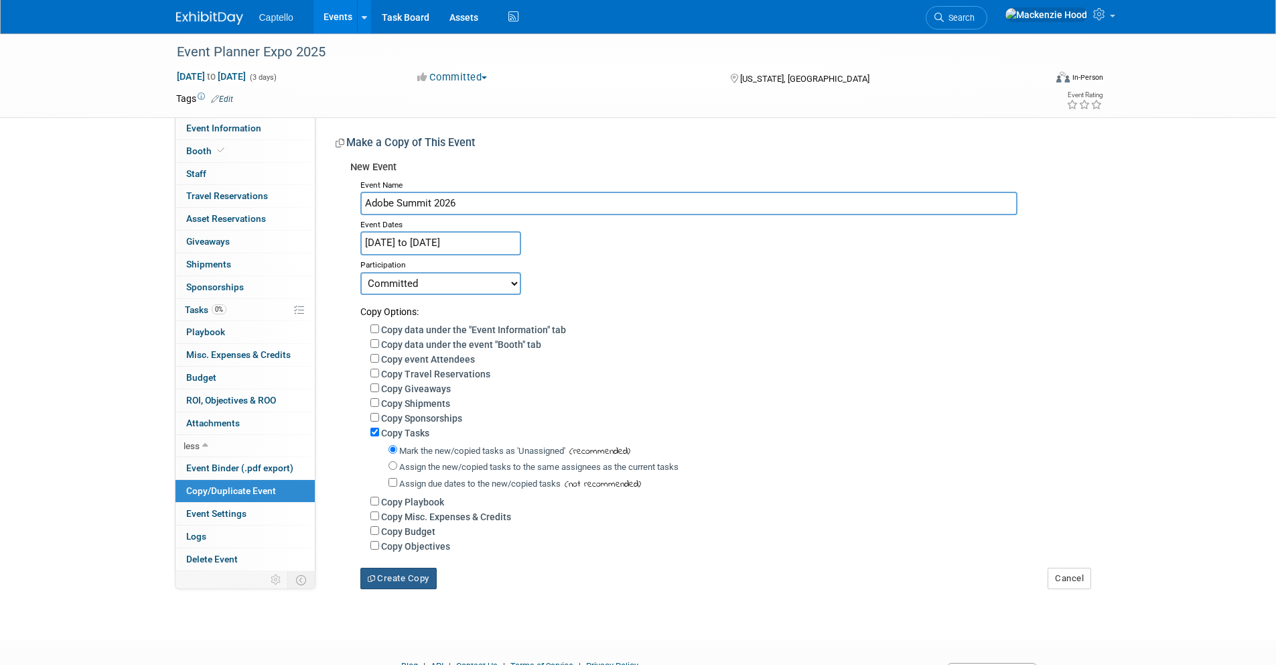
click at [405, 569] on button "Create Copy" at bounding box center [398, 577] width 76 height 21
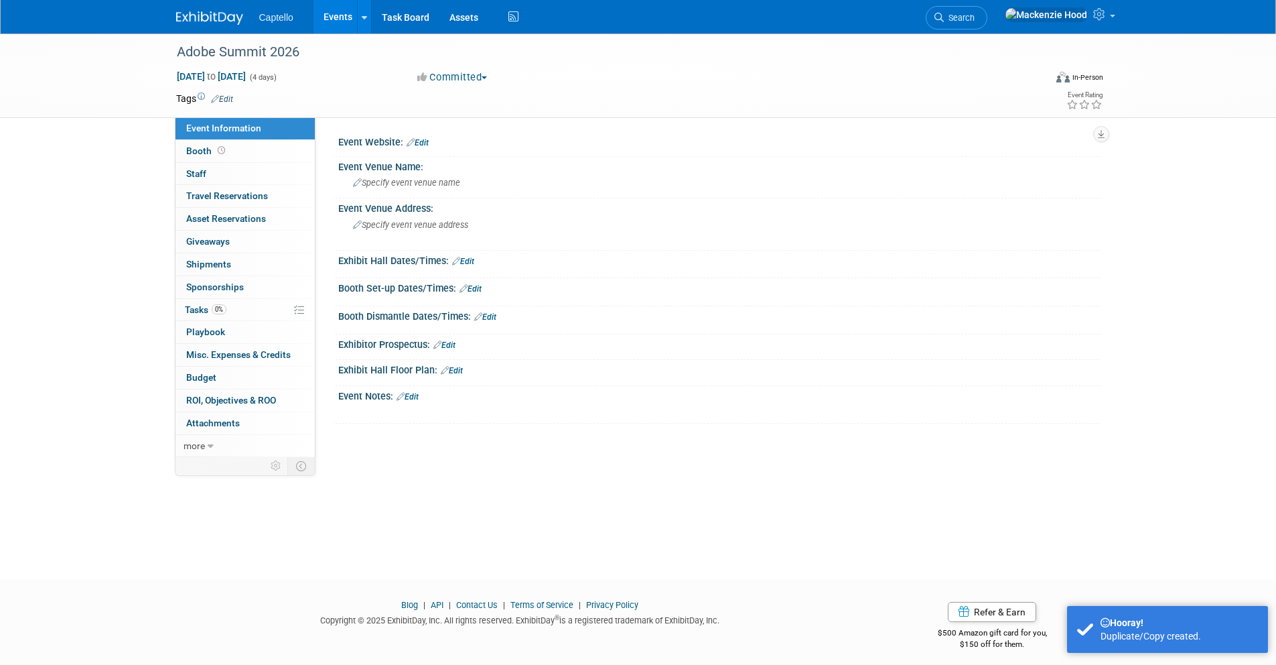
click at [481, 74] on button "Committed" at bounding box center [453, 77] width 80 height 14
click at [484, 116] on link "Considering" at bounding box center [466, 118] width 106 height 19
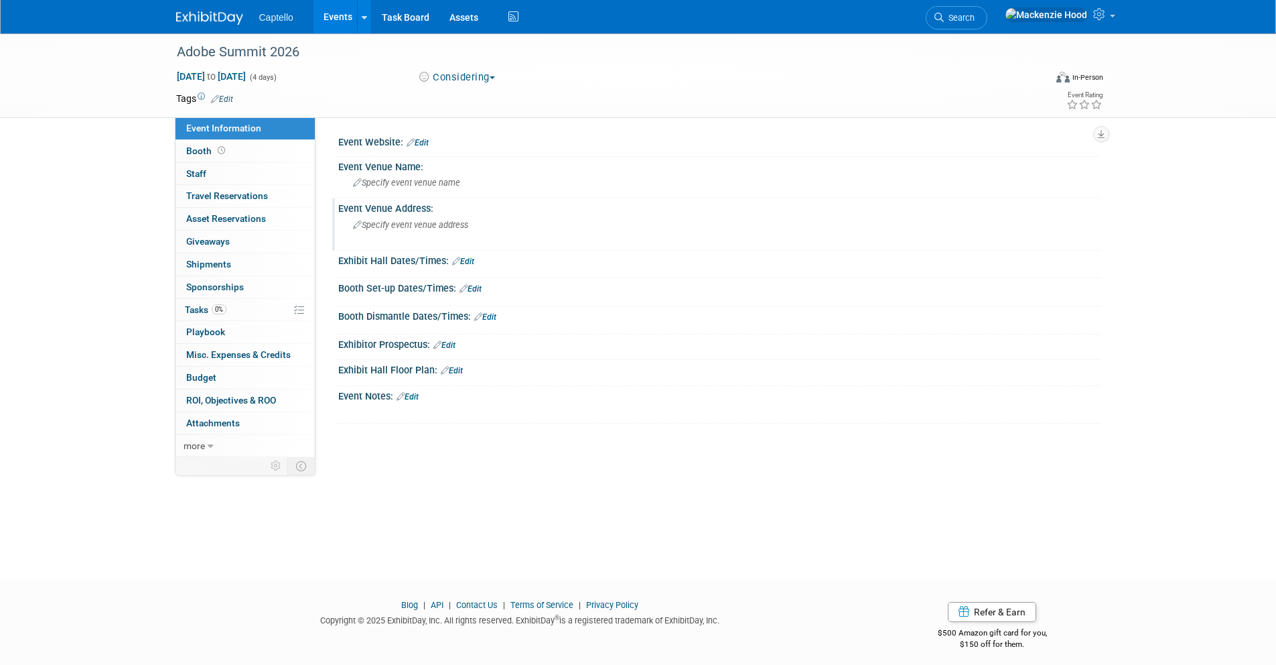
click at [442, 224] on span "Specify event venue address" at bounding box center [410, 225] width 115 height 10
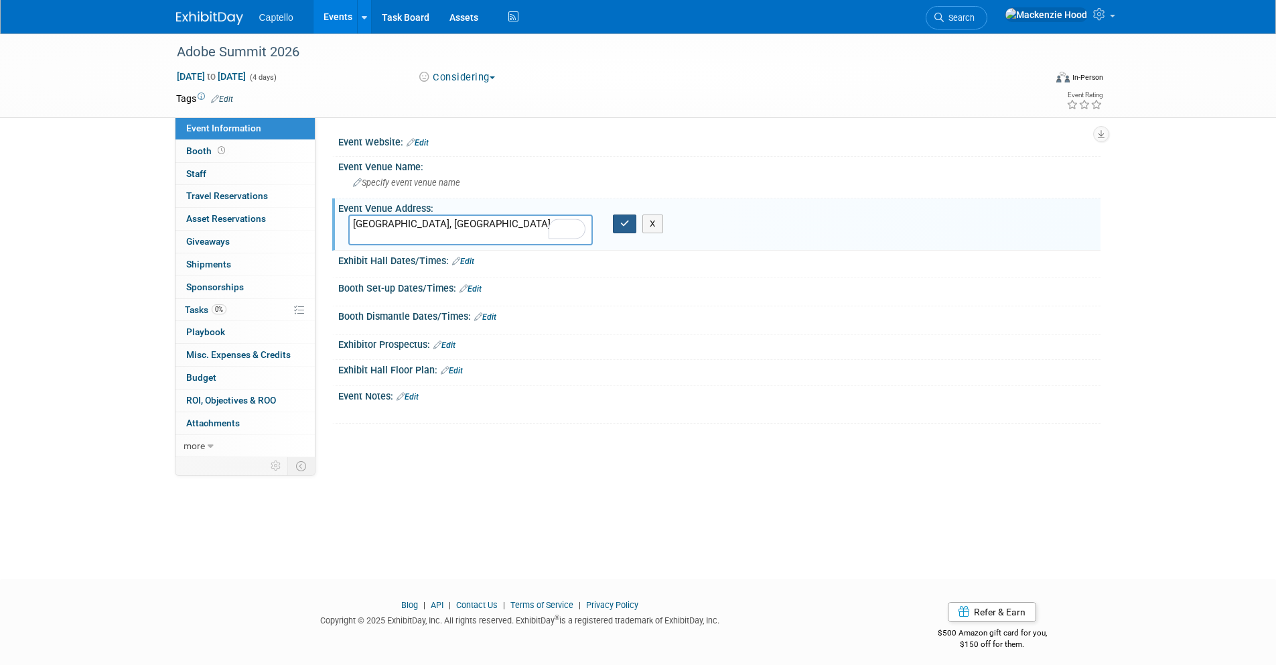
type textarea "[GEOGRAPHIC_DATA], [GEOGRAPHIC_DATA]"
click at [626, 220] on icon "button" at bounding box center [624, 223] width 9 height 9
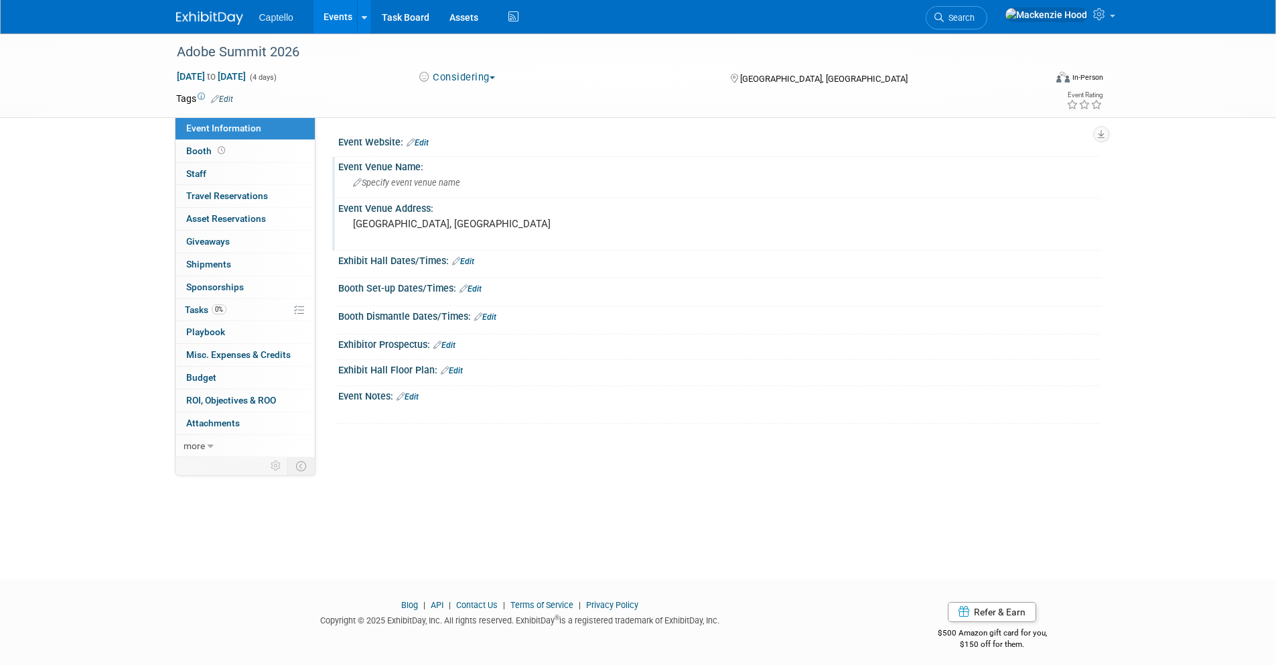
click at [401, 178] on span "Specify event venue name" at bounding box center [406, 183] width 107 height 10
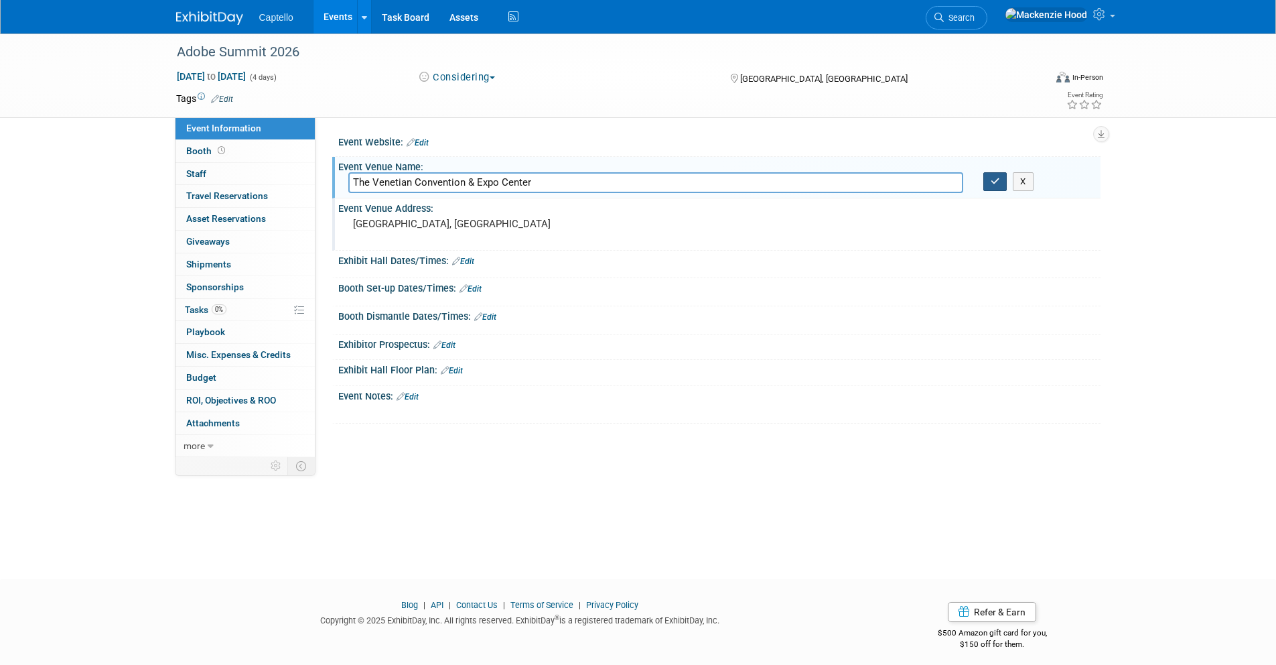
type input "The Venetian Convention & Expo Center"
click at [997, 178] on icon "button" at bounding box center [995, 181] width 9 height 9
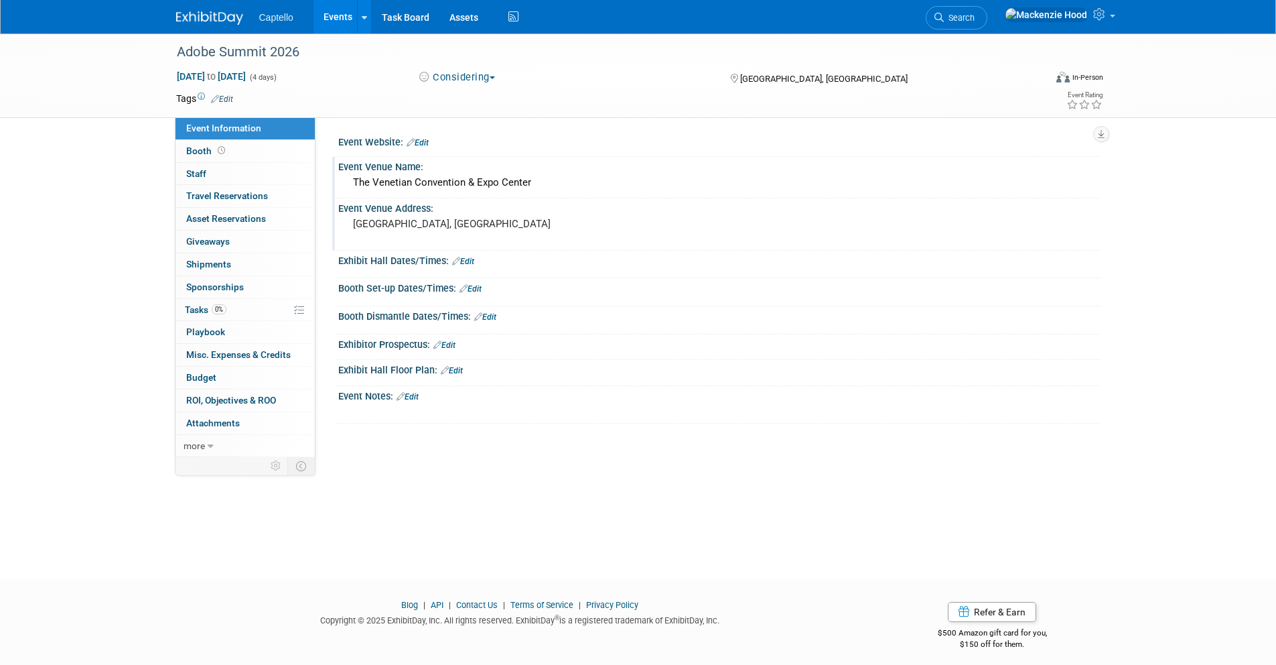
click at [421, 222] on pre "[GEOGRAPHIC_DATA], [GEOGRAPHIC_DATA]" at bounding box center [497, 224] width 288 height 12
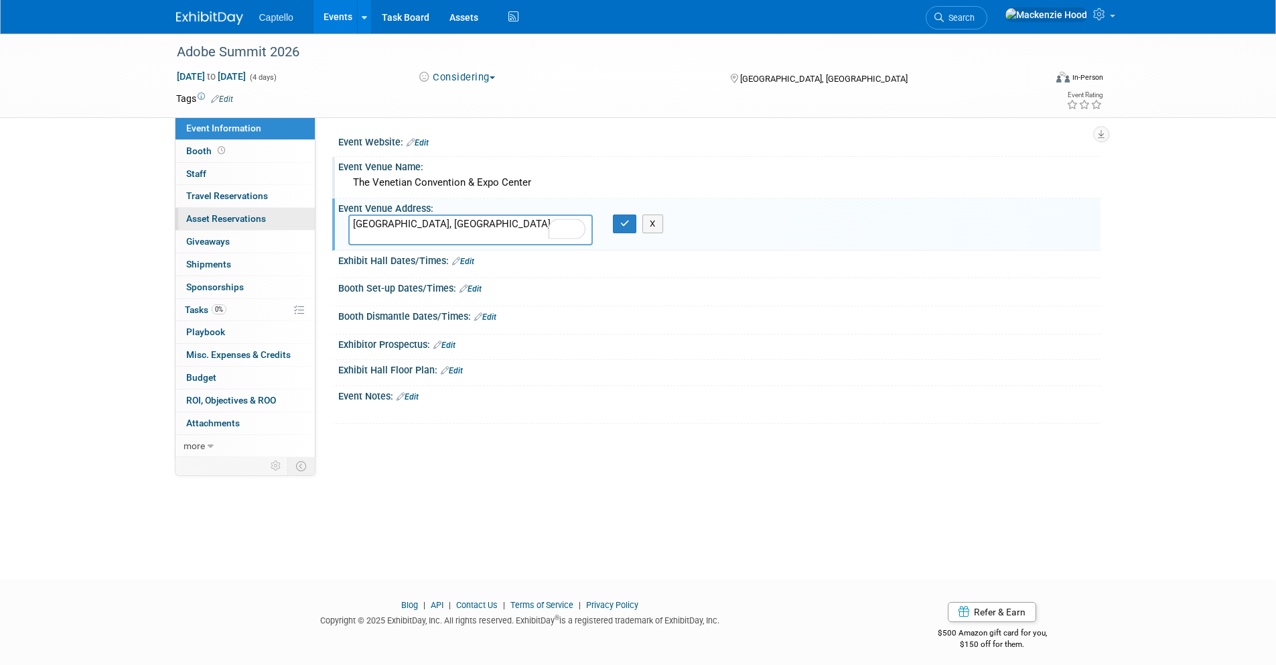
drag, startPoint x: 421, startPoint y: 222, endPoint x: 293, endPoint y: 209, distance: 129.3
click at [293, 210] on div "Event Information Event Info Booth Booth 0 Staff 0 Staff 0 Travel Reservations …" at bounding box center [638, 244] width 945 height 423
click at [425, 220] on textarea "201 Sands Ave, Las Vegas, NV 89169" at bounding box center [470, 229] width 245 height 31
type textarea "201 Sands Ave, Las Vegas, NV 89169"
click at [628, 222] on icon "button" at bounding box center [624, 223] width 9 height 9
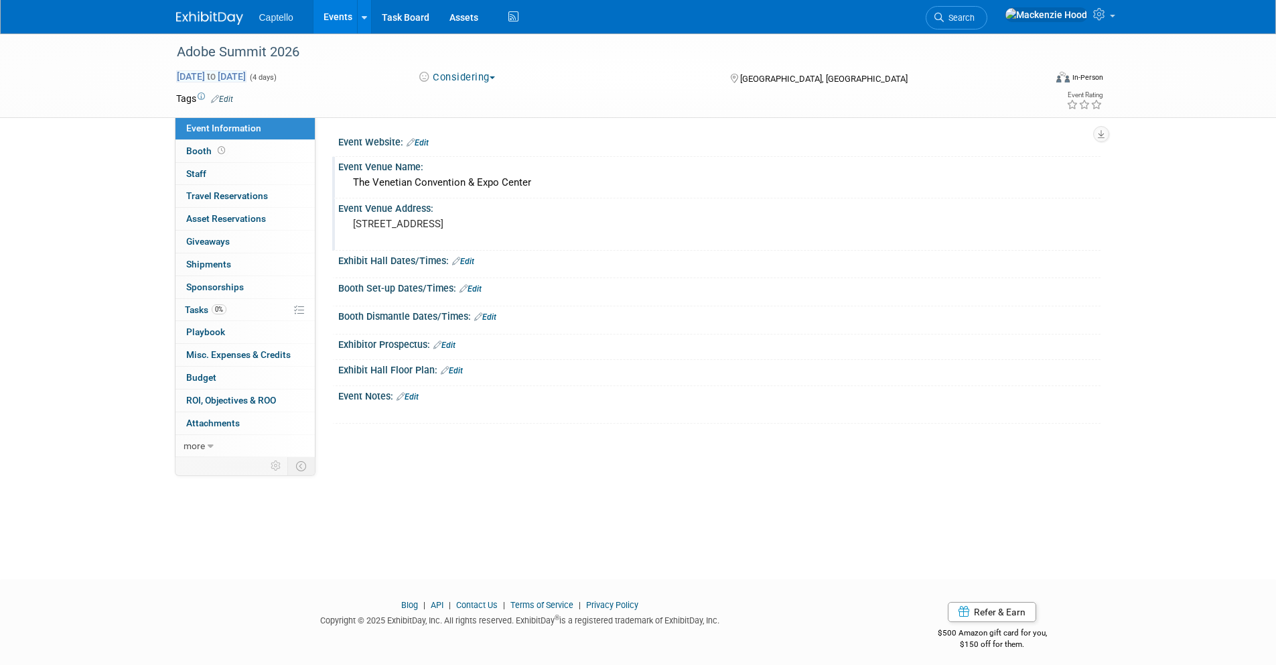
click at [247, 75] on span "Apr 19, 2026 to Apr 22, 2026" at bounding box center [211, 76] width 70 height 12
select select "3"
click at [547, 70] on div "Considering Committed Considering Not Going" at bounding box center [561, 77] width 296 height 15
click at [200, 12] on img at bounding box center [209, 17] width 67 height 13
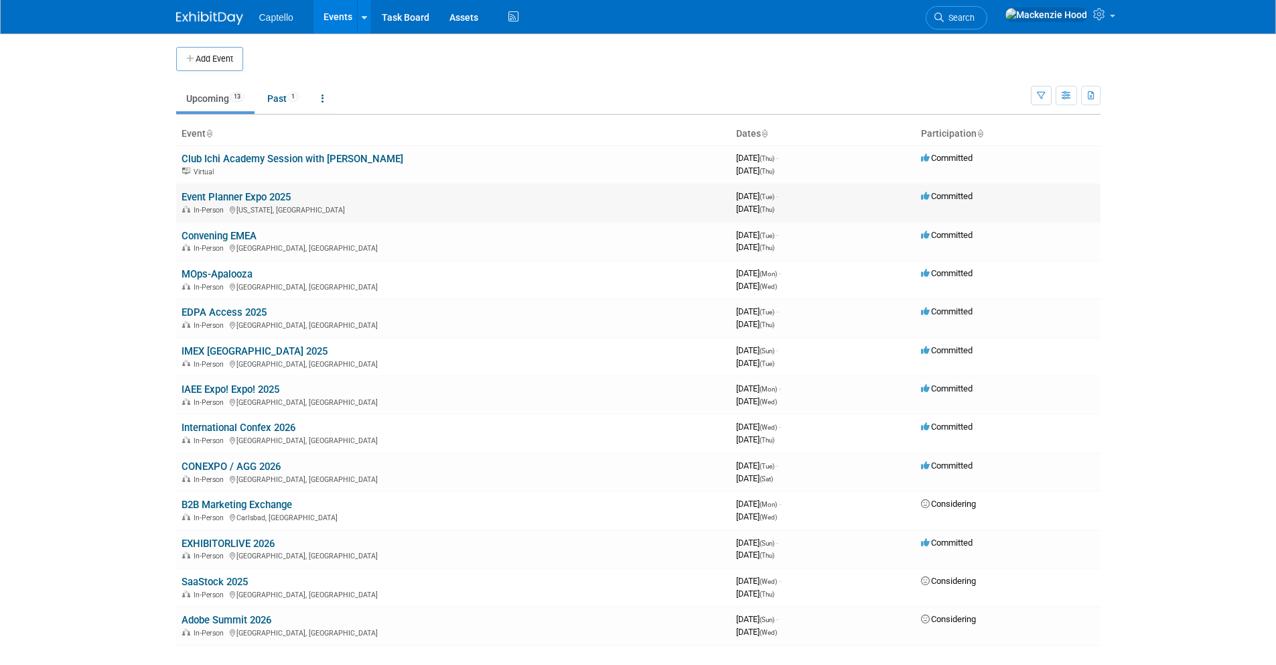
click at [192, 195] on link "Event Planner Expo 2025" at bounding box center [236, 197] width 109 height 12
click at [186, 538] on link "EXHIBITORLIVE 2026" at bounding box center [228, 543] width 93 height 12
click at [196, 540] on link "EXHIBITORLIVE 2026" at bounding box center [228, 543] width 93 height 12
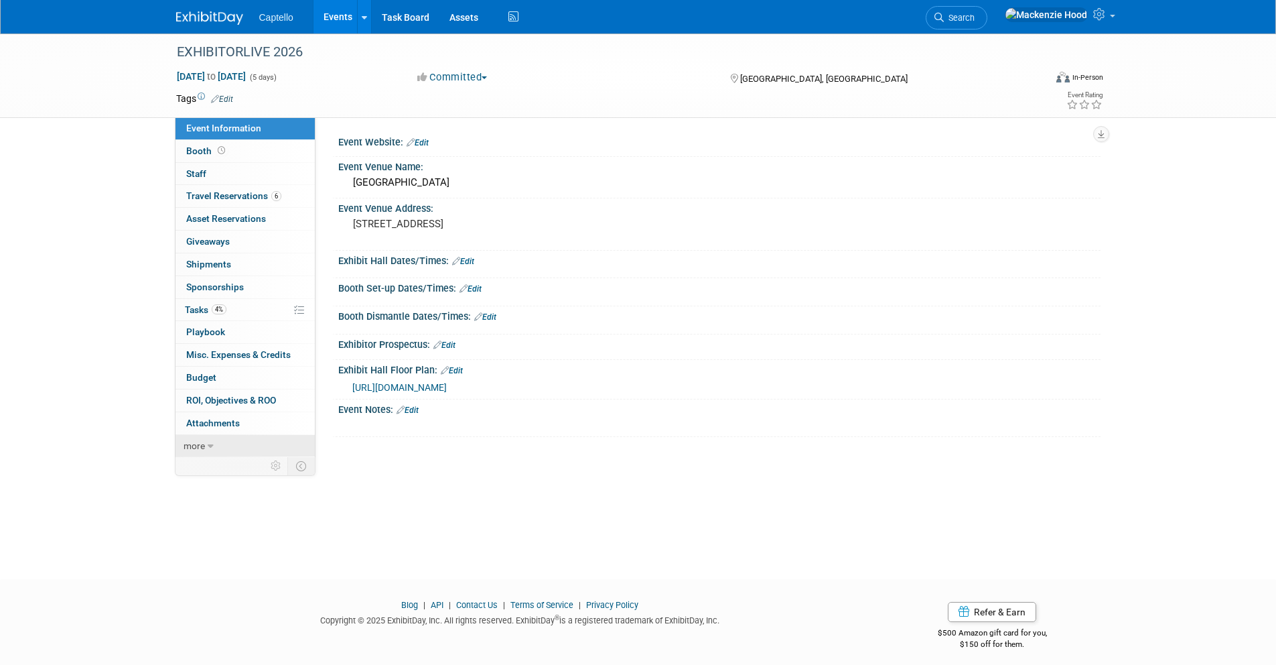
click at [212, 442] on icon at bounding box center [211, 446] width 6 height 9
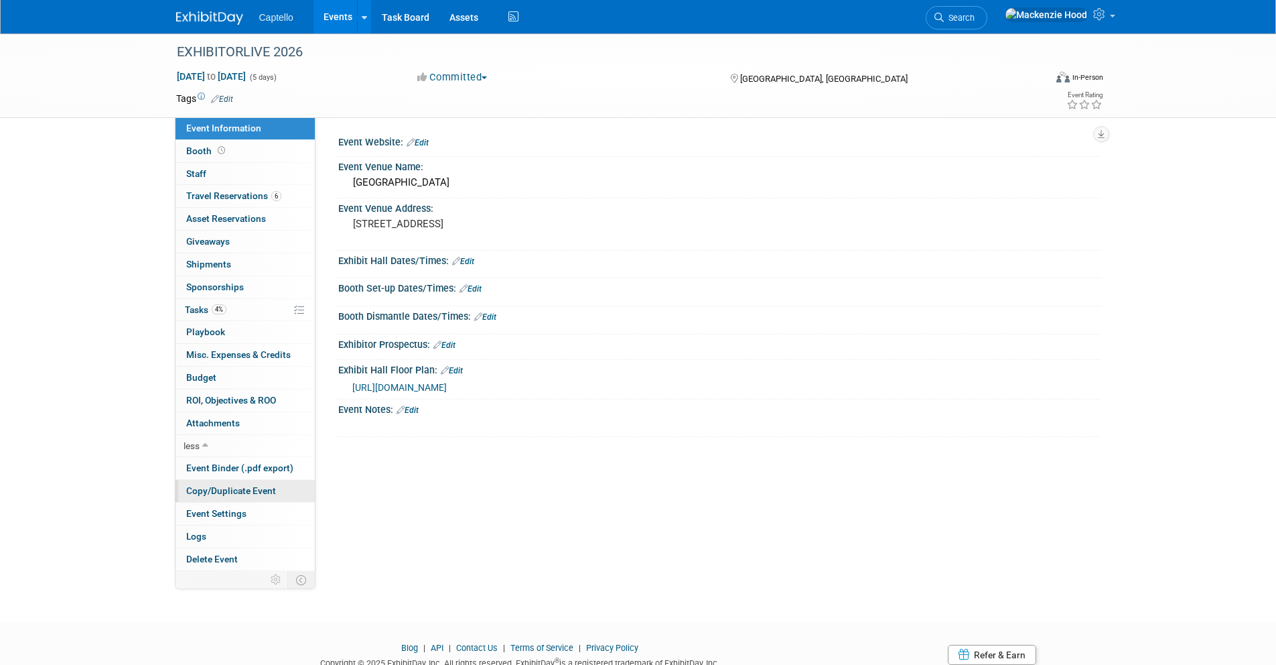
click at [212, 488] on span "Copy/Duplicate Event" at bounding box center [231, 490] width 90 height 11
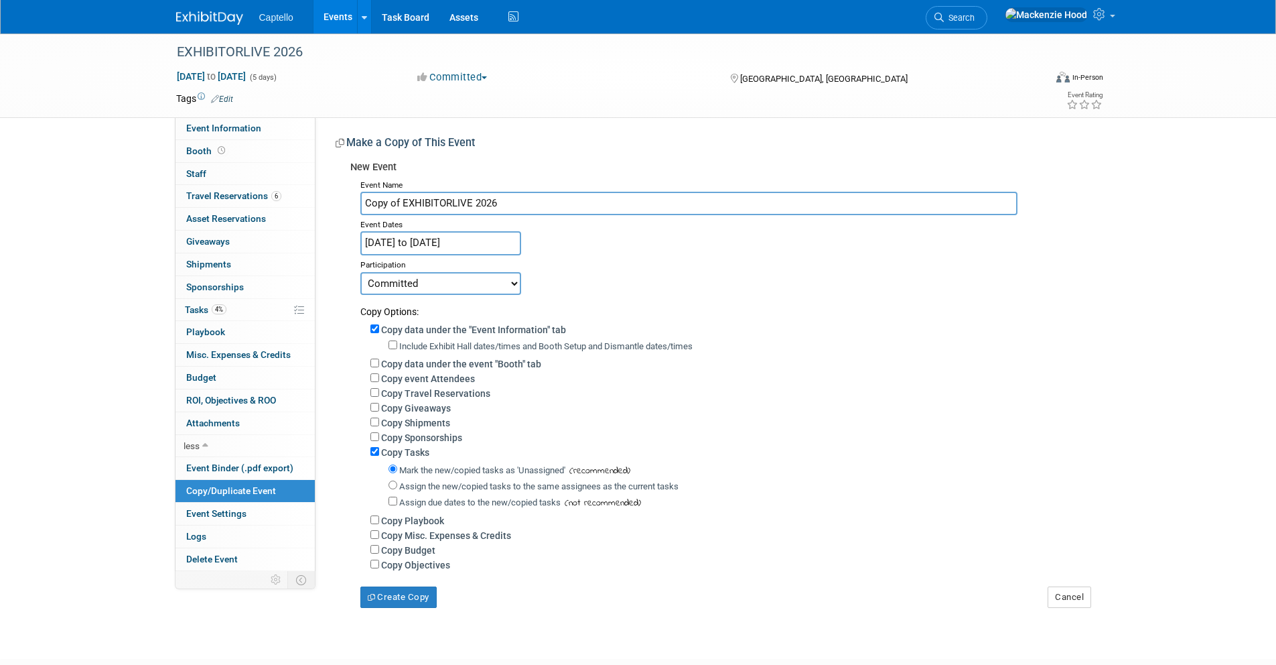
drag, startPoint x: 511, startPoint y: 204, endPoint x: 343, endPoint y: 189, distance: 168.9
click at [343, 189] on div "New Event Event Name Copy of EXHIBITORLIVE 2026 Event Dates [DATE] to [DATE] Du…" at bounding box center [713, 381] width 755 height 453
paste input "B2B Summit North America 2026 (Forrester)"
drag, startPoint x: 513, startPoint y: 200, endPoint x: 704, endPoint y: 200, distance: 191.6
click at [704, 200] on input "B2B Summit North America 2026 (Forrester)" at bounding box center [688, 203] width 657 height 23
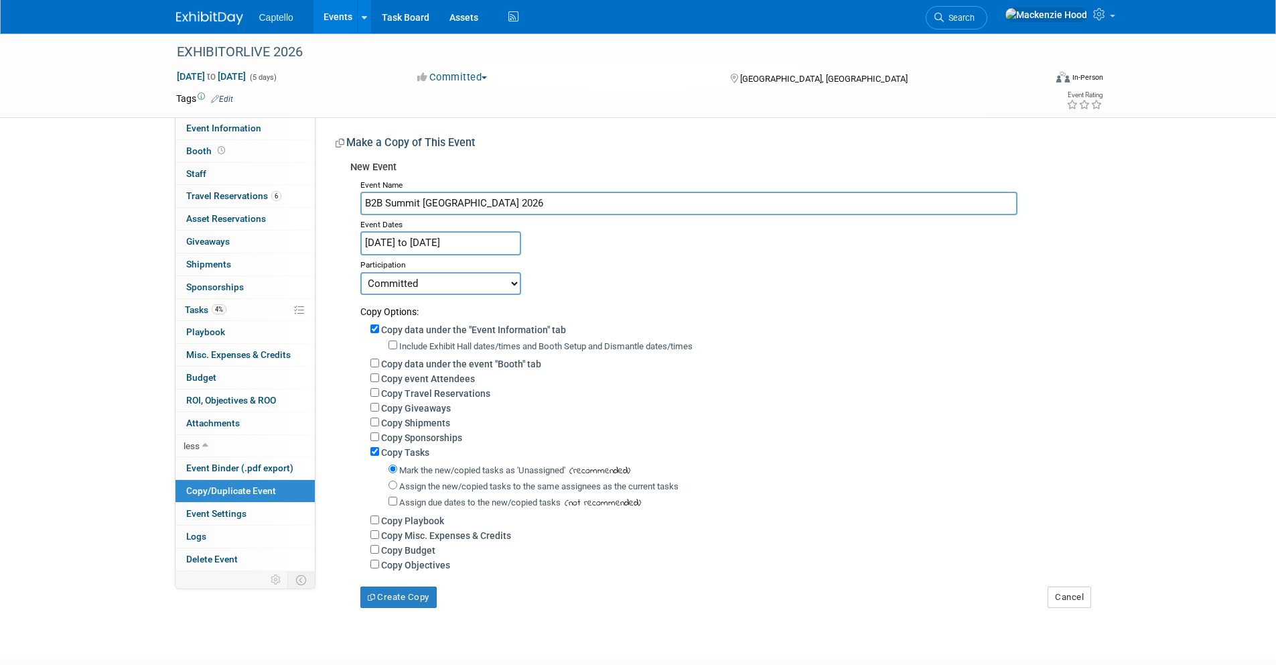
type input "B2B Summit [GEOGRAPHIC_DATA] 2026"
click at [675, 246] on div "Event Name B2B Summit North America 2026 Event Dates Mar 29, 2026 to Apr 2, 202…" at bounding box center [720, 392] width 740 height 432
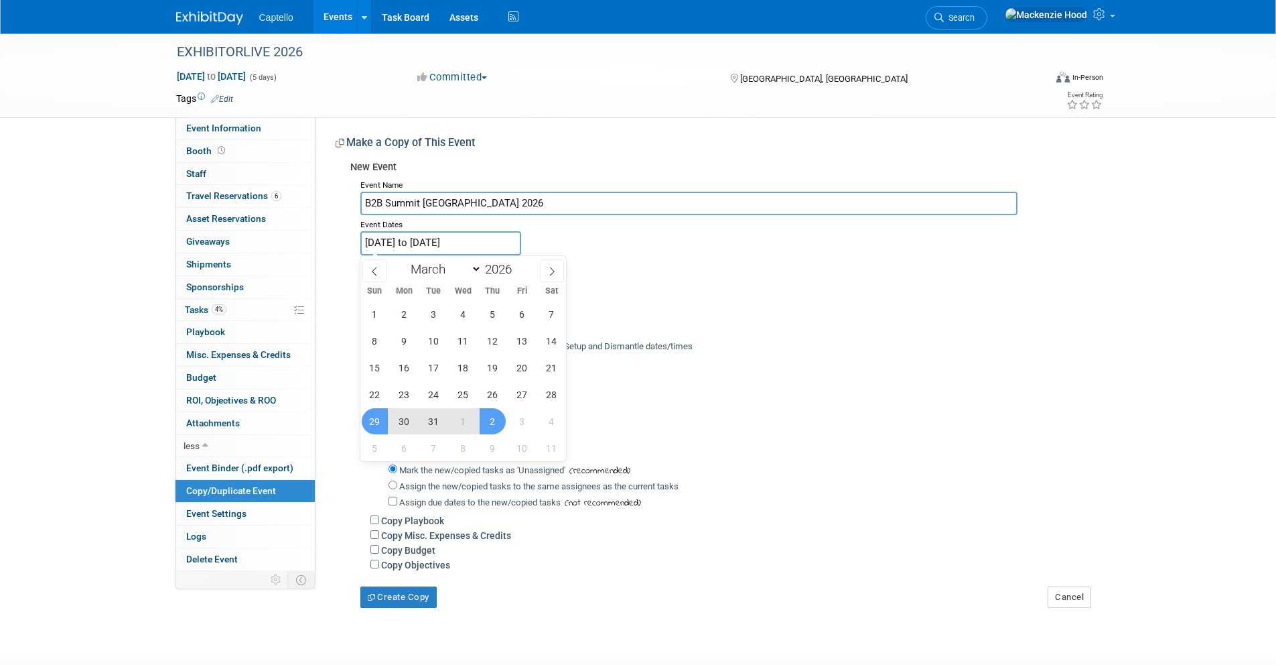
click at [452, 241] on input "Mar 29, 2026 to Apr 2, 2026" at bounding box center [440, 242] width 161 height 23
click at [545, 268] on span at bounding box center [552, 270] width 24 height 23
select select "3"
click at [376, 415] on span "26" at bounding box center [375, 421] width 26 height 26
click at [464, 415] on span "29" at bounding box center [463, 421] width 26 height 26
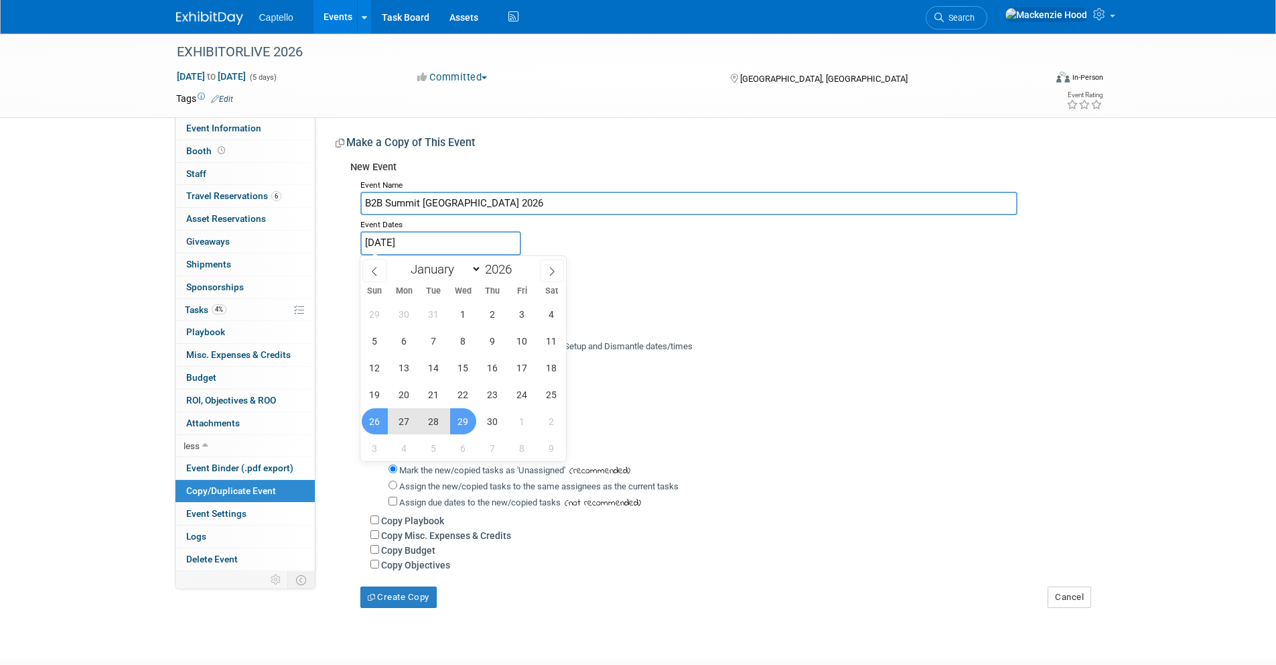
type input "Apr 26, 2026 to Apr 29, 2026"
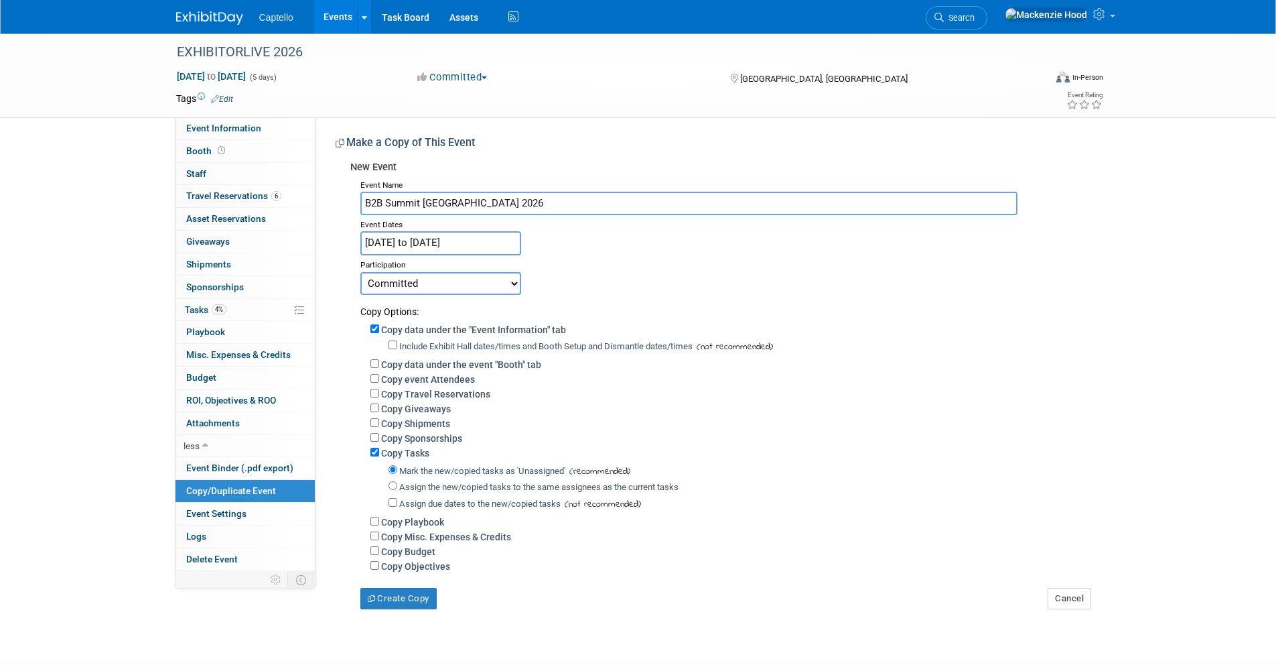
click at [417, 280] on select "Committed Considering Not Going" at bounding box center [440, 283] width 161 height 23
select select "2"
click at [360, 272] on select "Committed Considering Not Going" at bounding box center [440, 283] width 161 height 23
click at [378, 327] on input "Copy data under the "Event Information" tab" at bounding box center [374, 328] width 9 height 9
checkbox input "false"
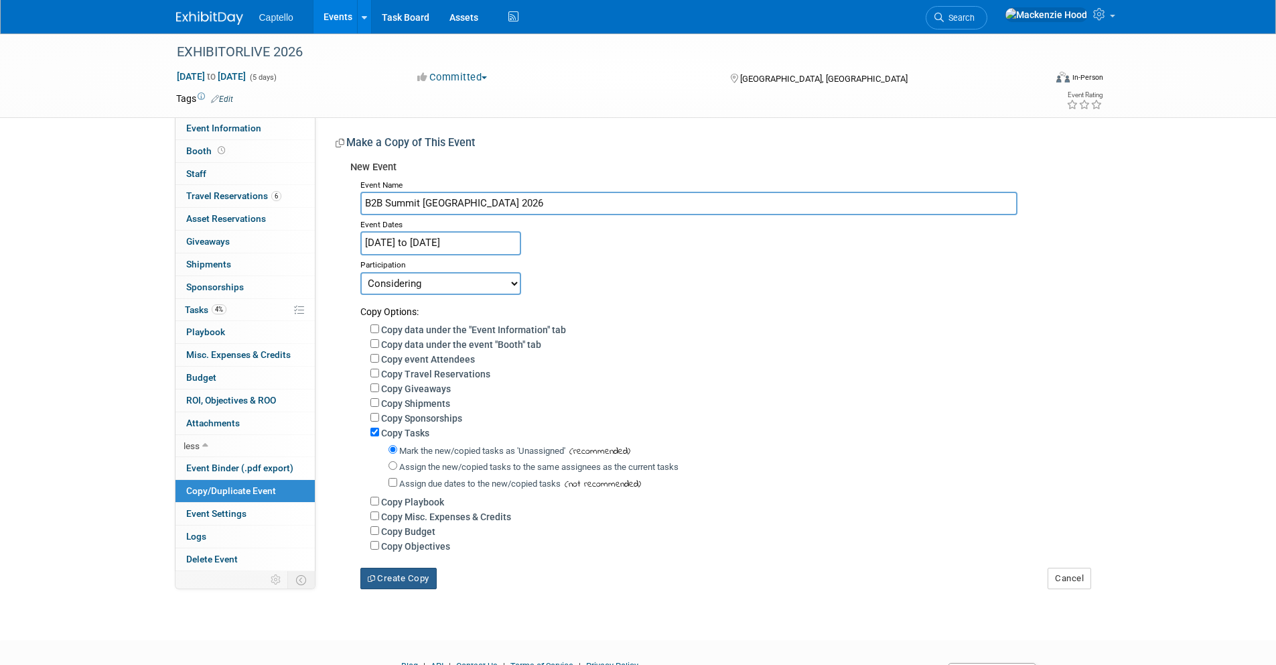
click at [423, 574] on button "Create Copy" at bounding box center [398, 577] width 76 height 21
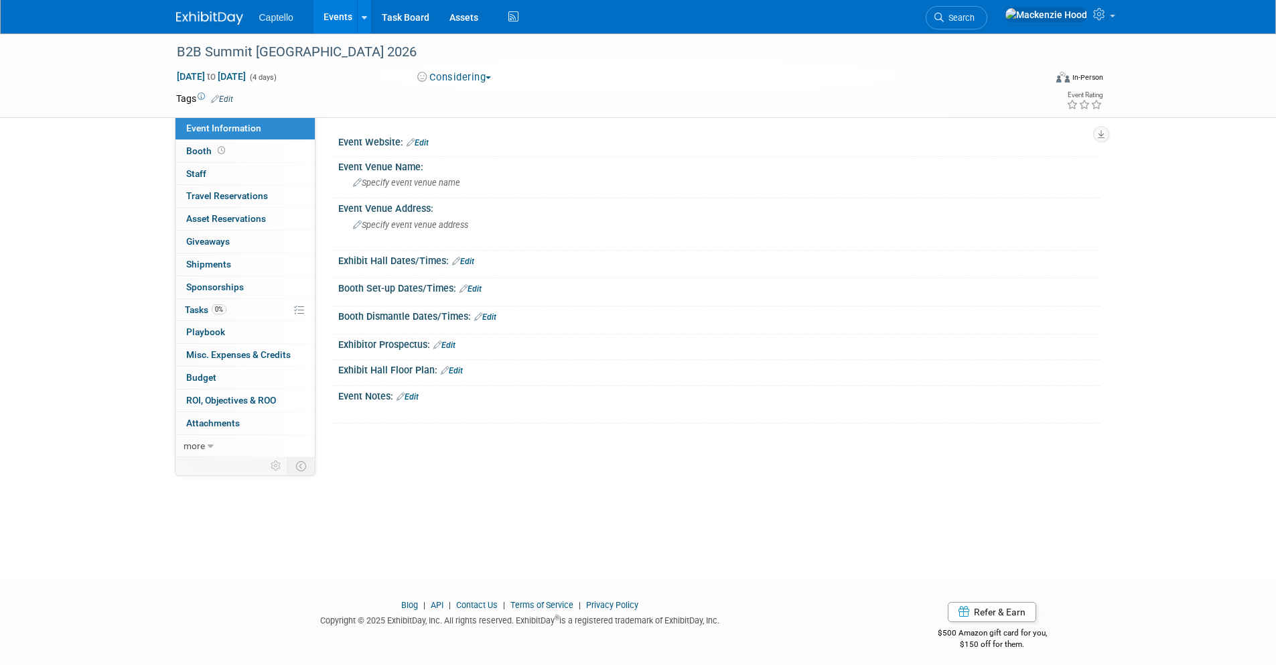
click at [422, 141] on link "Edit" at bounding box center [418, 142] width 22 height 9
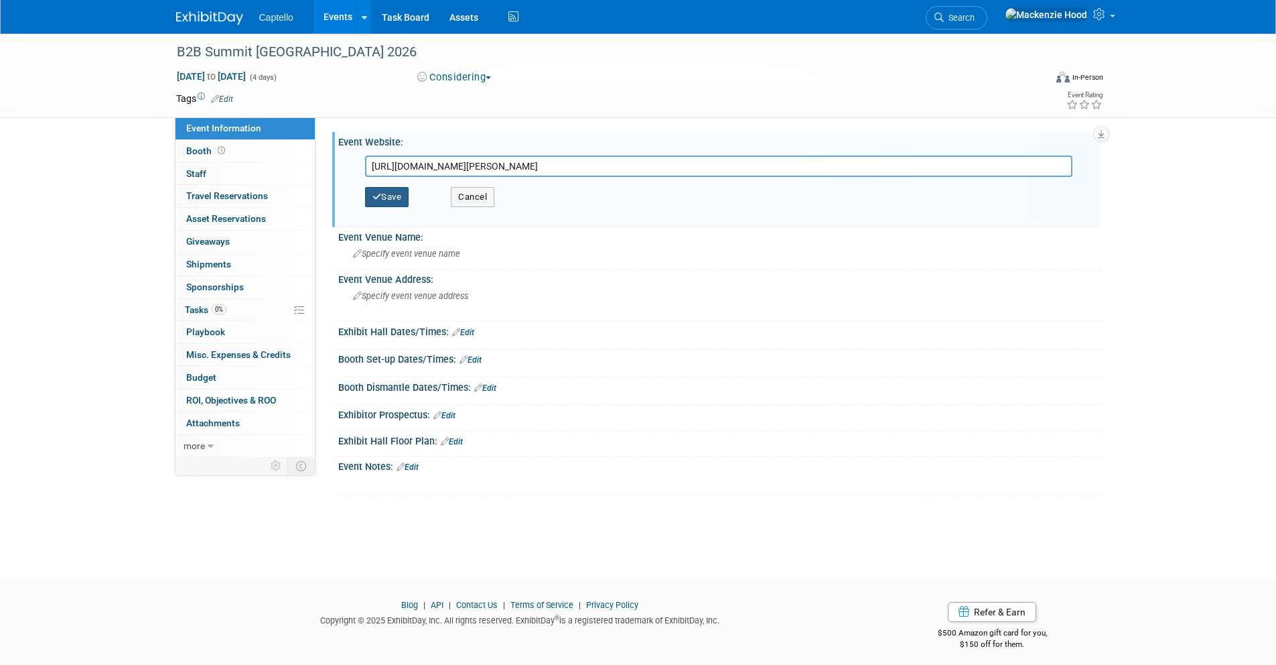
type input "https://www.forrester.com/event/b2b-summit-north-america/"
click at [395, 198] on button "Save" at bounding box center [387, 197] width 44 height 20
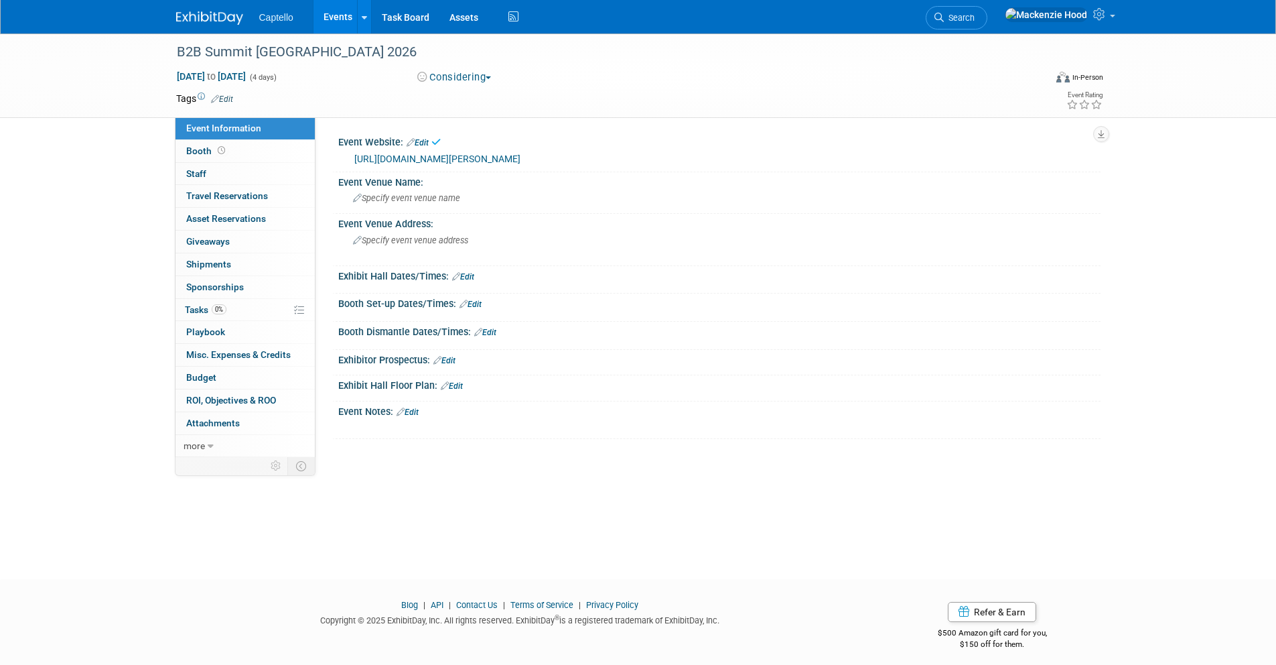
click at [395, 198] on span "Specify event venue name" at bounding box center [406, 198] width 107 height 10
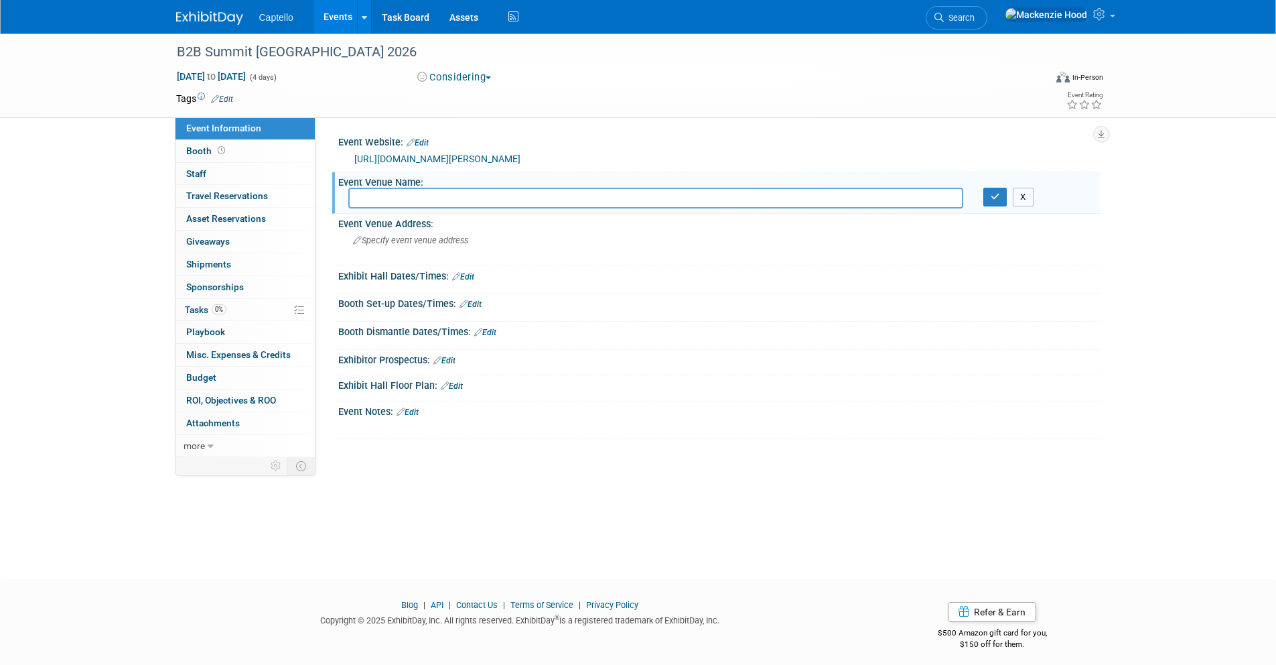
click at [1021, 197] on button "X" at bounding box center [1023, 197] width 21 height 19
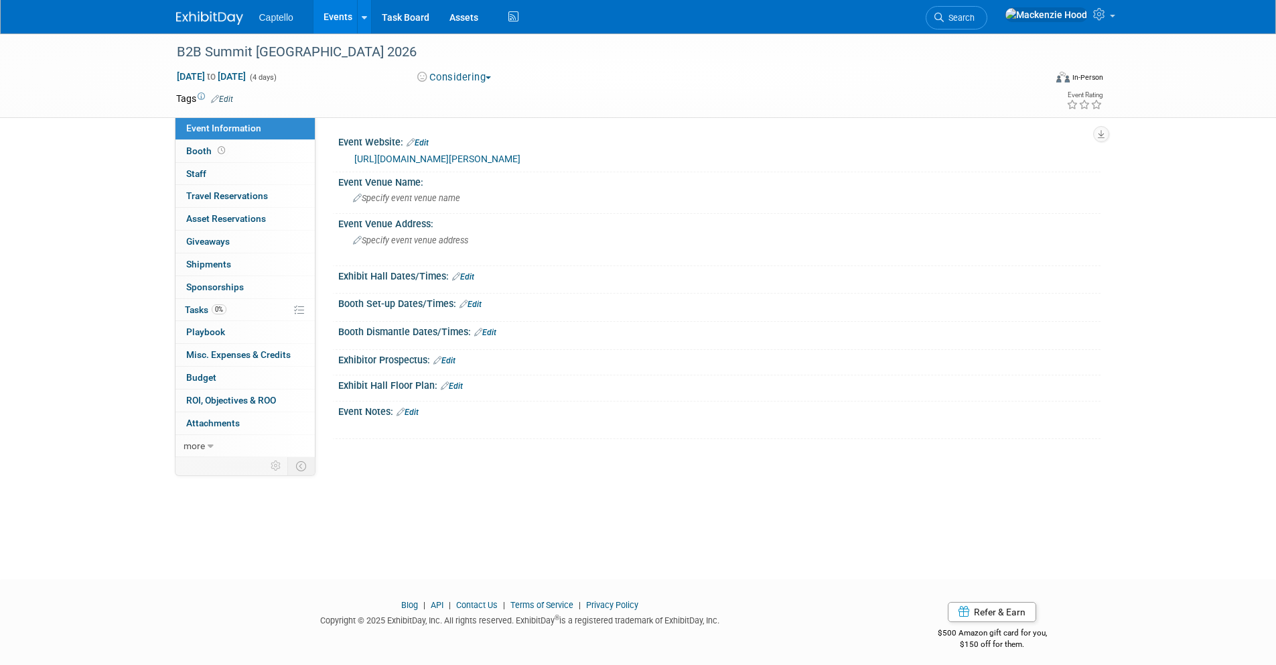
click at [221, 15] on img at bounding box center [209, 17] width 67 height 13
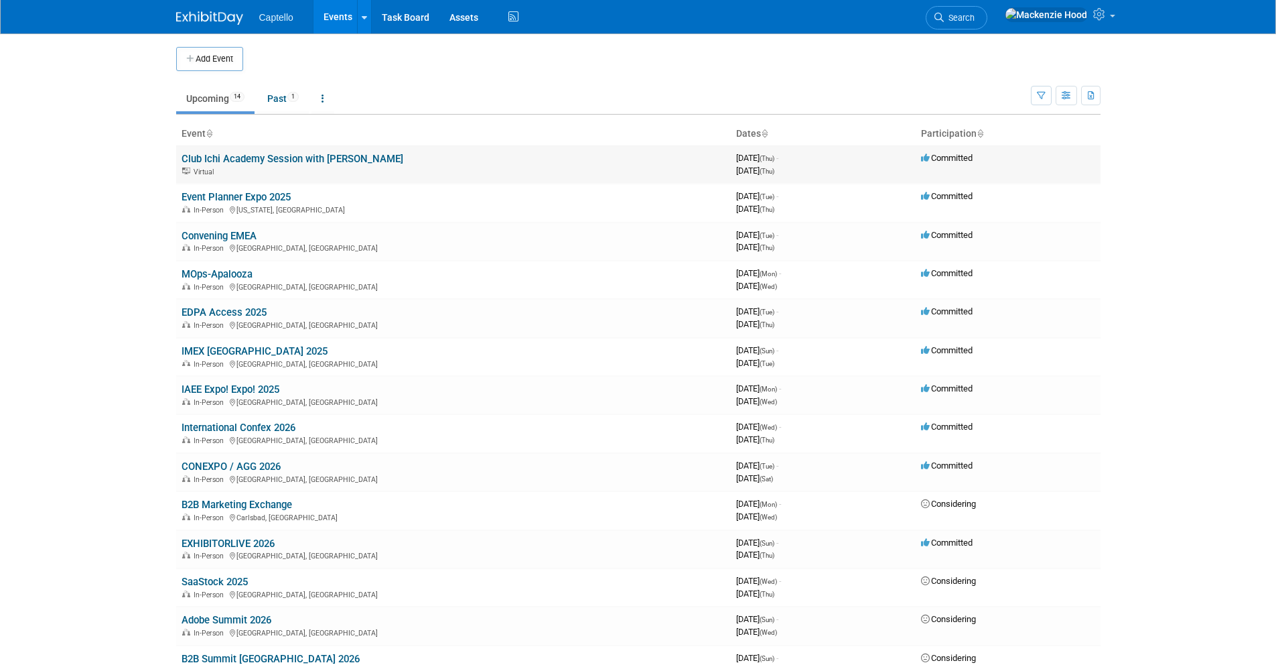
scroll to position [66, 0]
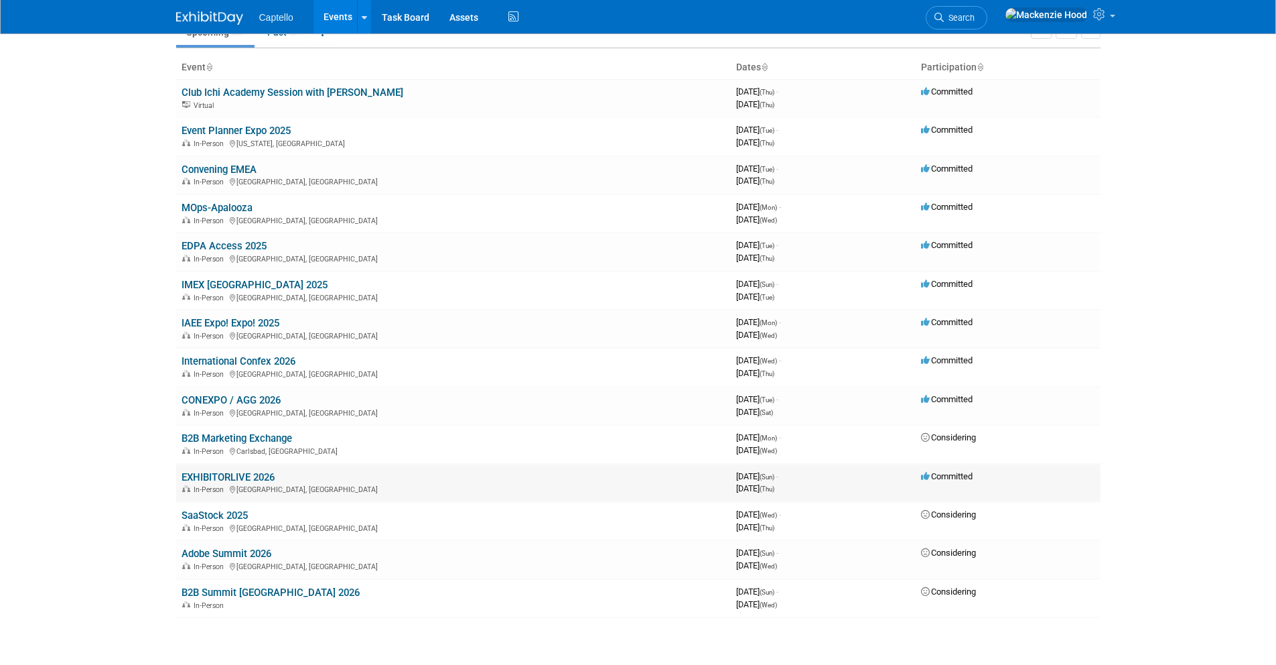
click at [204, 474] on link "EXHIBITORLIVE 2026" at bounding box center [228, 477] width 93 height 12
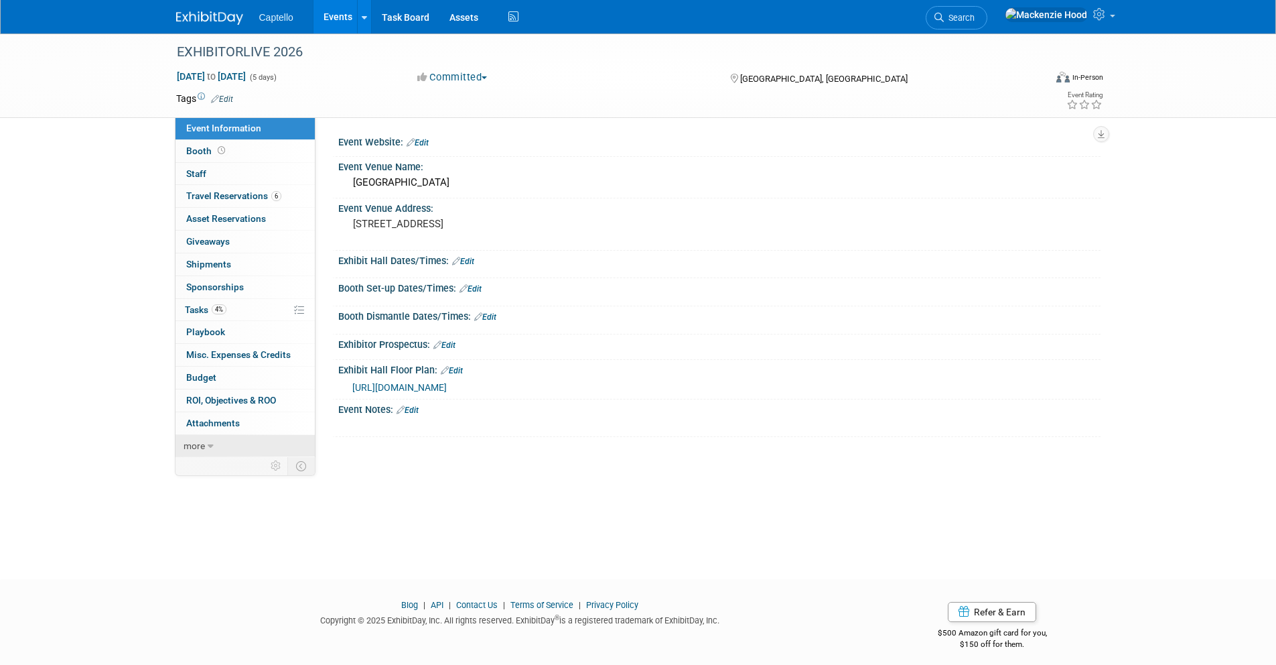
click at [218, 442] on link "more" at bounding box center [245, 446] width 139 height 22
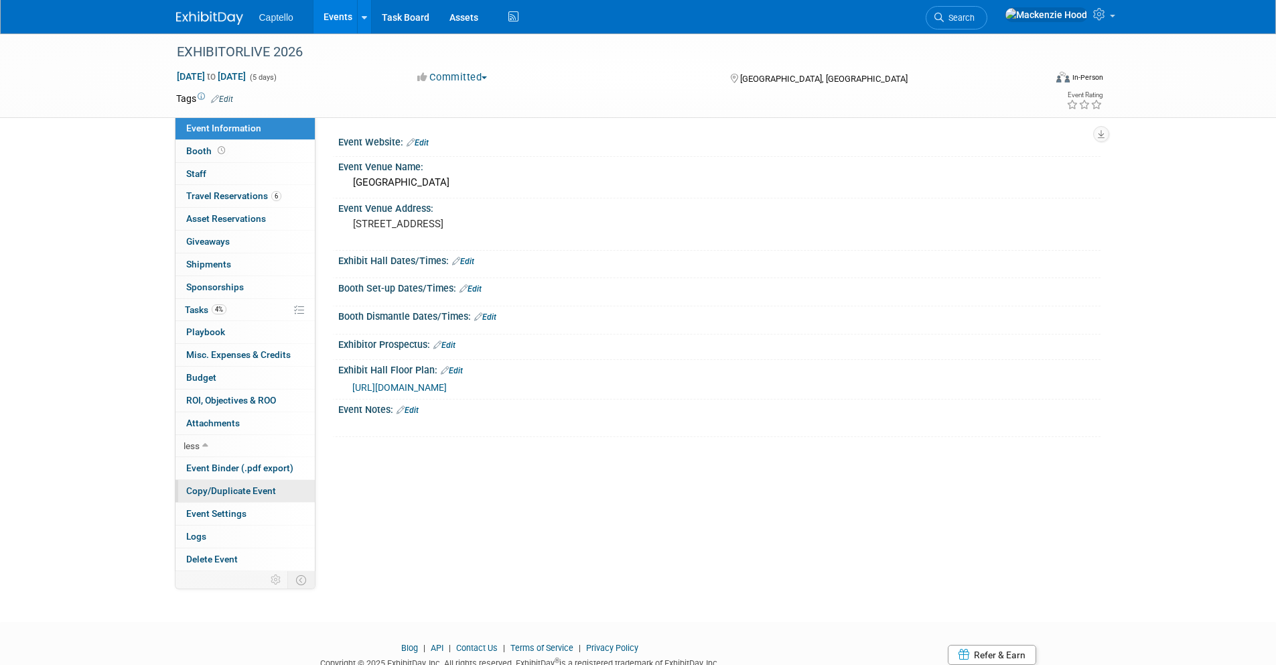
click at [226, 488] on span "Copy/Duplicate Event" at bounding box center [231, 490] width 90 height 11
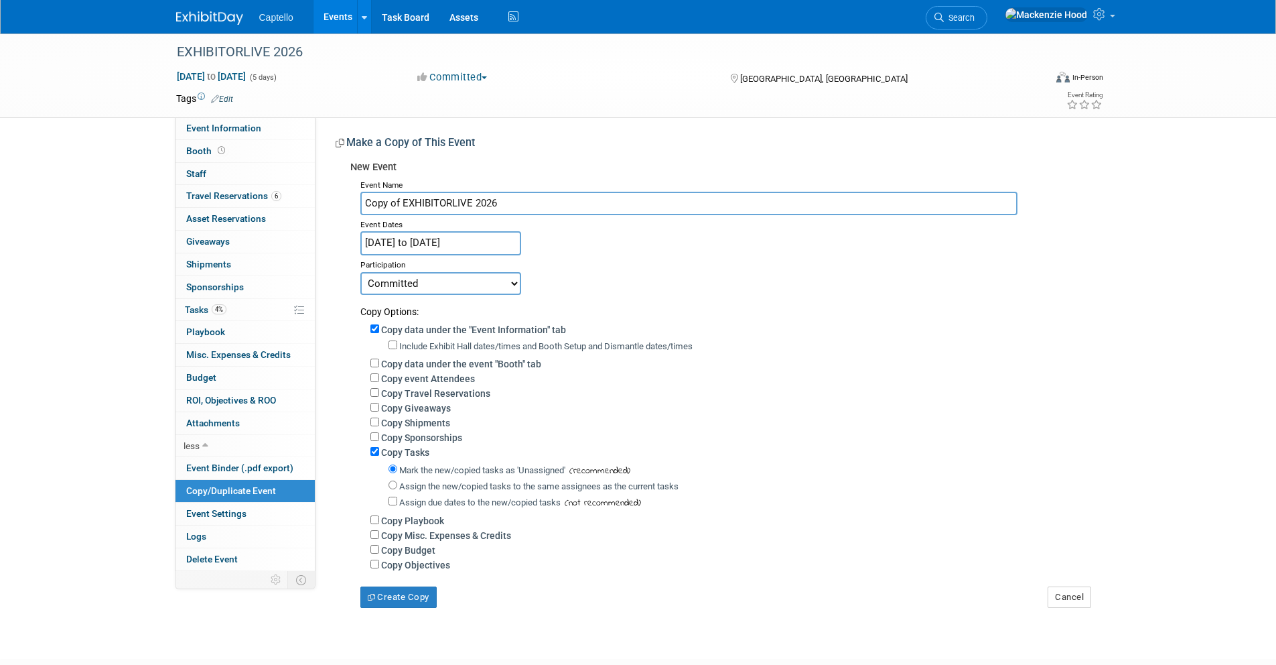
drag, startPoint x: 516, startPoint y: 198, endPoint x: 344, endPoint y: 184, distance: 172.8
click at [344, 184] on div "New Event Event Name Copy of EXHIBITORLIVE 2026 Event Dates Mar 29, 2026 to Apr…" at bounding box center [713, 381] width 755 height 453
paste input "SaaStr 2026"
type input "SaaStr 2026"
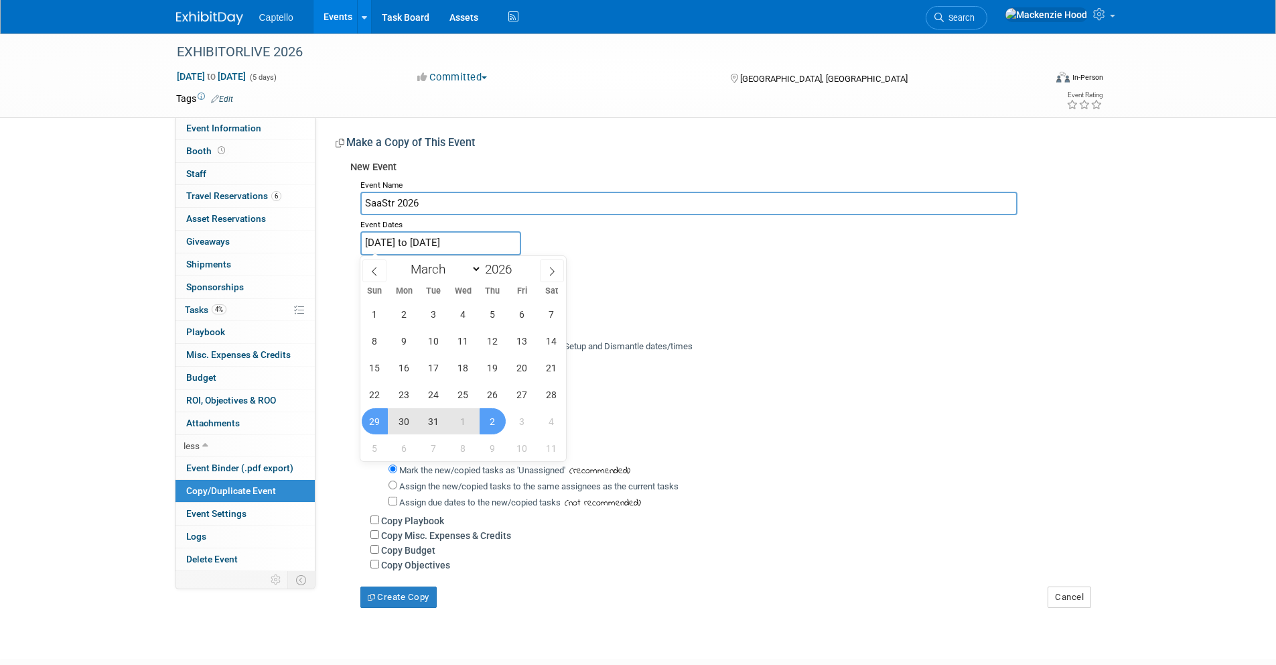
click at [458, 237] on input "Mar 29, 2026 to Apr 2, 2026" at bounding box center [440, 242] width 161 height 23
click at [555, 264] on span at bounding box center [552, 270] width 24 height 23
select select "4"
click at [428, 360] on span "12" at bounding box center [434, 367] width 26 height 26
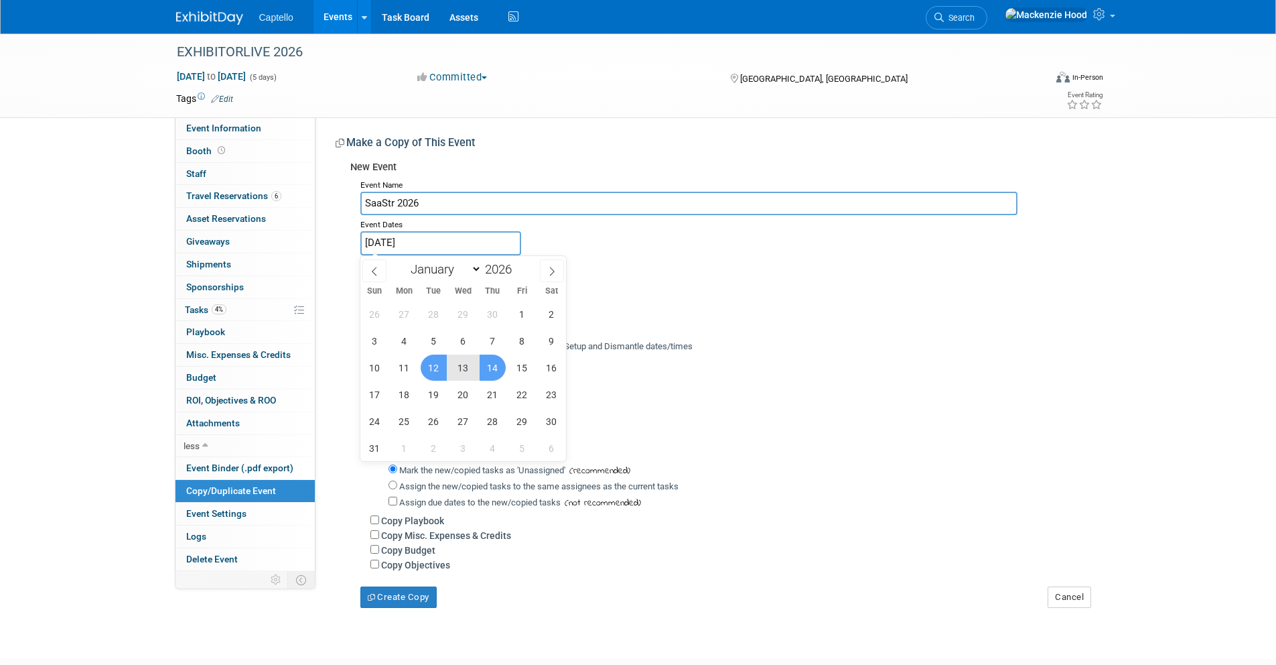
click at [488, 360] on span "14" at bounding box center [493, 367] width 26 height 26
type input "[DATE] to [DATE]"
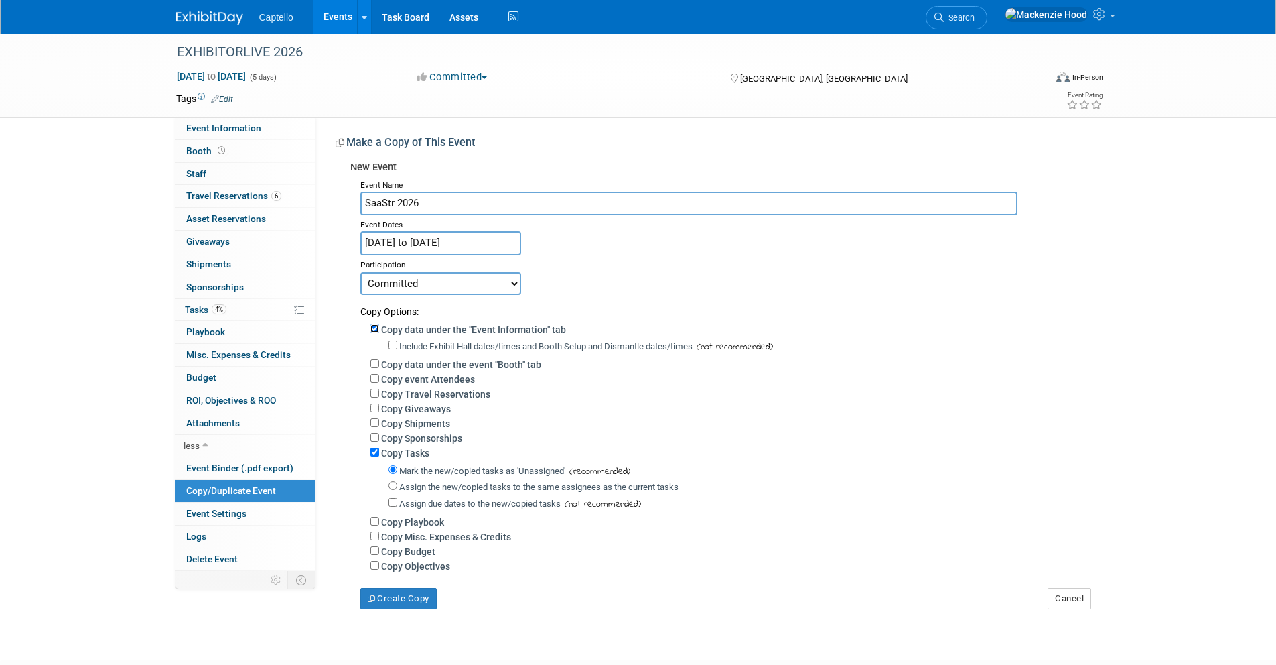
click at [374, 328] on input "Copy data under the "Event Information" tab" at bounding box center [374, 328] width 9 height 9
checkbox input "false"
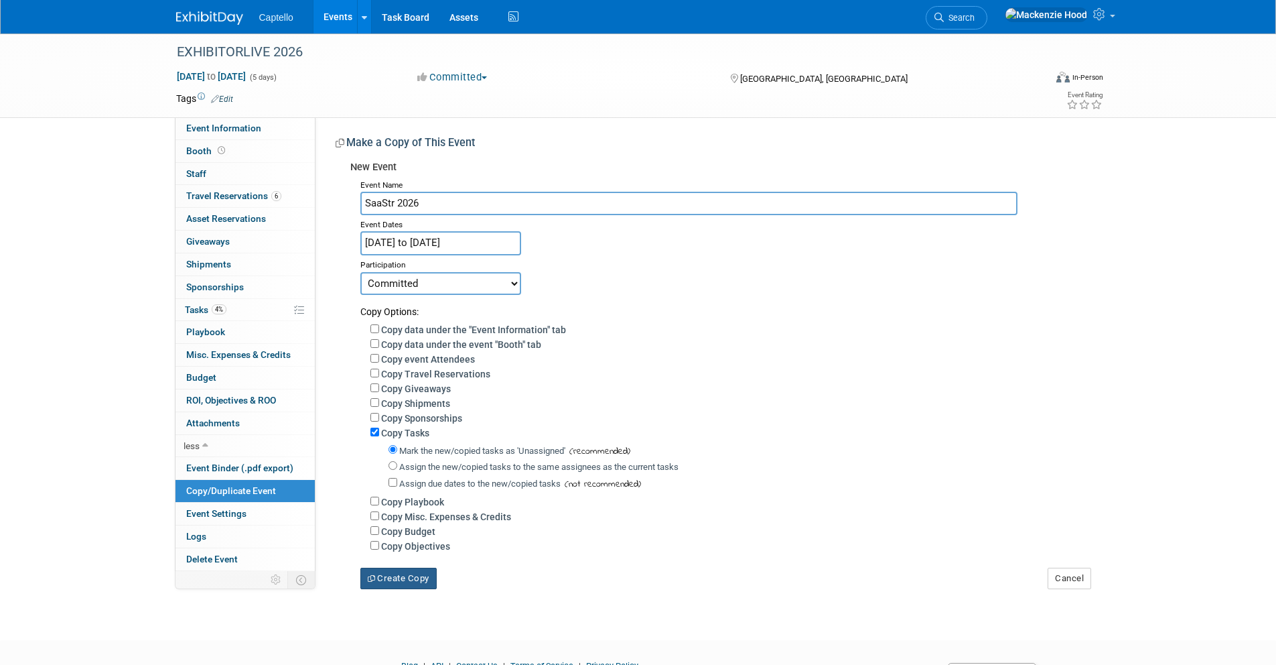
click at [411, 578] on button "Create Copy" at bounding box center [398, 577] width 76 height 21
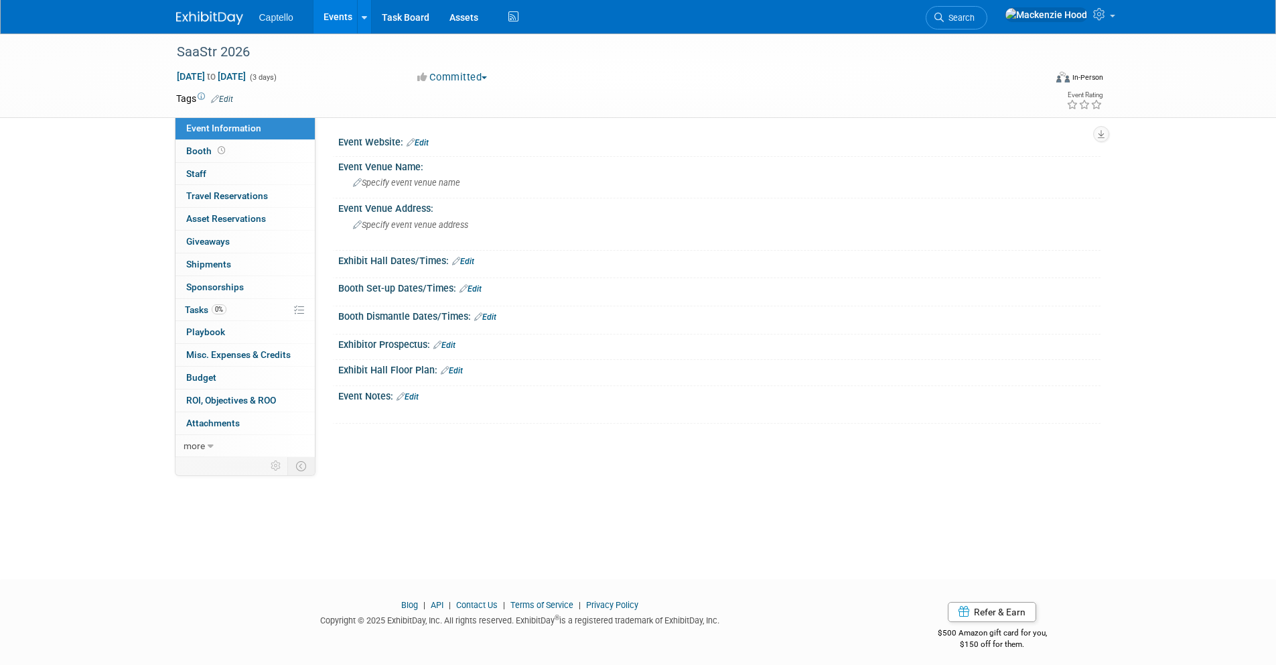
click at [417, 141] on link "Edit" at bounding box center [418, 142] width 22 height 9
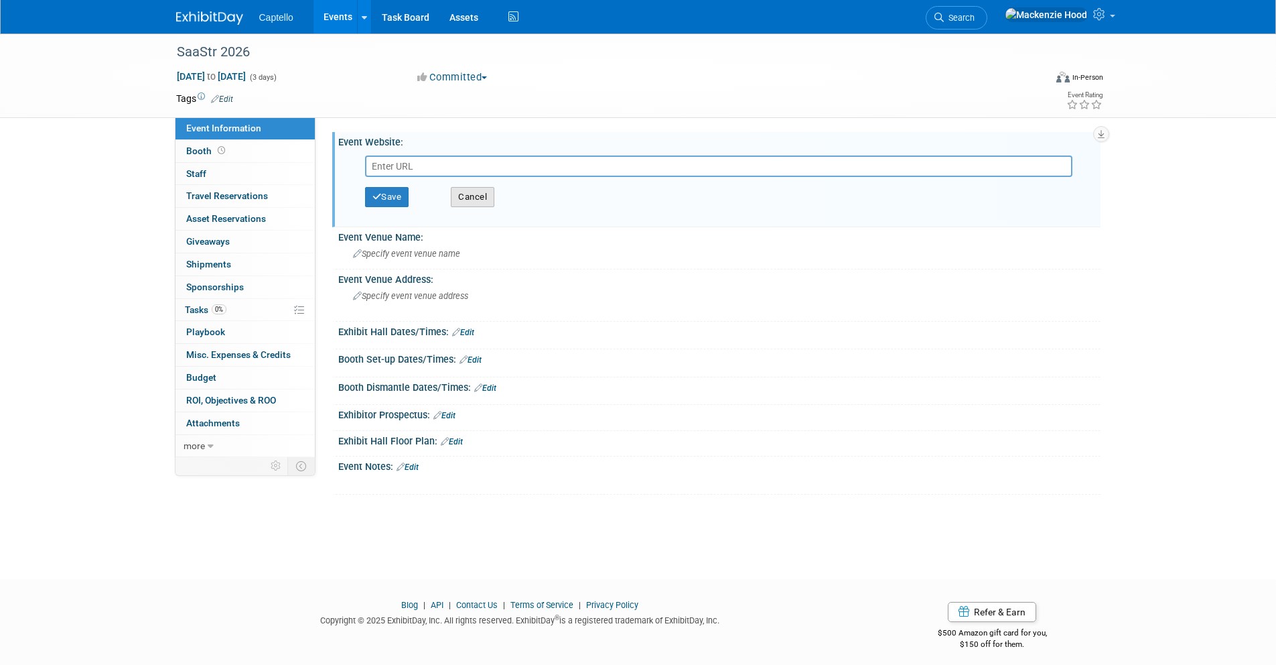
click at [466, 194] on button "Cancel" at bounding box center [473, 197] width 44 height 20
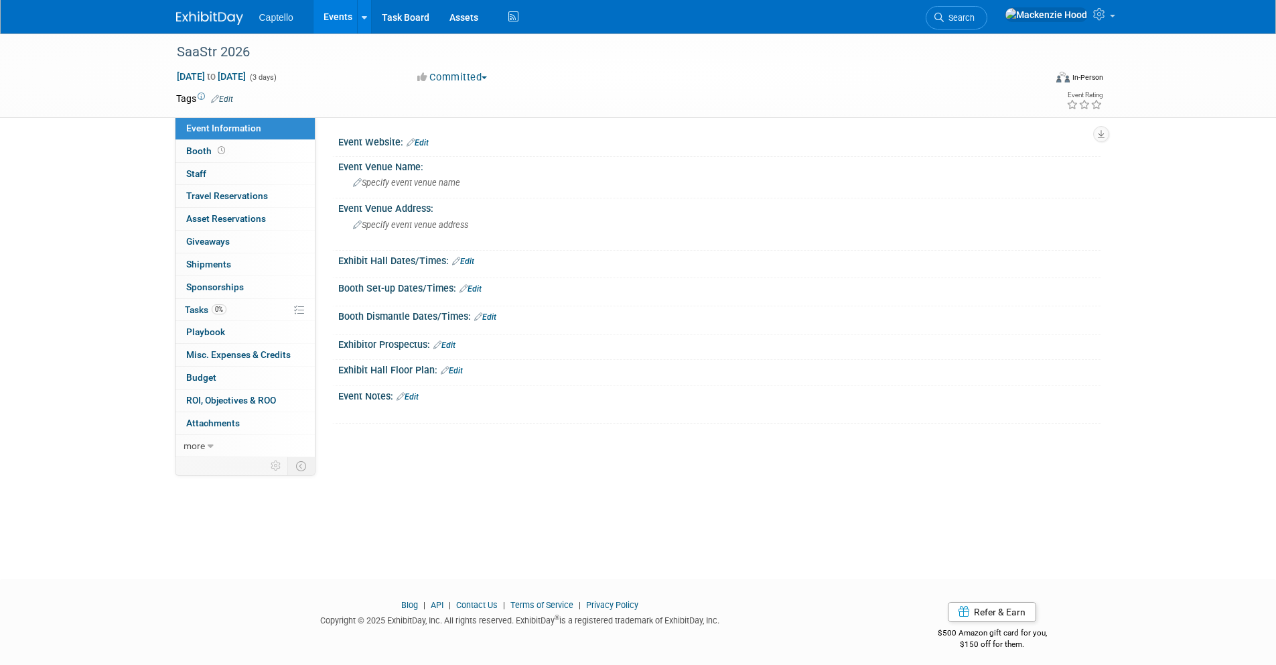
click at [419, 139] on link "Edit" at bounding box center [418, 142] width 22 height 9
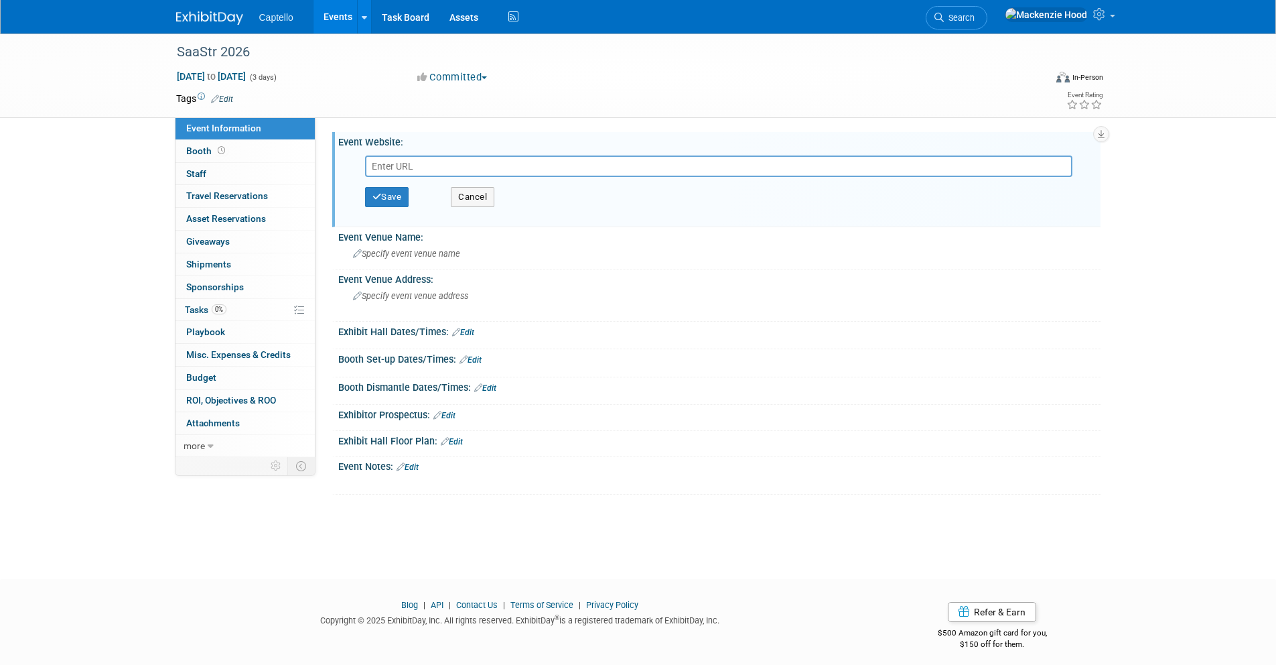
click at [455, 172] on input "text" at bounding box center [719, 165] width 708 height 21
click at [469, 190] on button "Cancel" at bounding box center [473, 197] width 44 height 20
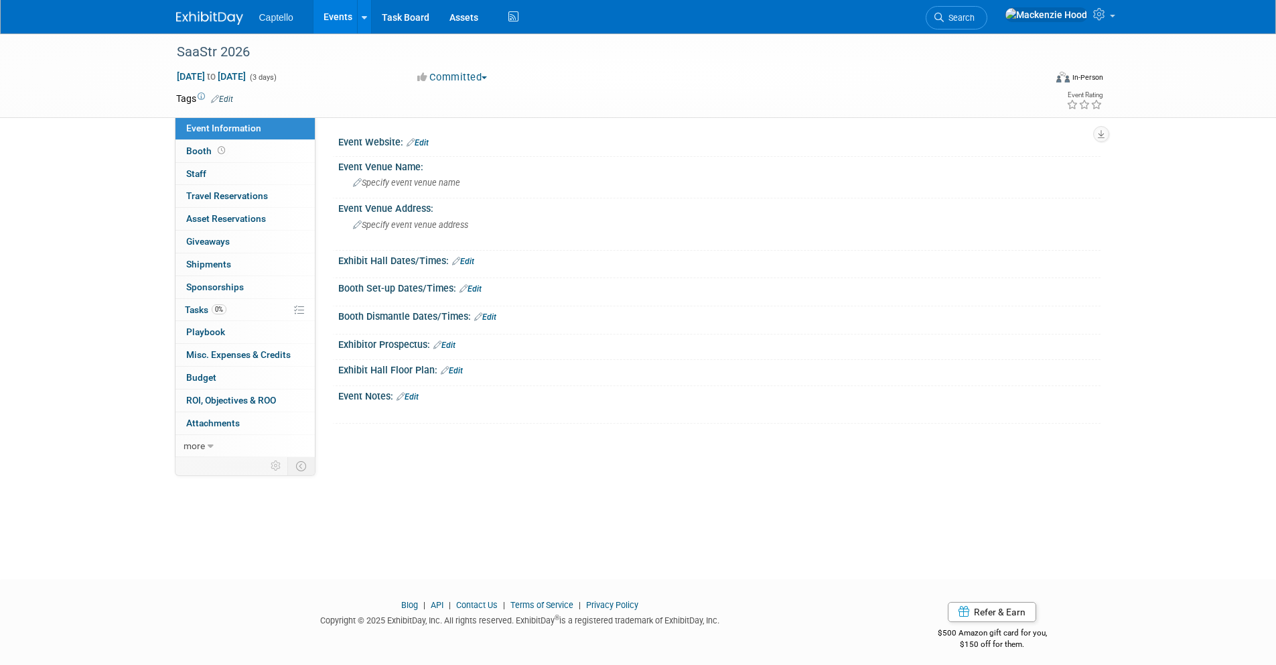
click at [426, 142] on link "Edit" at bounding box center [418, 142] width 22 height 9
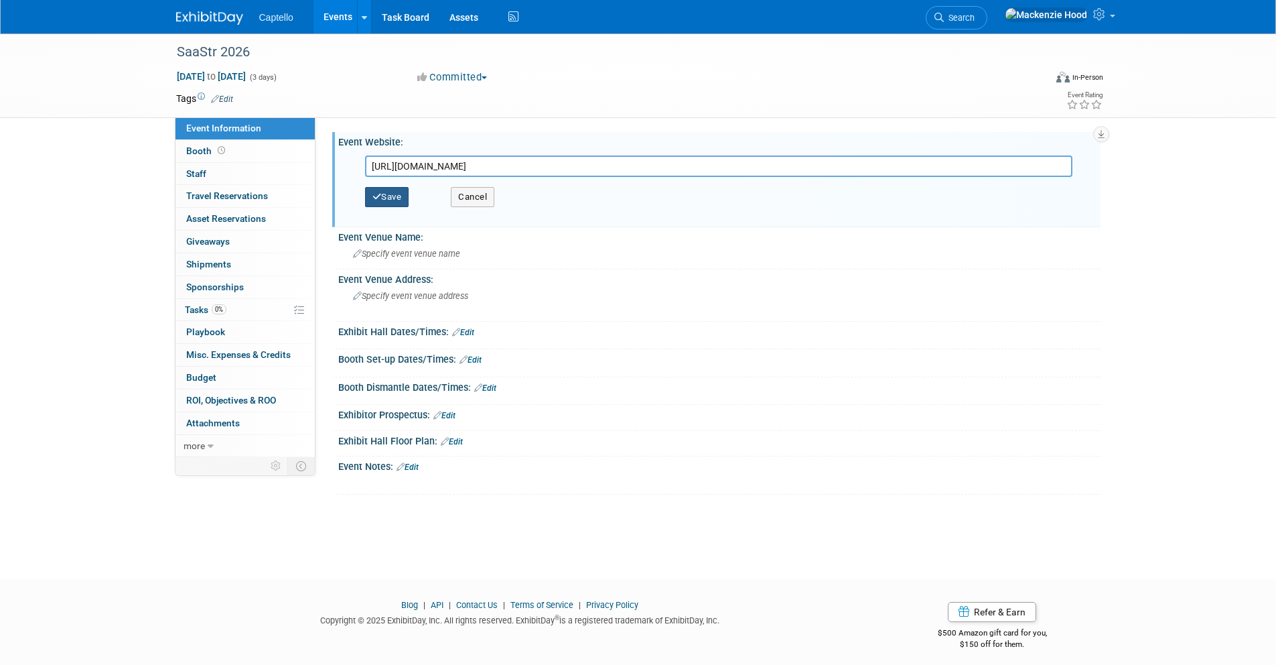
type input "[URL][DOMAIN_NAME]"
click at [403, 196] on button "Save" at bounding box center [387, 197] width 44 height 20
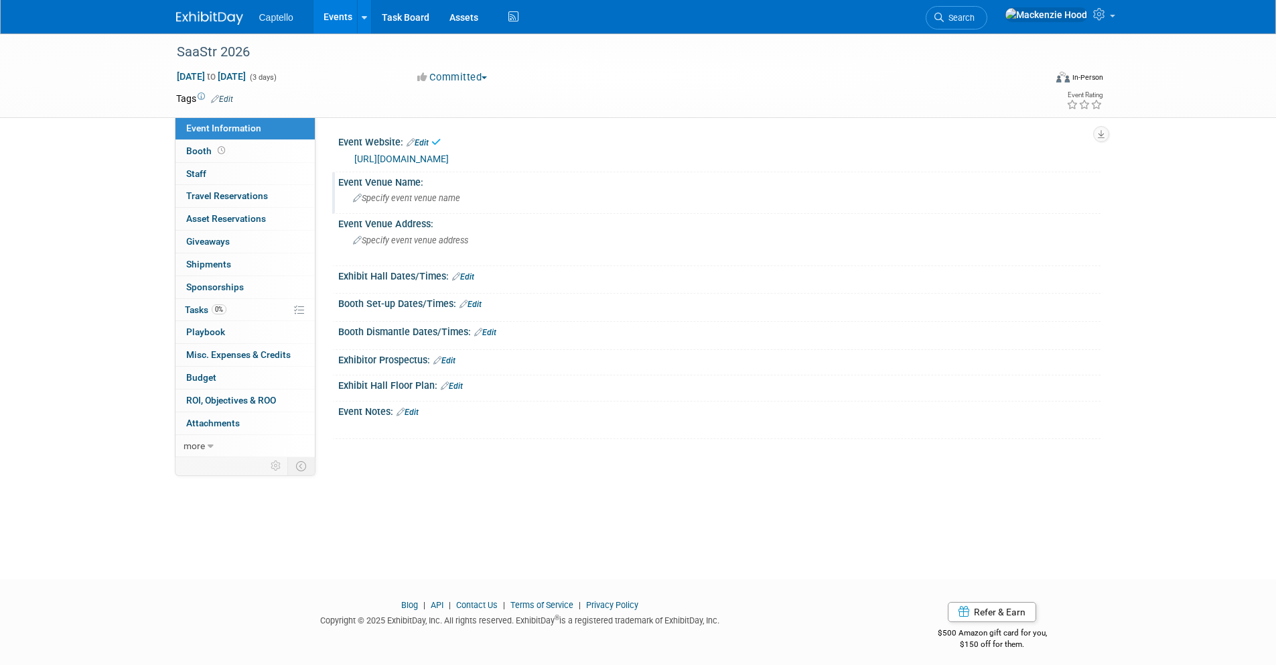
click at [402, 200] on span "Specify event venue name" at bounding box center [406, 198] width 107 height 10
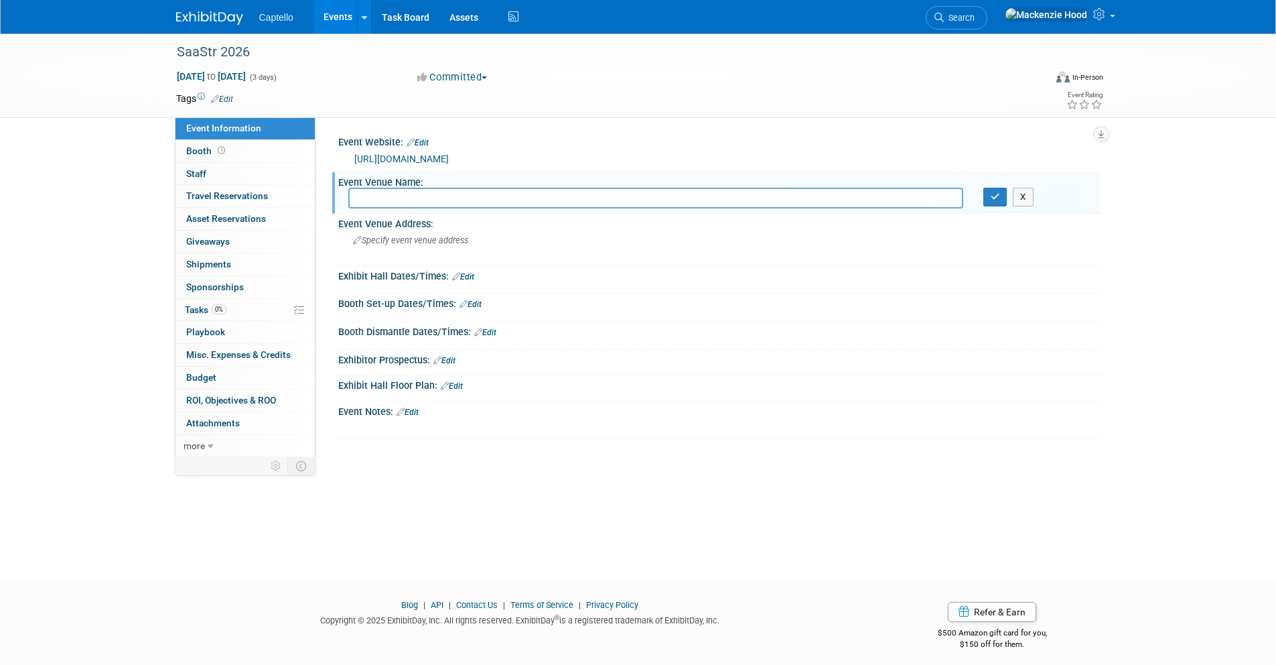
click at [394, 131] on div "Event Website: Edit [URL][DOMAIN_NAME] [URL][DOMAIN_NAME] Save Cancel Event Ven…" at bounding box center [708, 287] width 785 height 340
click at [400, 196] on input "text" at bounding box center [655, 198] width 615 height 21
paste input "[GEOGRAPHIC_DATA]"
click at [580, 203] on input "[GEOGRAPHIC_DATA]" at bounding box center [655, 198] width 615 height 21
click at [499, 196] on input "[GEOGRAPHIC_DATA]" at bounding box center [655, 198] width 615 height 21
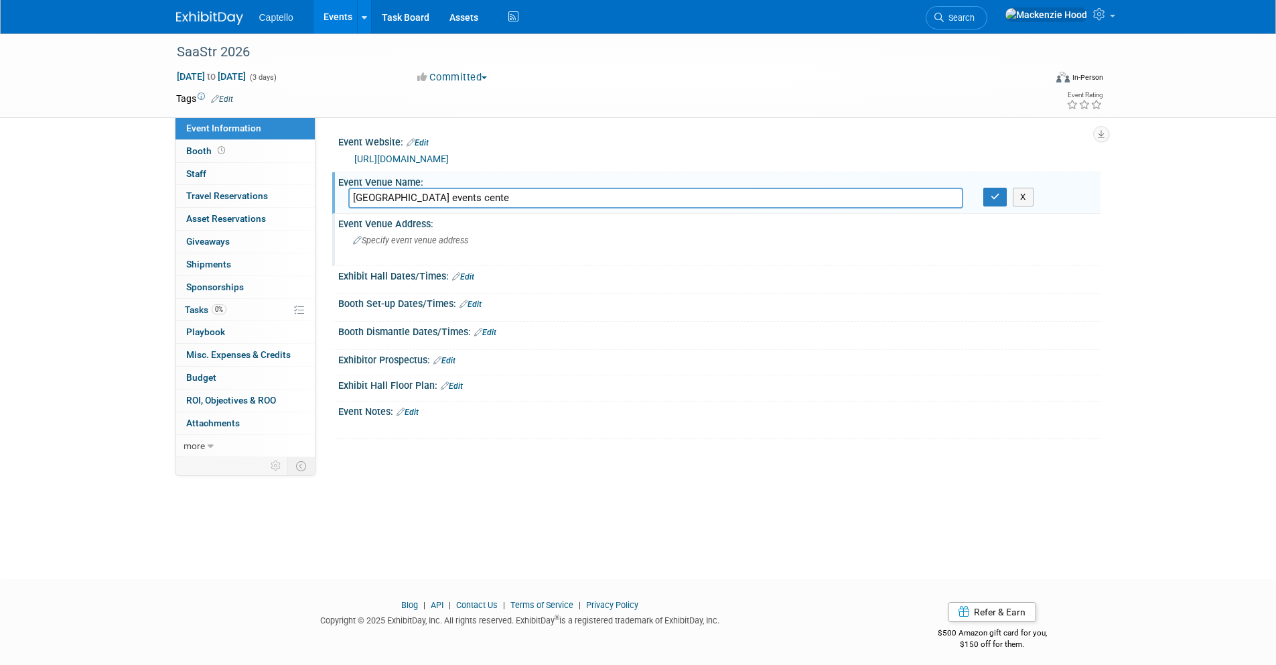
type input "[GEOGRAPHIC_DATA]"
click at [1021, 193] on button "X" at bounding box center [1023, 197] width 21 height 19
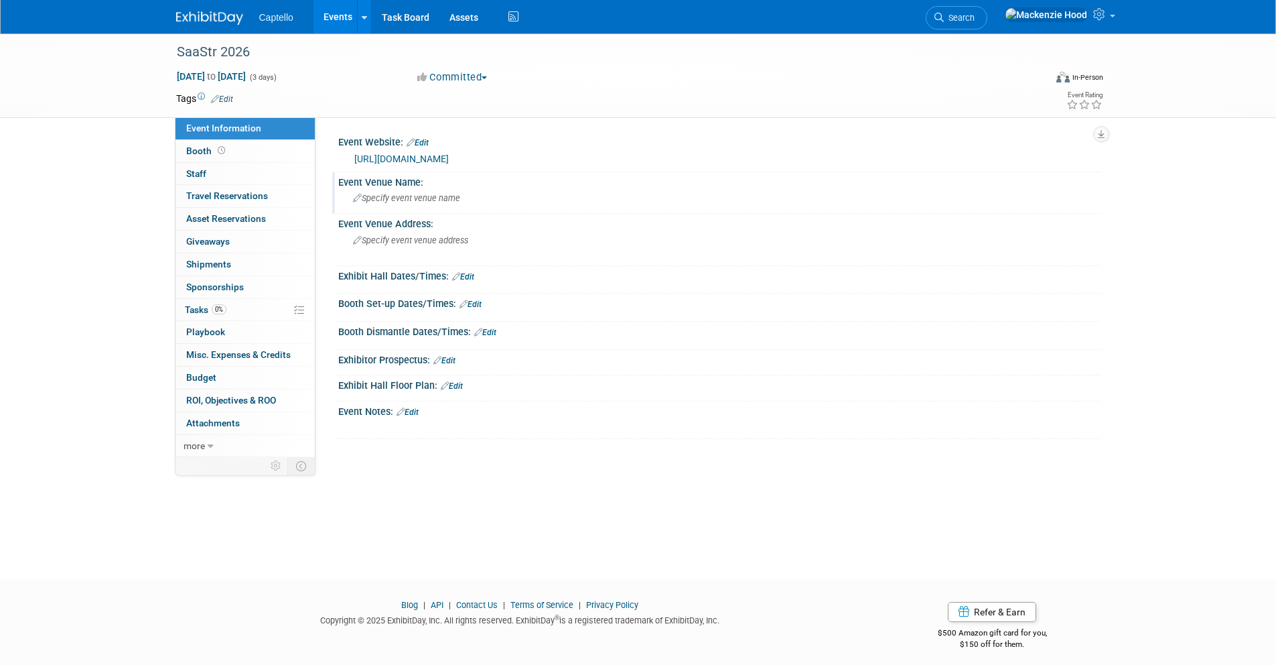
click at [433, 199] on span "Specify event venue name" at bounding box center [406, 198] width 107 height 10
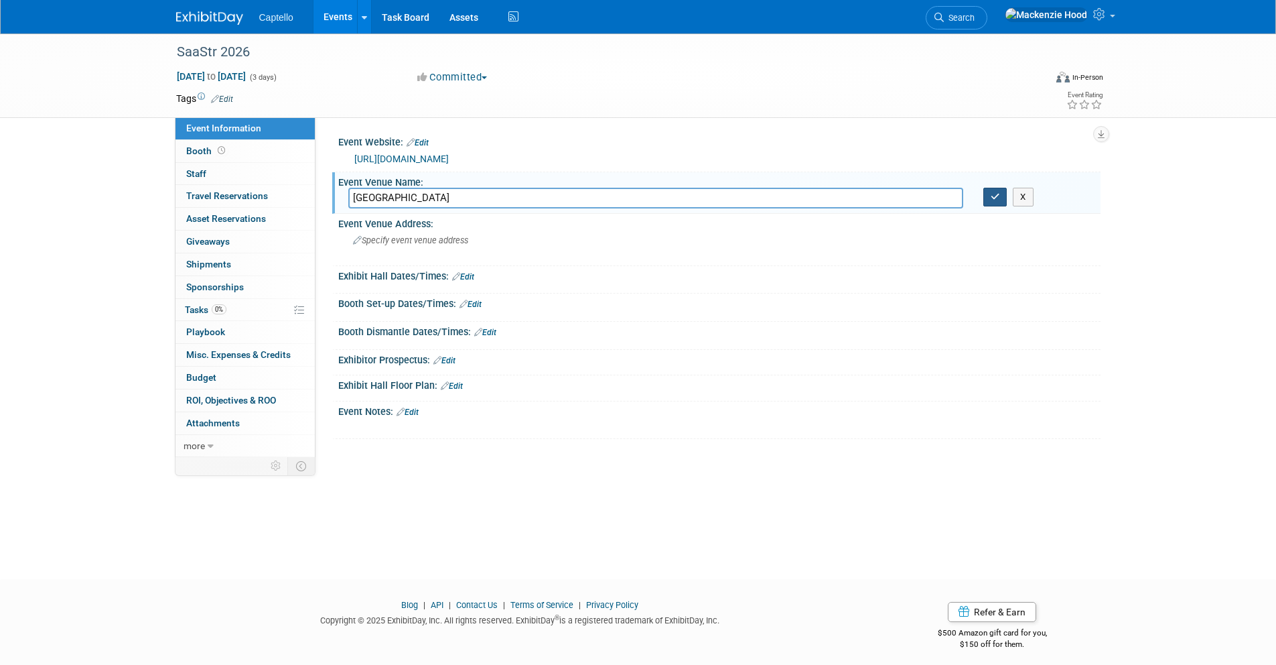
type input "[GEOGRAPHIC_DATA]"
click at [1002, 198] on button "button" at bounding box center [996, 197] width 24 height 19
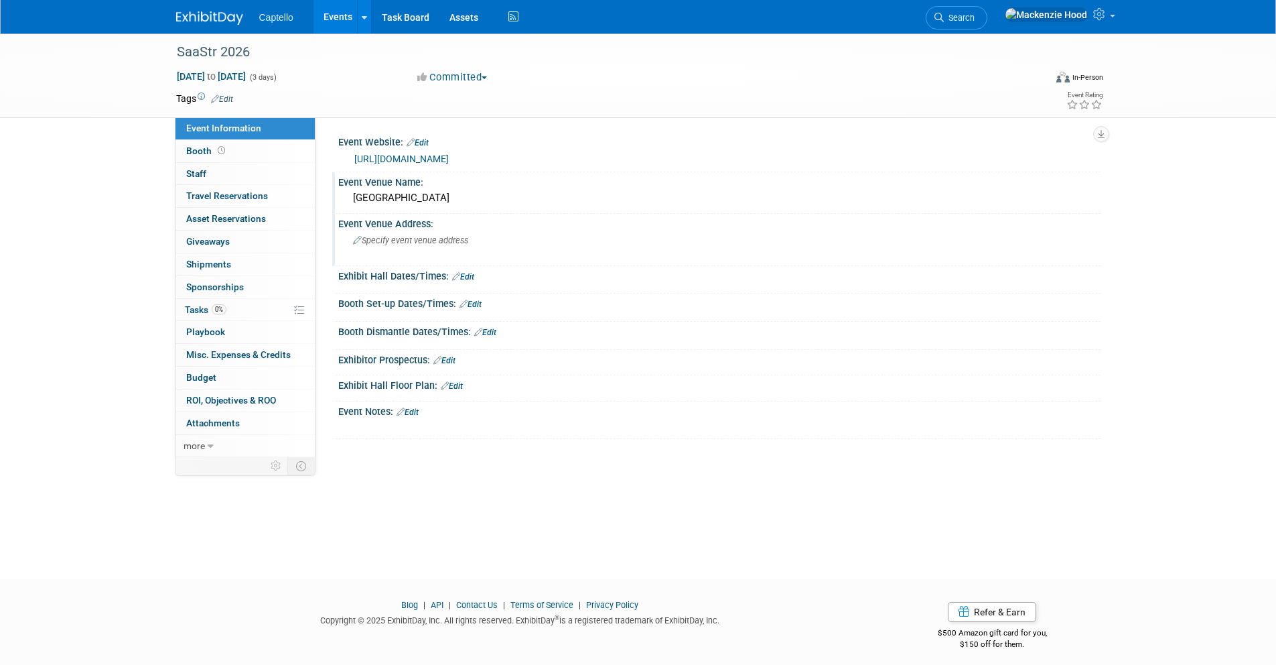
click at [452, 245] on span "Specify event venue address" at bounding box center [410, 240] width 115 height 10
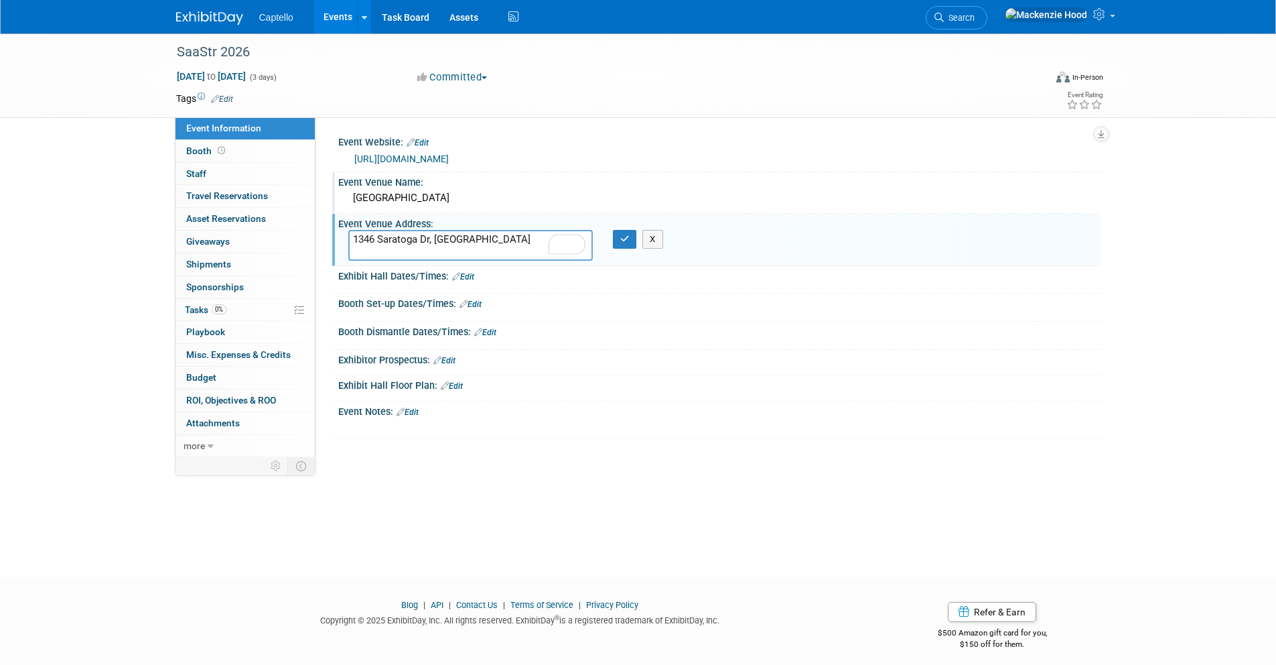
click at [436, 237] on textarea "1346 Saratoga Dr, [GEOGRAPHIC_DATA]" at bounding box center [470, 245] width 245 height 31
type textarea "1346 Saratoga Dr, [GEOGRAPHIC_DATA]"
click at [624, 240] on icon "button" at bounding box center [624, 238] width 9 height 9
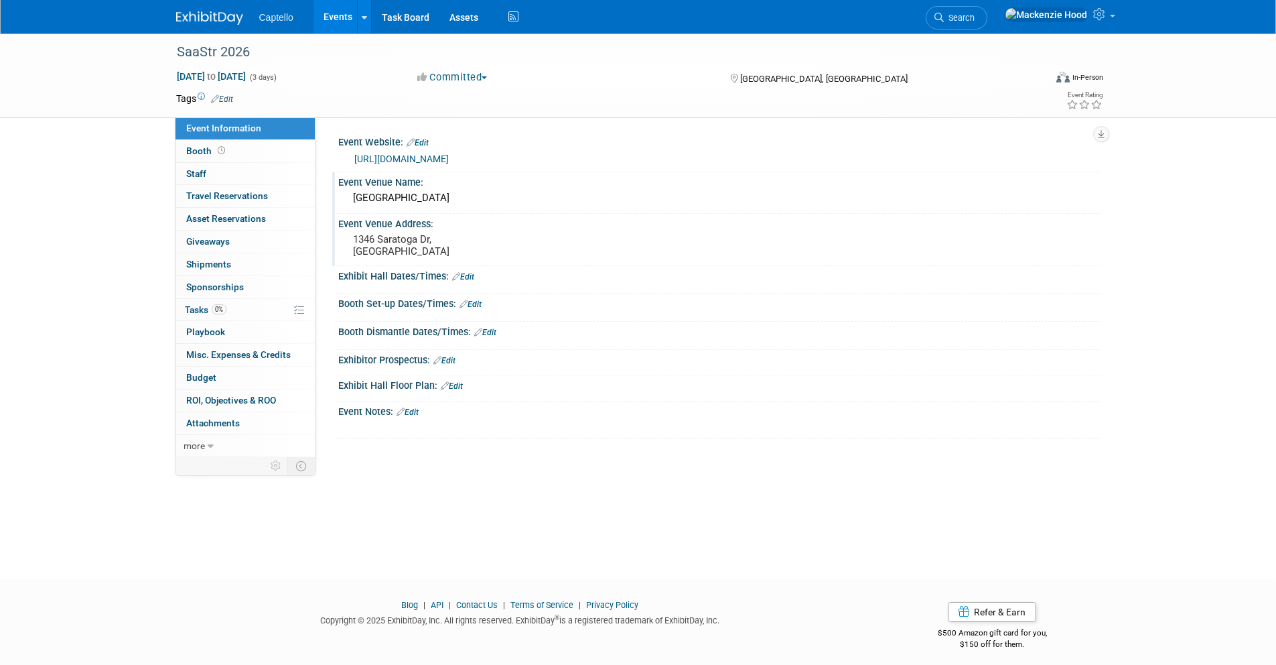
click at [237, 13] on img at bounding box center [209, 17] width 67 height 13
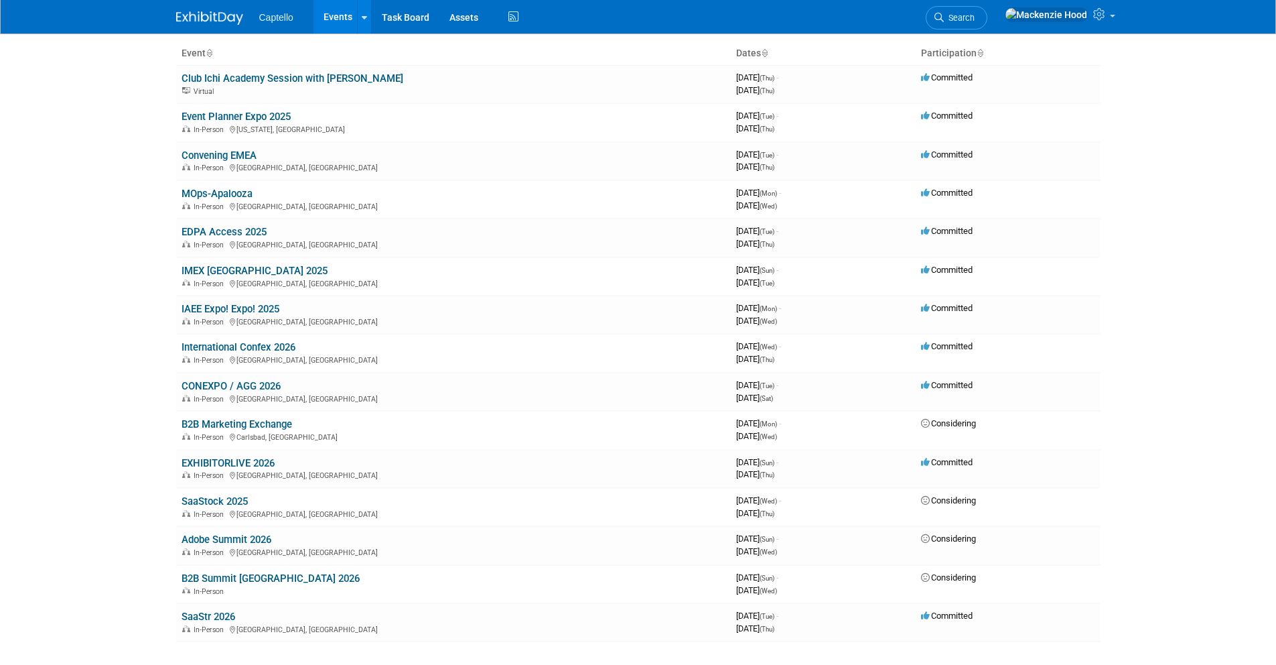
scroll to position [216, 0]
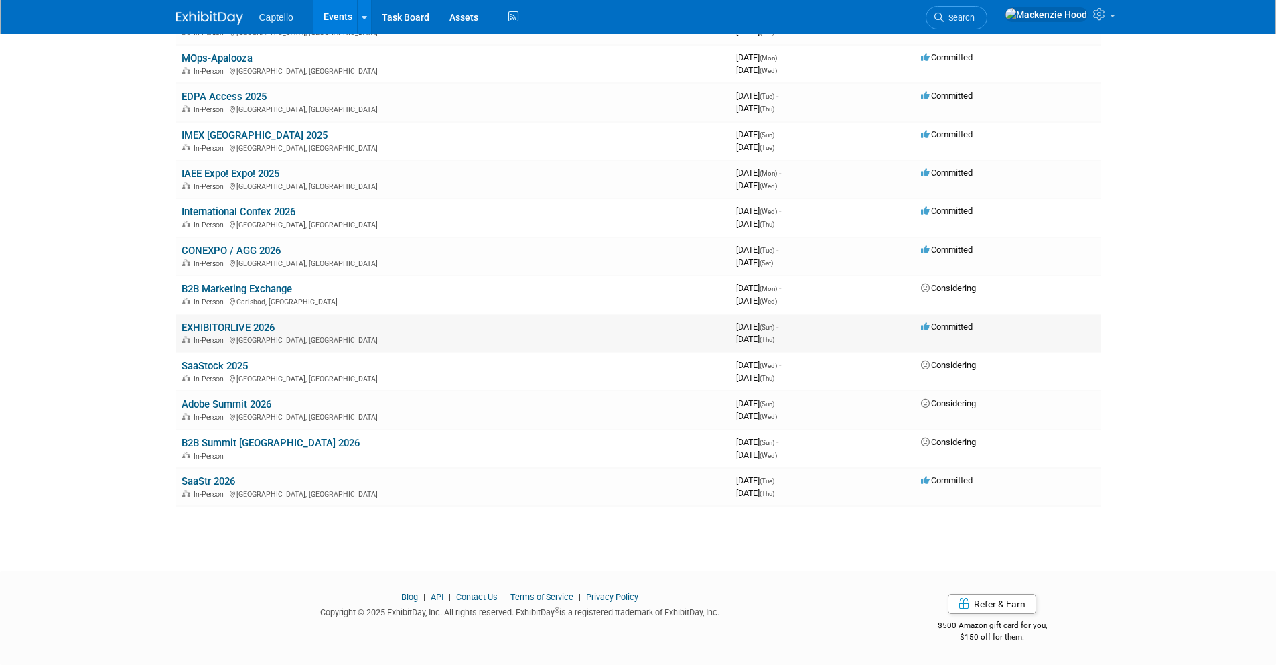
click at [194, 324] on link "EXHIBITORLIVE 2026" at bounding box center [228, 328] width 93 height 12
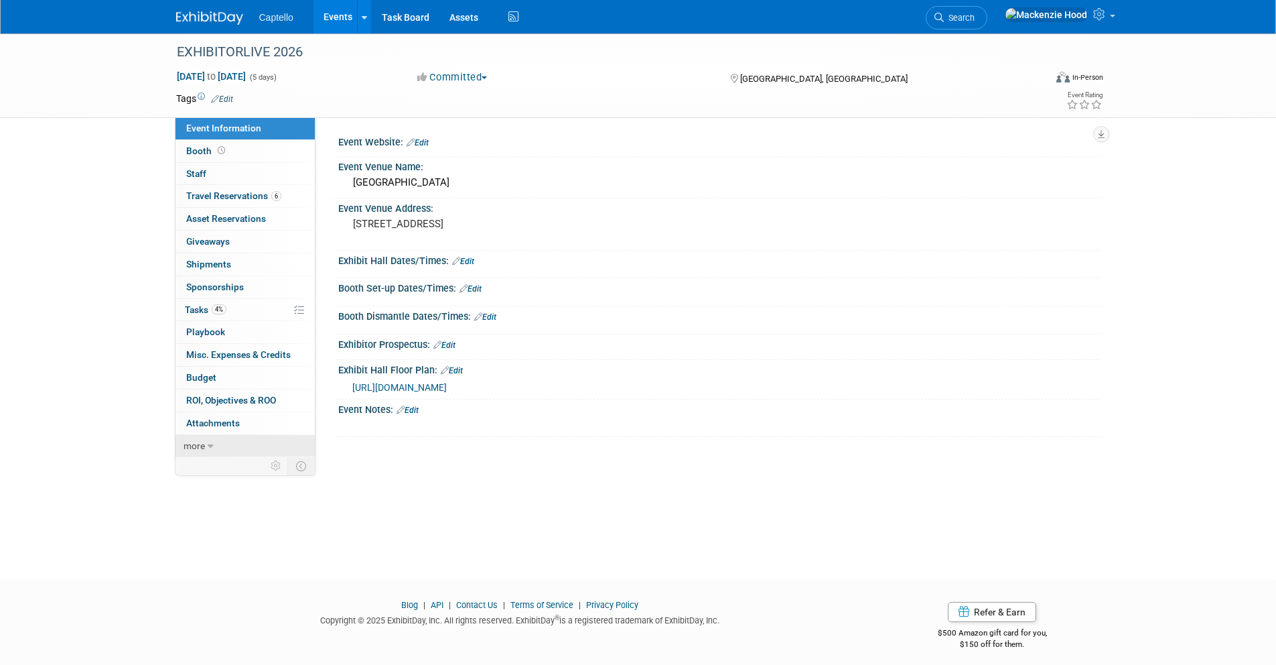
click at [220, 446] on link "more" at bounding box center [245, 446] width 139 height 22
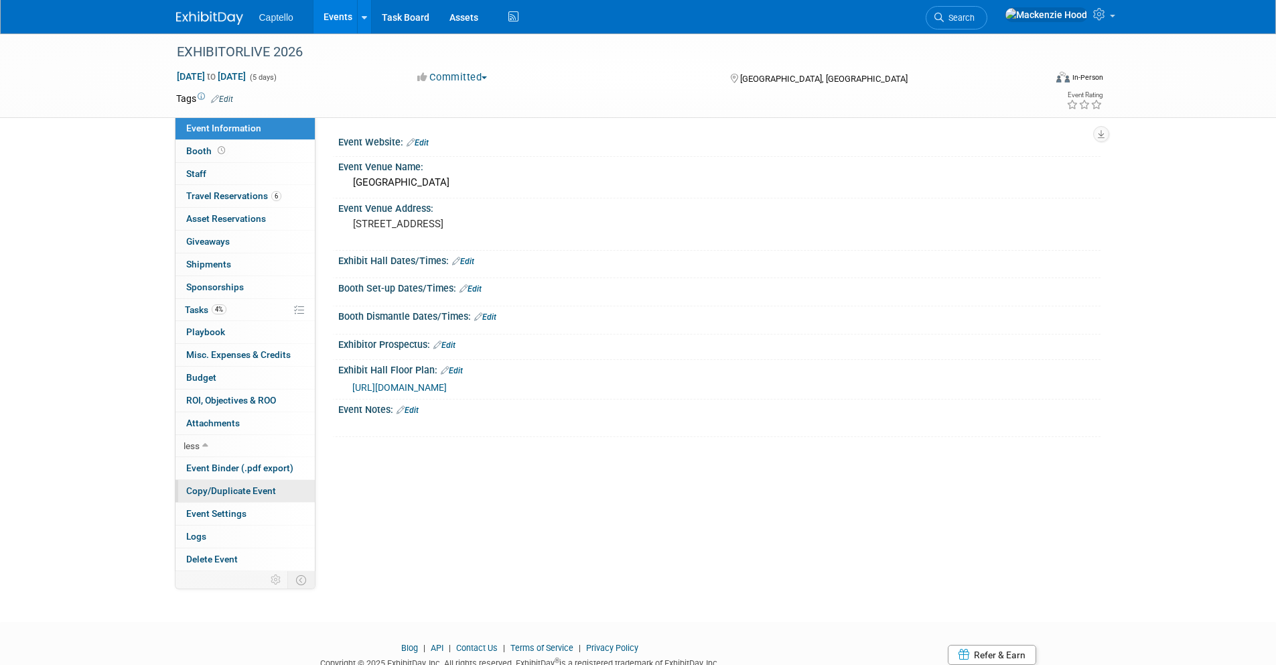
click at [224, 489] on span "Copy/Duplicate Event" at bounding box center [231, 490] width 90 height 11
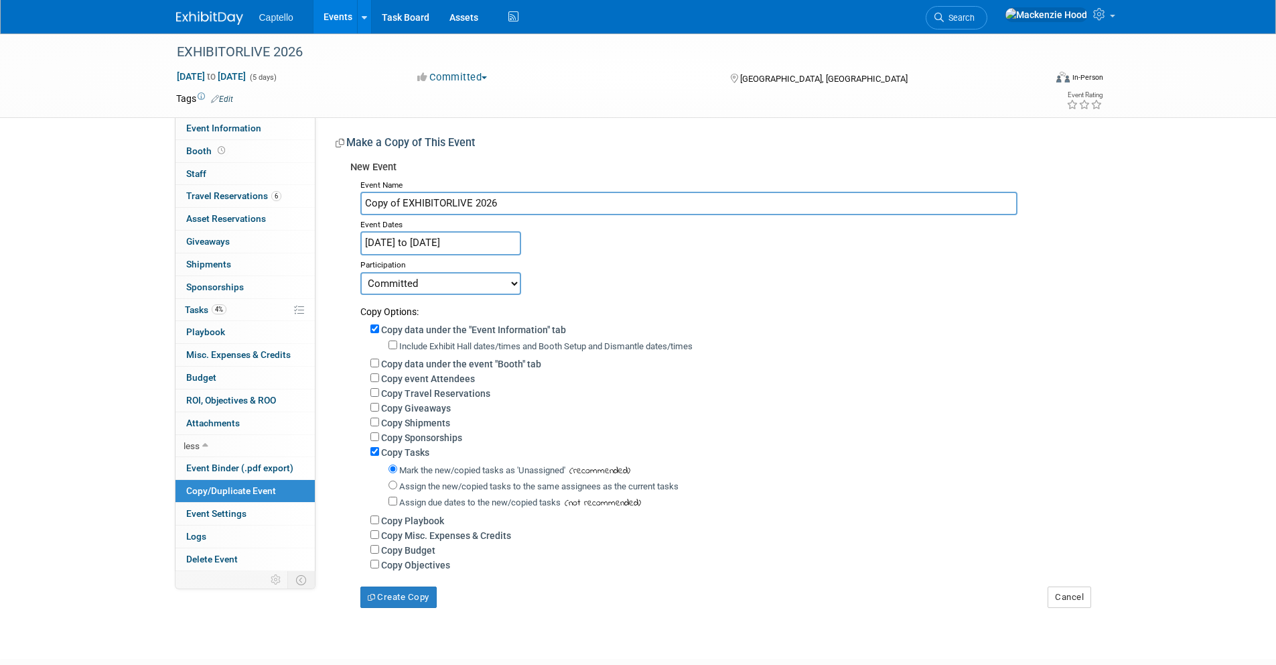
drag, startPoint x: 525, startPoint y: 202, endPoint x: 349, endPoint y: 203, distance: 175.5
click at [350, 203] on div "Event Name Copy of EXHIBITORLIVE 2026 Event Dates Mar 29, 2026 to Apr 2, 2026 D…" at bounding box center [720, 392] width 740 height 432
paste input "Gartner Marketing Symposium/Xpo 2026 (Gartner)"
type input "Gartner Marketing Symposium/Xpo 2026"
click at [442, 242] on input "[DATE] to [DATE]" at bounding box center [440, 242] width 161 height 23
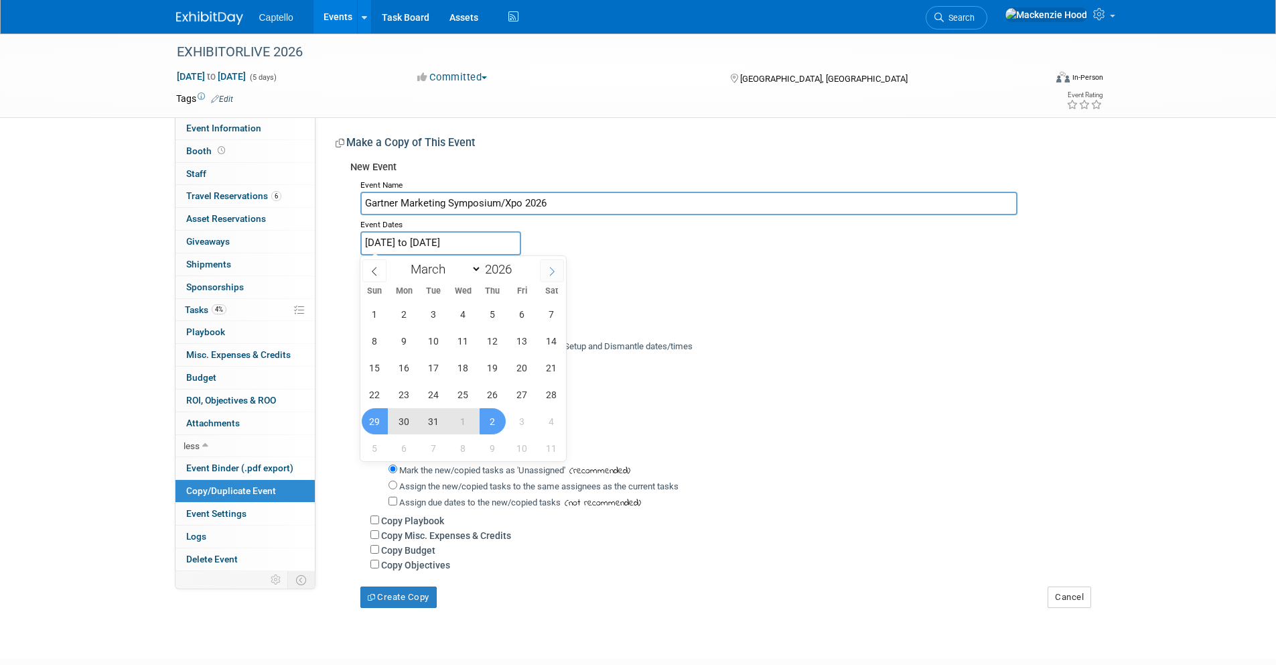
click at [552, 265] on span at bounding box center [552, 270] width 24 height 23
select select "4"
click at [400, 366] on span "11" at bounding box center [404, 367] width 26 height 26
click at [436, 364] on span "12" at bounding box center [434, 367] width 26 height 26
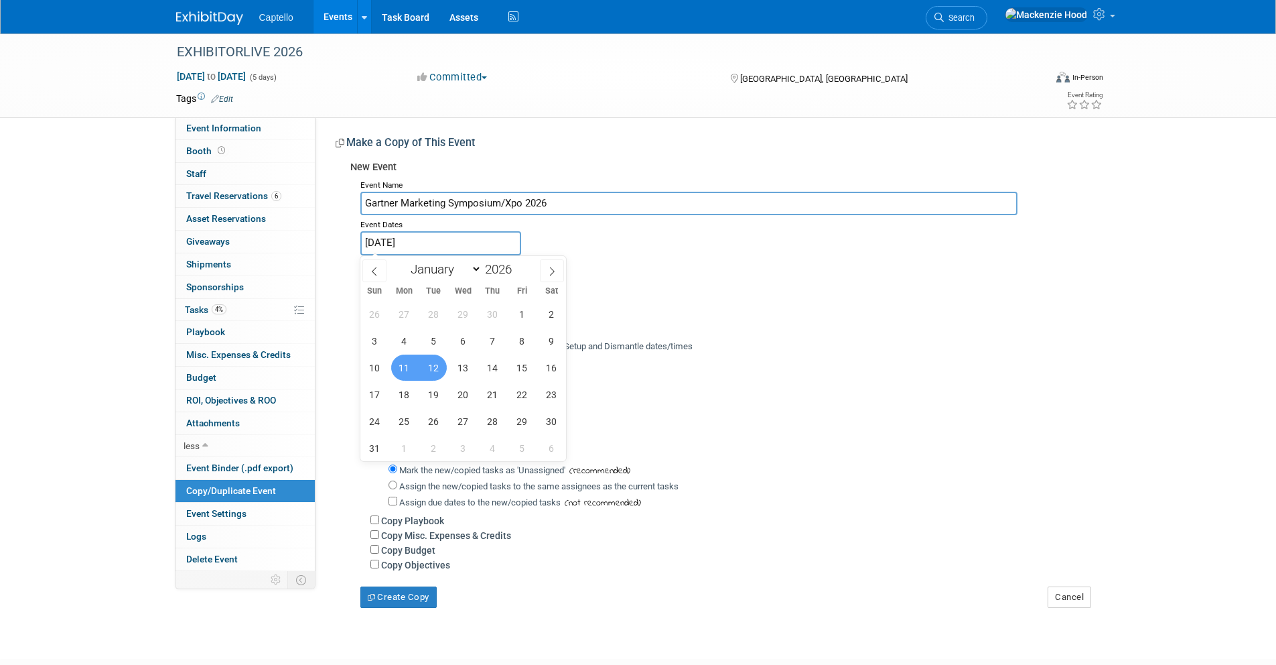
type input "May 11, 2026 to May 12, 2026"
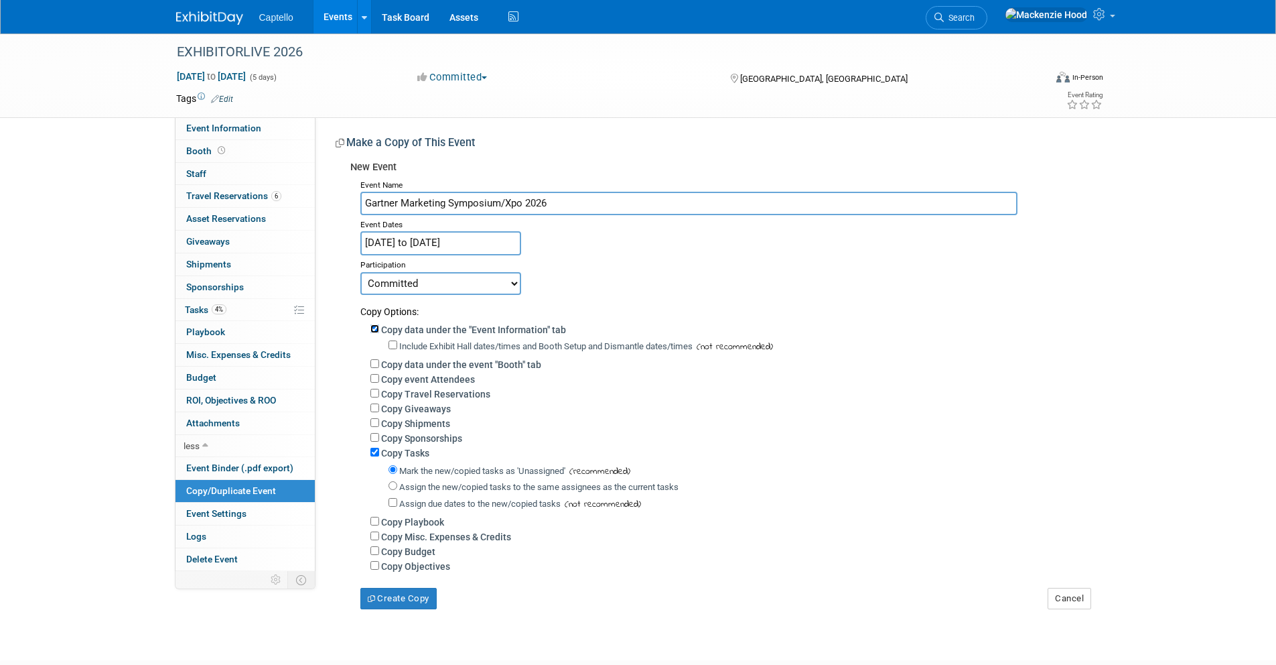
click at [375, 328] on input "Copy data under the "Event Information" tab" at bounding box center [374, 328] width 9 height 9
checkbox input "false"
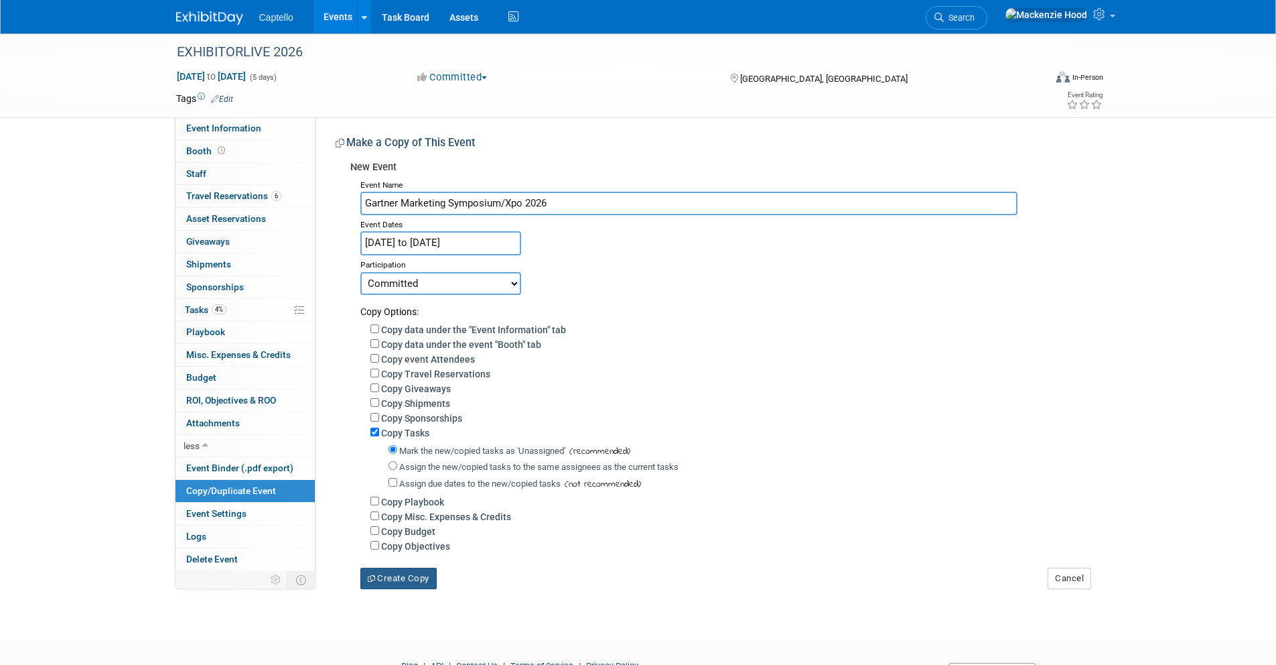
click at [379, 584] on button "Create Copy" at bounding box center [398, 577] width 76 height 21
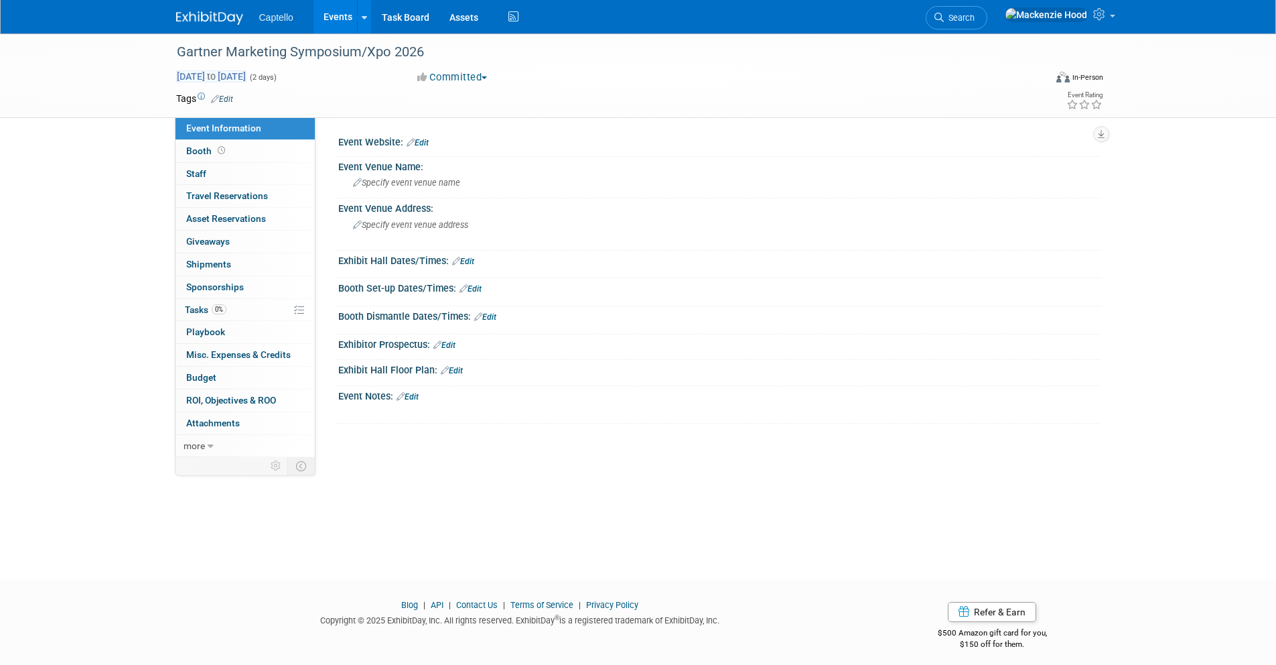
click at [247, 78] on span "May 11, 2026 to May 12, 2026" at bounding box center [211, 76] width 70 height 12
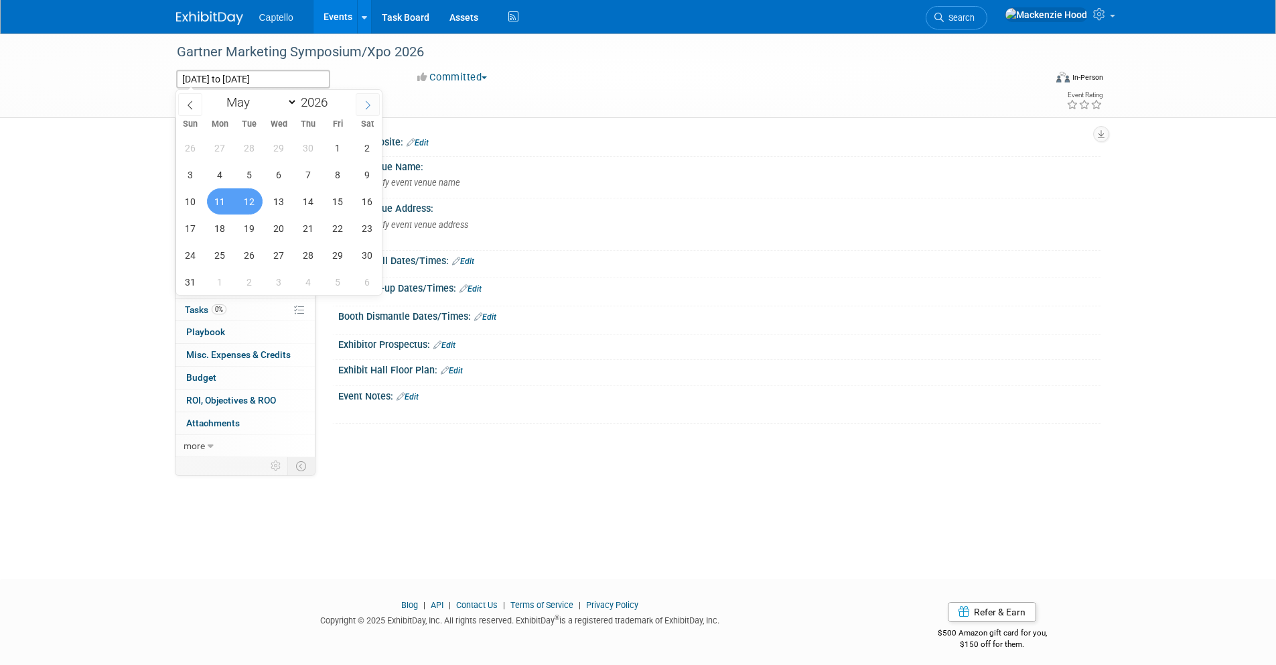
click at [366, 104] on icon at bounding box center [367, 104] width 9 height 9
select select "5"
click at [224, 171] on span "8" at bounding box center [220, 174] width 26 height 26
type input "Jun 8, 2026"
click at [276, 167] on span "10" at bounding box center [279, 174] width 26 height 26
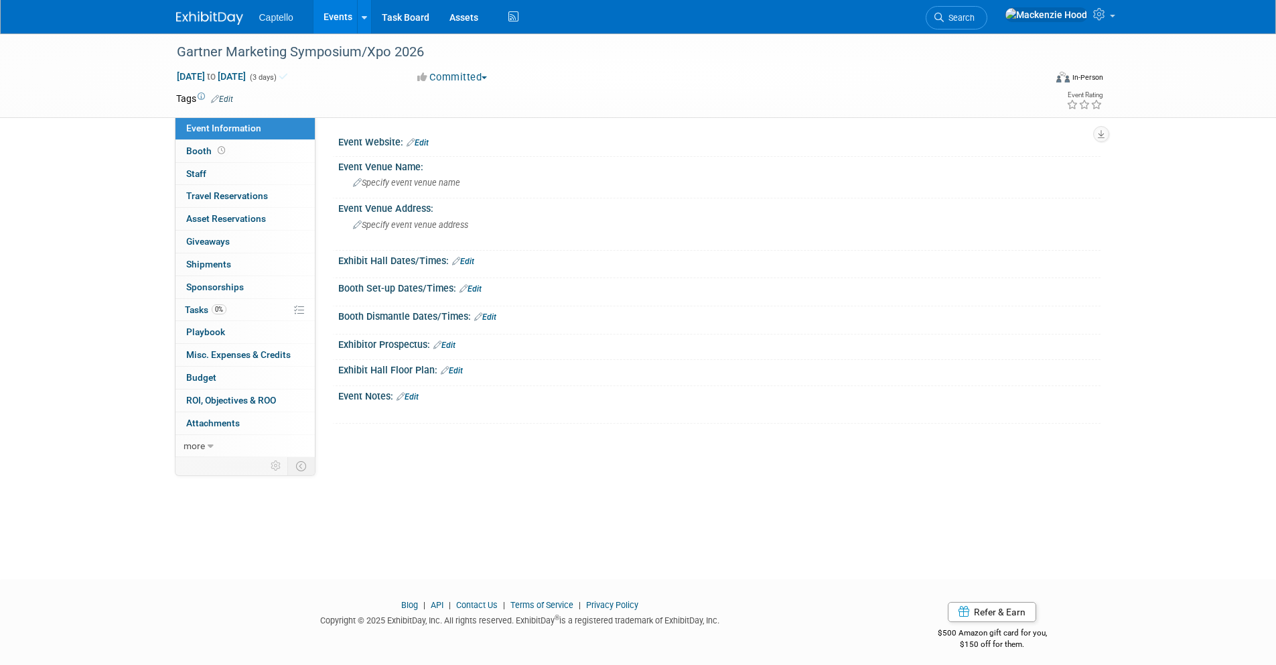
click at [127, 160] on div "Gartner Marketing Symposium/Xpo 2026 Jun 8, 2026 to Jun 10, 2026 (3 days) Jun 8…" at bounding box center [638, 293] width 1276 height 521
click at [423, 140] on link "Edit" at bounding box center [418, 142] width 22 height 9
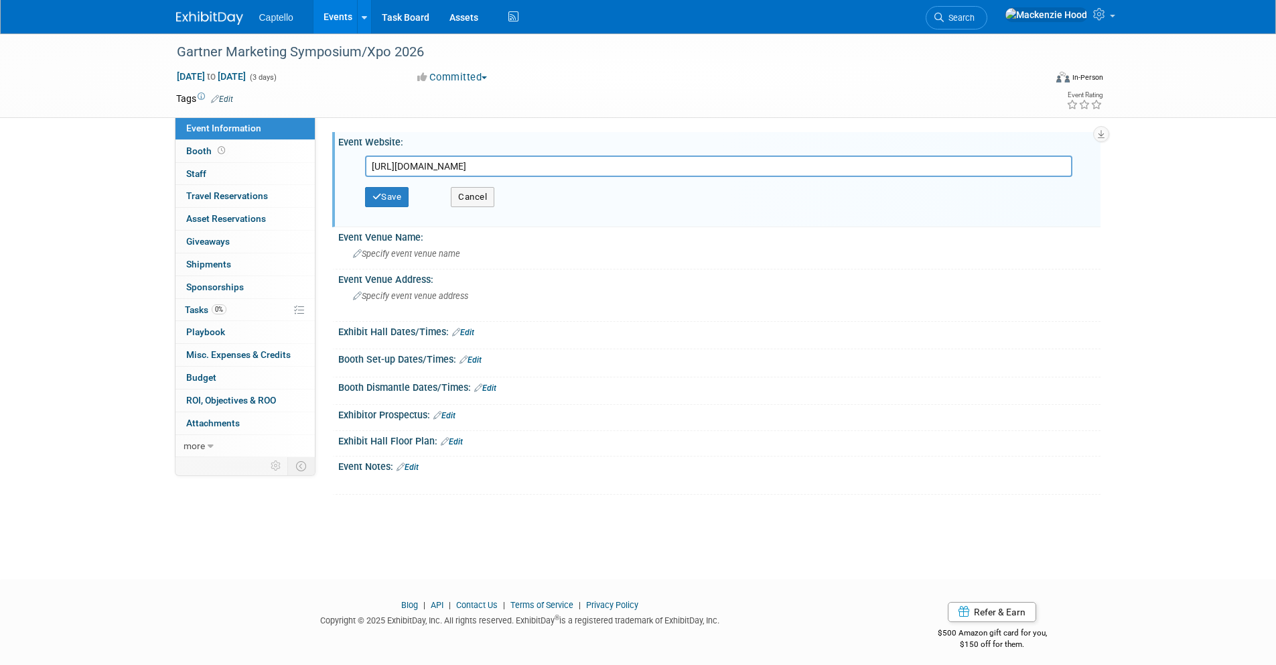
type input "https://www.gartner.com/en/conferences/na/marketing-symposium-us"
click at [400, 204] on button "Save" at bounding box center [387, 197] width 44 height 20
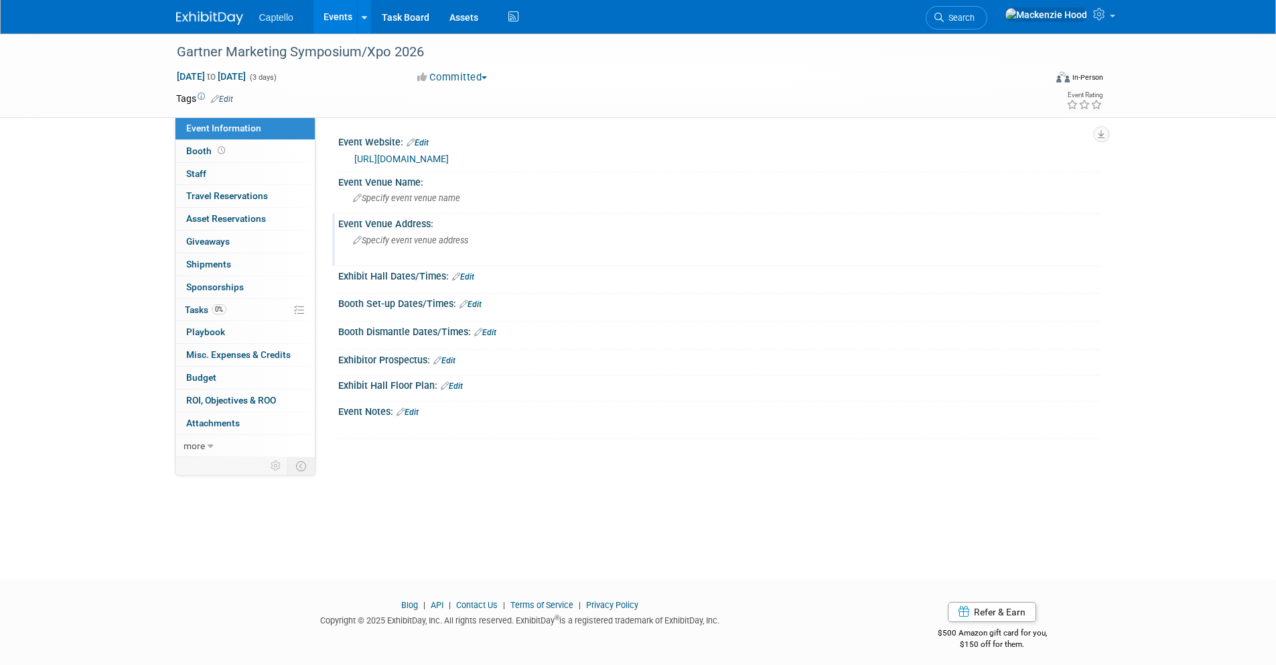
click at [393, 239] on span "Specify event venue address" at bounding box center [410, 240] width 115 height 10
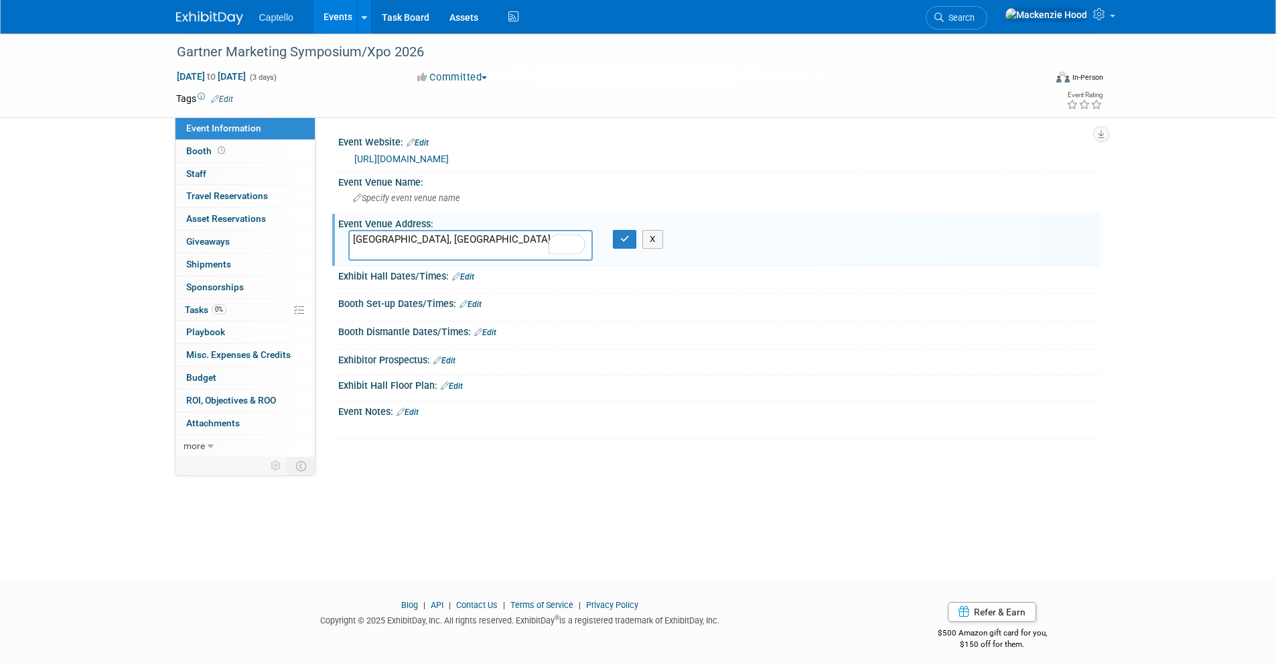
type textarea "Denver, CO"
drag, startPoint x: 411, startPoint y: 239, endPoint x: 349, endPoint y: 232, distance: 62.0
click at [349, 232] on textarea "Denver, CO" at bounding box center [470, 245] width 245 height 31
click at [658, 243] on button "X" at bounding box center [653, 239] width 21 height 19
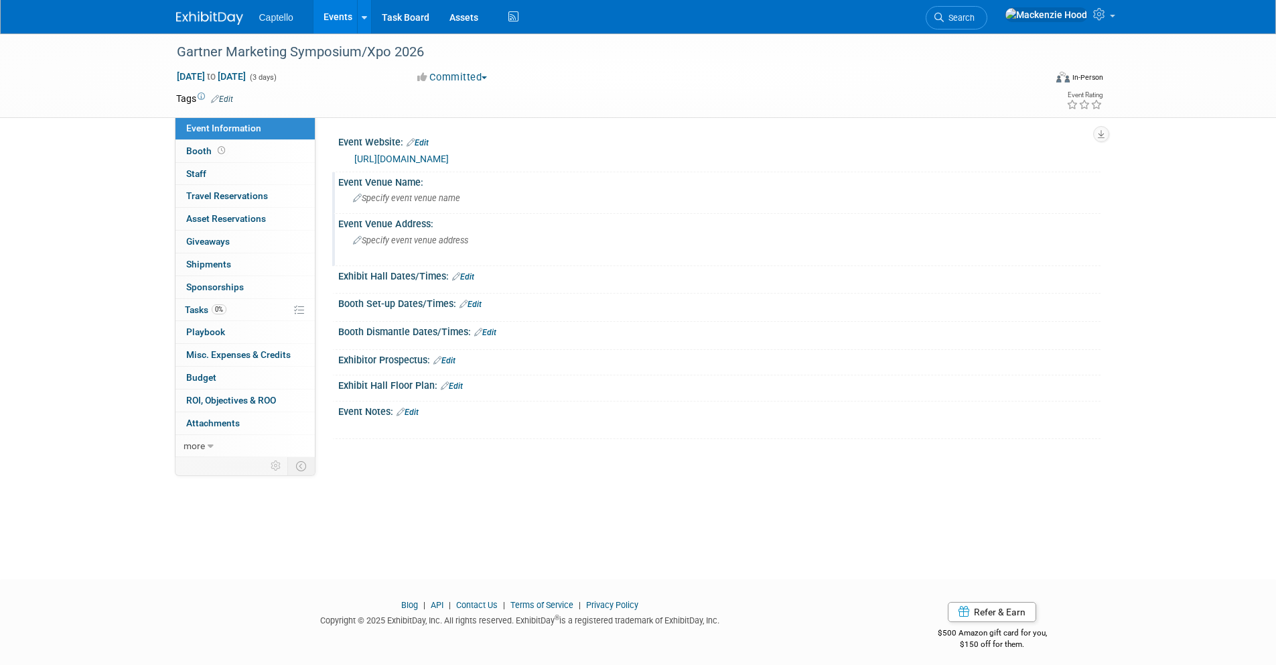
click at [403, 193] on span "Specify event venue name" at bounding box center [406, 198] width 107 height 10
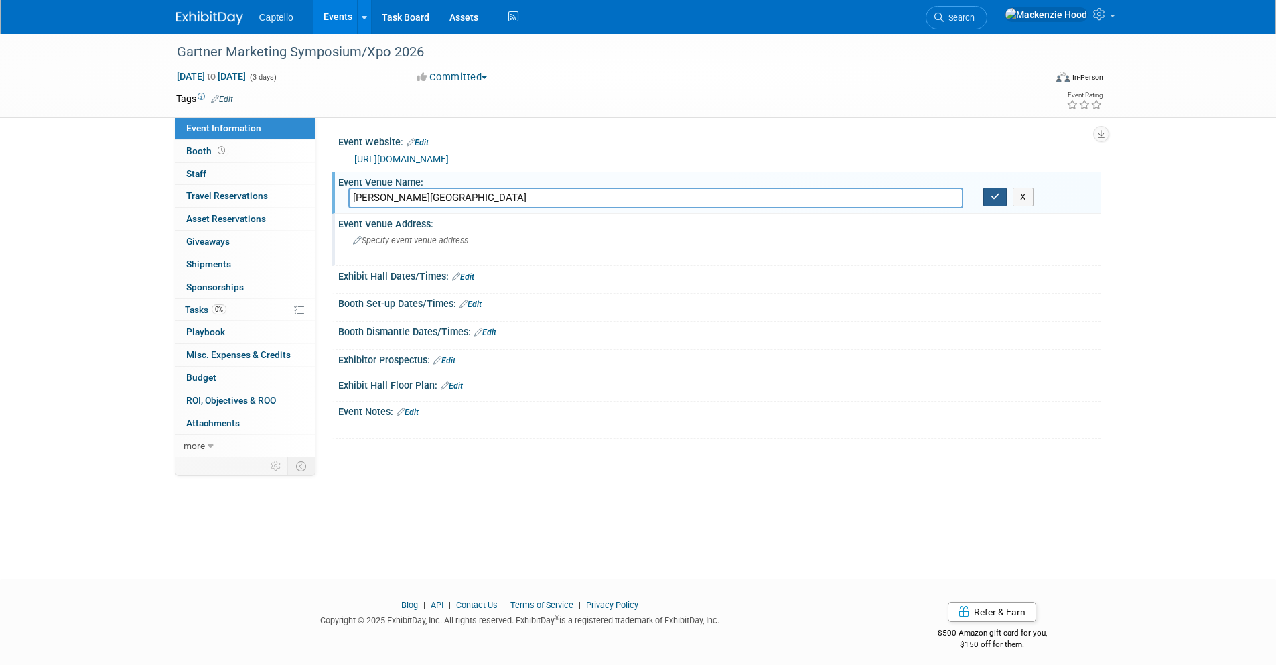
type input "Gaylord Rockies Resort & Convention Center"
drag, startPoint x: 986, startPoint y: 201, endPoint x: 971, endPoint y: 202, distance: 15.5
click at [987, 201] on button "button" at bounding box center [996, 197] width 24 height 19
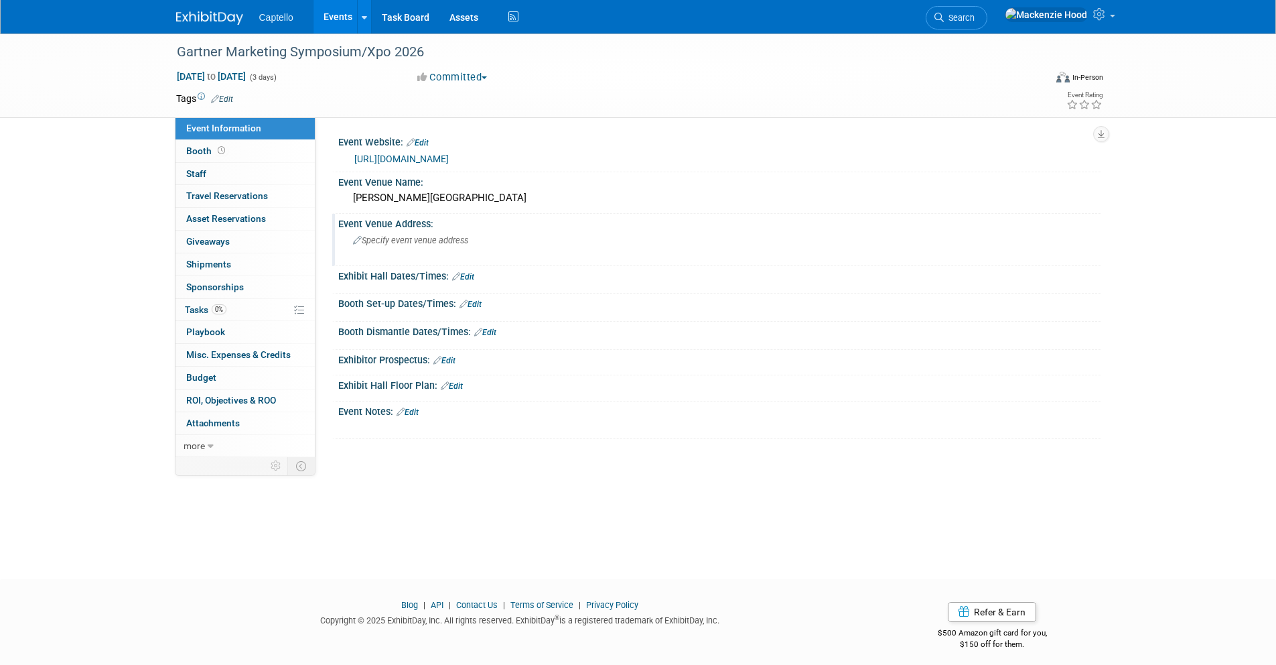
click at [383, 243] on span "Specify event venue address" at bounding box center [410, 240] width 115 height 10
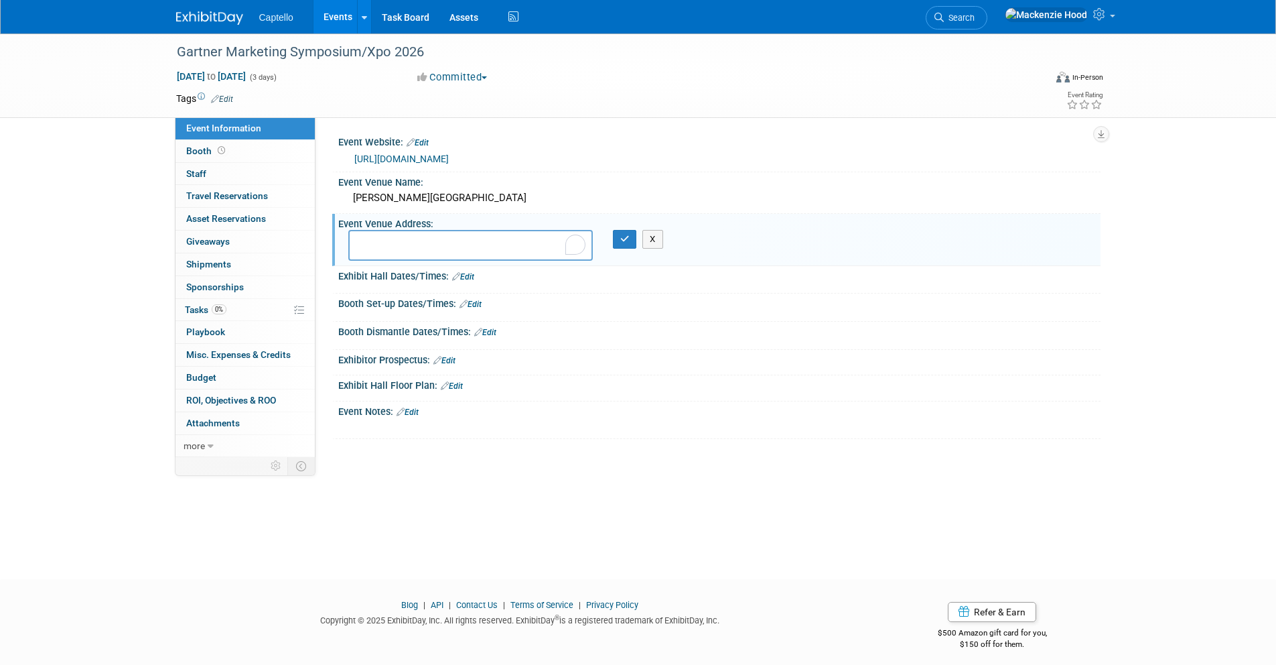
type textarea "6700 N Gaylord Rockies Blvd, Aurora, CO 80019"
click at [649, 234] on button "X" at bounding box center [653, 239] width 21 height 19
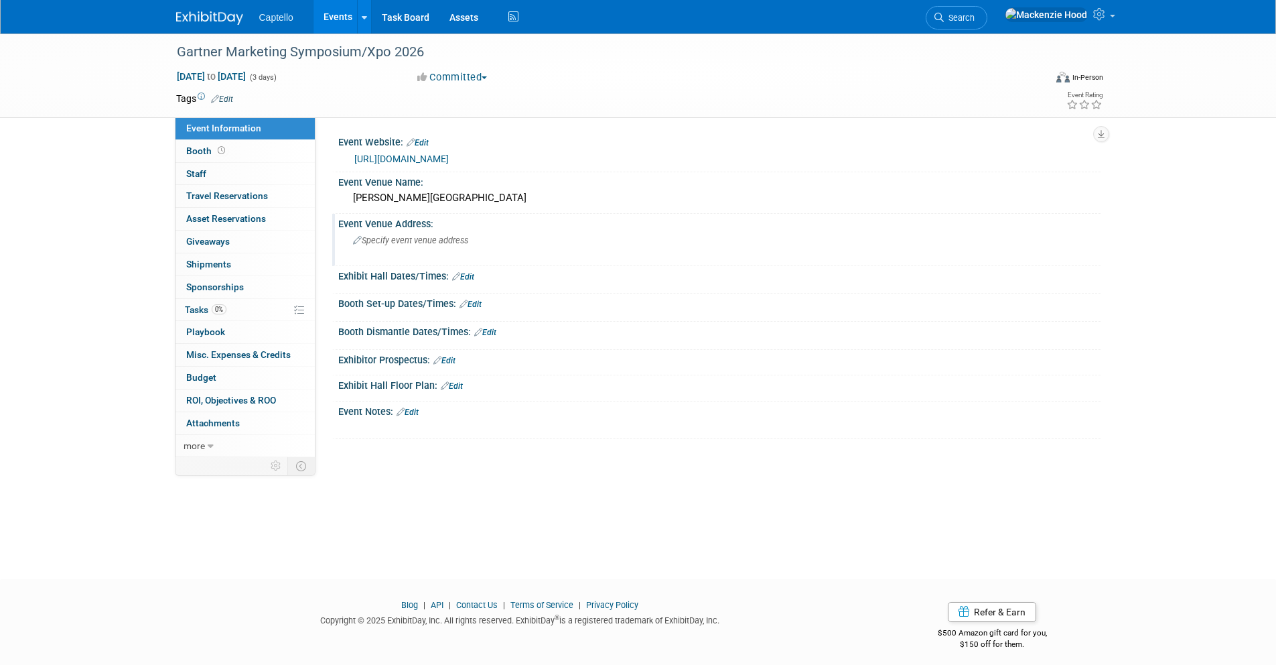
click at [404, 240] on span "Specify event venue address" at bounding box center [410, 240] width 115 height 10
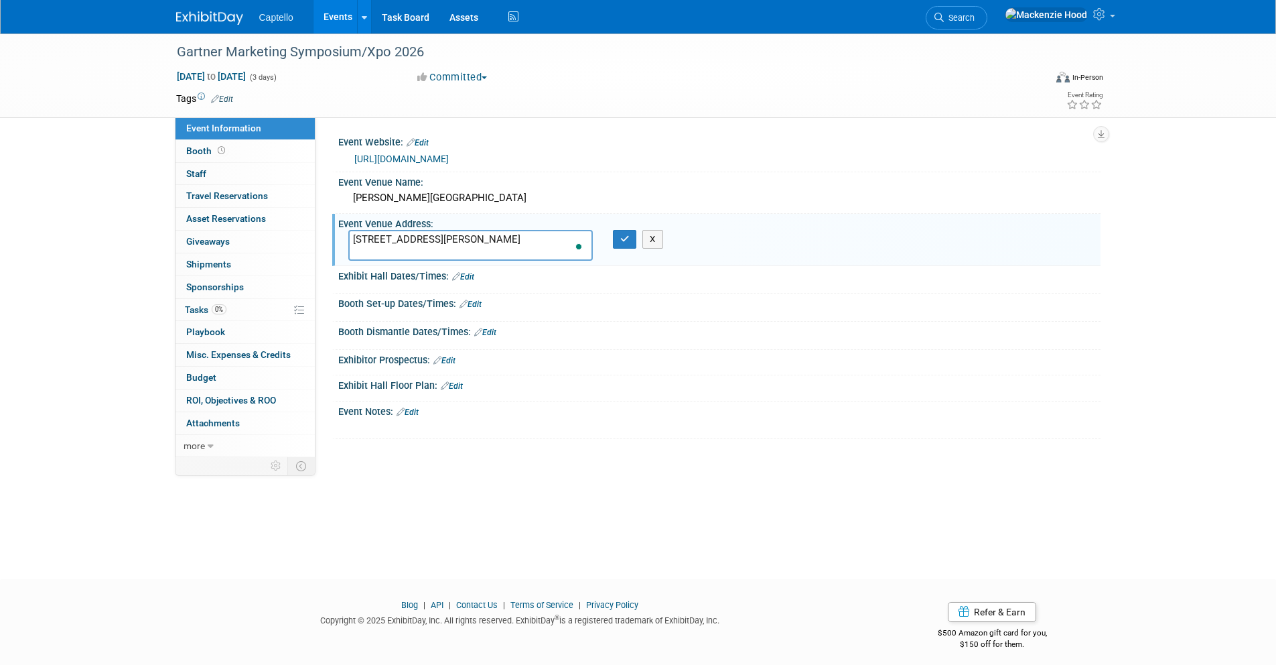
click at [485, 236] on textarea "6700 N Gaylord Rockies Blvd, Aurora, CO 80019" at bounding box center [470, 245] width 245 height 31
type textarea "6700 N Gaylord Rockies Blvd, Aurora, CO 80019"
click at [631, 235] on button "button" at bounding box center [625, 239] width 24 height 19
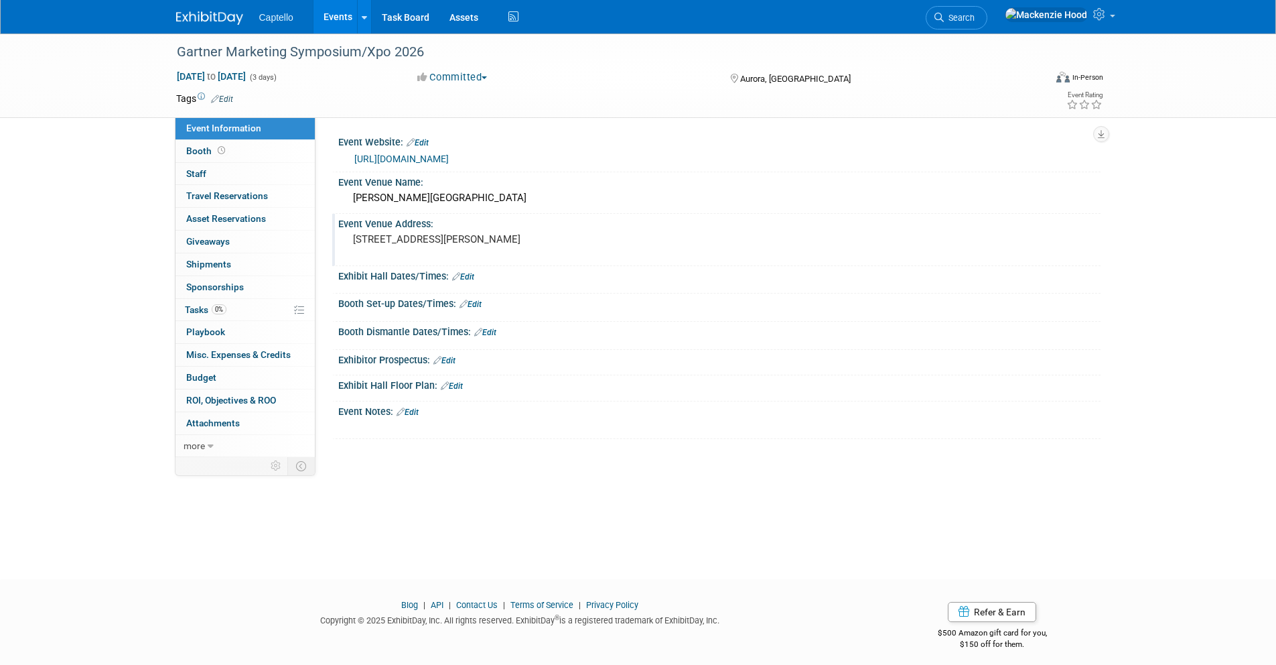
click at [217, 14] on img at bounding box center [209, 17] width 67 height 13
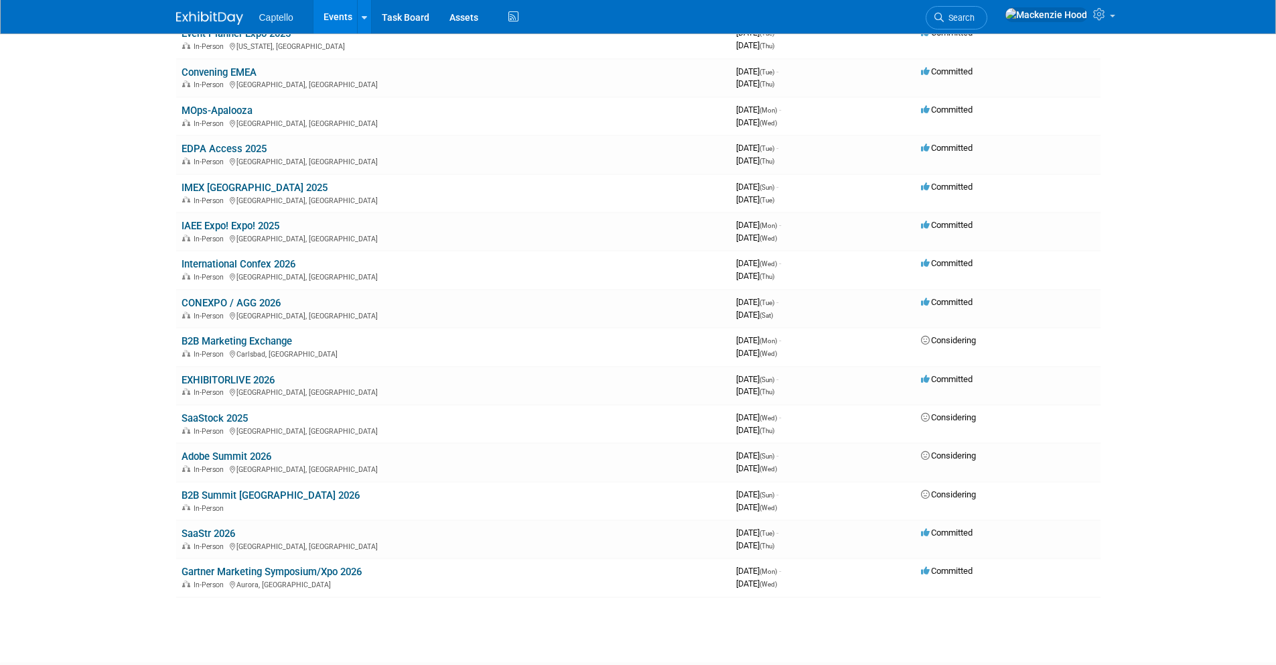
scroll to position [155, 0]
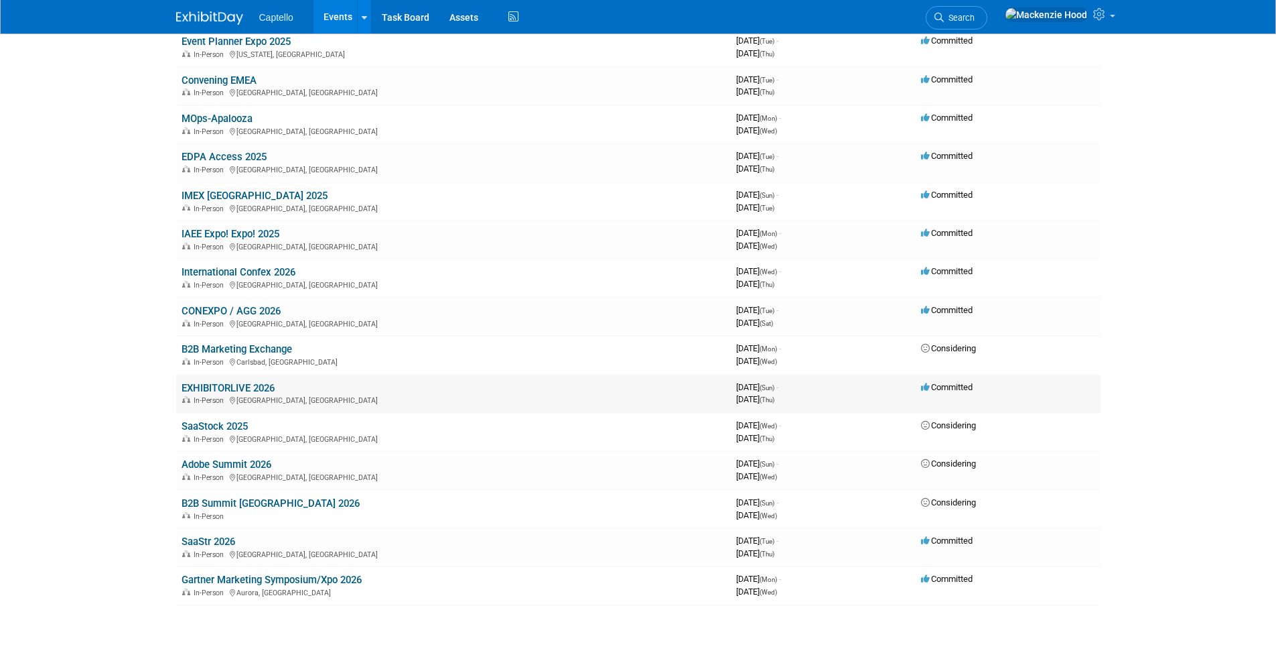
click at [184, 382] on link "EXHIBITORLIVE 2026" at bounding box center [228, 388] width 93 height 12
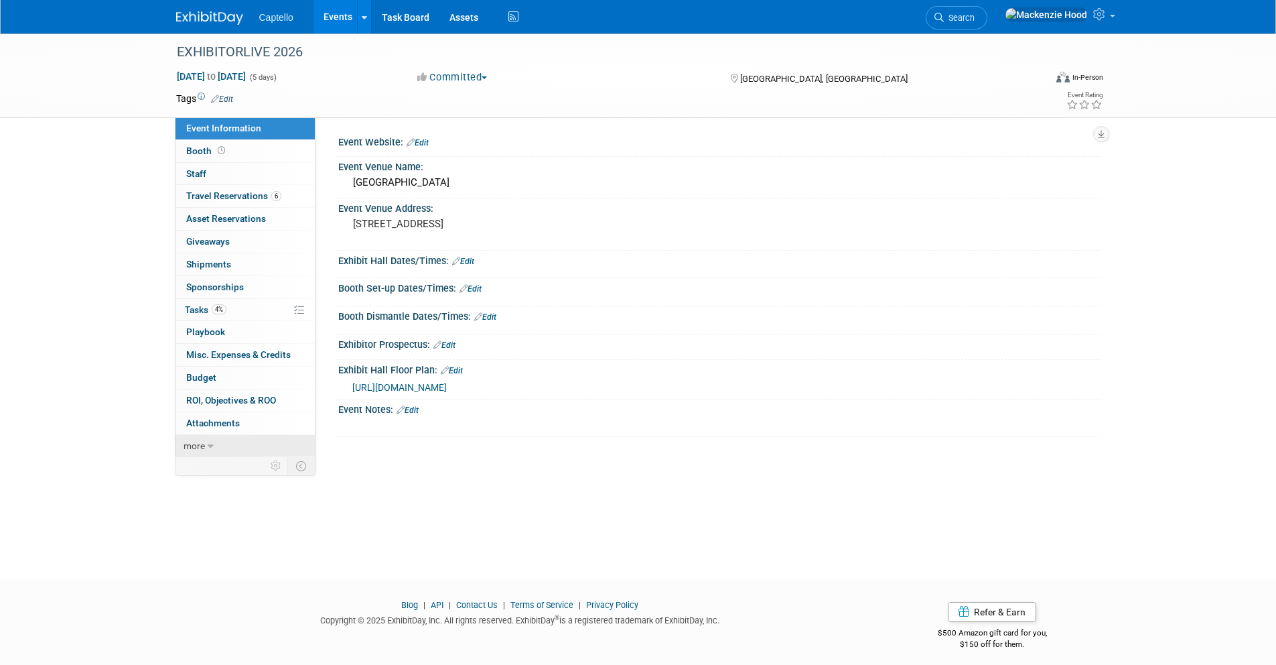
click at [216, 445] on link "more" at bounding box center [245, 446] width 139 height 22
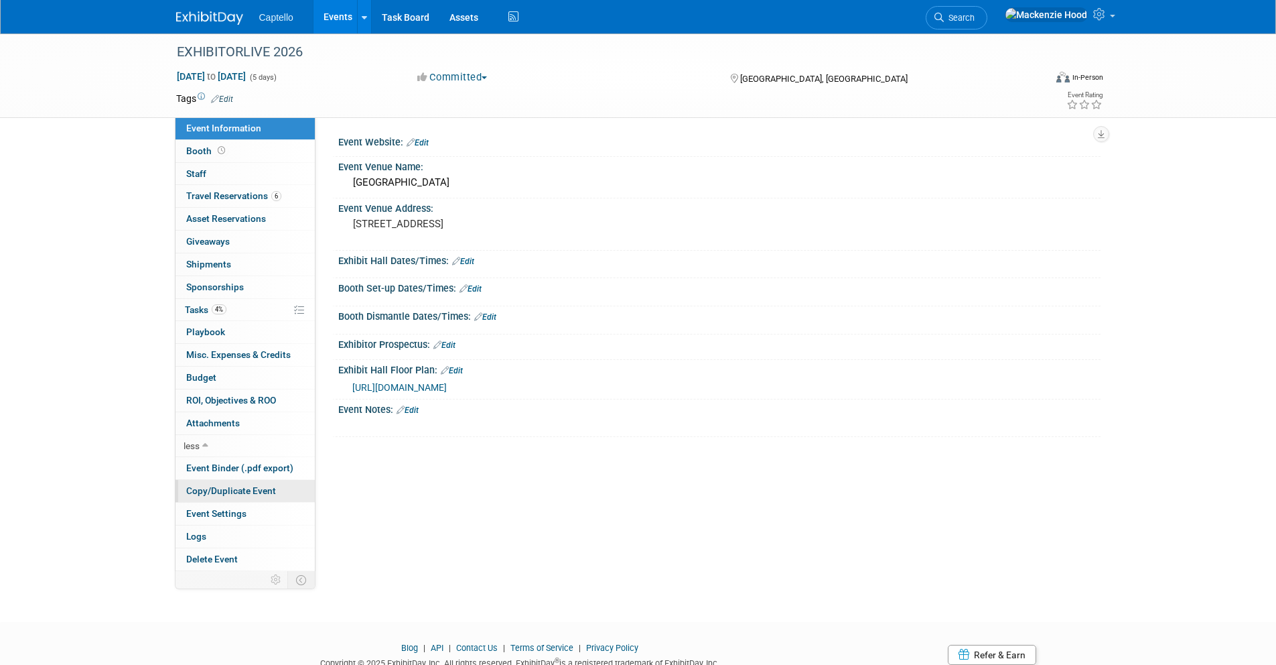
click at [218, 486] on span "Copy/Duplicate Event" at bounding box center [231, 490] width 90 height 11
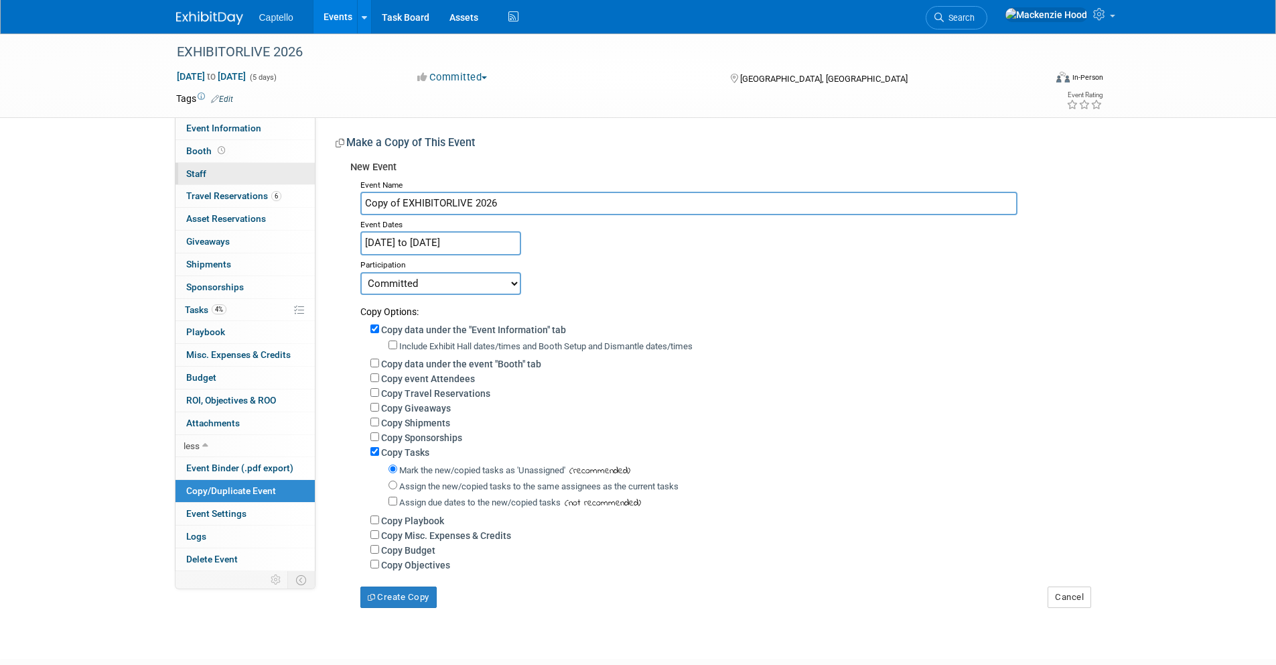
drag, startPoint x: 467, startPoint y: 194, endPoint x: 273, endPoint y: 165, distance: 195.9
click at [273, 165] on div "Event Information Event Info Booth Booth 0 Staff 0 Staff 6 Travel Reservations …" at bounding box center [638, 320] width 945 height 574
paste input "Experiential Marketing Summit 2025"
type input "Experiential Marketing Summit 2026"
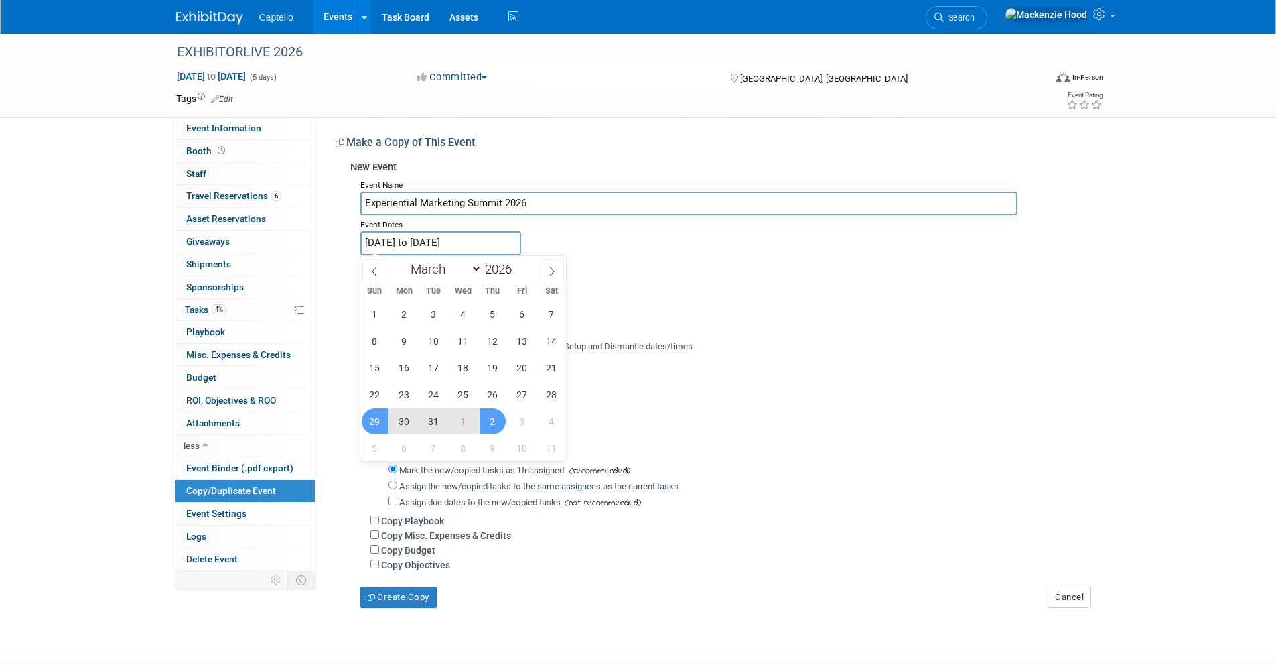
click at [501, 237] on input "Mar 29, 2026 to Apr 2, 2026" at bounding box center [440, 242] width 161 height 23
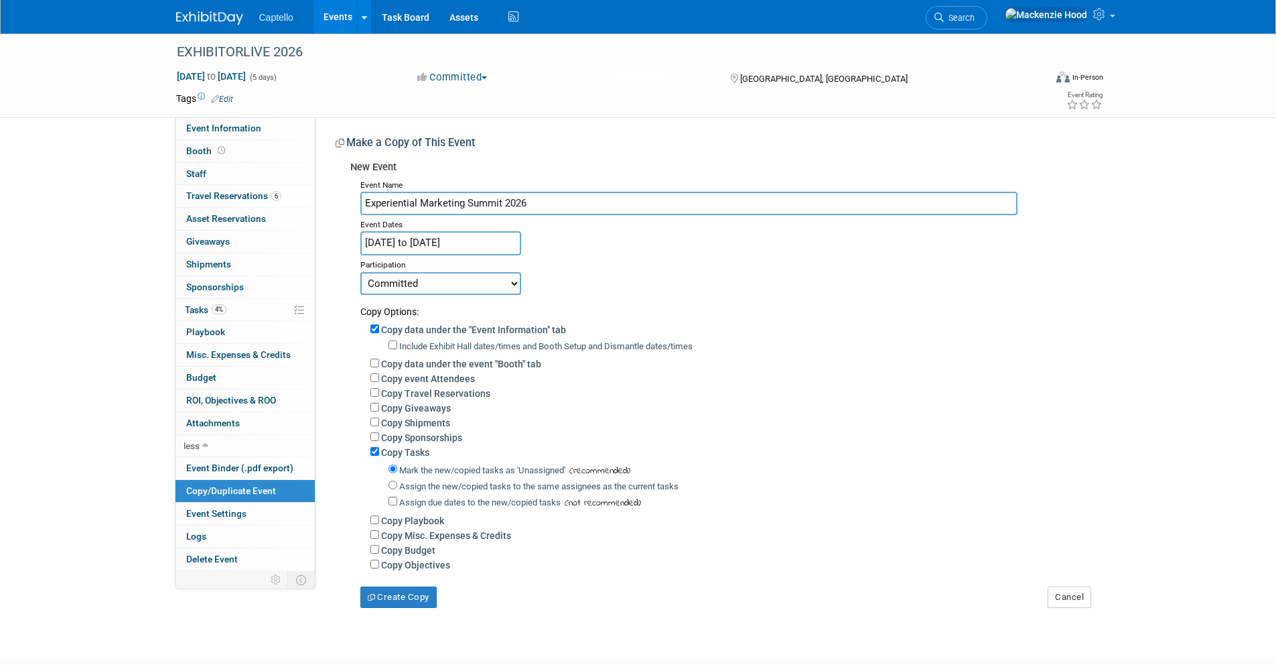
click at [557, 227] on div "Event Dates" at bounding box center [725, 223] width 730 height 16
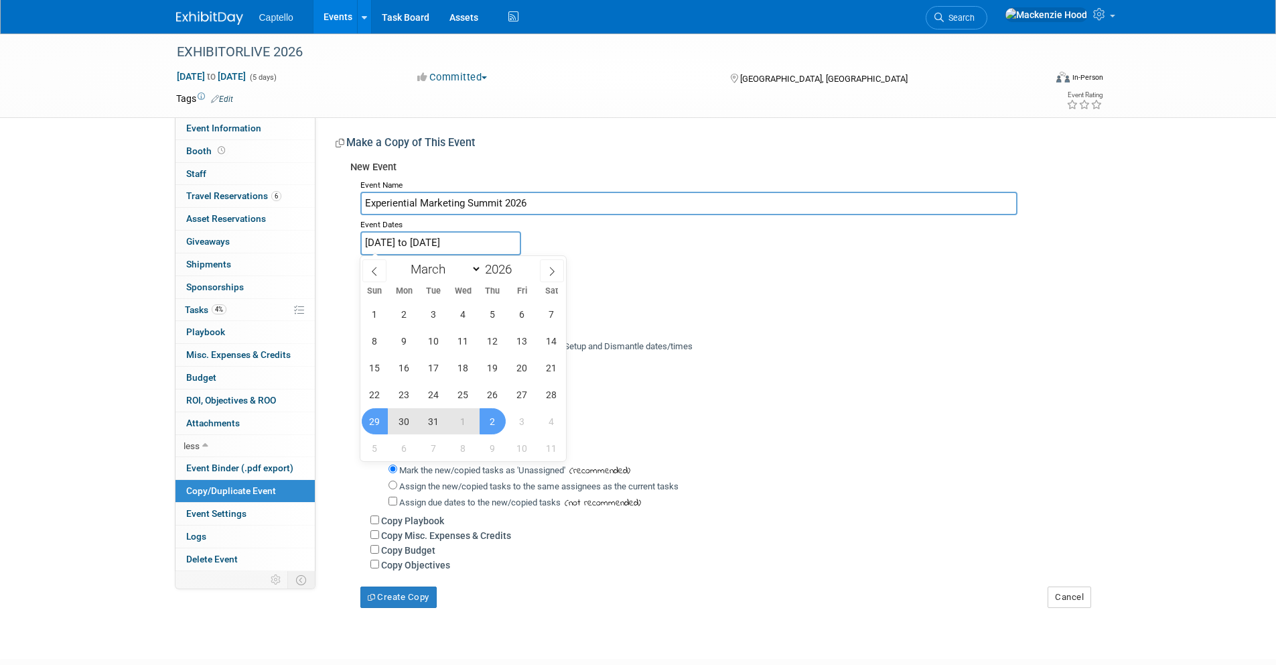
click at [509, 243] on input "Mar 29, 2026 to Apr 2, 2026" at bounding box center [440, 242] width 161 height 23
click at [557, 266] on span at bounding box center [552, 270] width 24 height 23
select select "4"
click at [409, 393] on span "18" at bounding box center [404, 394] width 26 height 26
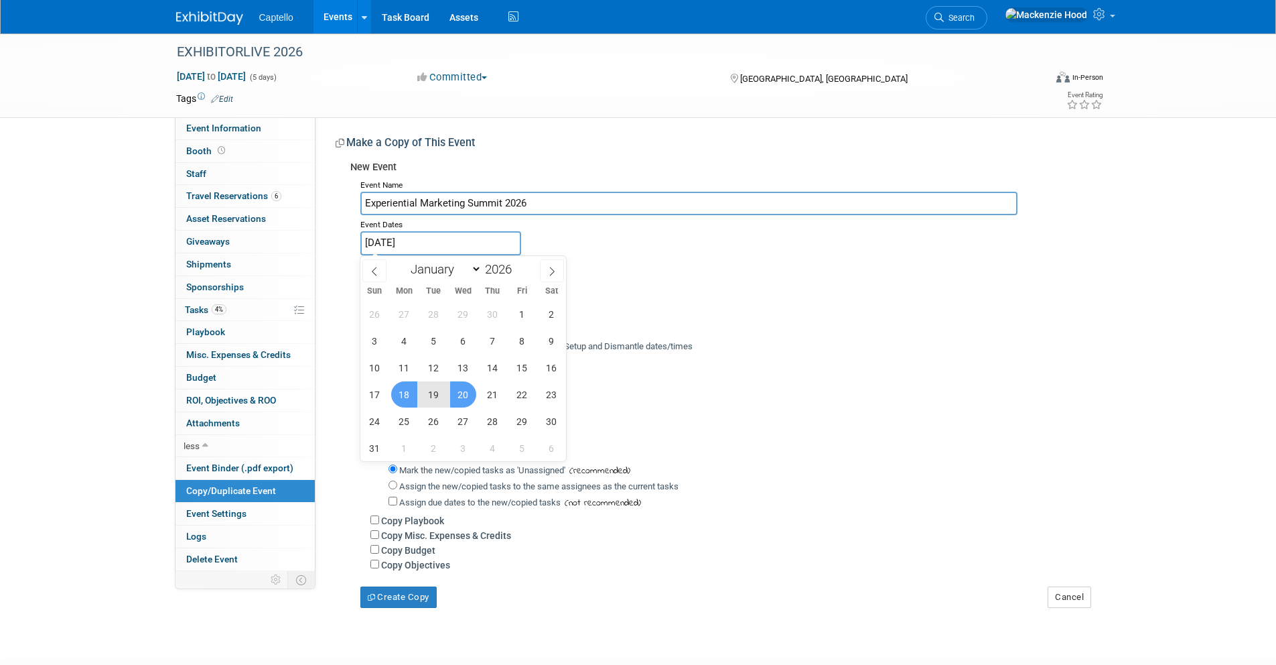
click at [457, 389] on span "20" at bounding box center [463, 394] width 26 height 26
type input "[DATE] to [DATE]"
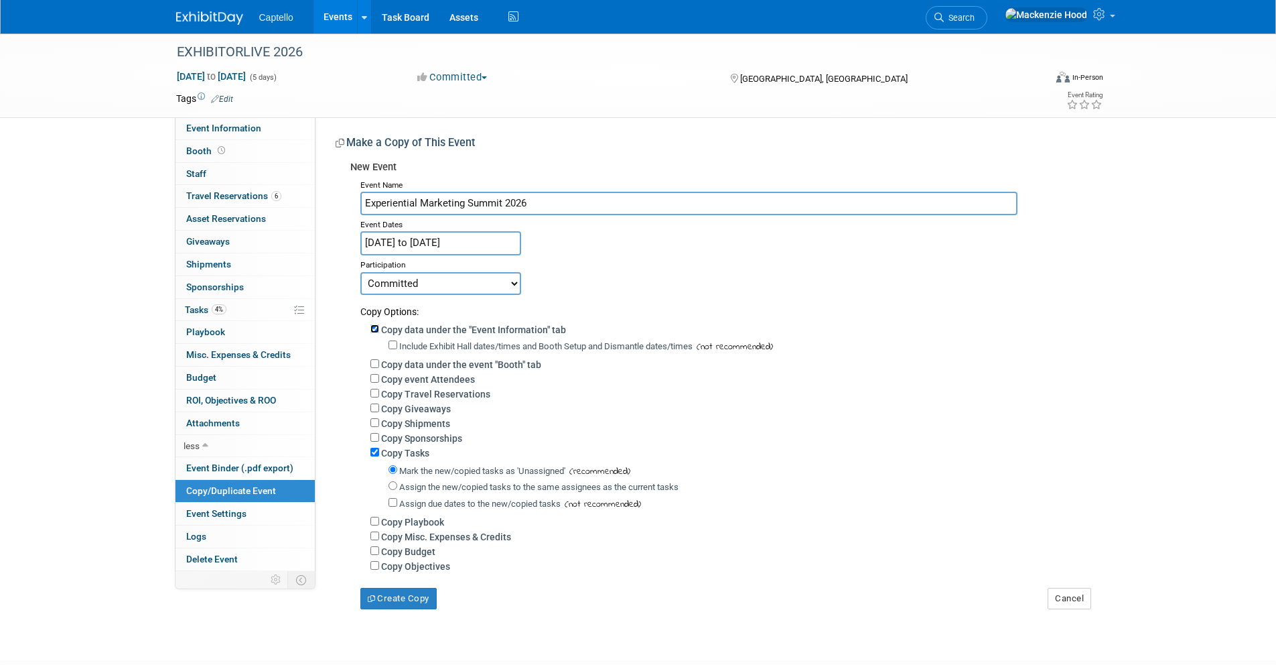
click at [377, 327] on input "Copy data under the "Event Information" tab" at bounding box center [374, 328] width 9 height 9
checkbox input "false"
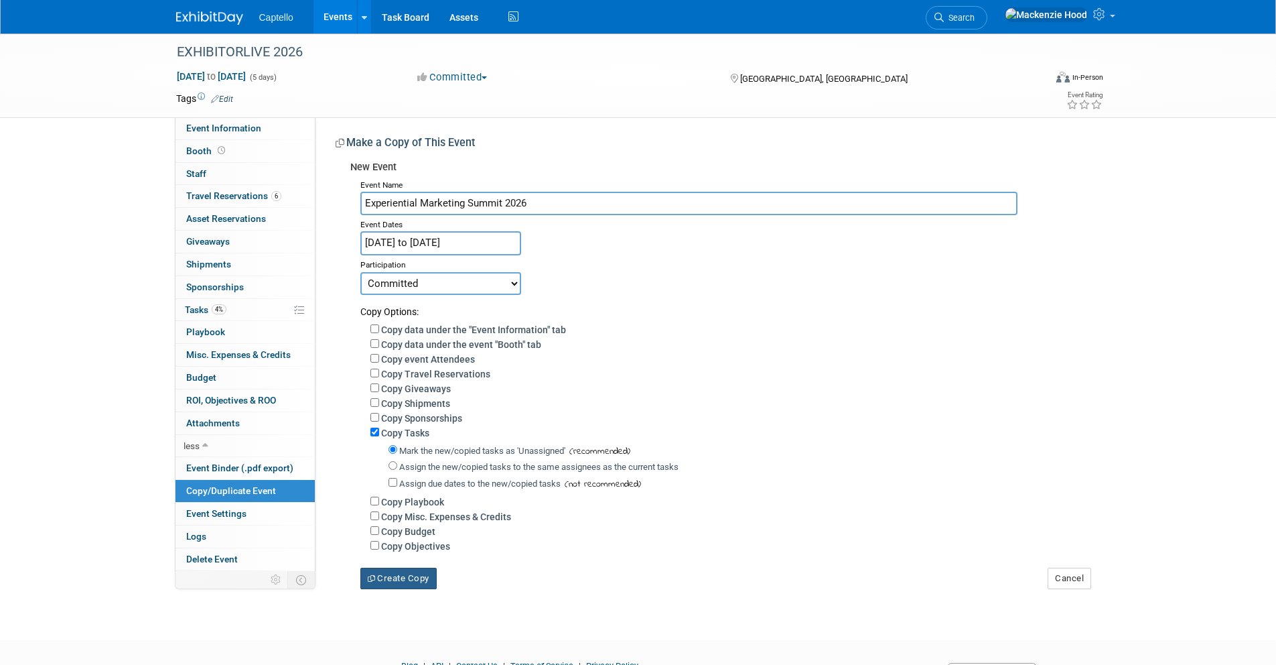
click at [387, 578] on button "Create Copy" at bounding box center [398, 577] width 76 height 21
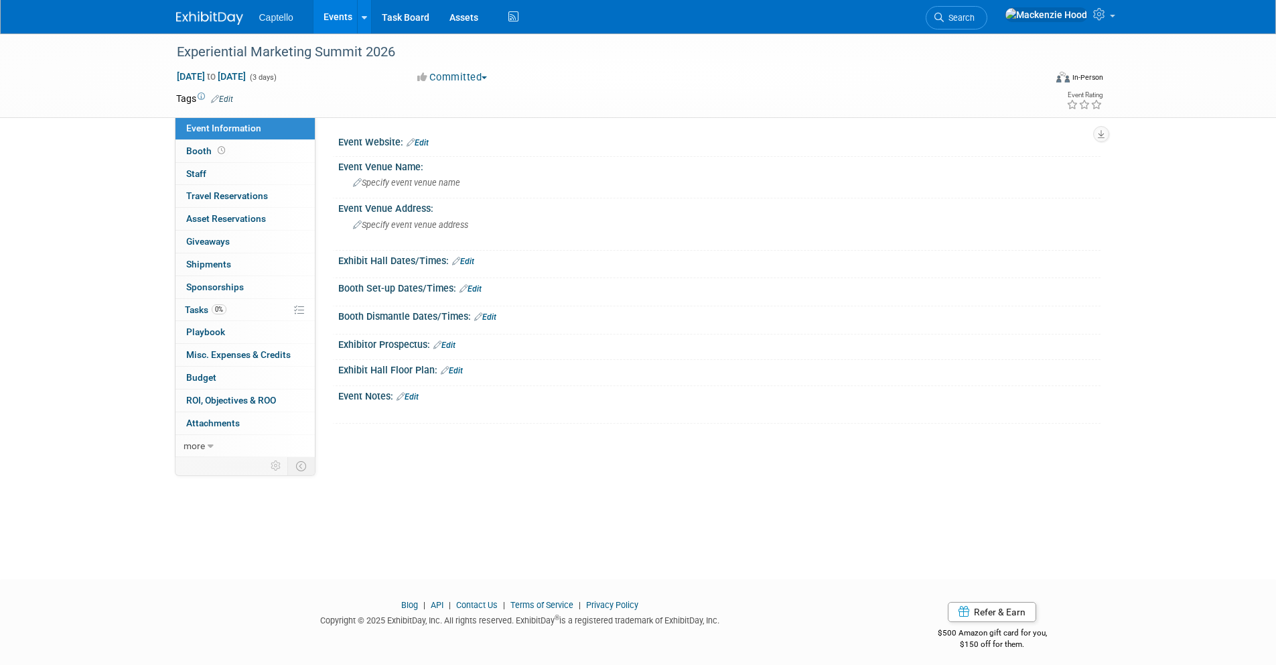
click at [427, 139] on link "Edit" at bounding box center [418, 142] width 22 height 9
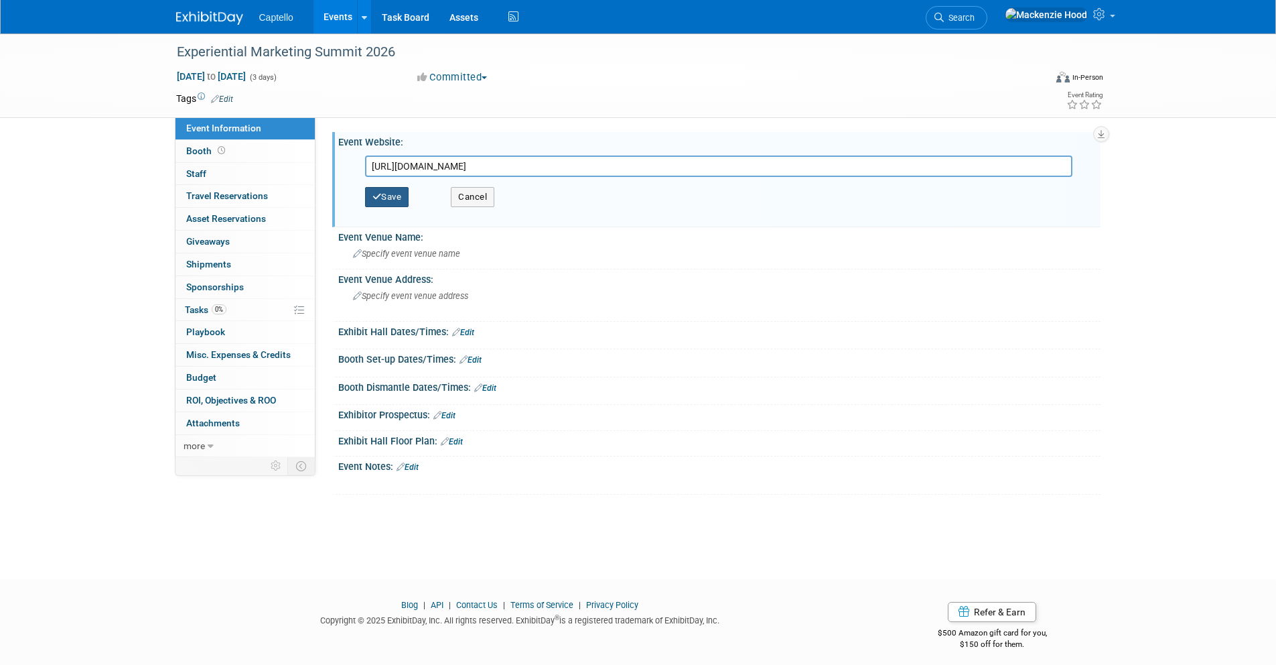
type input "[URL][DOMAIN_NAME]"
click at [382, 198] on button "Save" at bounding box center [387, 197] width 44 height 20
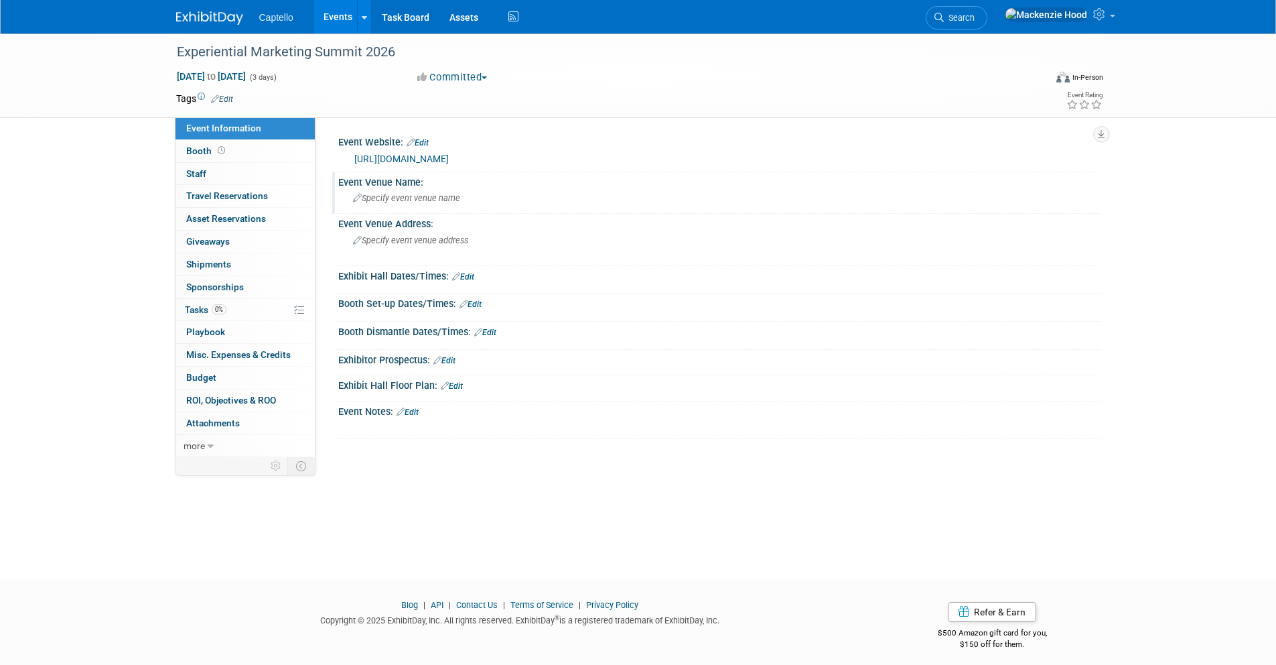
click at [428, 193] on span "Specify event venue name" at bounding box center [406, 198] width 107 height 10
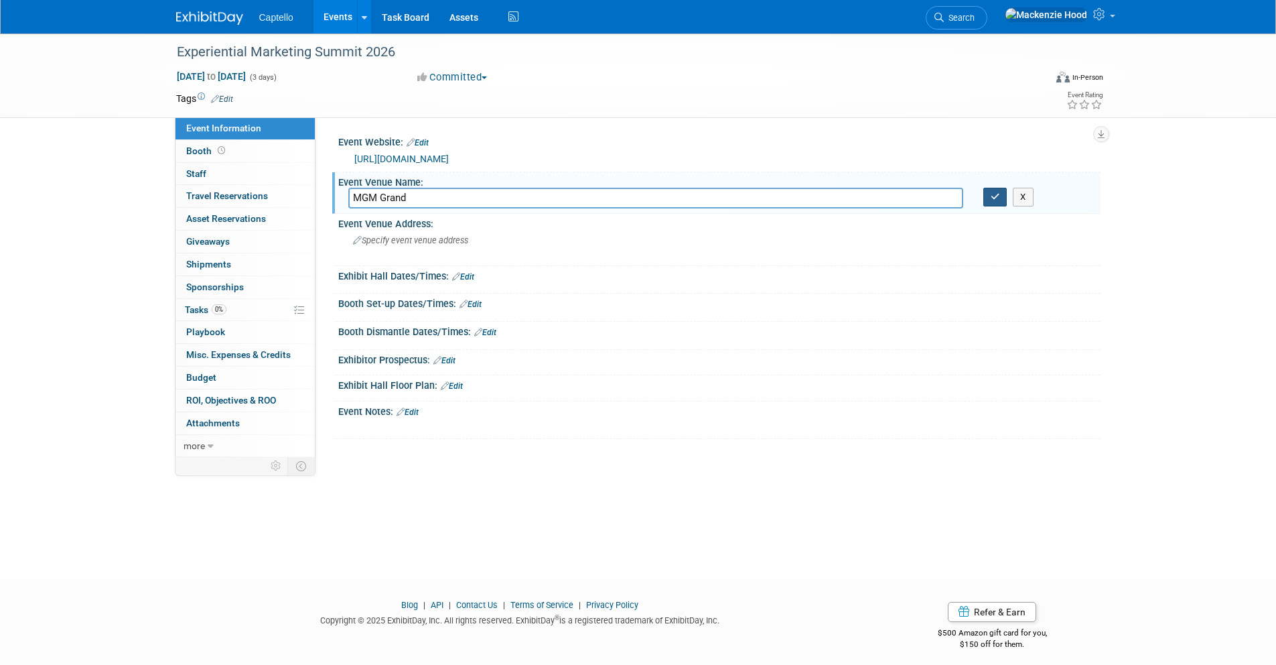
type input "MGM Grand"
click at [988, 198] on button "button" at bounding box center [996, 197] width 24 height 19
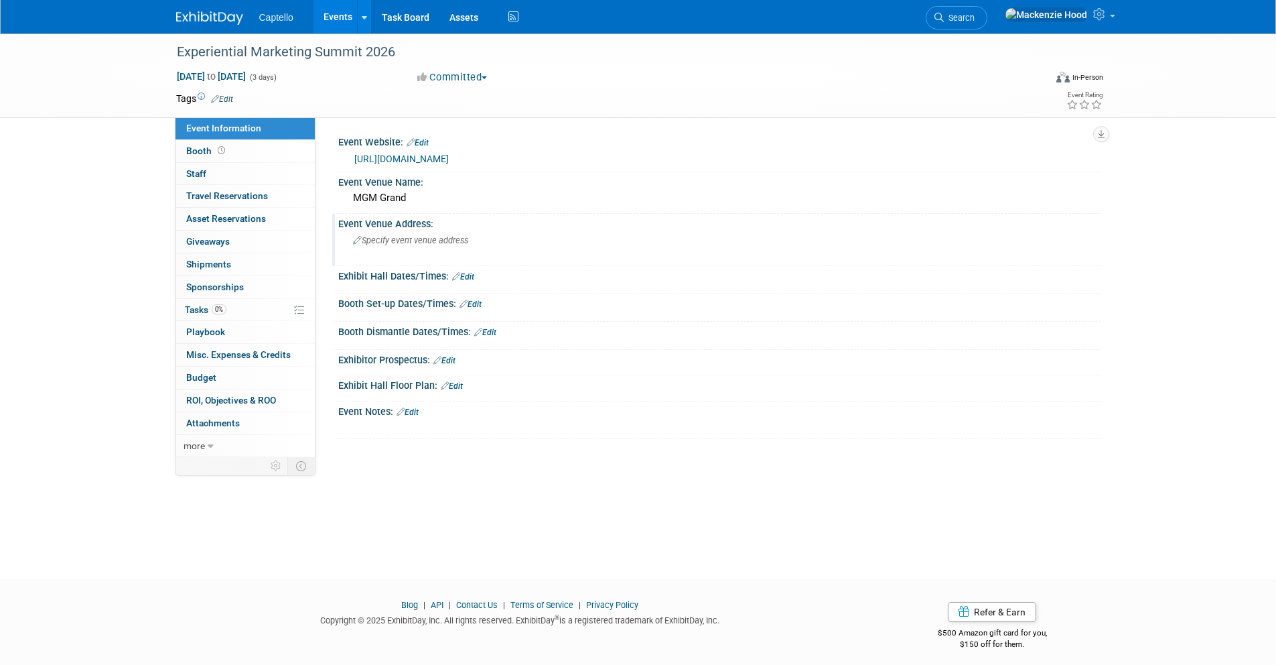
click at [411, 237] on span "Specify event venue address" at bounding box center [410, 240] width 115 height 10
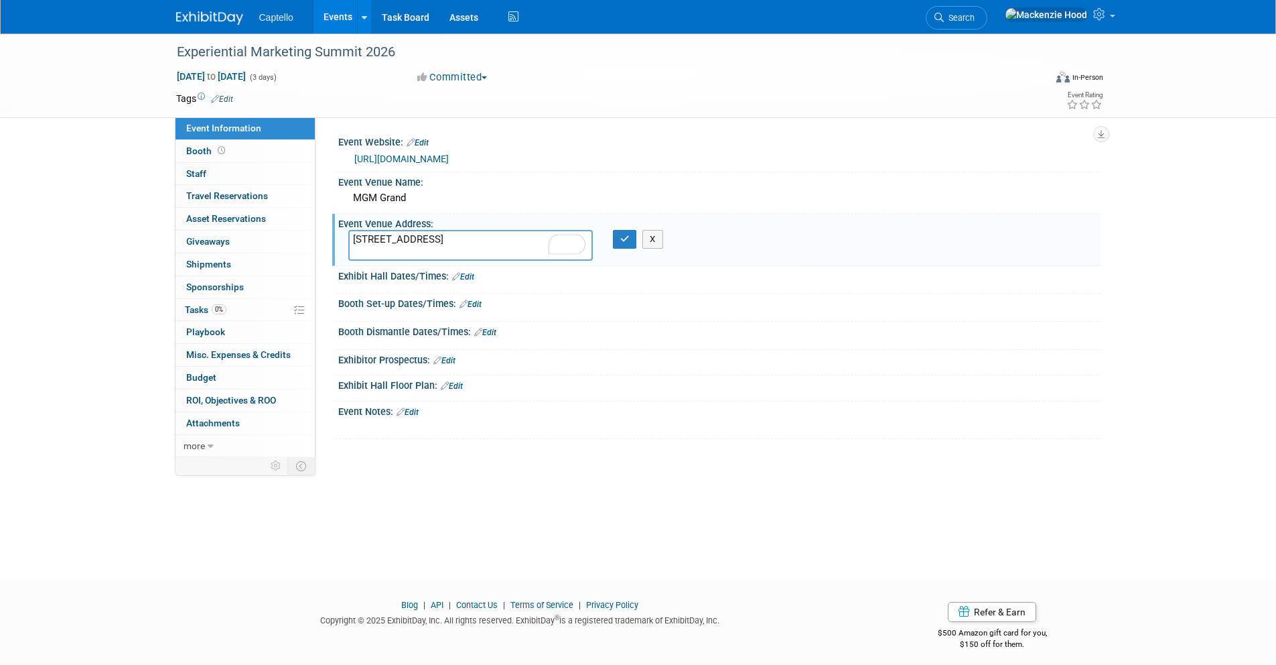
click at [459, 234] on textarea "[STREET_ADDRESS]" at bounding box center [470, 245] width 245 height 31
click at [516, 247] on textarea "[STREET_ADDRESS]" at bounding box center [470, 245] width 245 height 31
type textarea "[STREET_ADDRESS]"
click at [622, 237] on icon "button" at bounding box center [624, 238] width 9 height 9
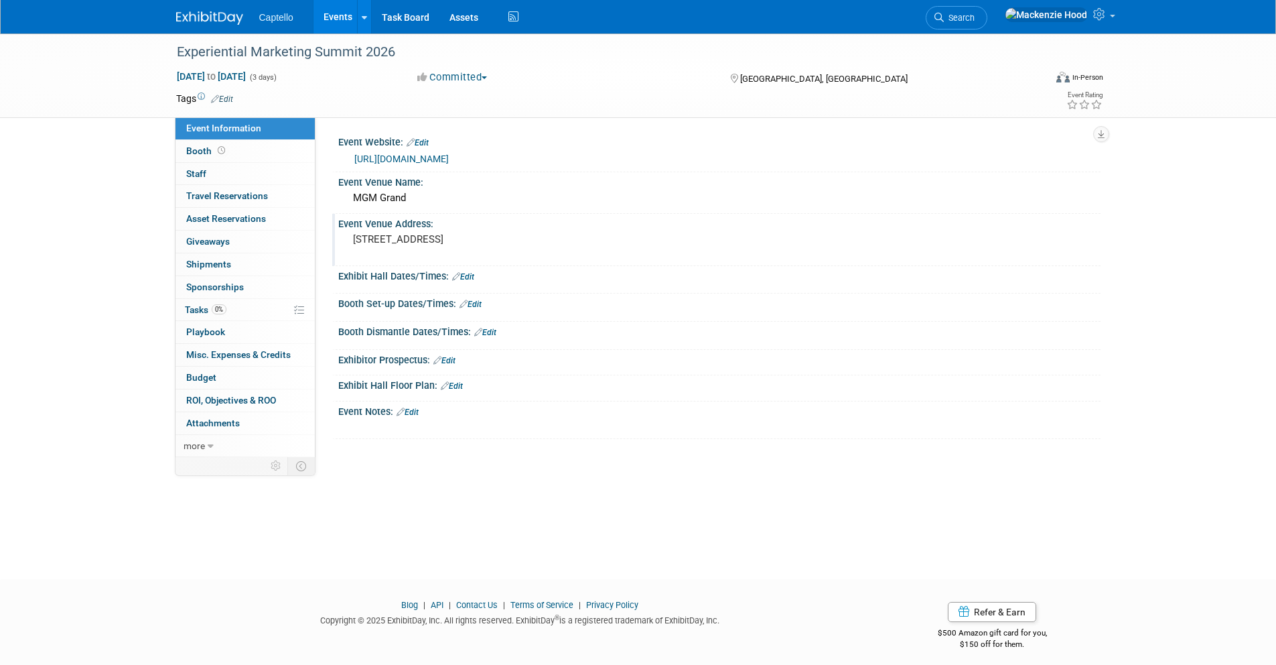
click at [212, 14] on img at bounding box center [209, 17] width 67 height 13
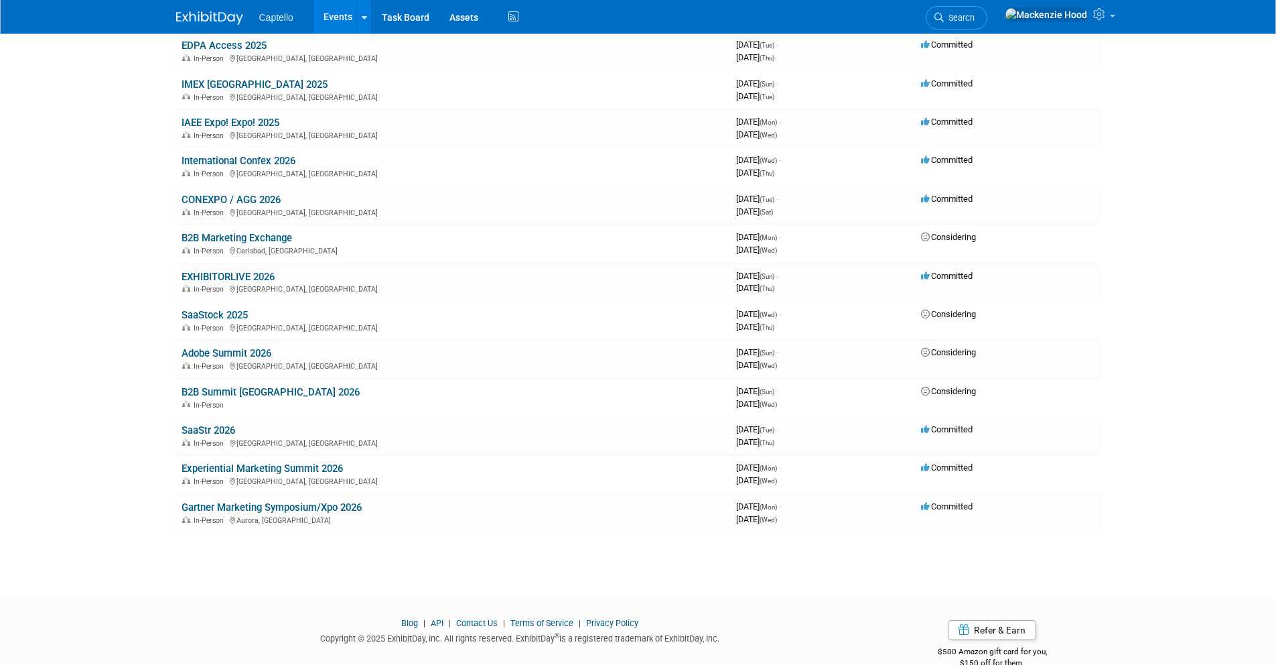
scroll to position [264, 0]
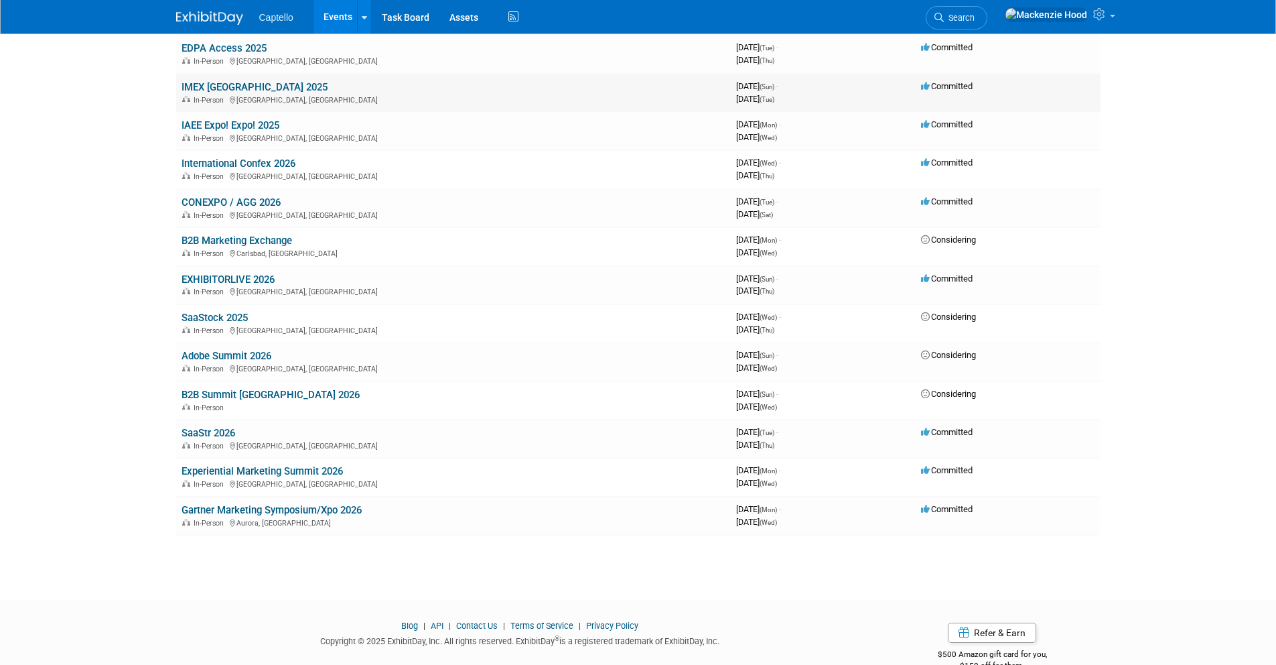
click at [263, 86] on link "IMEX [GEOGRAPHIC_DATA] 2025" at bounding box center [255, 87] width 146 height 12
click at [263, 86] on body "Captello Events Add Event Bulk Upload Events Shareable Event Boards Recently Vi…" at bounding box center [638, 68] width 1276 height 665
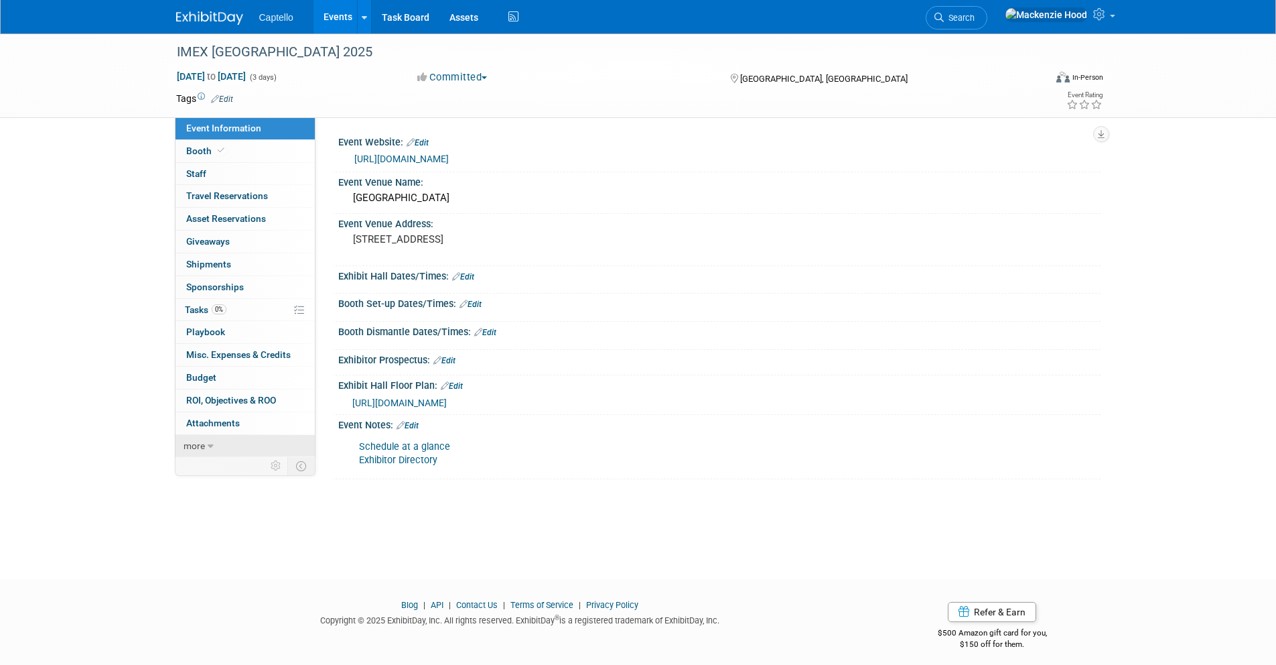
click at [231, 446] on link "more" at bounding box center [245, 446] width 139 height 22
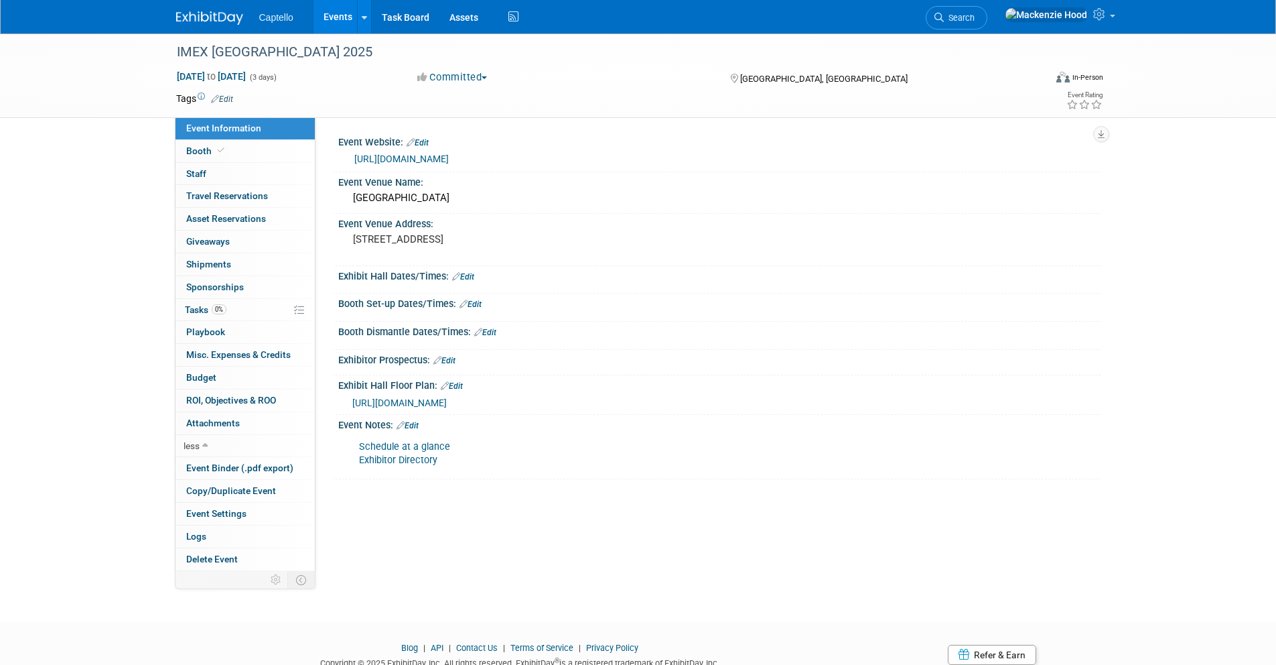
click at [491, 576] on div "IMEX [GEOGRAPHIC_DATA] 2025 [DATE] to [DATE] (3 days) [DATE] to [DATE] Committe…" at bounding box center [638, 315] width 1276 height 564
click at [215, 486] on span "Copy/Duplicate Event" at bounding box center [231, 490] width 90 height 11
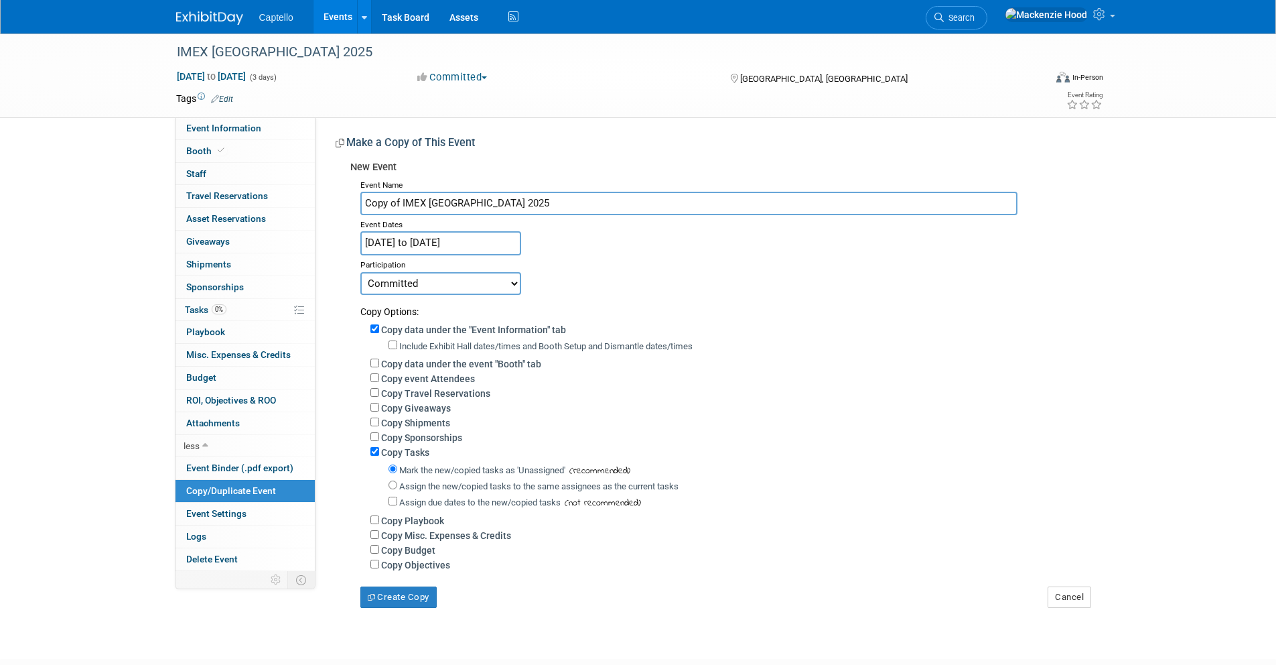
click at [435, 211] on input "Copy of IMEX Las Vegas 2025" at bounding box center [688, 203] width 657 height 23
drag, startPoint x: 401, startPoint y: 198, endPoint x: 314, endPoint y: 191, distance: 87.4
click at [314, 191] on div "Event Information Event Info Booth Booth 0 Staff 0 Staff 0 Travel Reservations …" at bounding box center [638, 320] width 945 height 574
drag, startPoint x: 437, startPoint y: 201, endPoint x: 390, endPoint y: 197, distance: 47.1
click at [390, 197] on input "IMEX [GEOGRAPHIC_DATA] 2025" at bounding box center [688, 203] width 657 height 23
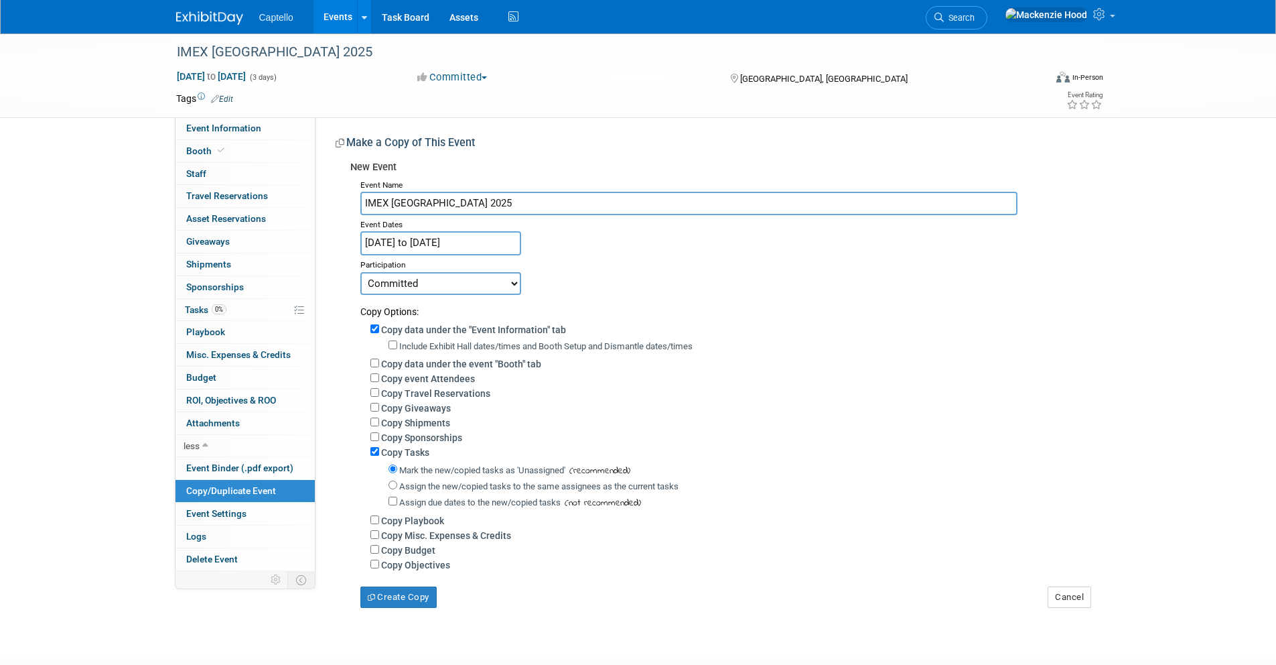
click at [471, 196] on input "IMEX Frankfurt 2025" at bounding box center [688, 203] width 657 height 23
click at [471, 197] on input "IMEX Frankfurt 2025" at bounding box center [688, 203] width 657 height 23
type input "IMEX Frankfurt 2026"
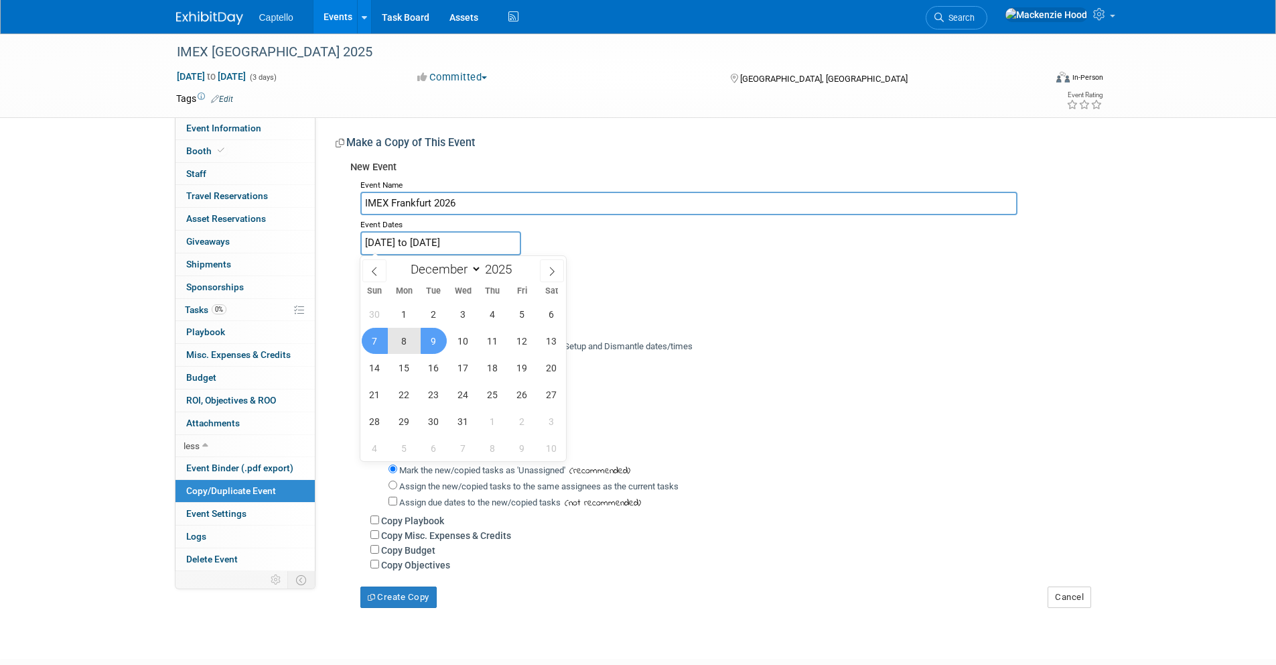
click at [487, 240] on input "Dec 7, 2025 to Dec 9, 2025" at bounding box center [440, 242] width 161 height 23
click at [554, 268] on icon at bounding box center [551, 271] width 9 height 9
type input "2026"
click at [555, 268] on icon at bounding box center [551, 271] width 9 height 9
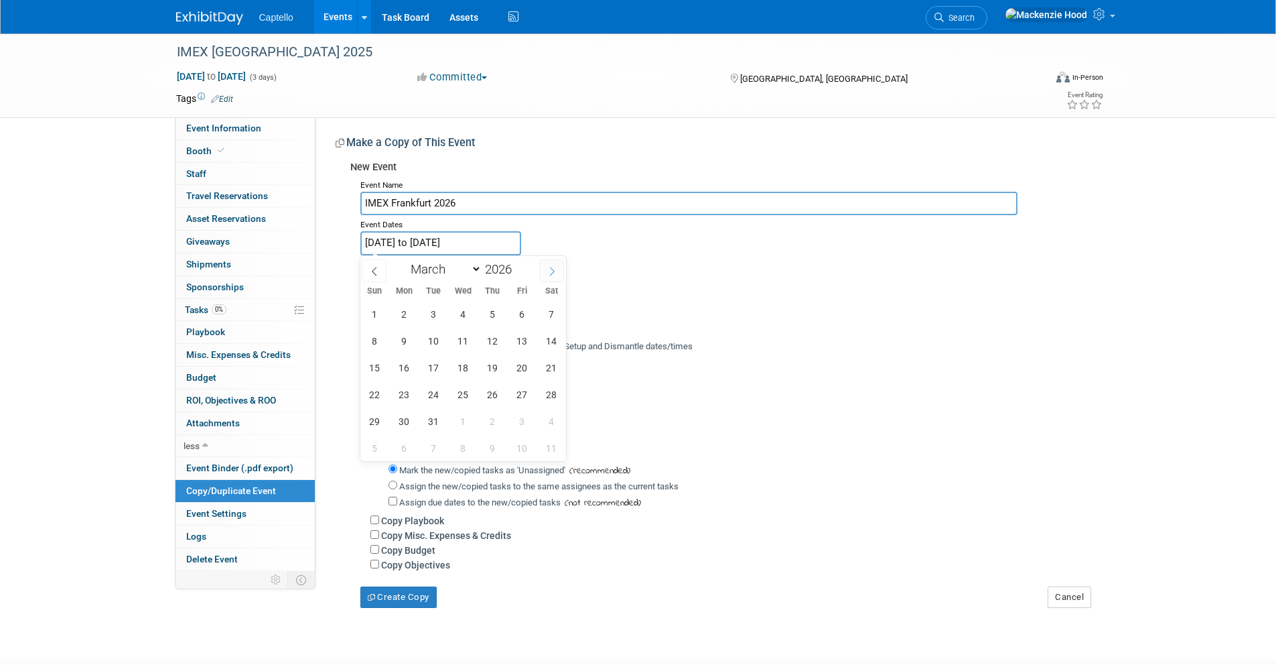
click at [555, 268] on icon at bounding box center [551, 271] width 9 height 9
select select "4"
click at [435, 391] on span "19" at bounding box center [434, 394] width 26 height 26
click at [497, 389] on span "21" at bounding box center [493, 394] width 26 height 26
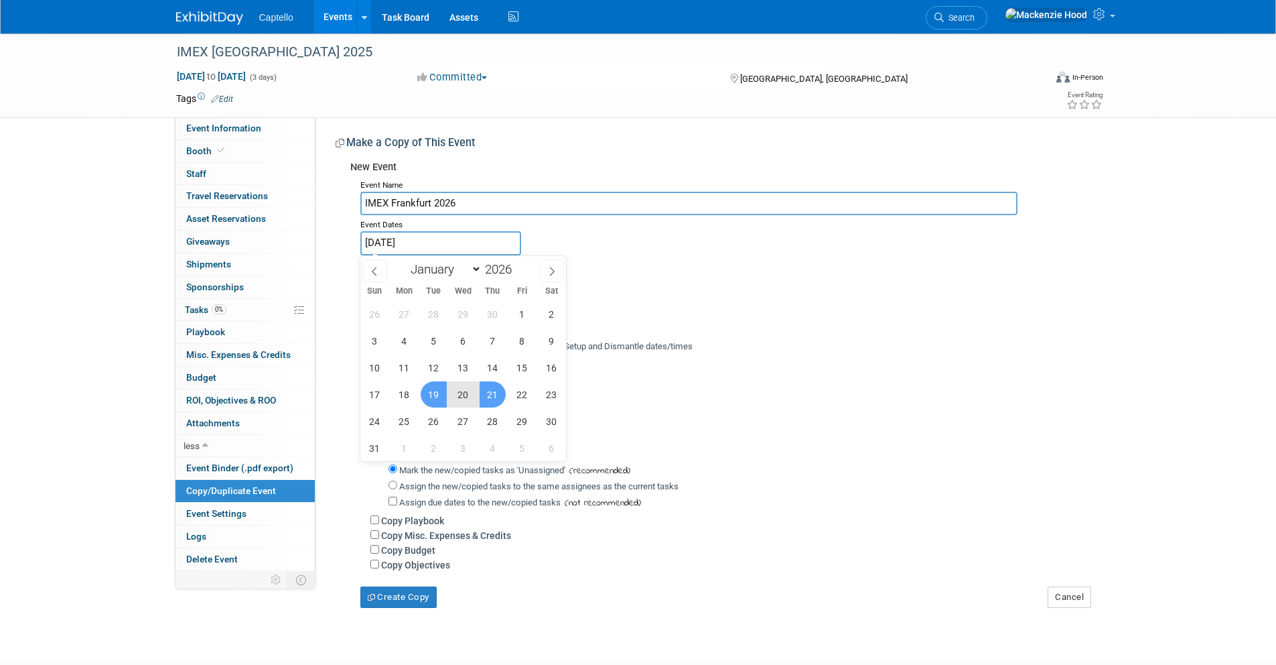
type input "May 19, 2026 to May 21, 2026"
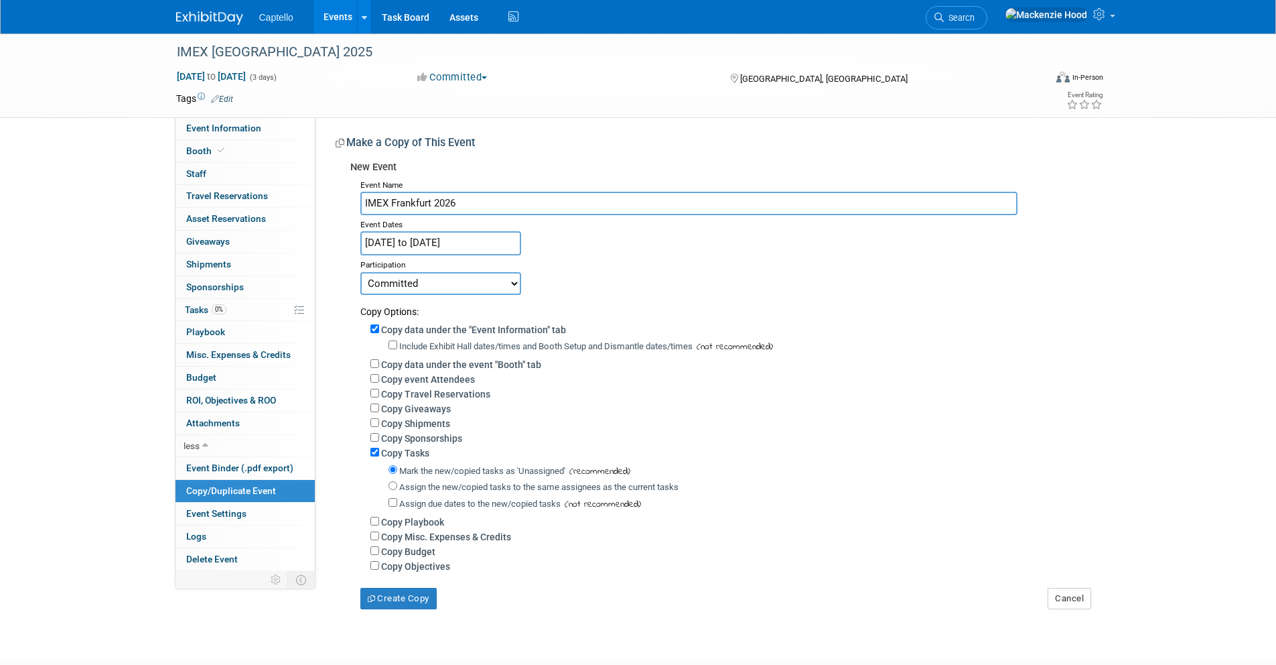
click at [447, 285] on select "Committed Considering Not Going" at bounding box center [440, 283] width 161 height 23
select select "2"
click at [360, 272] on select "Committed Considering Not Going" at bounding box center [440, 283] width 161 height 23
click at [373, 327] on input "Copy data under the "Event Information" tab" at bounding box center [374, 328] width 9 height 9
checkbox input "false"
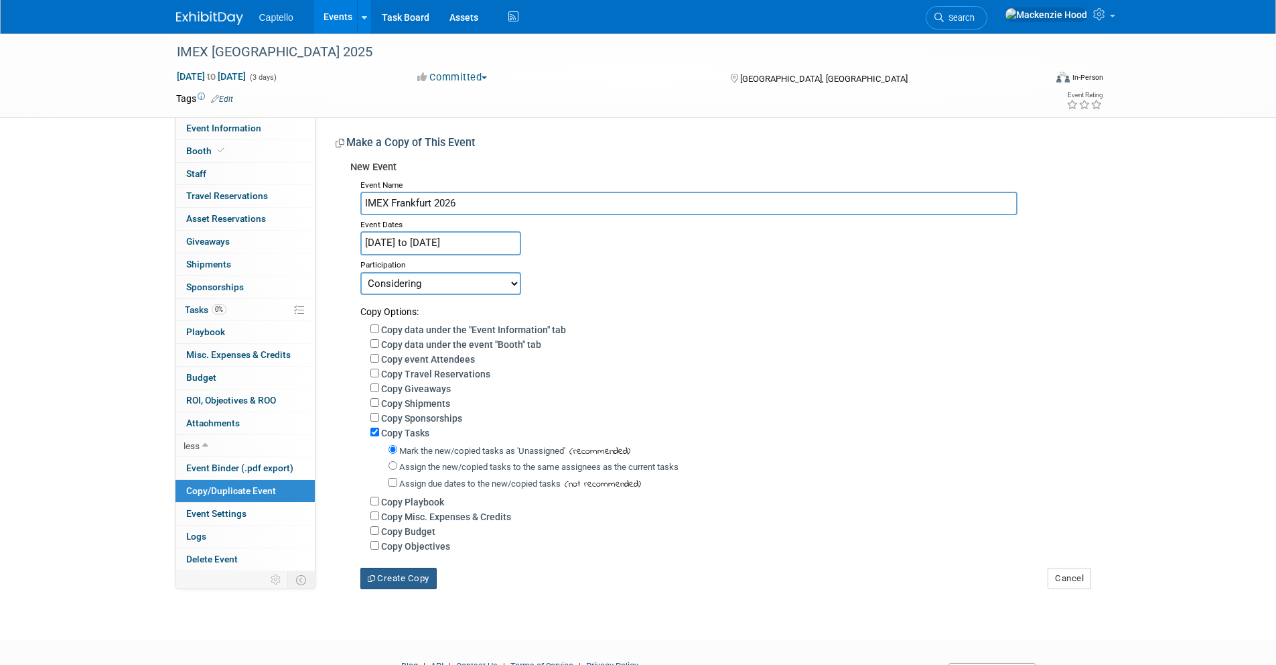
click at [399, 573] on button "Create Copy" at bounding box center [398, 577] width 76 height 21
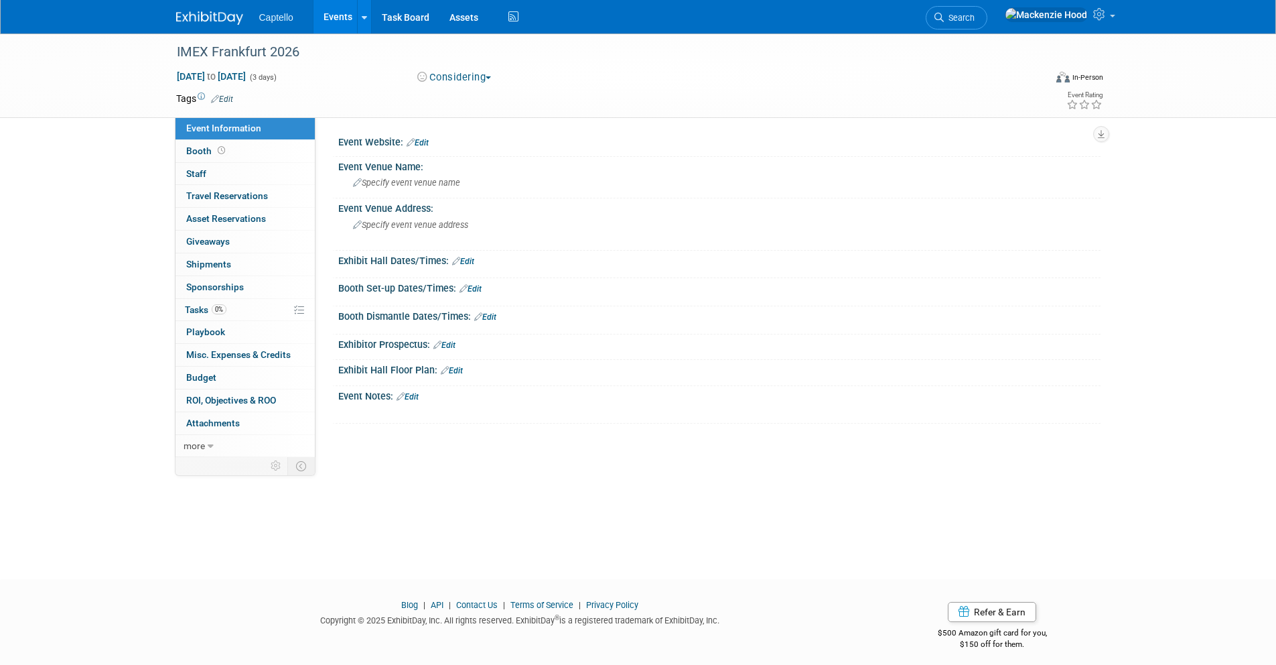
click at [426, 140] on link "Edit" at bounding box center [418, 142] width 22 height 9
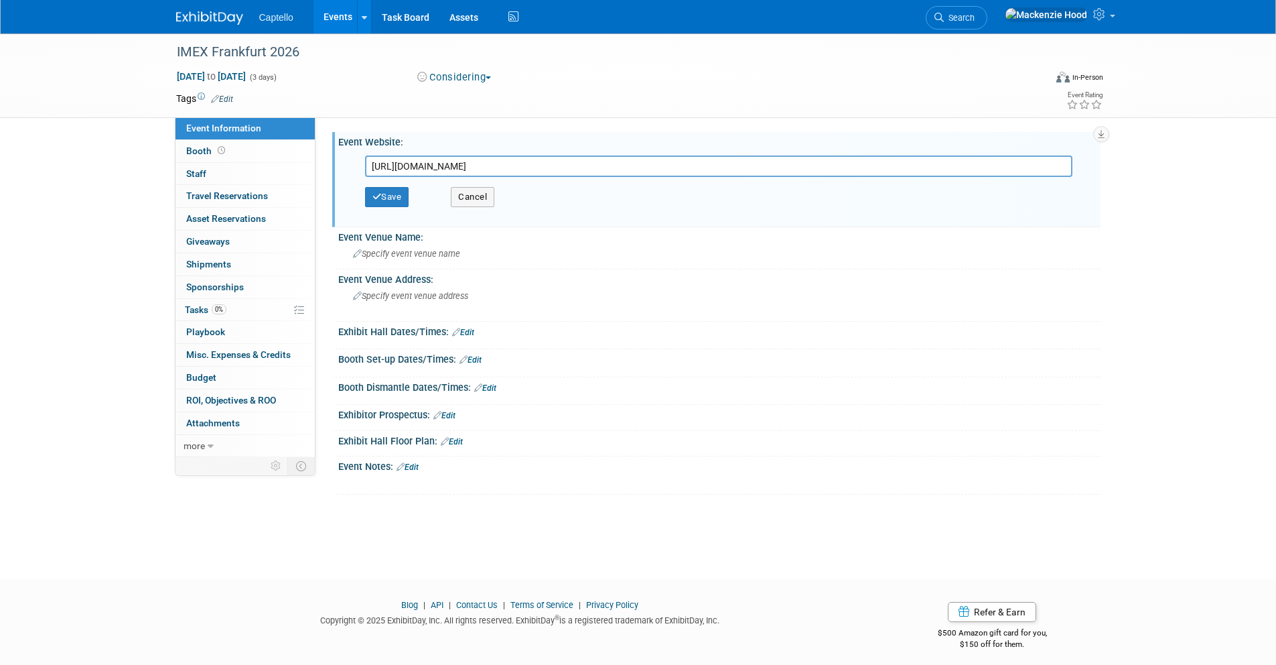
type input "[URL][DOMAIN_NAME]"
click at [387, 208] on div "Save Cancel" at bounding box center [722, 197] width 715 height 40
click at [387, 201] on button "Save" at bounding box center [387, 197] width 44 height 20
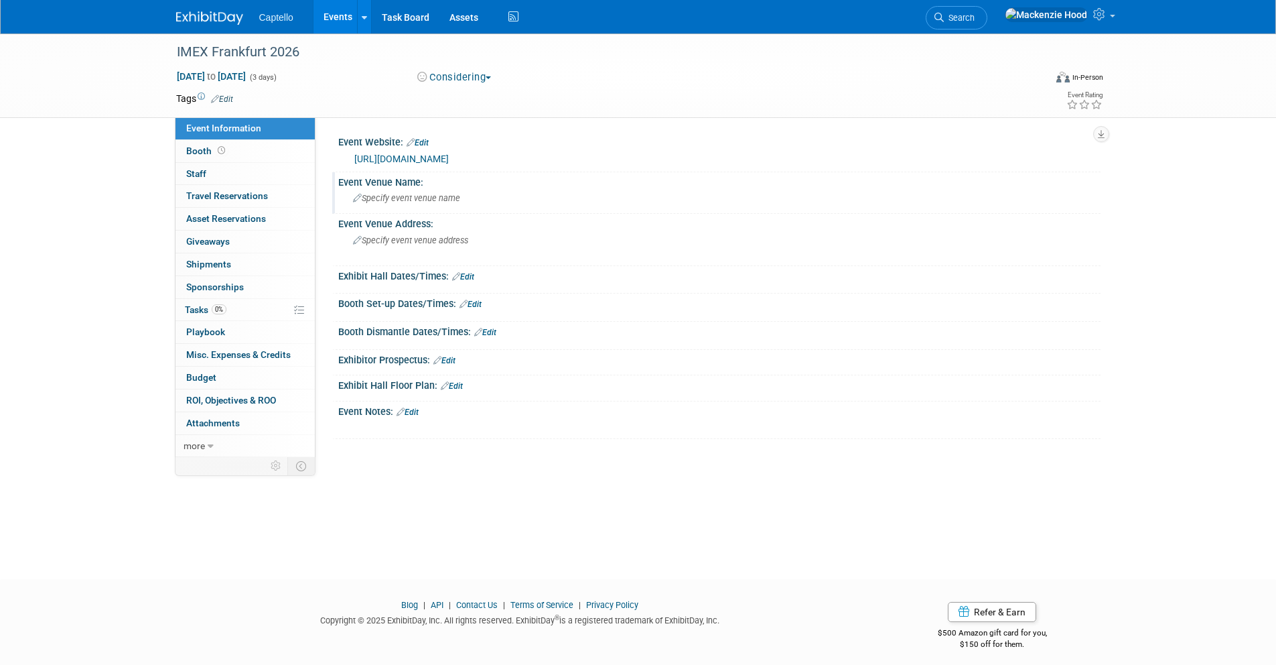
click at [417, 194] on span "Specify event venue name" at bounding box center [406, 198] width 107 height 10
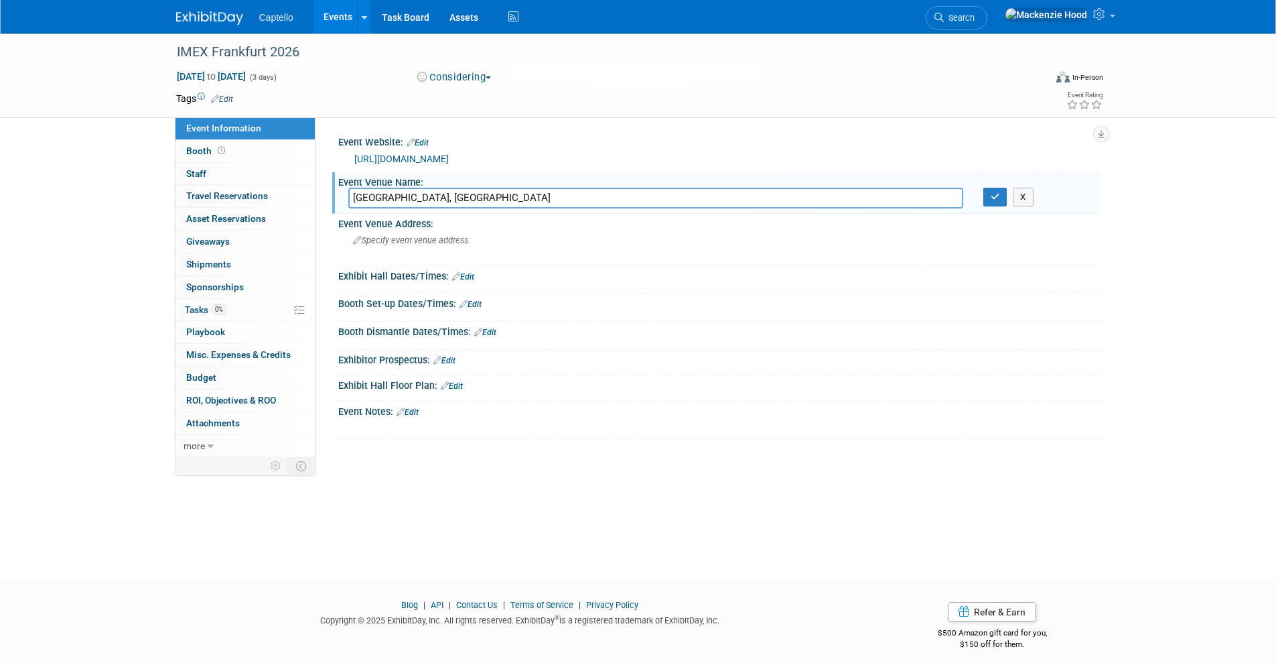
drag, startPoint x: 424, startPoint y: 196, endPoint x: 494, endPoint y: 197, distance: 69.7
click at [494, 197] on input "Messe Frankfurt, Germany" at bounding box center [655, 198] width 615 height 21
drag, startPoint x: 489, startPoint y: 198, endPoint x: 426, endPoint y: 195, distance: 63.0
click at [426, 195] on input "Messe Frankfurt, Germany" at bounding box center [655, 198] width 615 height 21
type input "Messe Frankfurt"
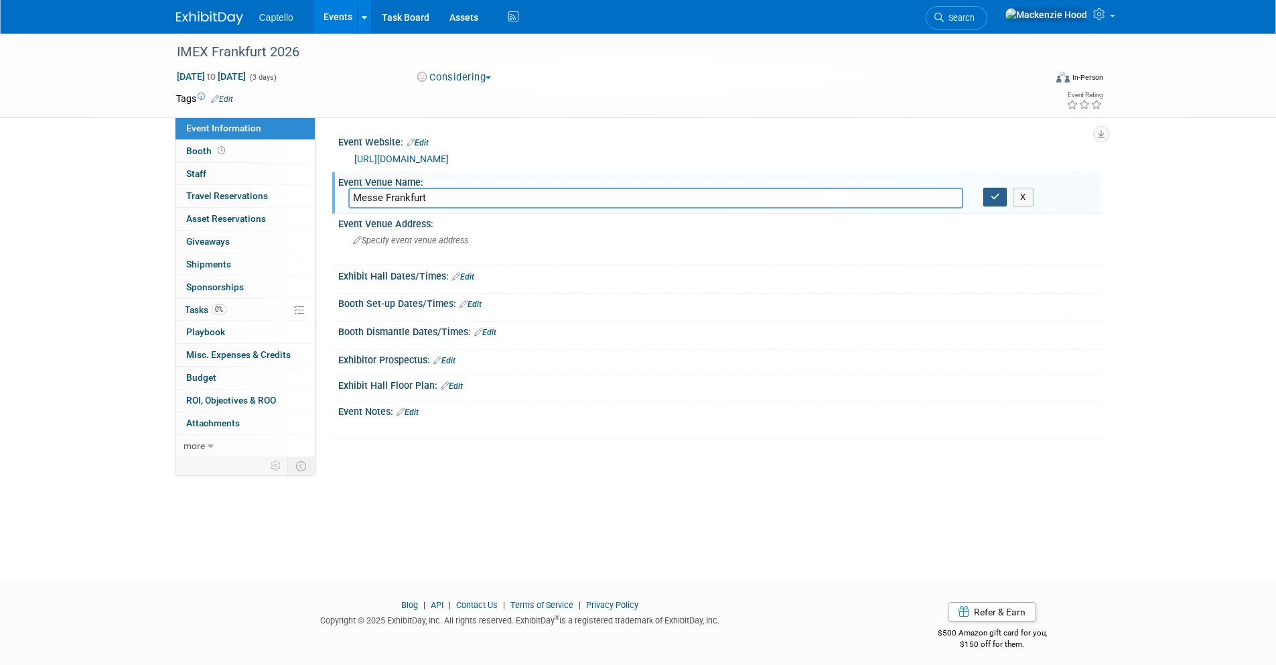
click at [992, 195] on icon "button" at bounding box center [995, 196] width 9 height 9
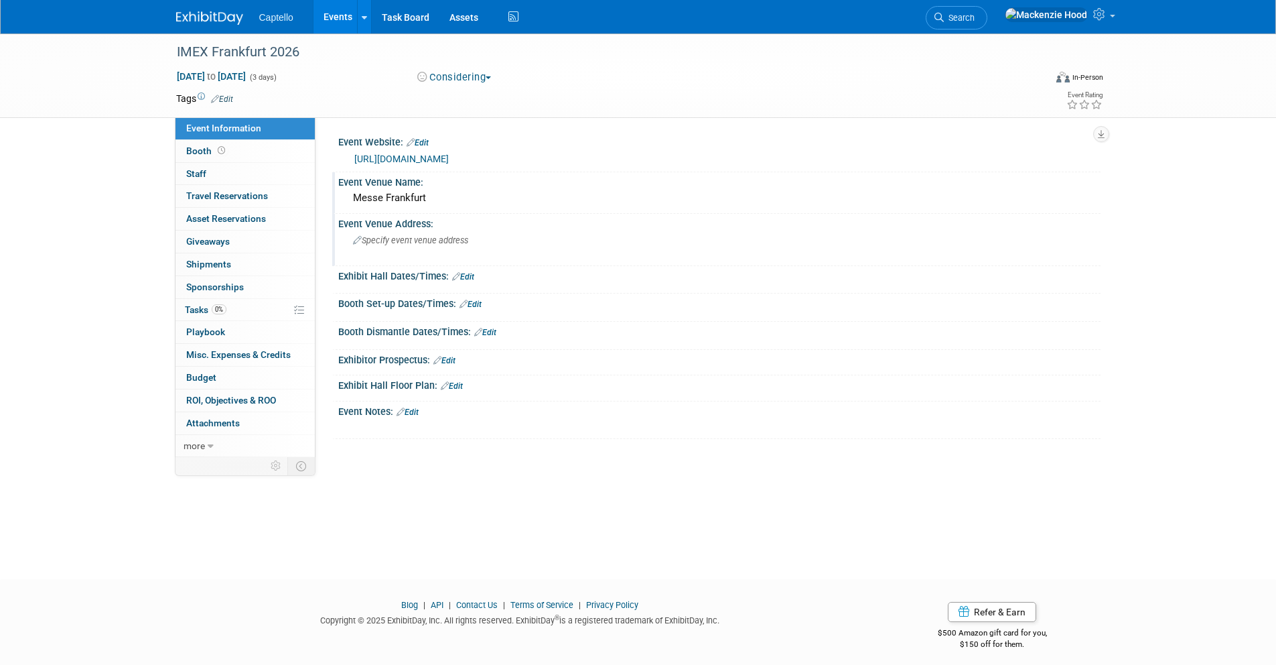
click at [397, 237] on span "Specify event venue address" at bounding box center [410, 240] width 115 height 10
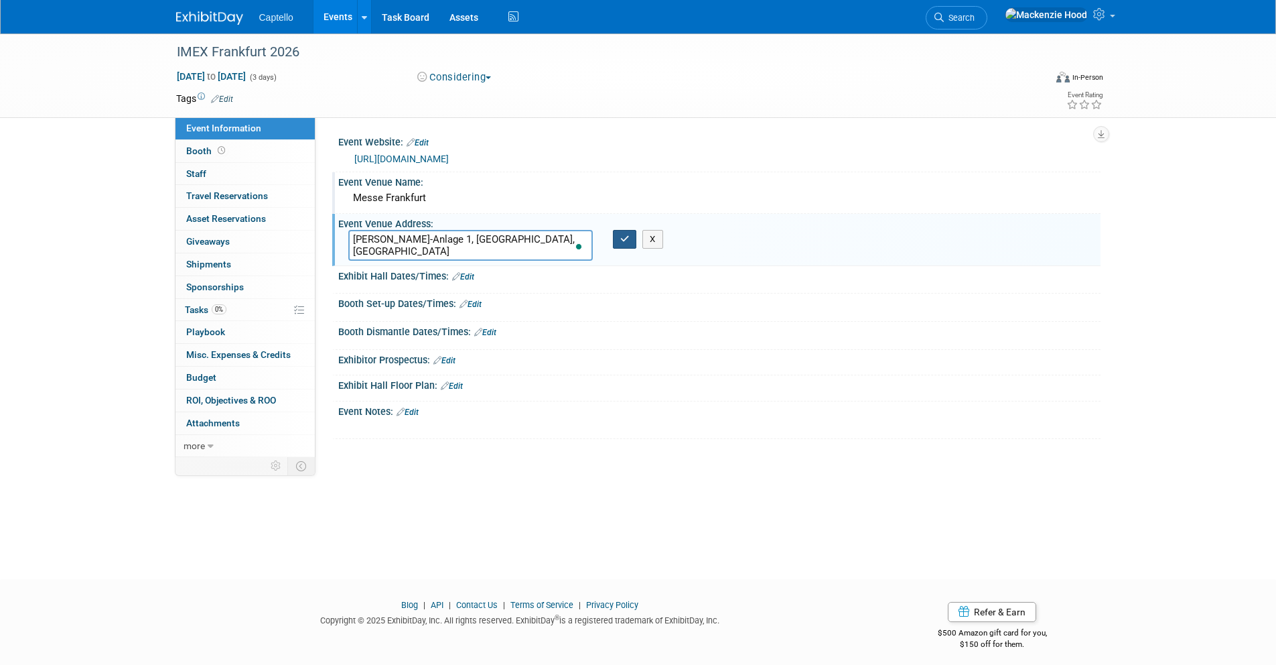
type textarea "Ludwig-Erhard-Anlage 1, 60327 Frankfurt am Main, Germany"
click at [631, 241] on button "button" at bounding box center [625, 239] width 24 height 19
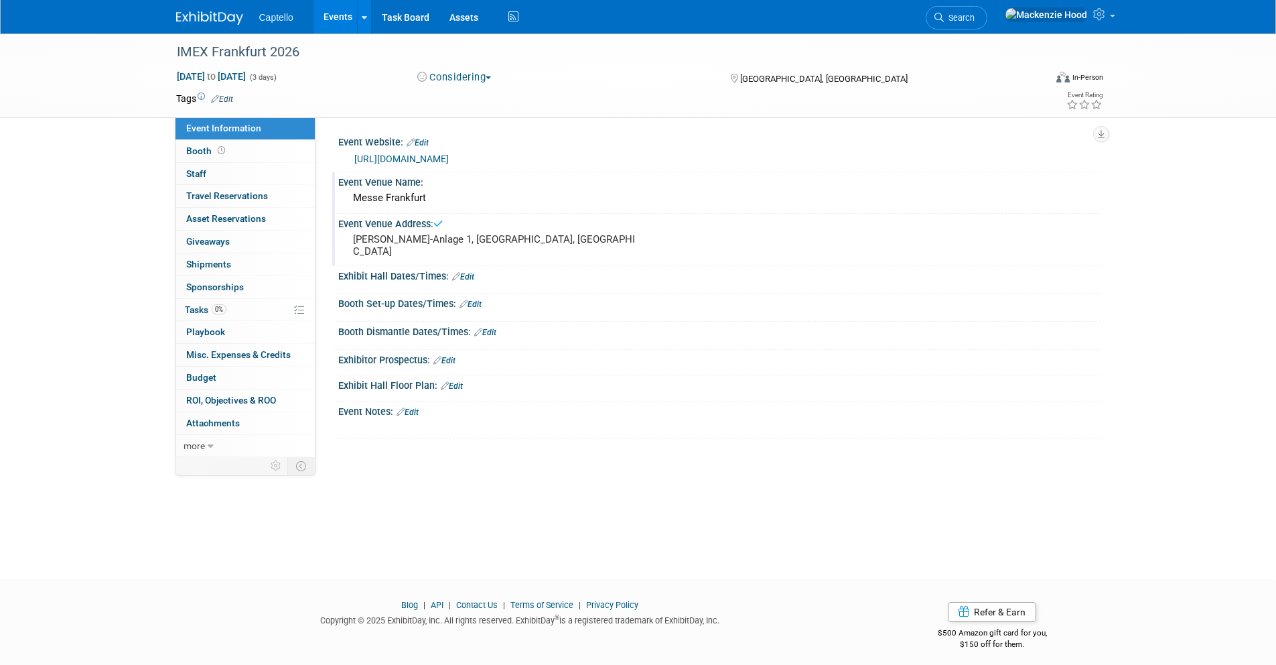
click at [228, 15] on img at bounding box center [209, 17] width 67 height 13
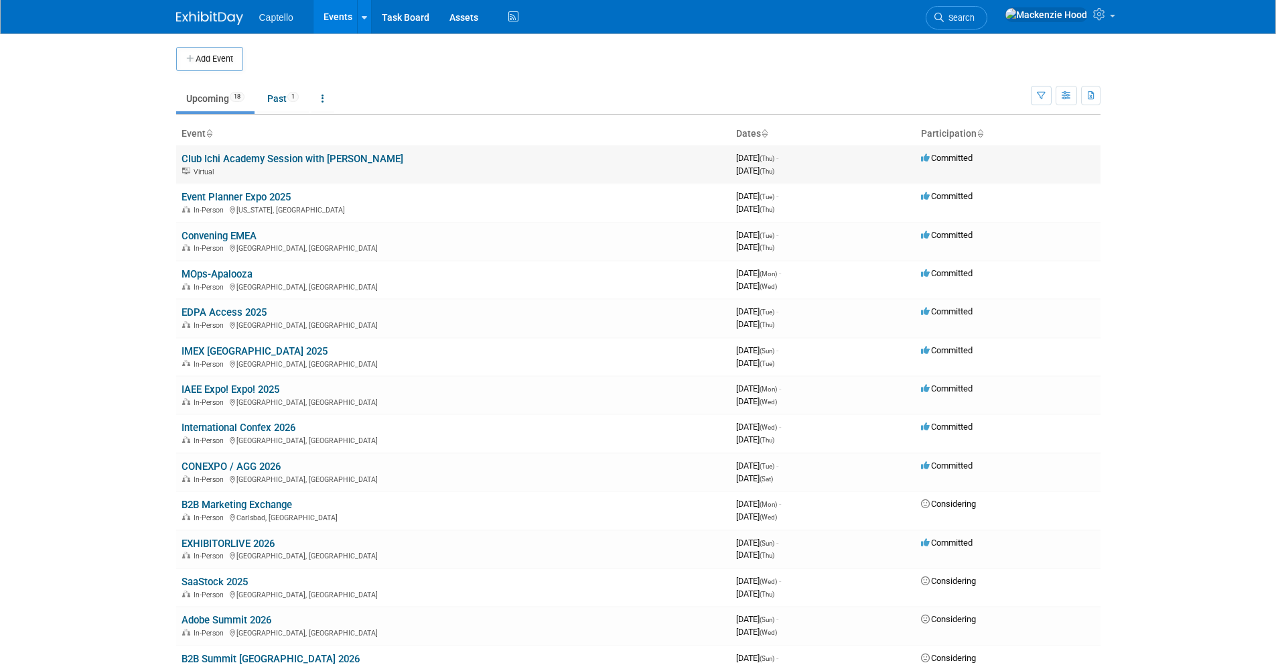
click at [346, 158] on link "Club Ichi Academy Session with [PERSON_NAME]" at bounding box center [293, 159] width 222 height 12
click at [230, 19] on img at bounding box center [209, 17] width 67 height 13
click at [278, 154] on link "Club Ichi Academy Session with [PERSON_NAME]" at bounding box center [293, 159] width 222 height 12
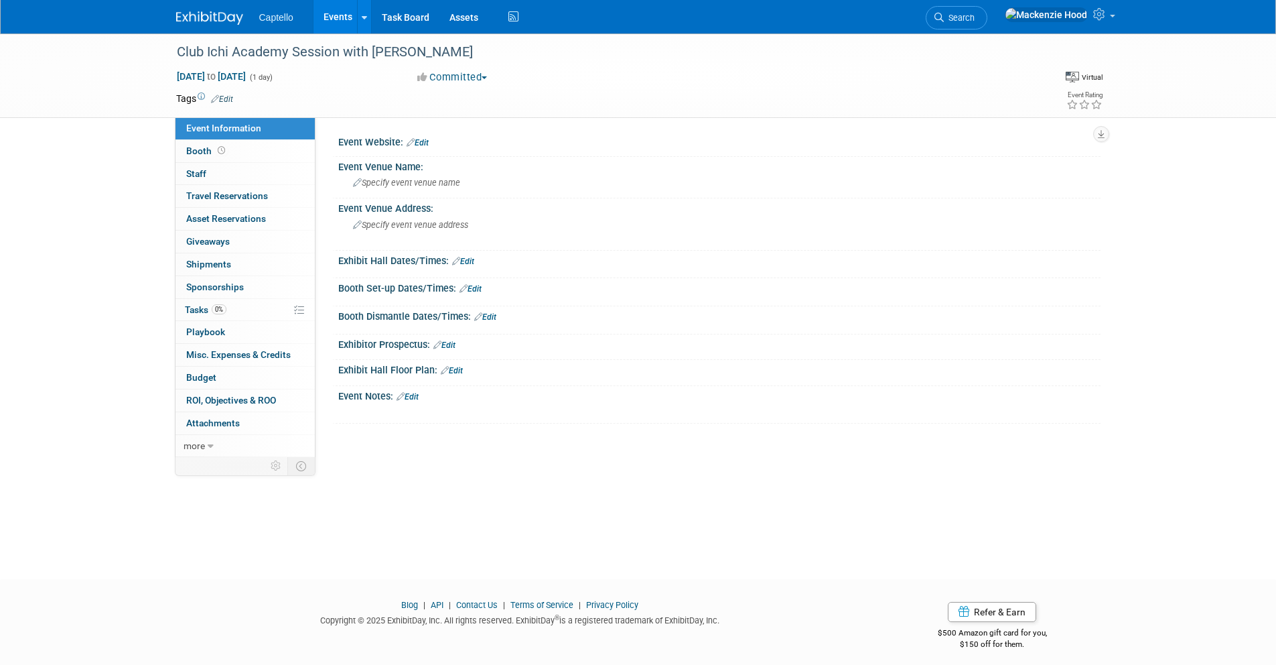
click at [187, 13] on img at bounding box center [209, 17] width 67 height 13
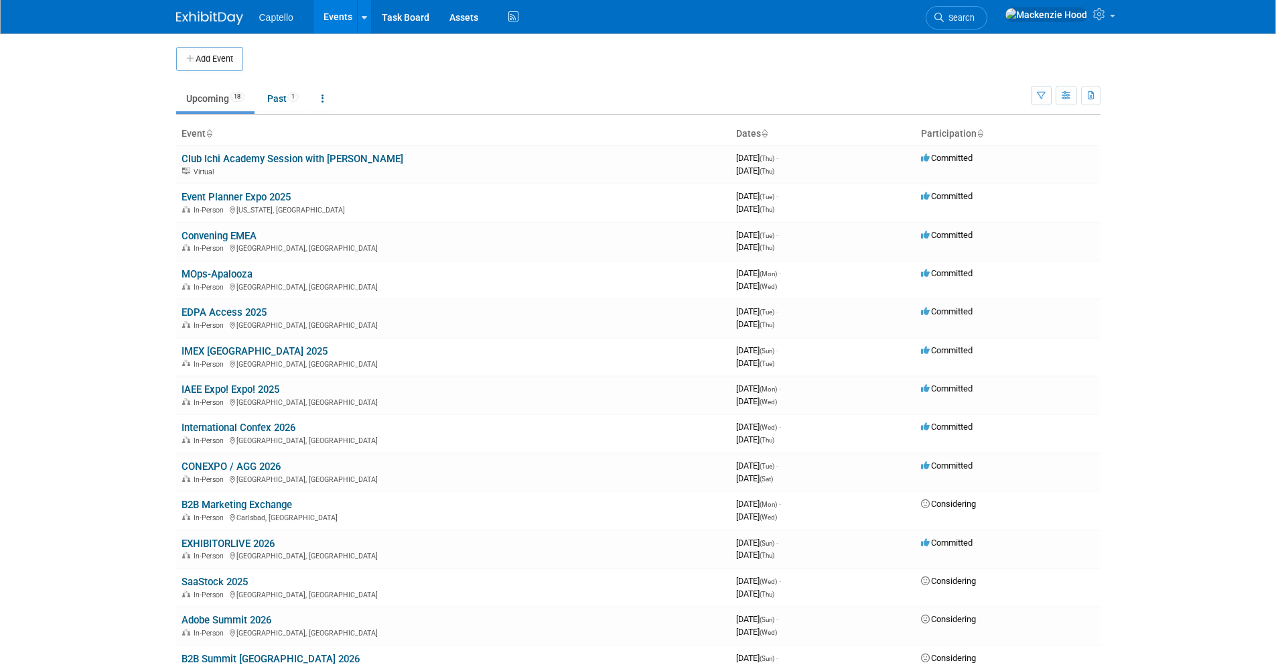
click at [133, 78] on body "Captello Events Add Event Bulk Upload Events Shareable Event Boards Recently Vi…" at bounding box center [638, 332] width 1276 height 665
click at [28, 224] on body "Captello Events Add Event Bulk Upload Events Shareable Event Boards Recently Vi…" at bounding box center [638, 332] width 1276 height 665
click at [81, 119] on body "Captello Events Add Event Bulk Upload Events Shareable Event Boards Recently Vi…" at bounding box center [638, 332] width 1276 height 665
click at [182, 192] on link "Event Planner Expo 2025" at bounding box center [236, 197] width 109 height 12
